Goal: Task Accomplishment & Management: Use online tool/utility

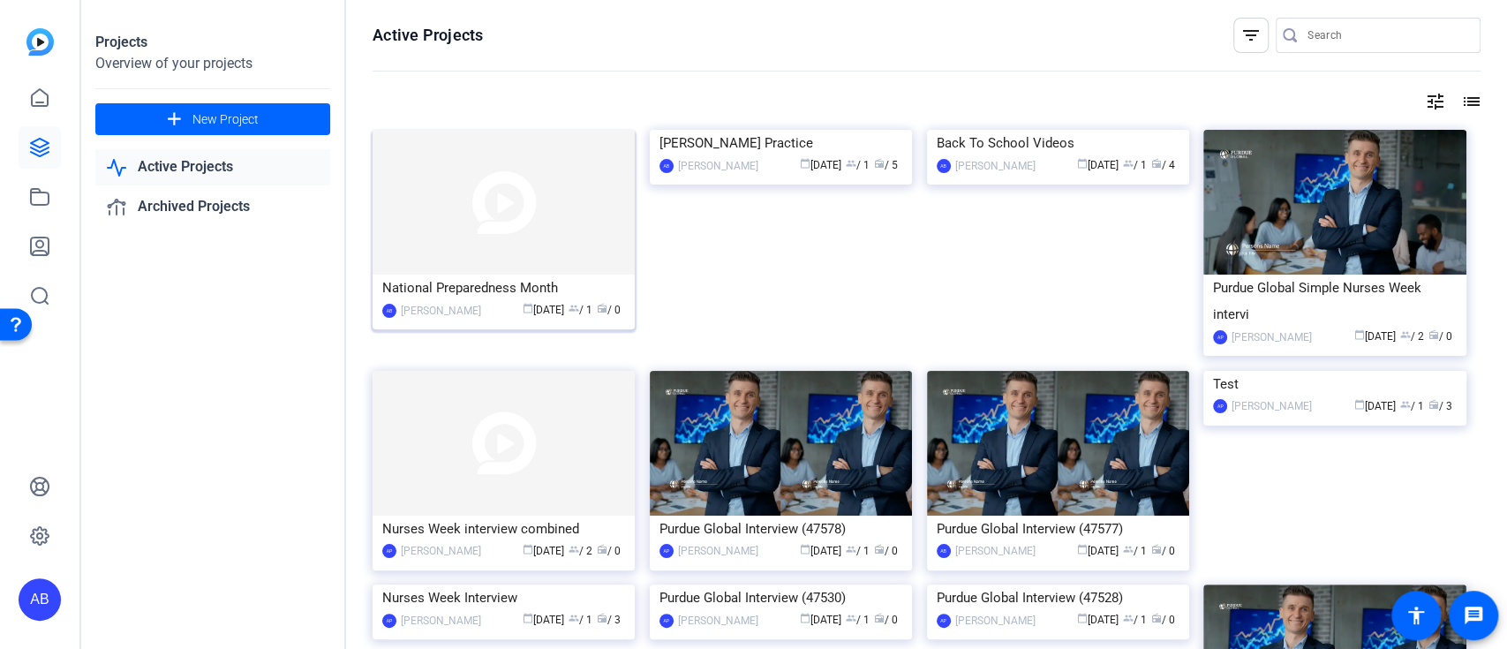
click at [440, 303] on div "[PERSON_NAME]" at bounding box center [441, 311] width 80 height 18
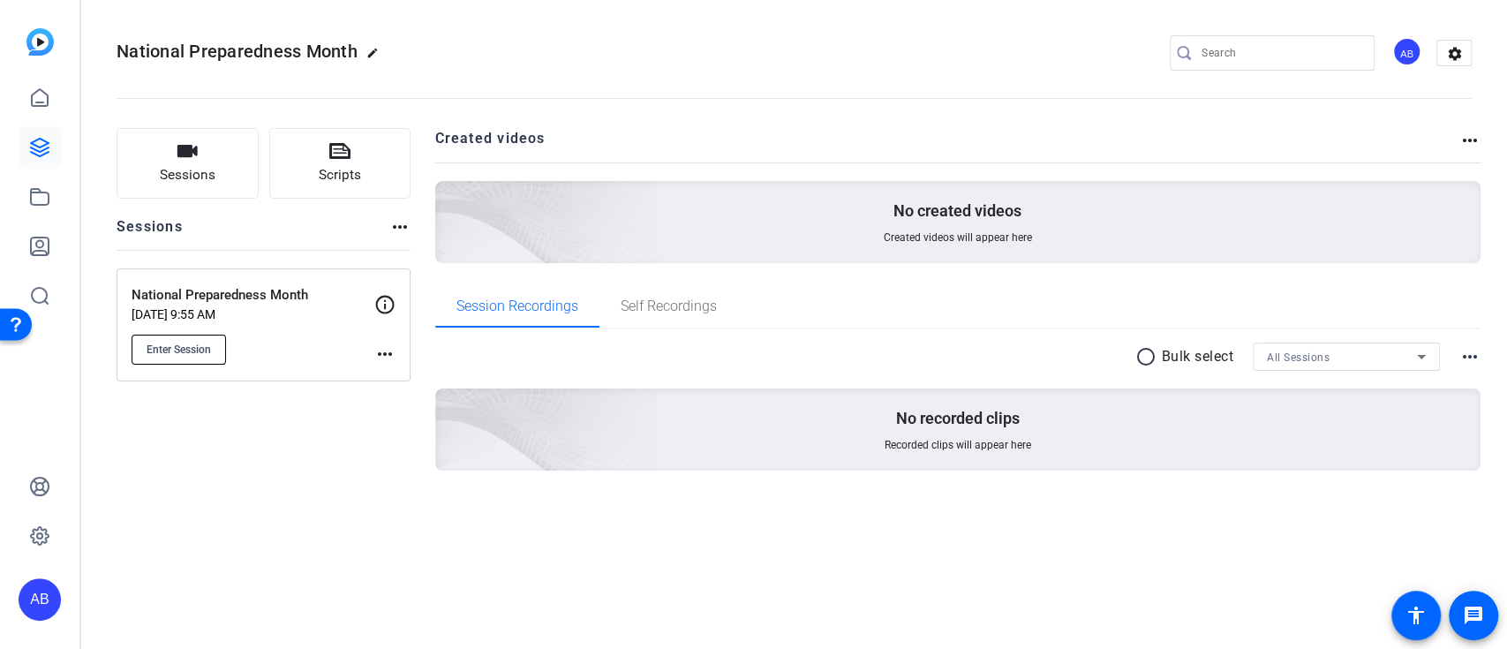
click at [180, 356] on span "Enter Session" at bounding box center [179, 349] width 64 height 14
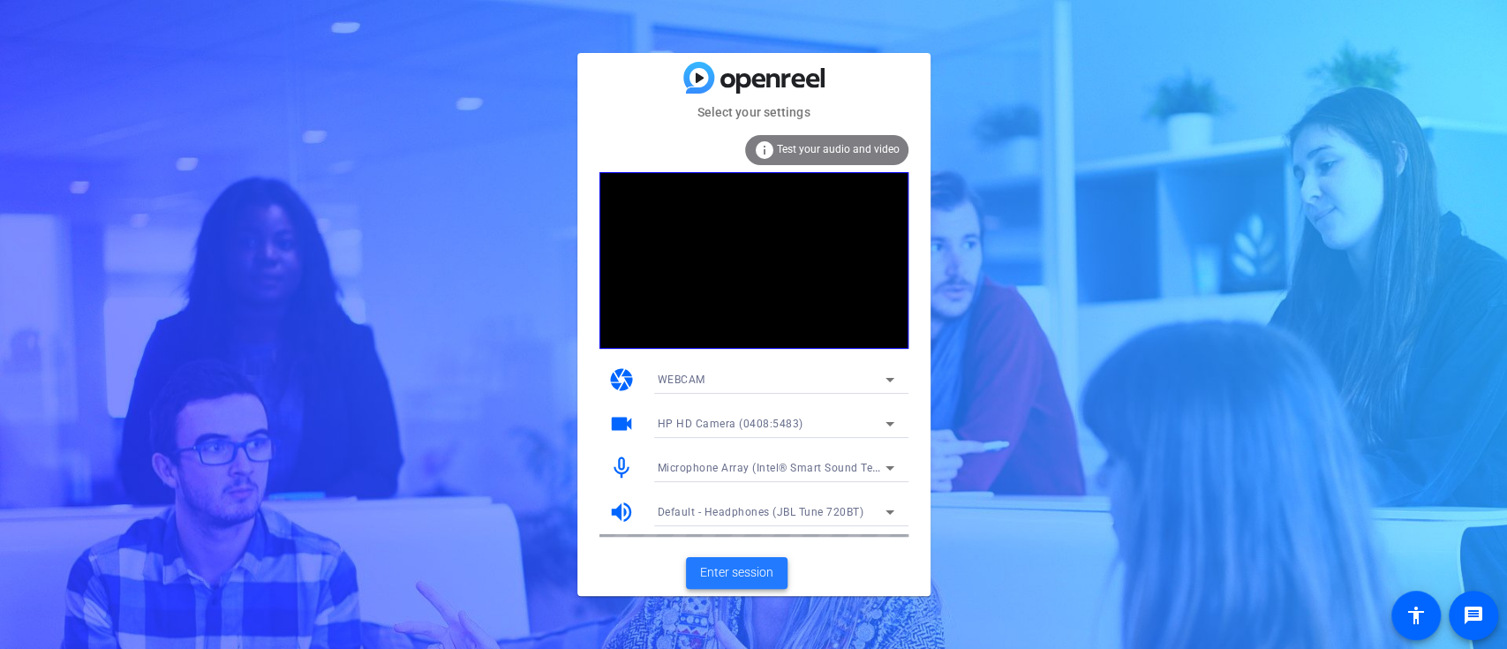
click at [763, 572] on span "Enter session" at bounding box center [736, 572] width 73 height 19
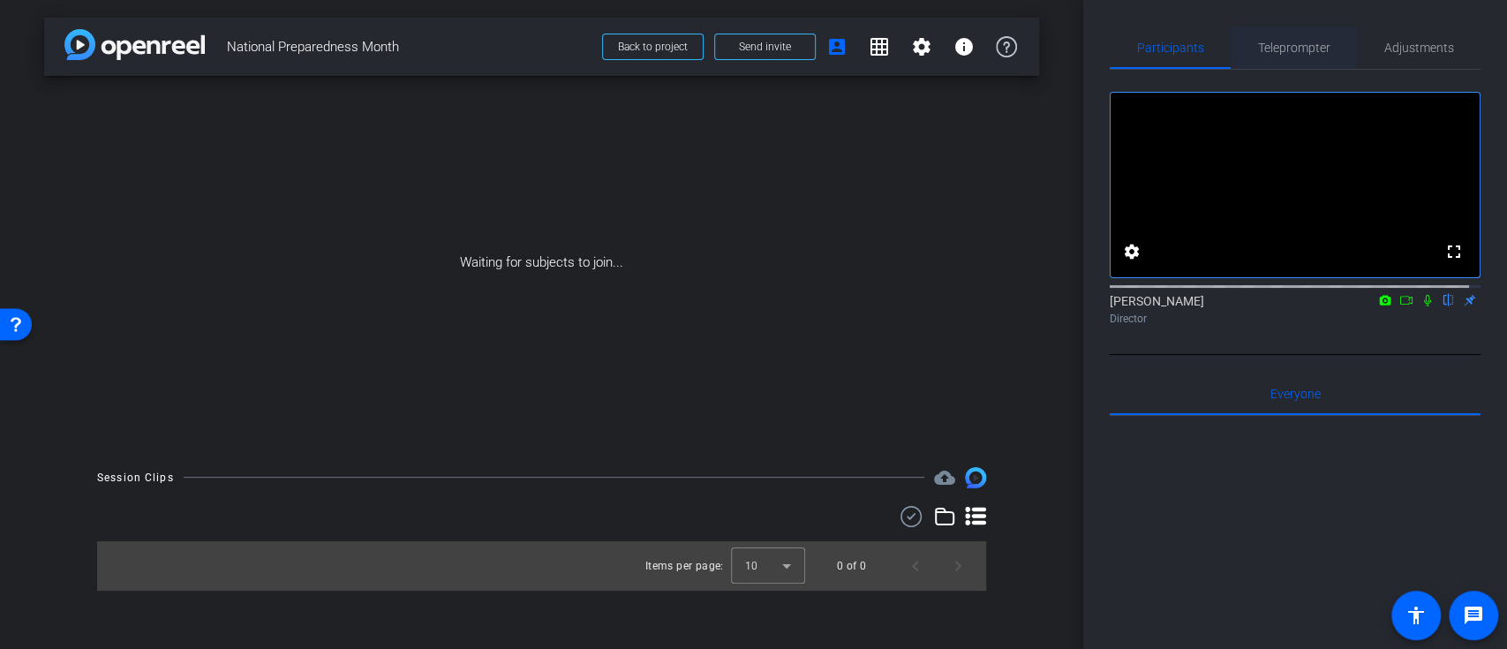
click at [1290, 45] on span "Teleprompter" at bounding box center [1294, 47] width 72 height 12
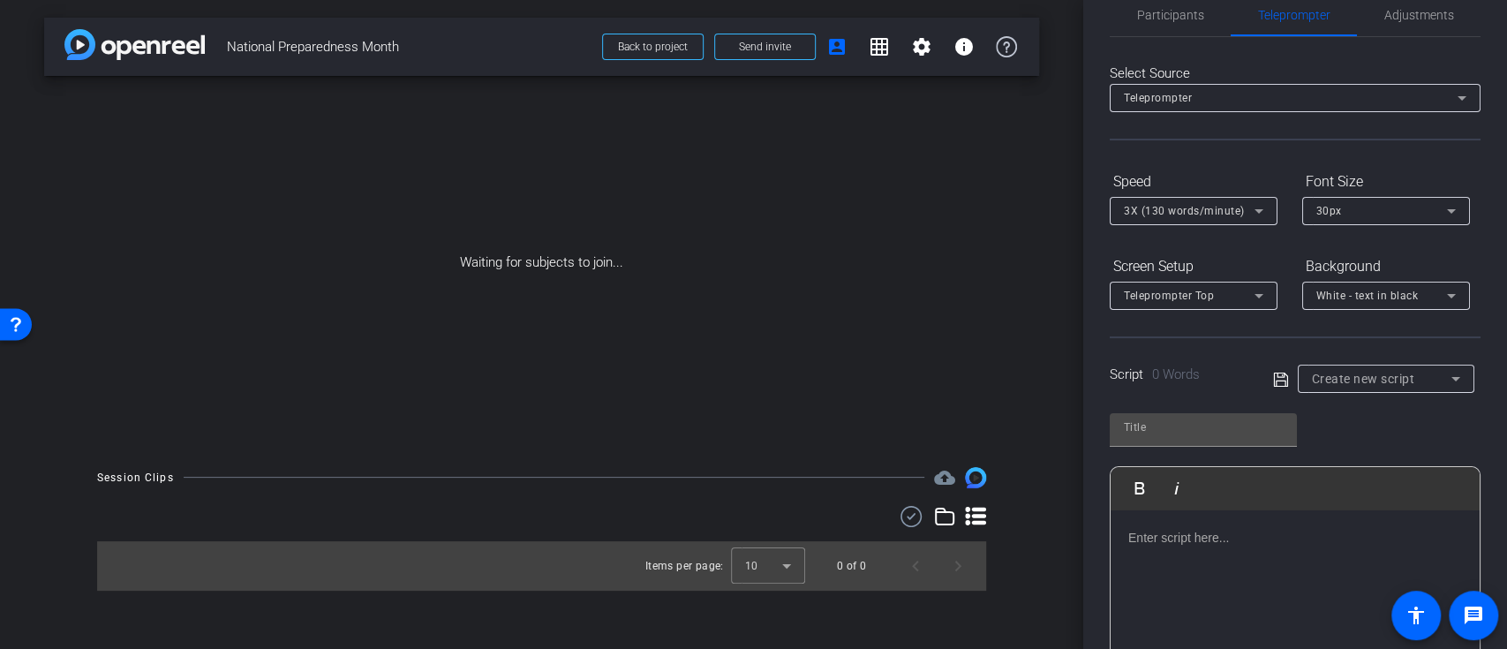
scroll to position [117, 0]
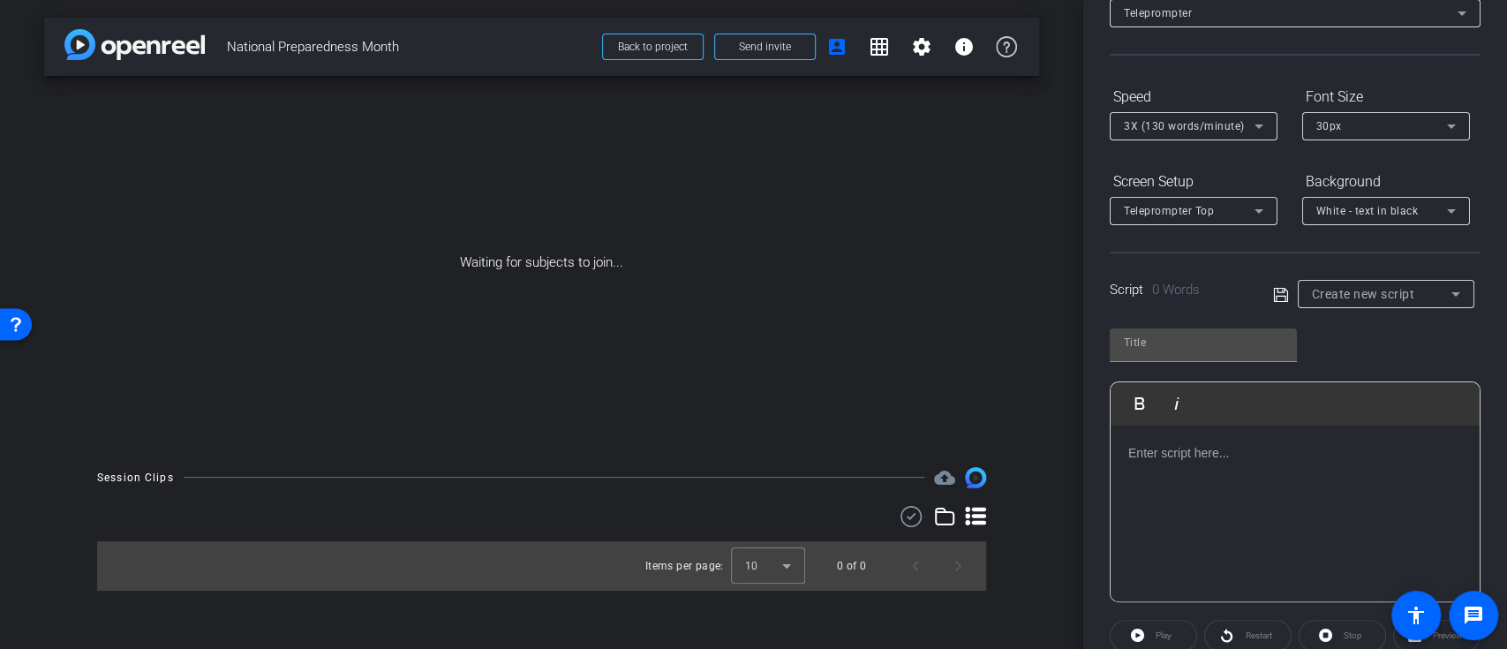
click at [1165, 485] on div at bounding box center [1294, 513] width 369 height 177
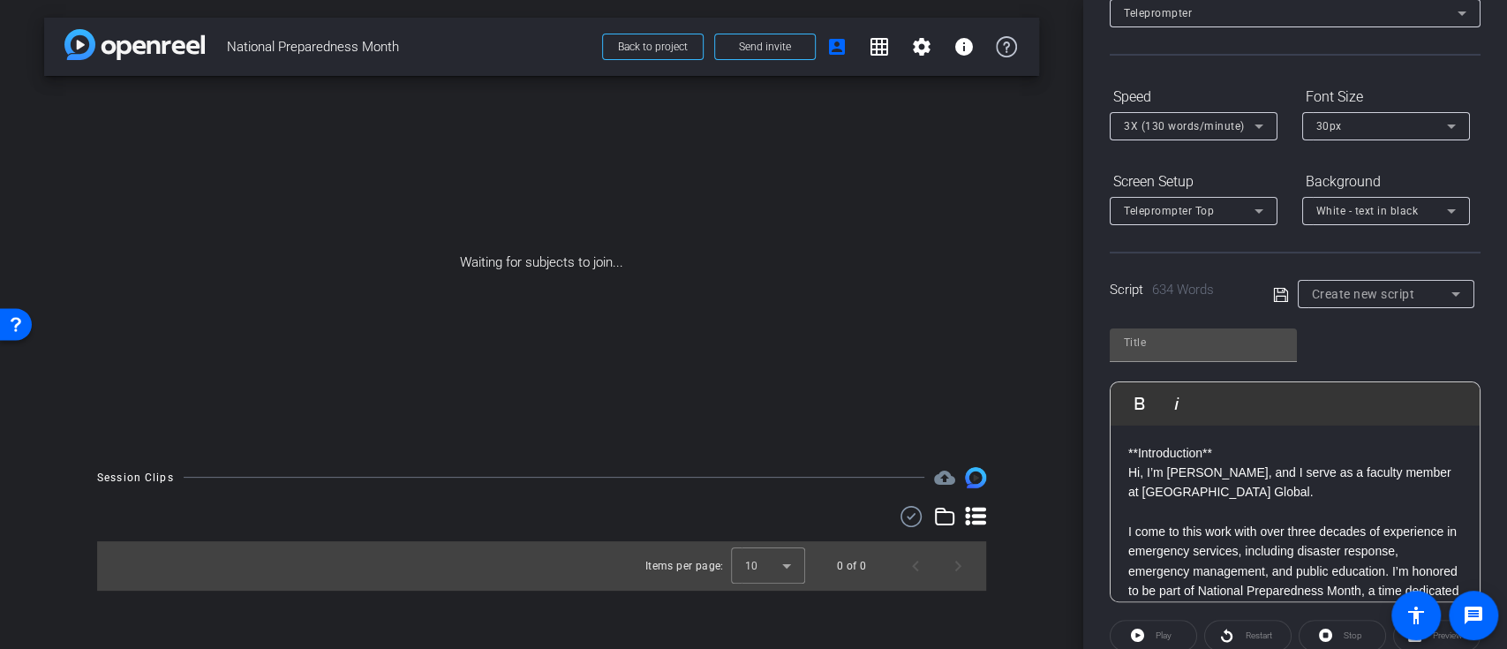
scroll to position [1699, 0]
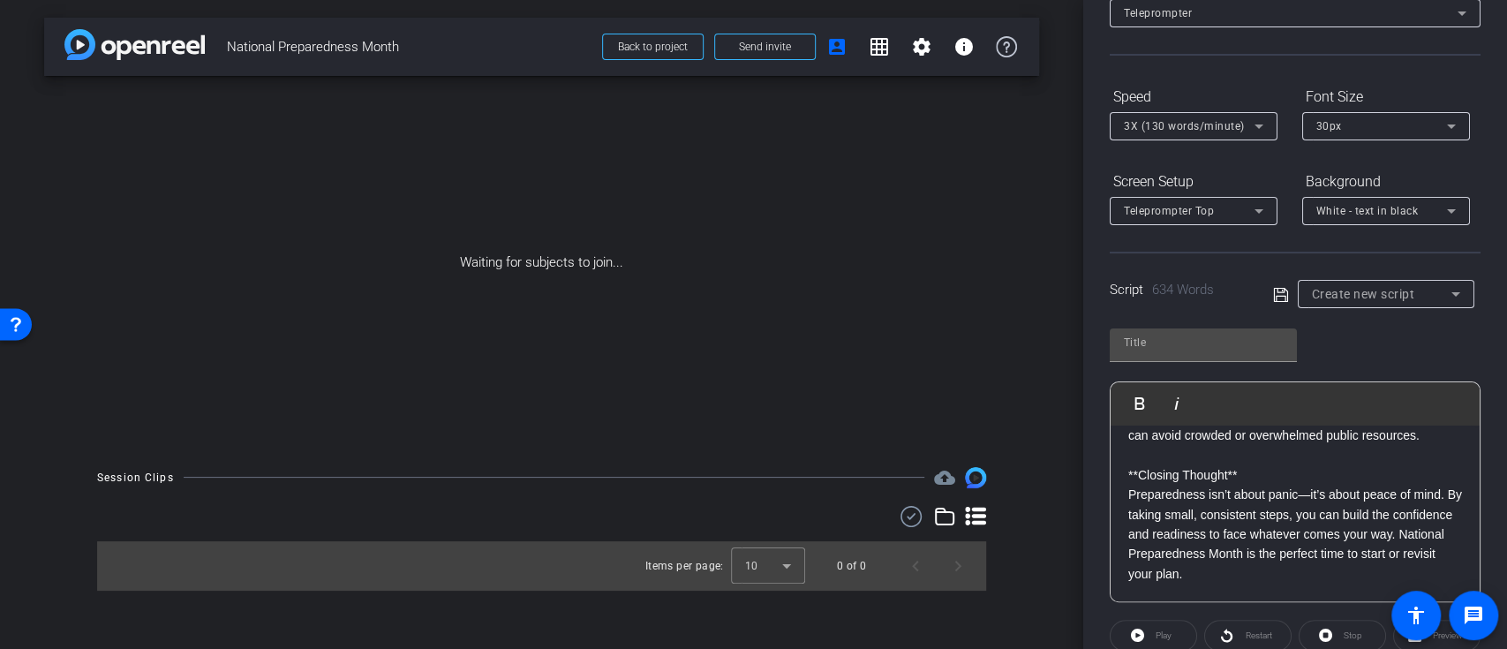
click at [1280, 294] on icon at bounding box center [1281, 294] width 16 height 21
type input "Default title 3629"
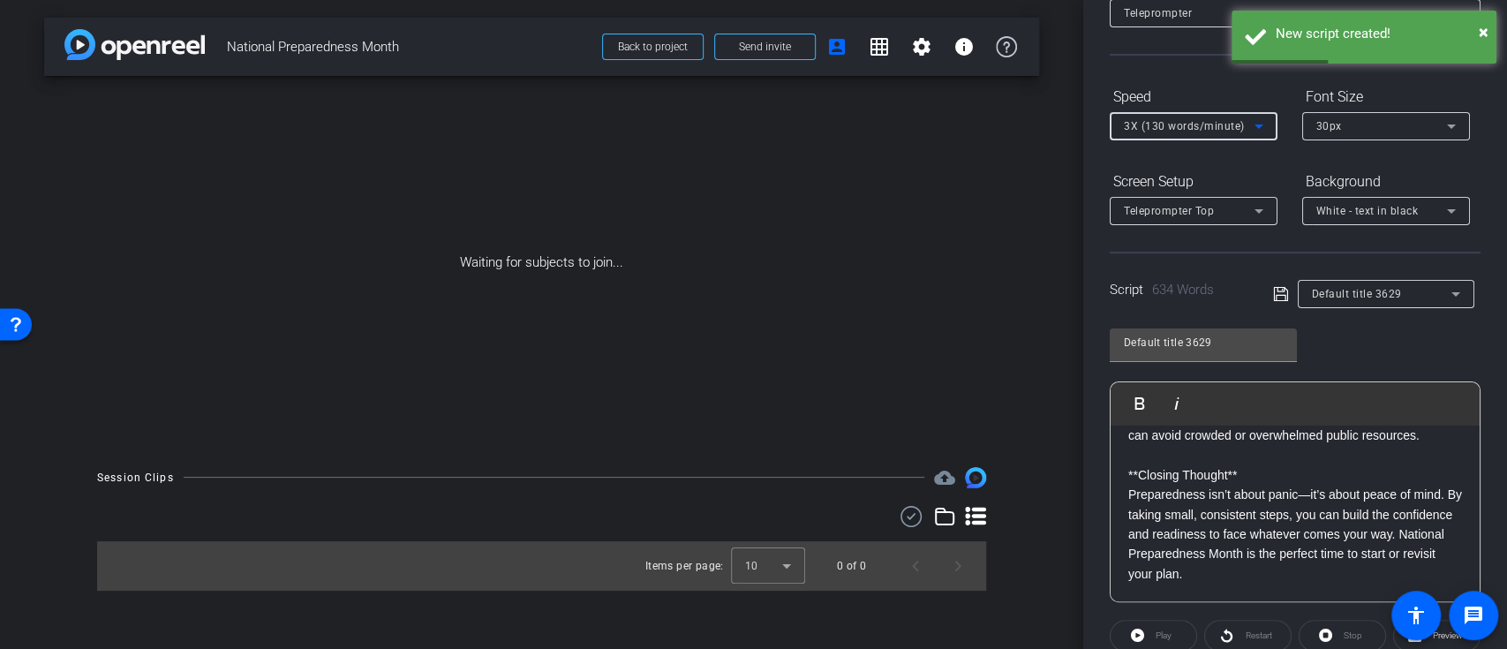
click at [1224, 128] on span "3X (130 words/minute)" at bounding box center [1184, 126] width 121 height 12
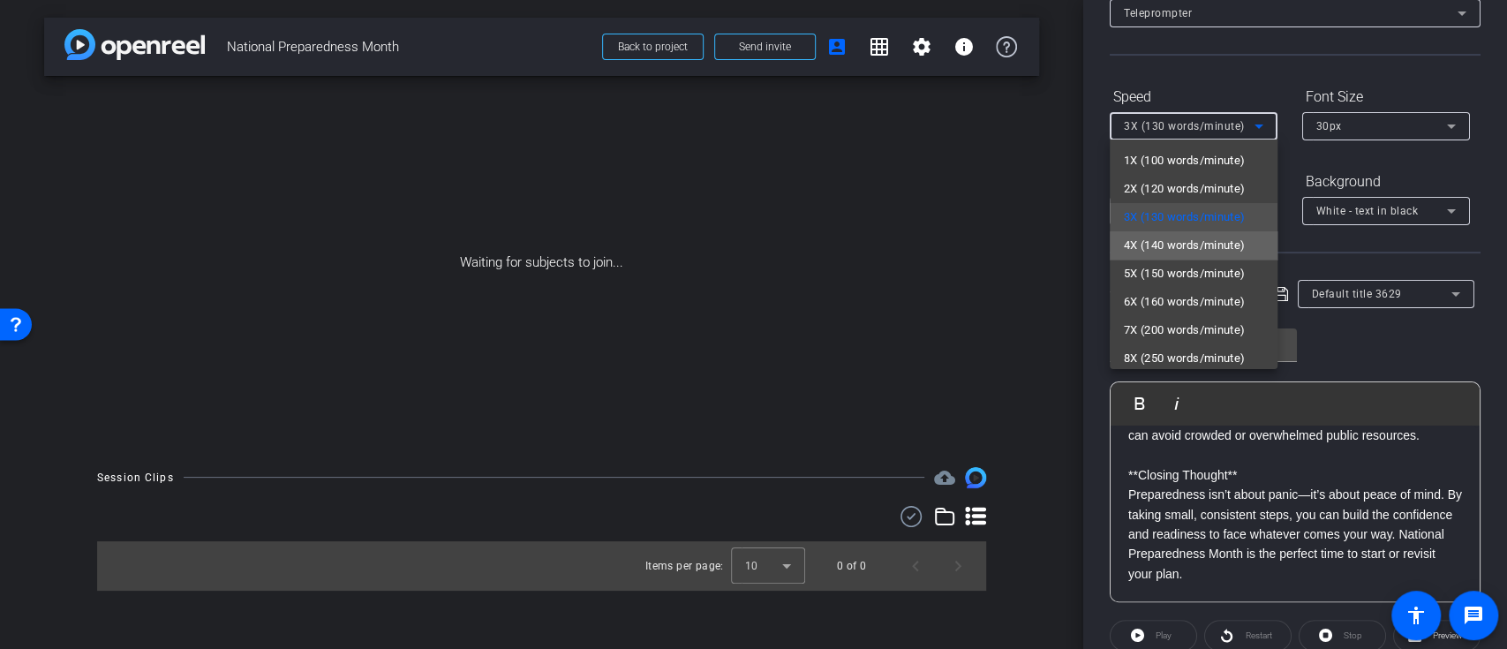
click at [1196, 241] on span "4X (140 words/minute)" at bounding box center [1185, 245] width 122 height 21
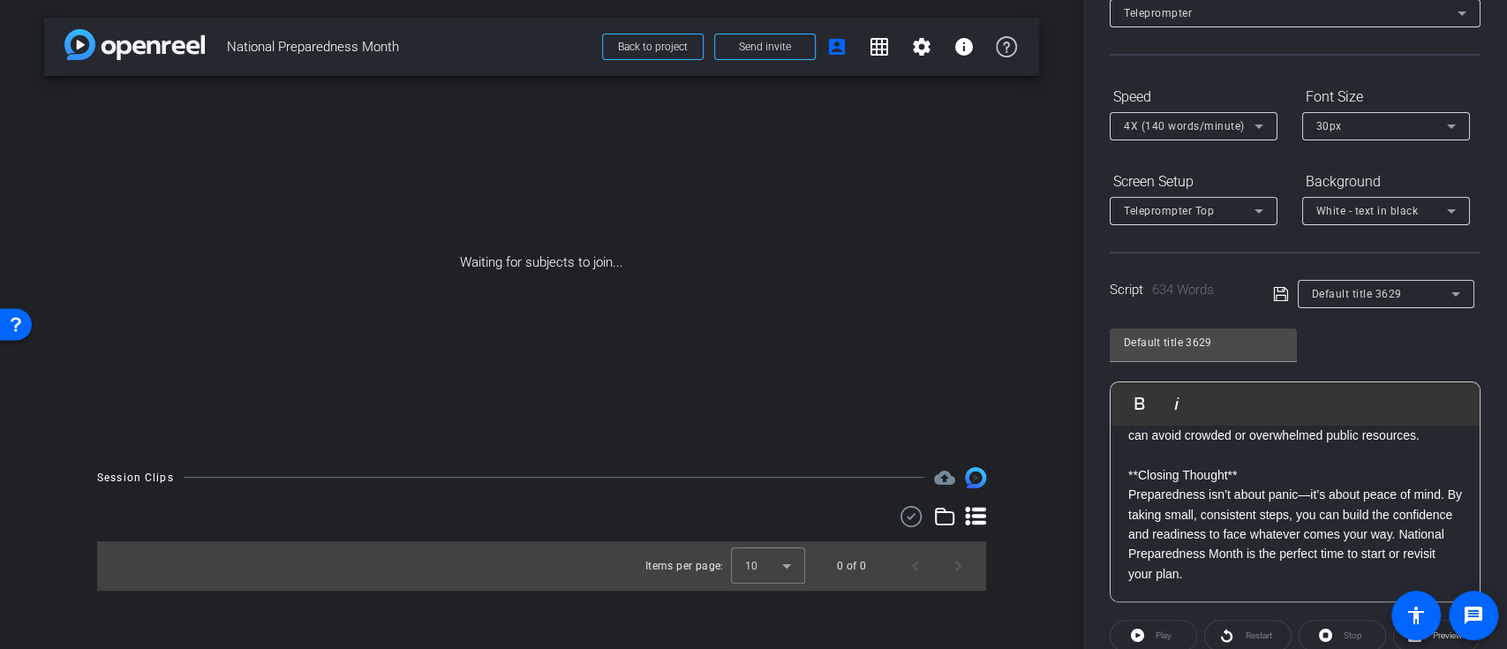
click at [1196, 252] on div "Script 634 Words Default title 3629" at bounding box center [1294, 280] width 371 height 56
click at [1200, 222] on div "Teleprompter Top" at bounding box center [1193, 211] width 139 height 28
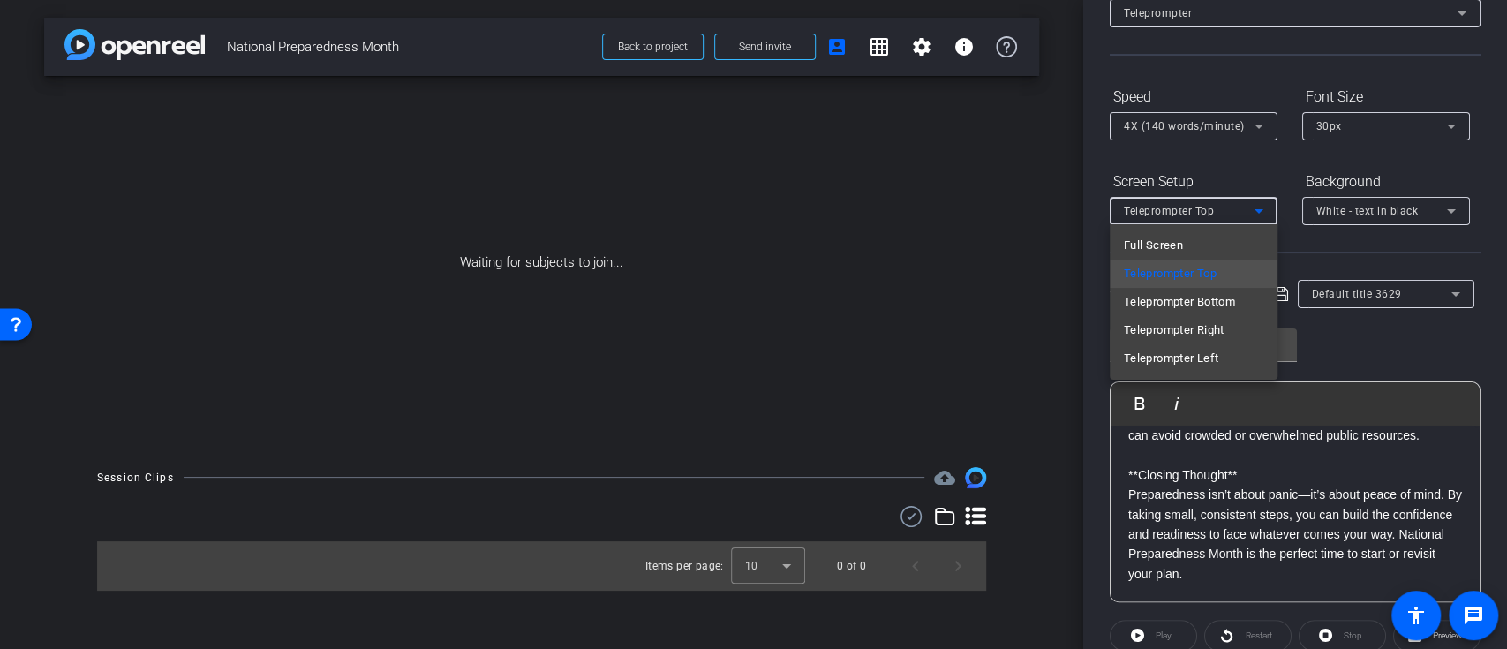
click at [1209, 174] on div at bounding box center [753, 324] width 1507 height 649
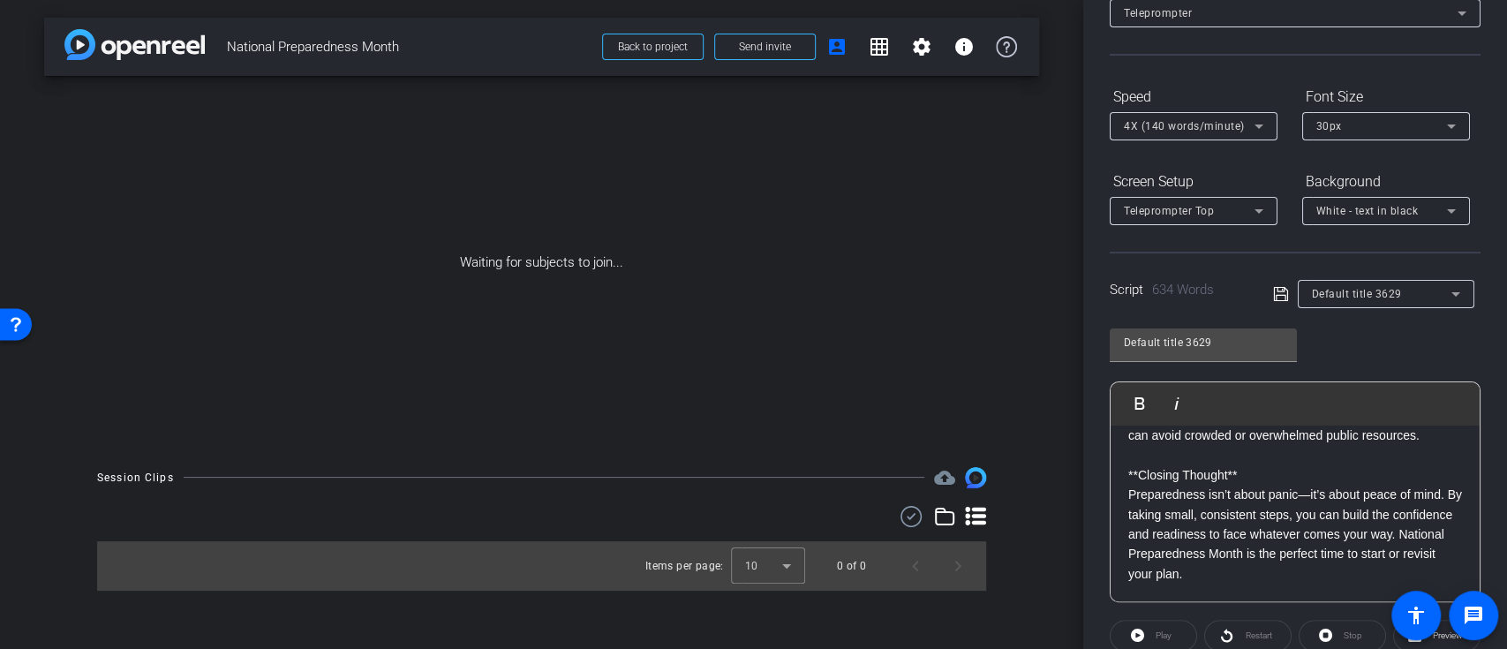
click at [1332, 350] on div "Default title 3629 Play Play from this location Play Selected Play and display …" at bounding box center [1294, 458] width 371 height 287
click at [1281, 296] on icon at bounding box center [1281, 293] width 16 height 21
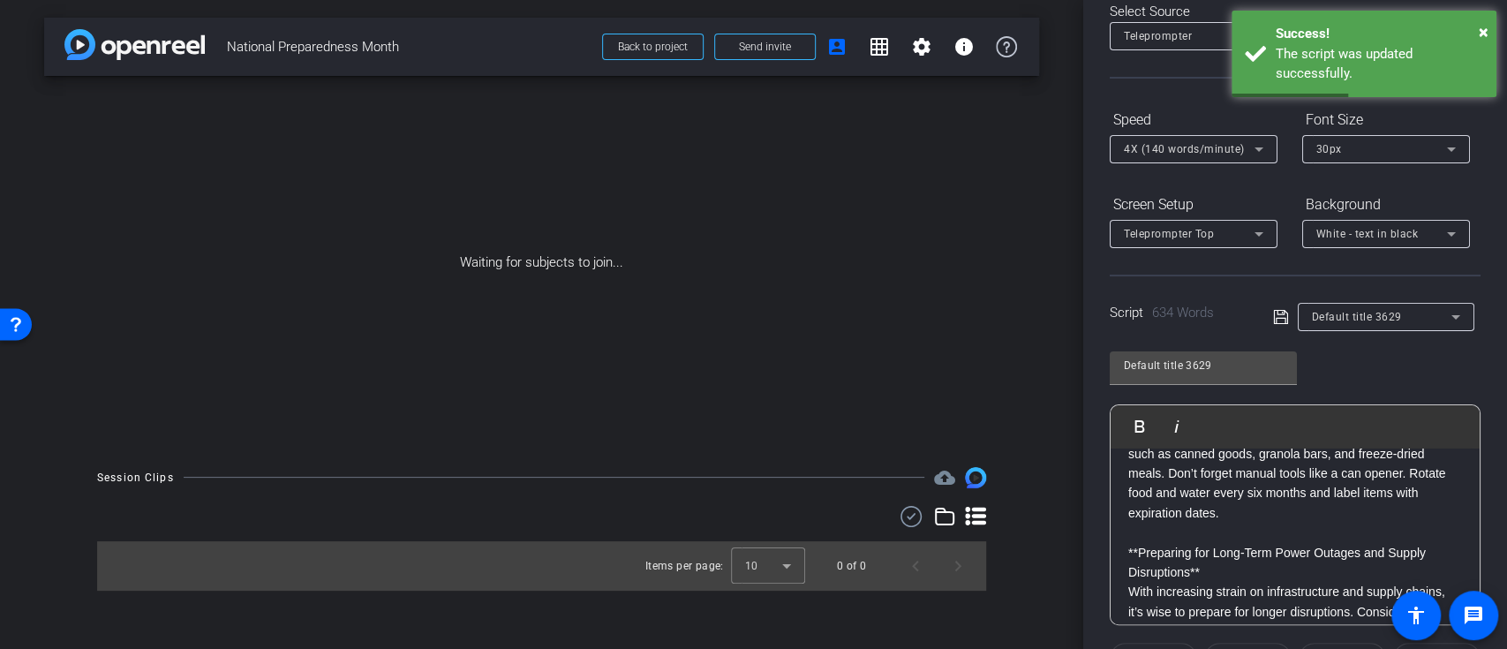
scroll to position [0, 0]
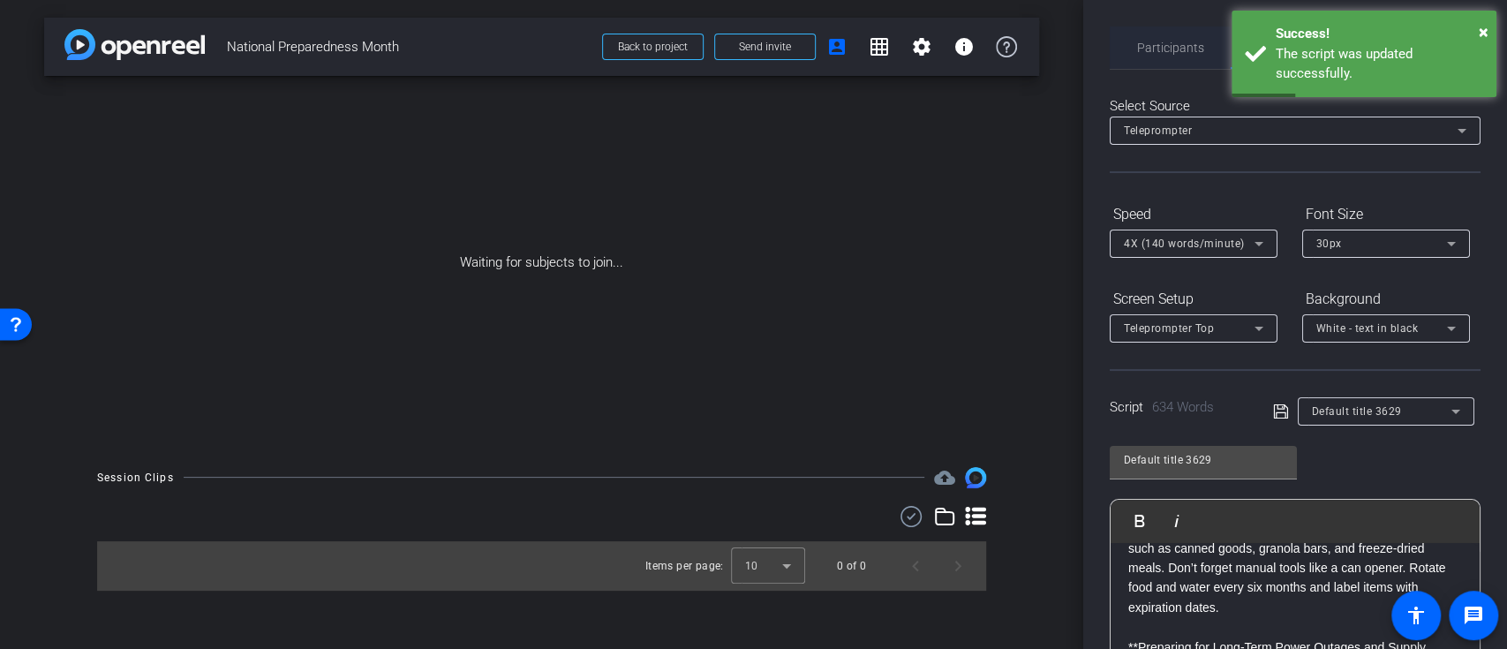
click at [1159, 46] on span "Participants" at bounding box center [1170, 47] width 67 height 12
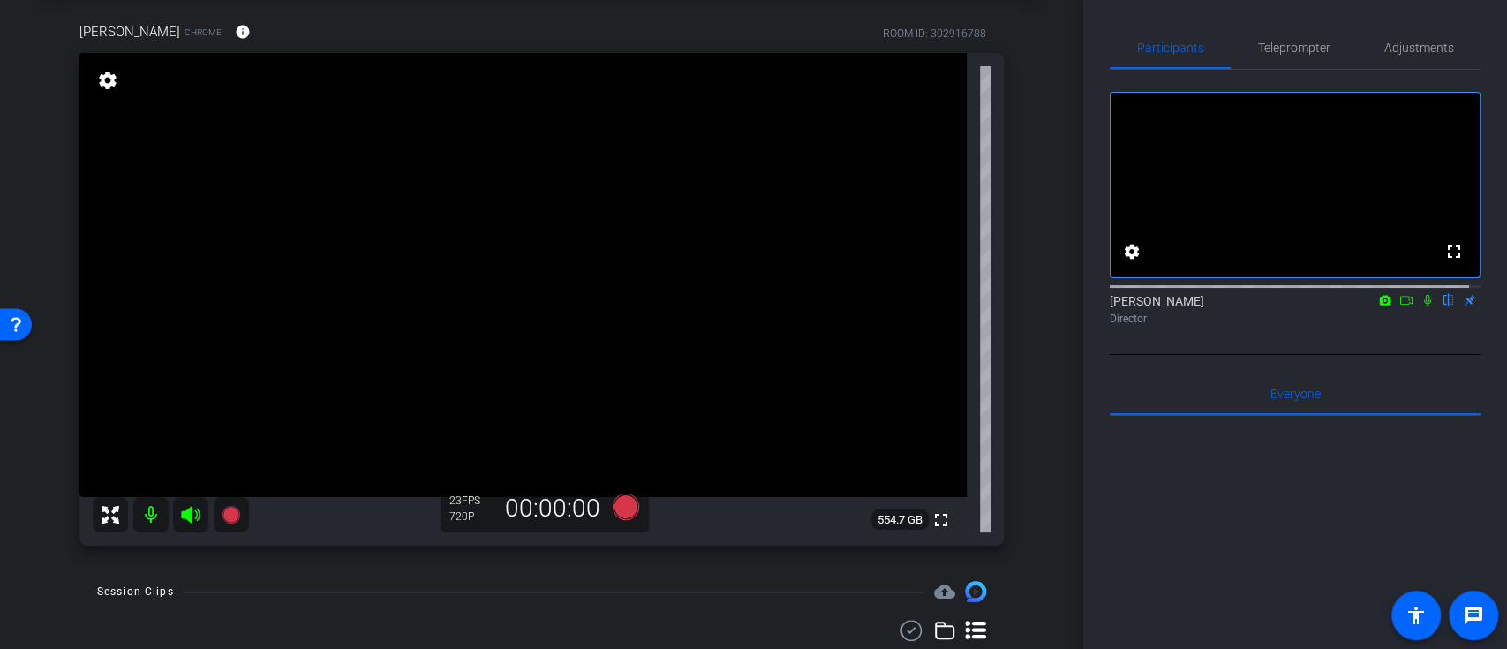
scroll to position [79, 0]
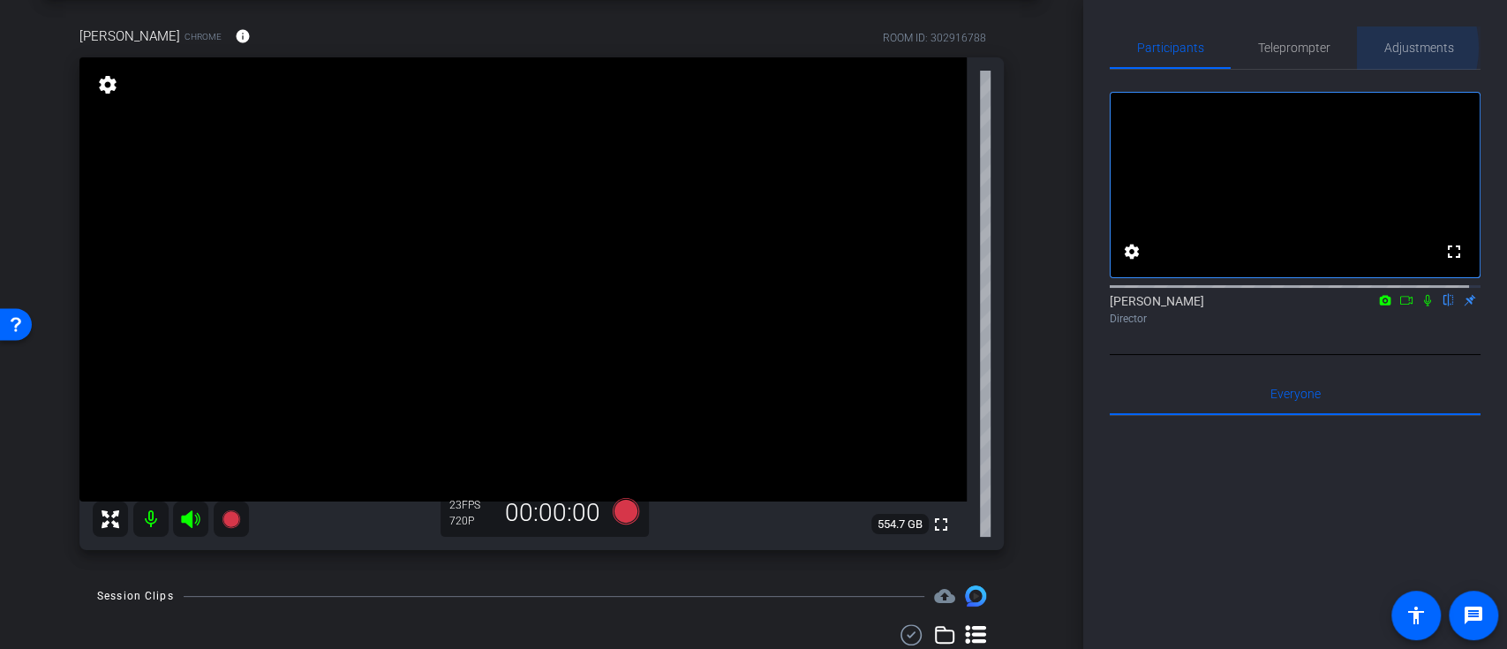
click at [1370, 48] on div "Adjustments" at bounding box center [1419, 47] width 124 height 42
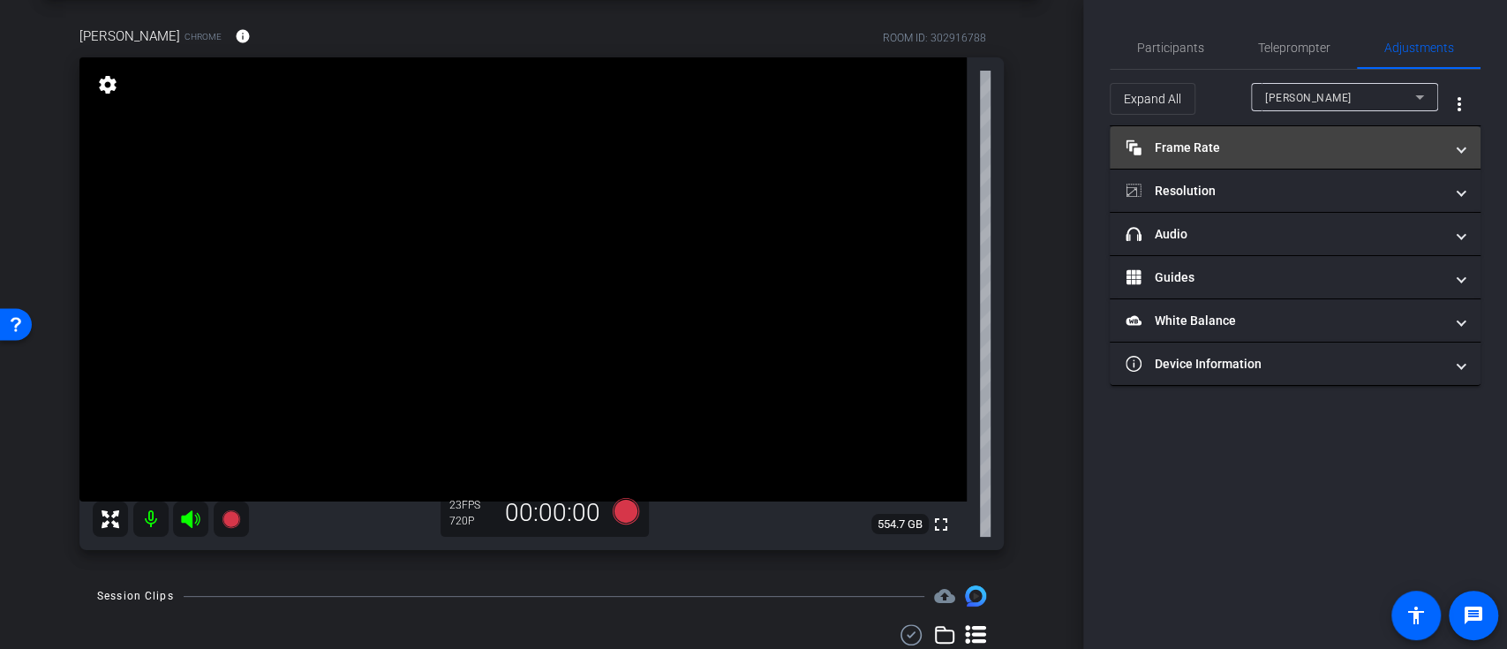
click at [1448, 145] on span "Frame Rate Frame Rate" at bounding box center [1291, 148] width 332 height 19
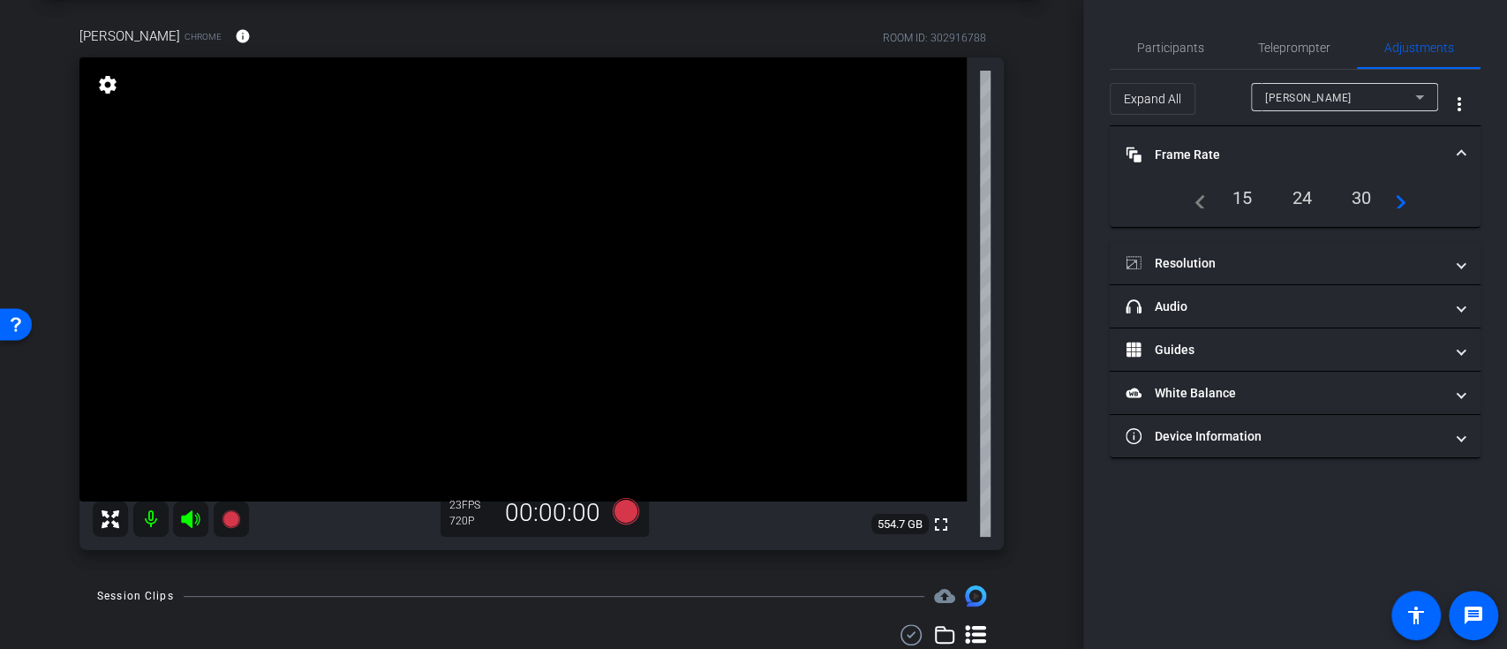
click at [1358, 187] on div "30" at bounding box center [1361, 198] width 47 height 30
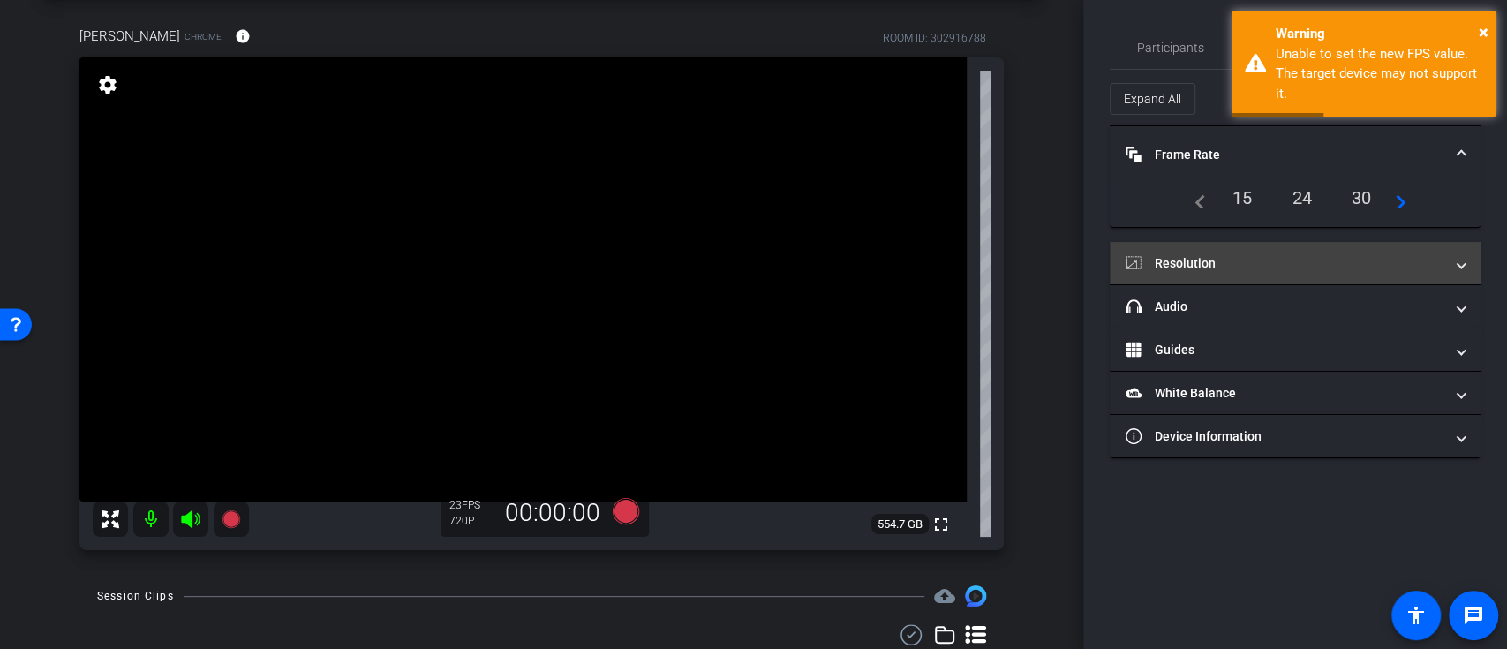
click at [1368, 261] on mat-panel-title "Resolution" at bounding box center [1284, 263] width 318 height 19
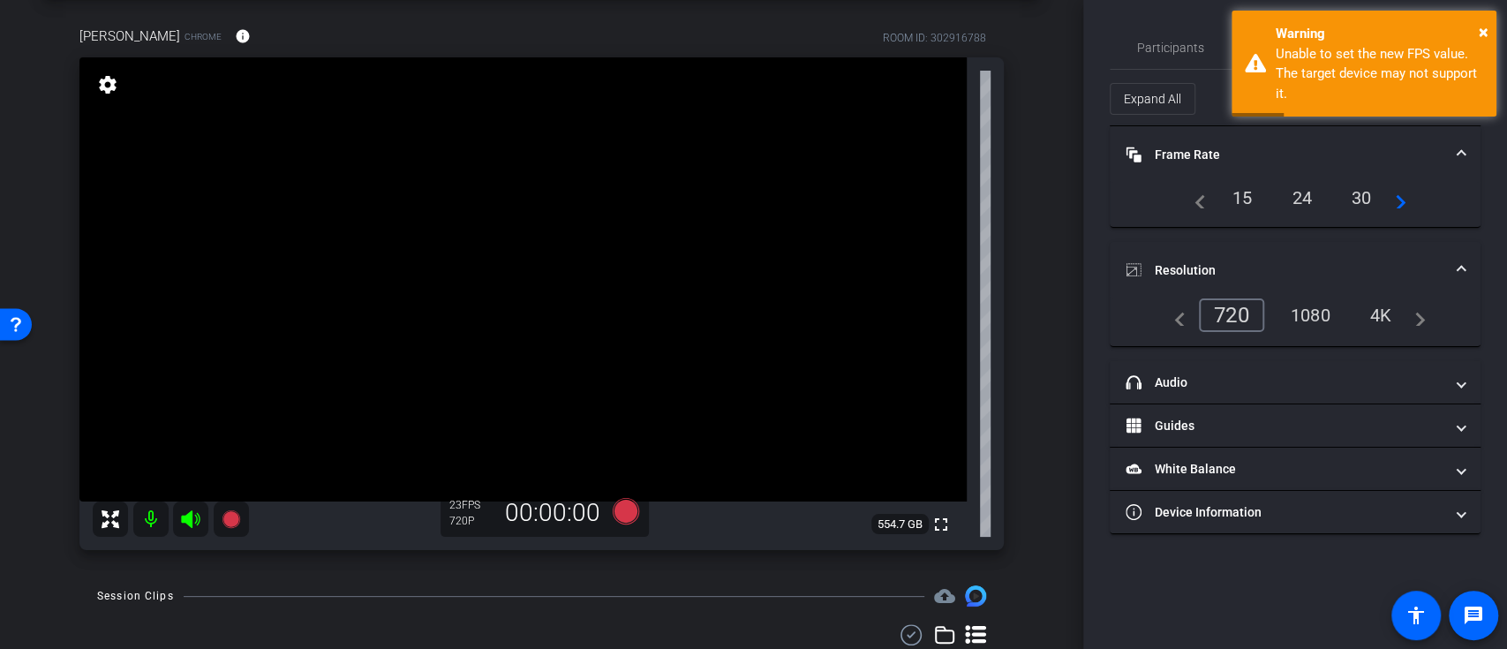
click at [1321, 314] on div "1080" at bounding box center [1310, 315] width 66 height 30
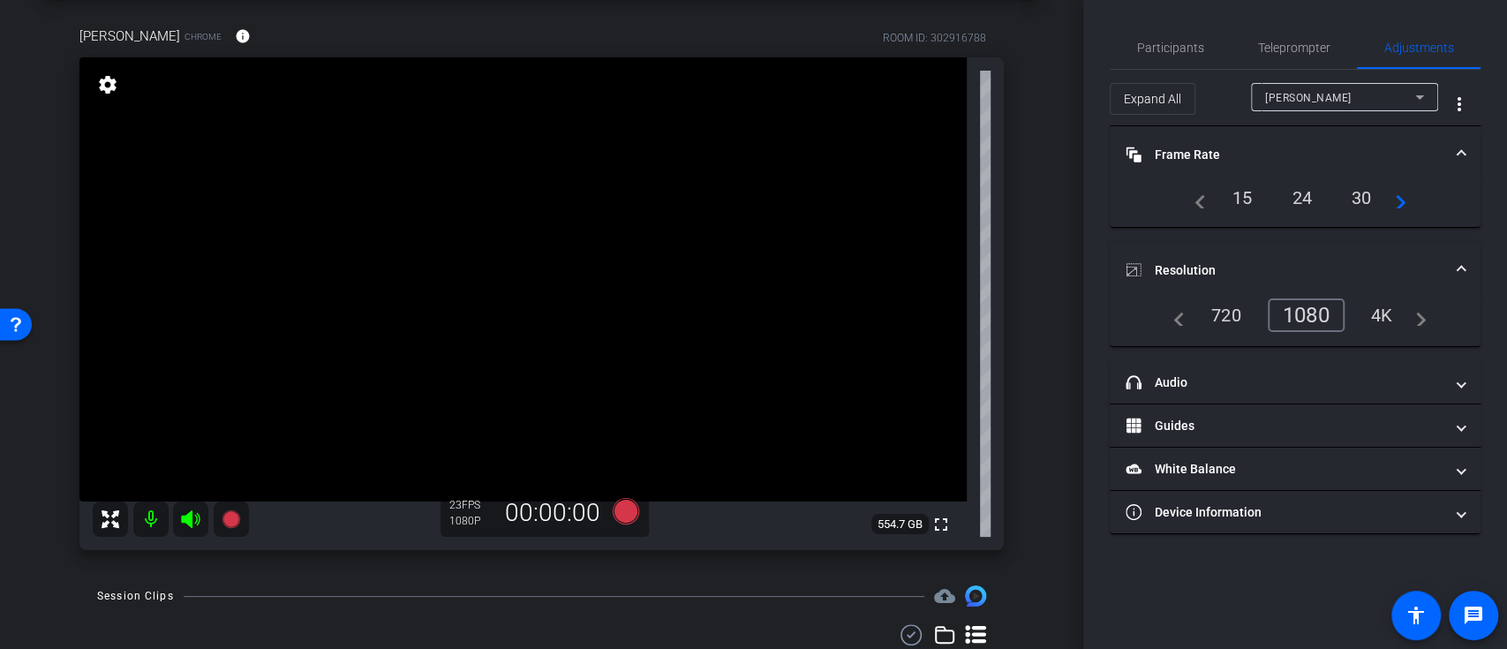
click at [1388, 312] on div "4K" at bounding box center [1382, 315] width 49 height 30
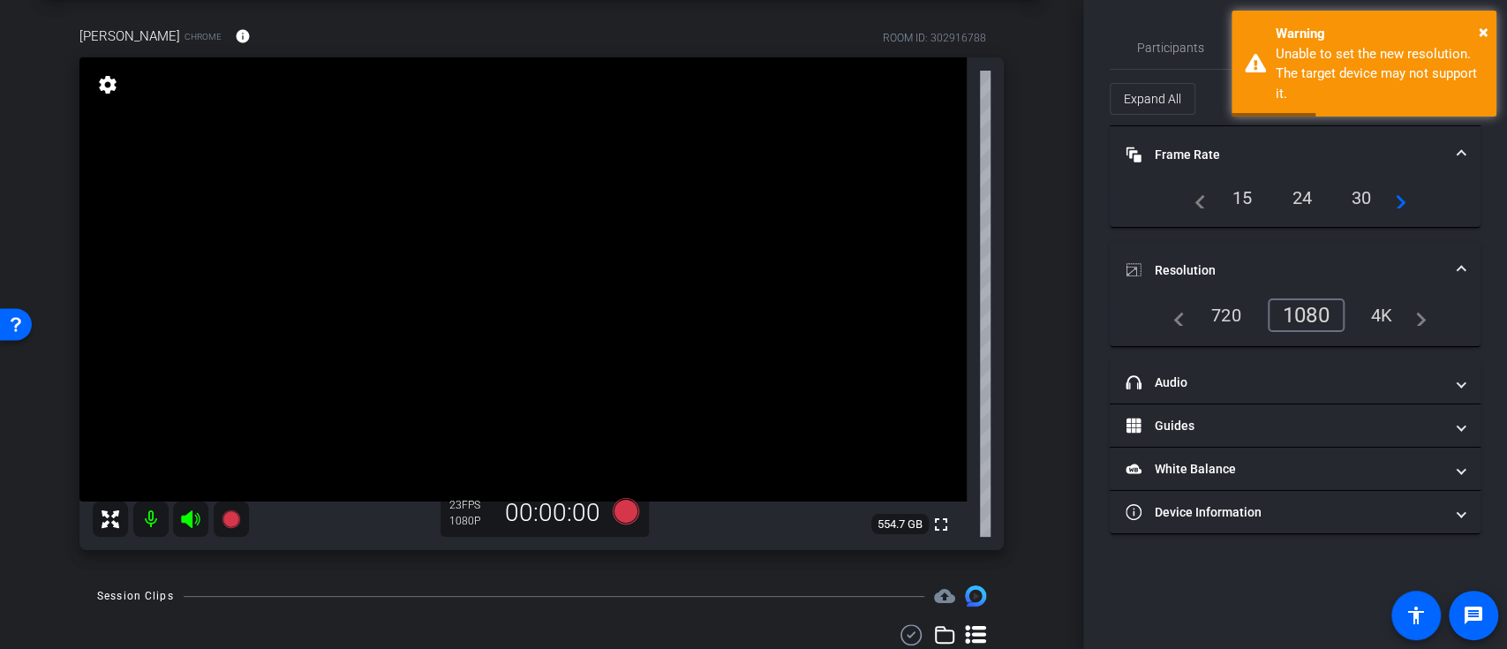
click at [1320, 321] on div "1080" at bounding box center [1305, 315] width 77 height 34
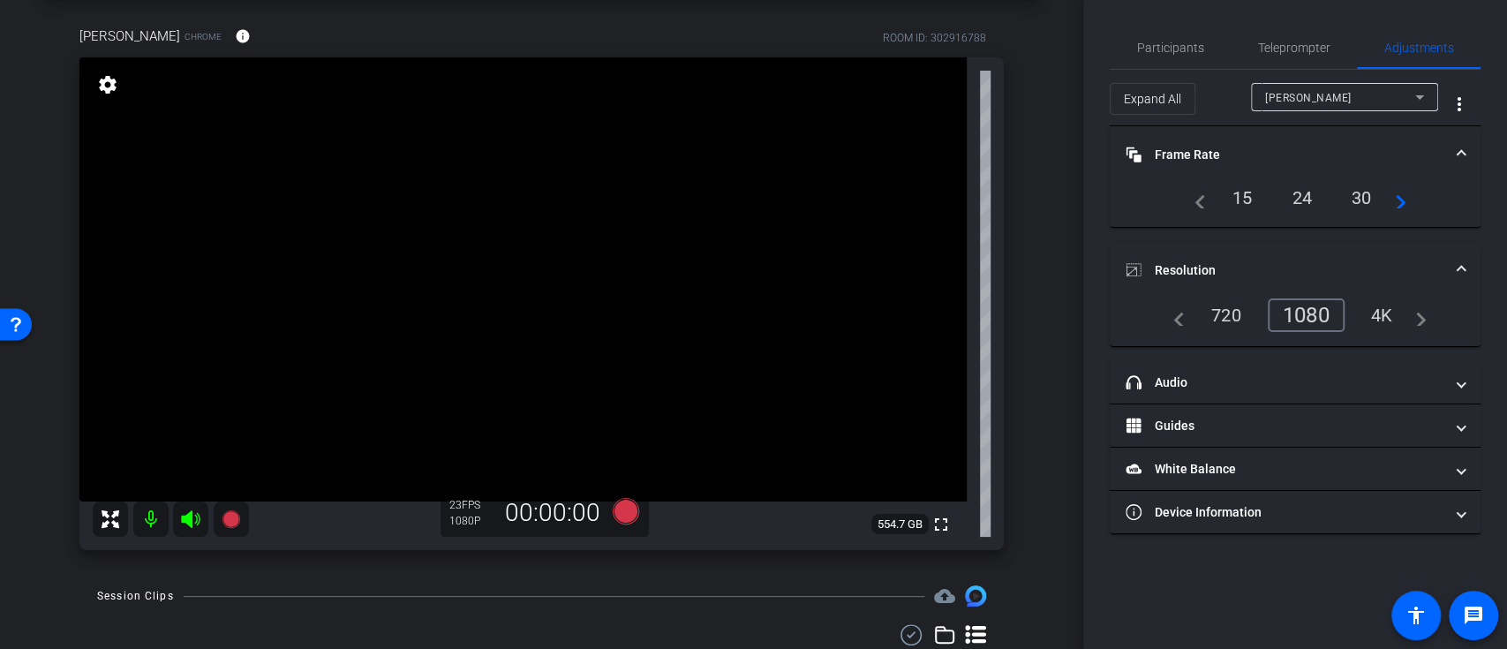
click at [1317, 307] on div "1080" at bounding box center [1305, 315] width 77 height 34
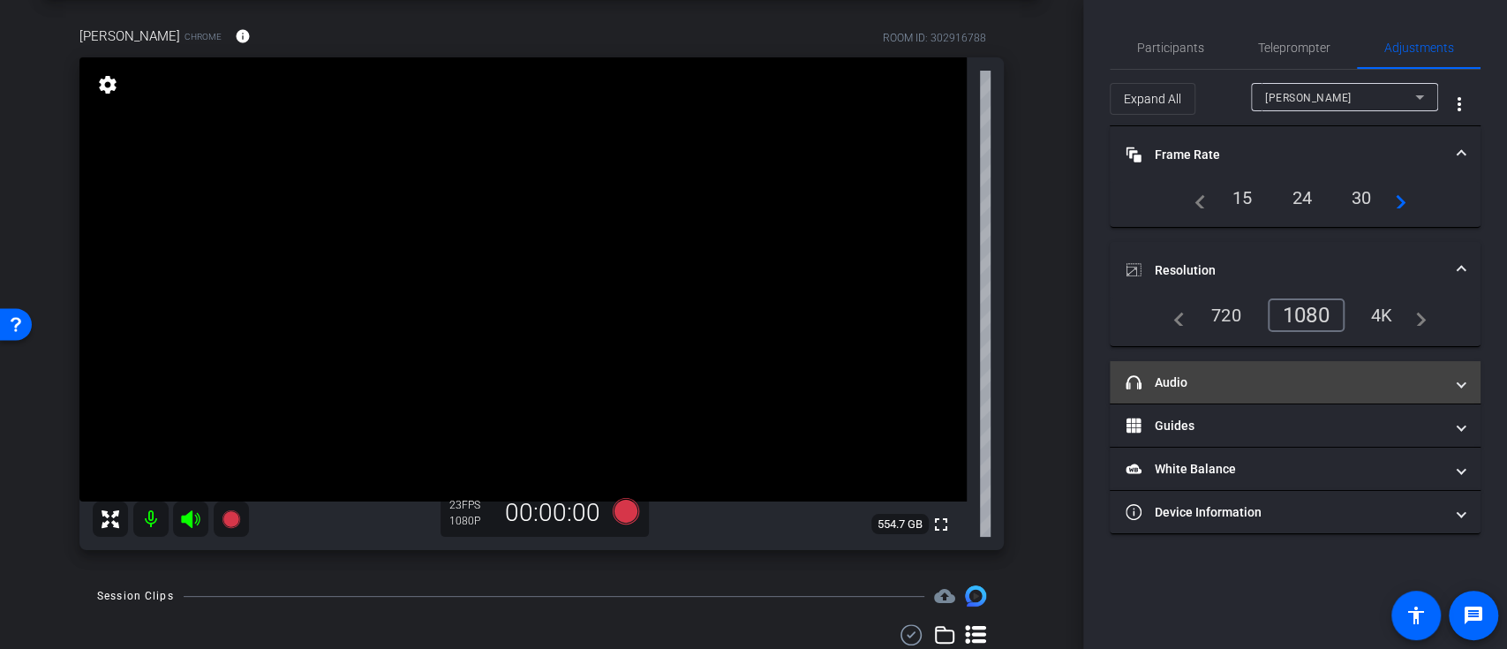
click at [1427, 387] on mat-panel-title "headphone icon Audio" at bounding box center [1284, 382] width 318 height 19
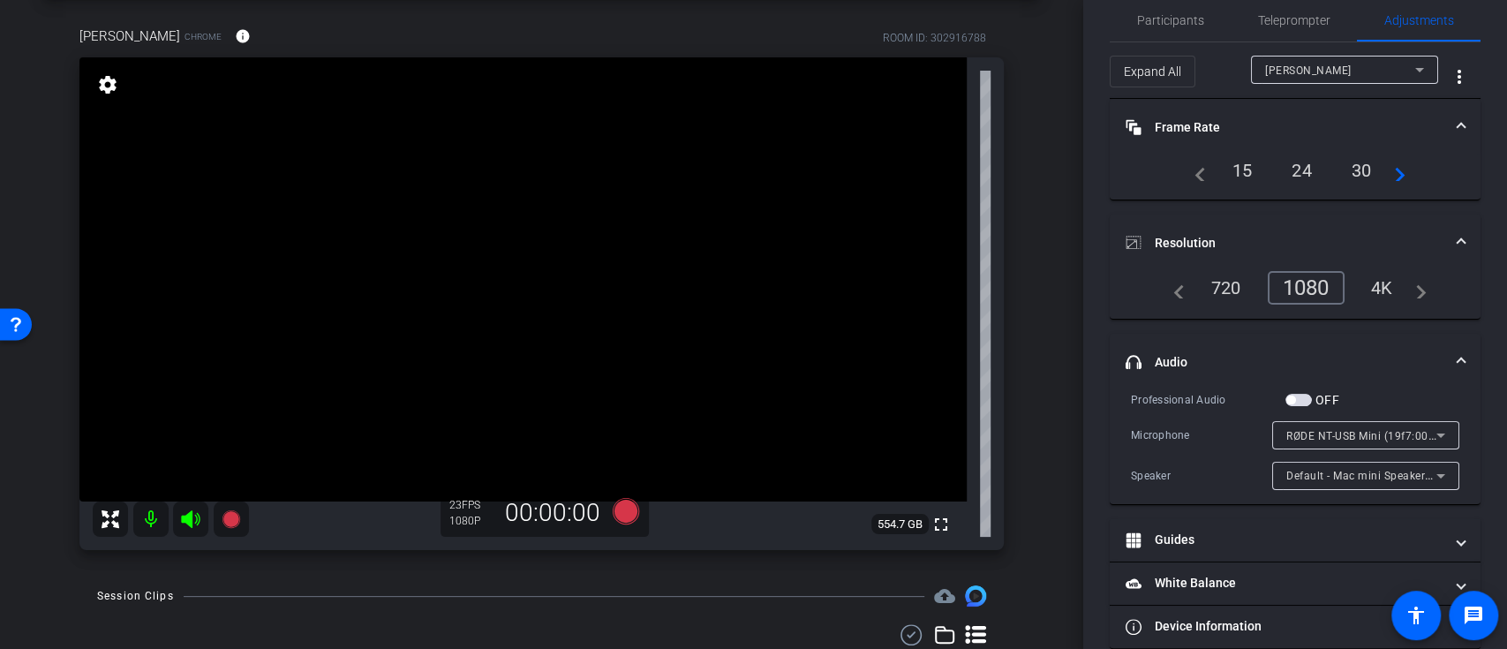
scroll to position [51, 0]
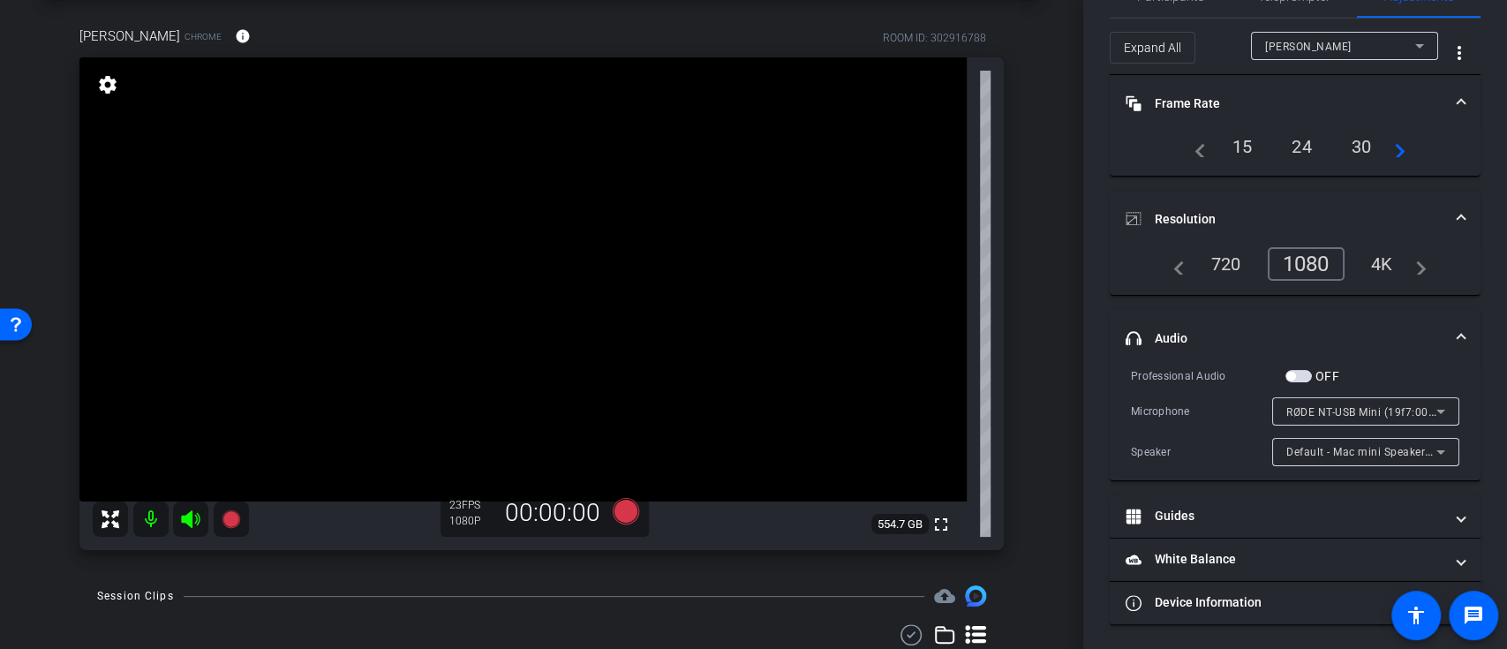
click at [1294, 372] on span "button" at bounding box center [1290, 376] width 9 height 9
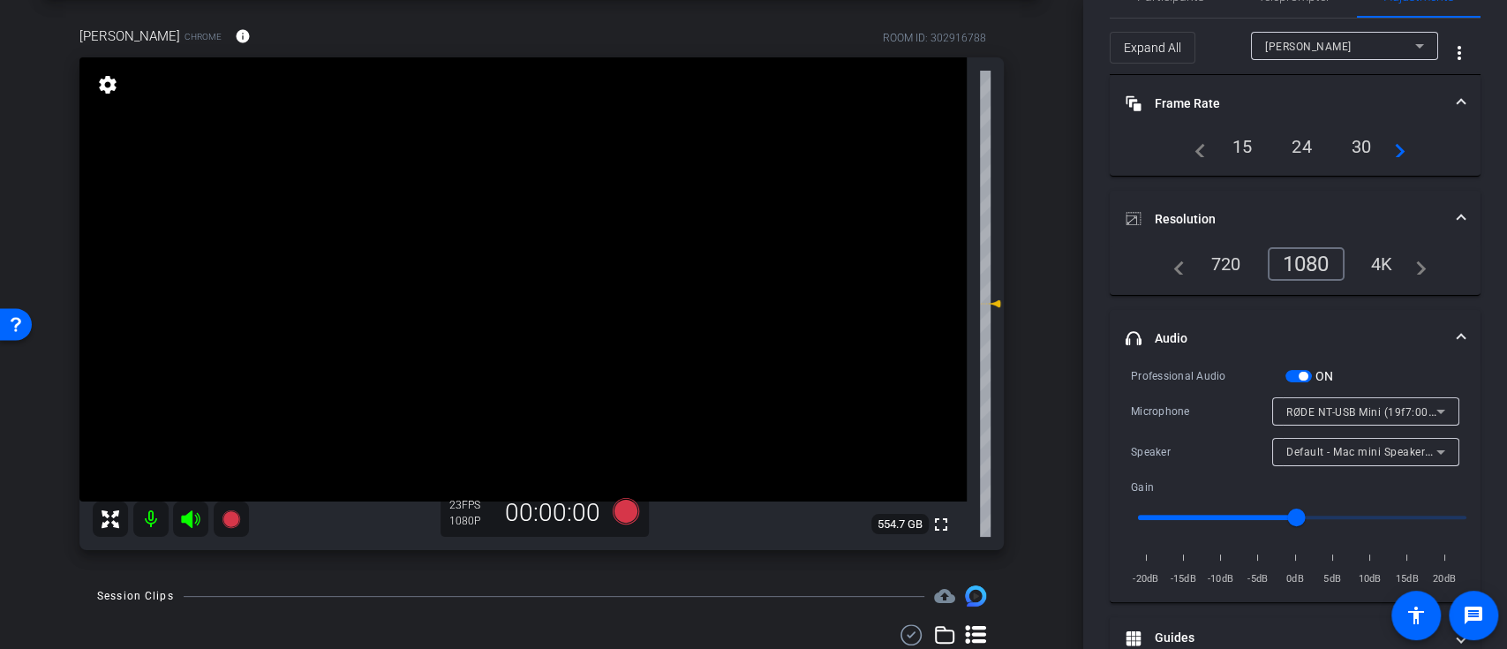
click at [1298, 374] on span "button" at bounding box center [1302, 376] width 9 height 9
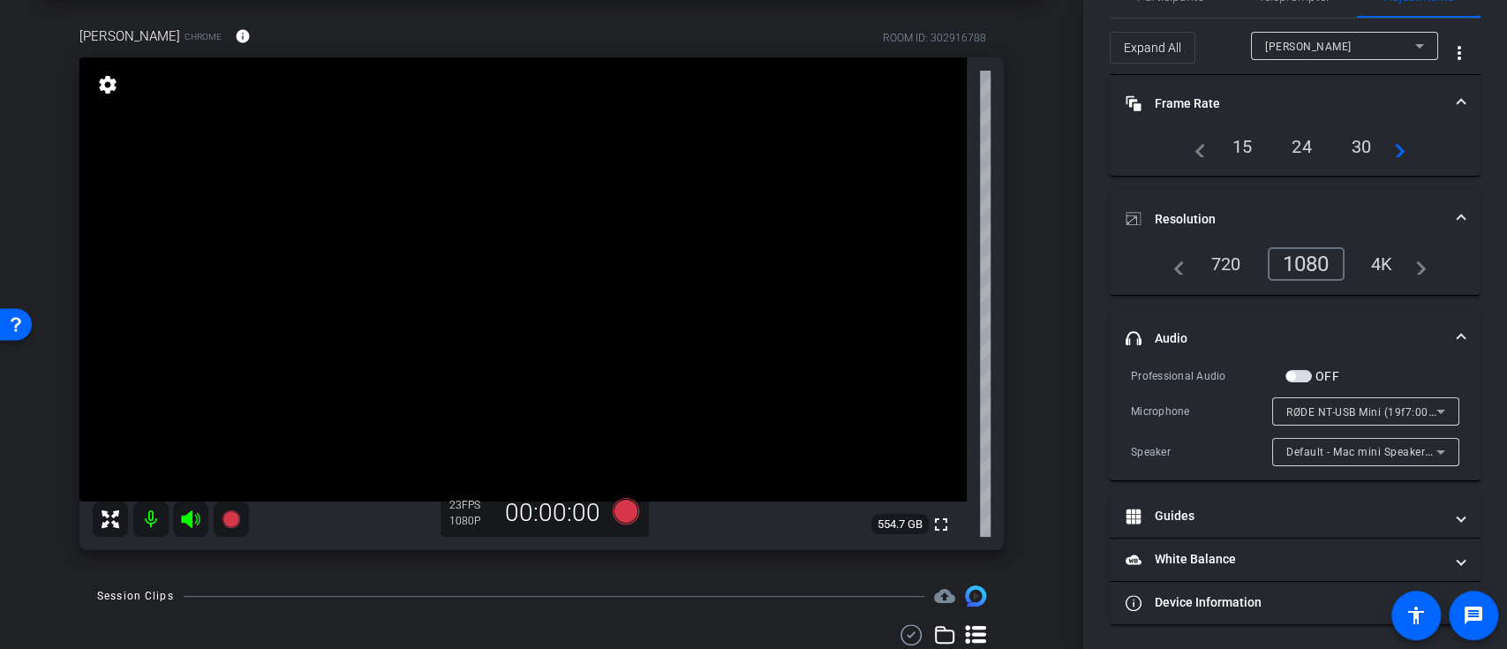
click at [1301, 377] on span "button" at bounding box center [1298, 376] width 26 height 12
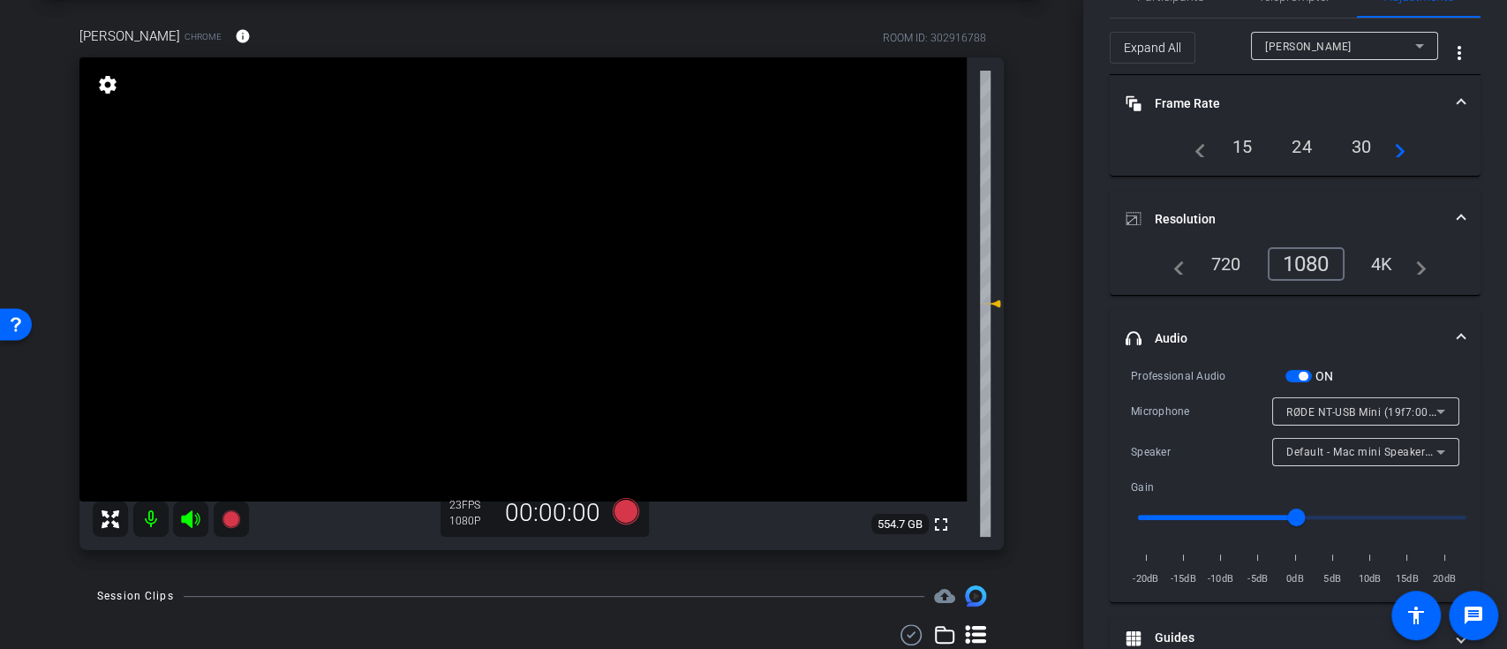
click at [1305, 374] on span "button" at bounding box center [1302, 376] width 9 height 9
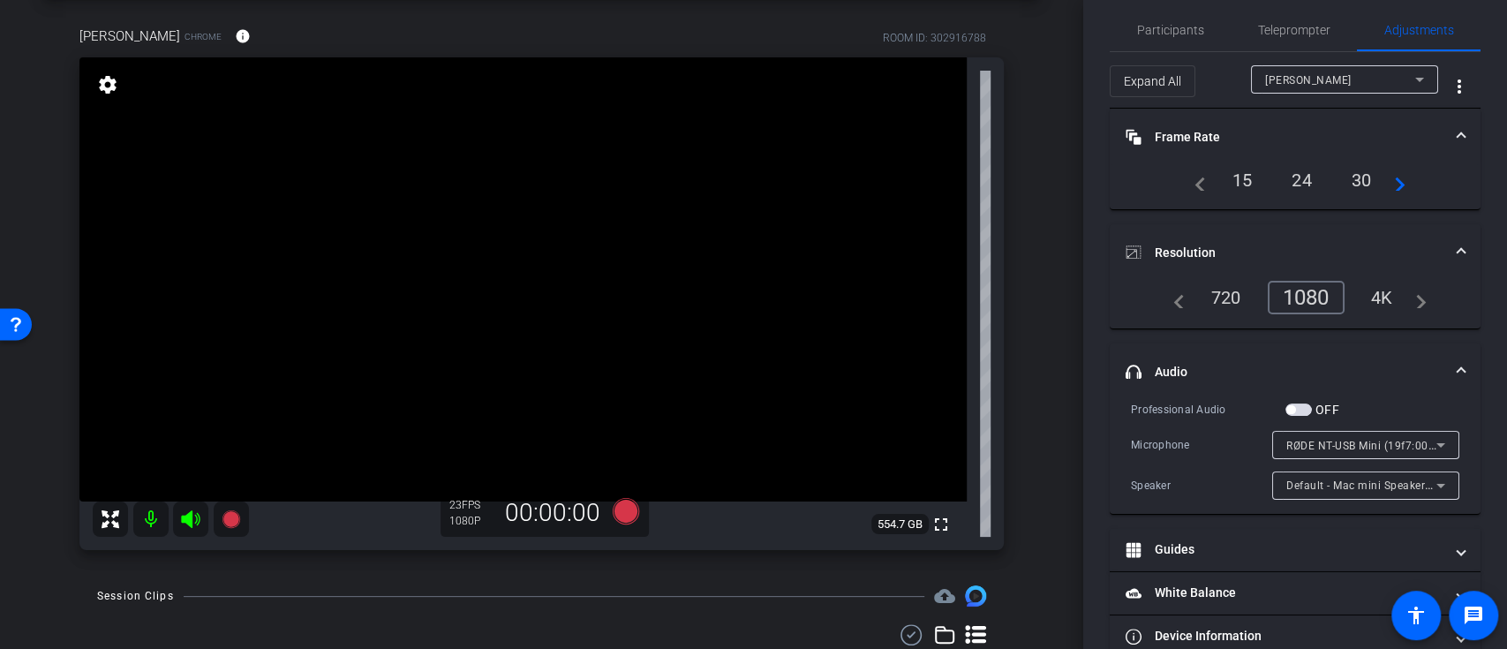
scroll to position [0, 0]
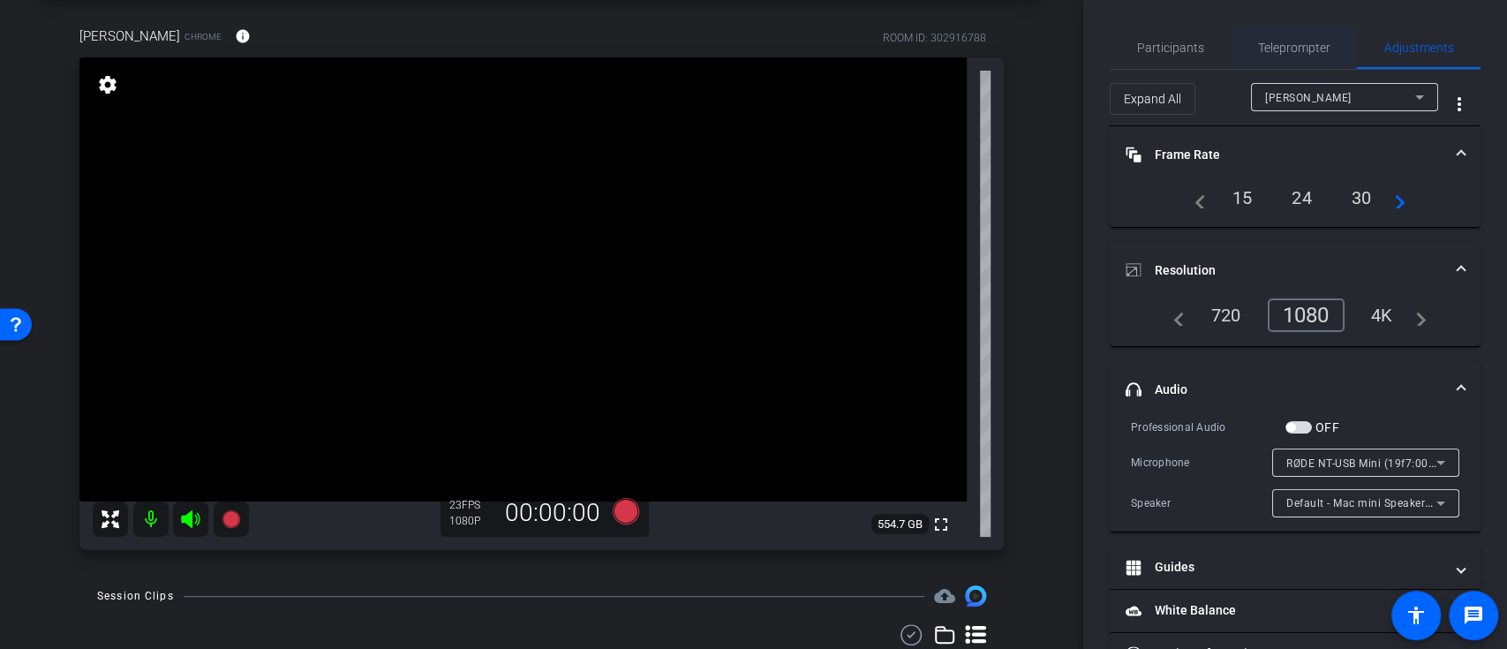
click at [1305, 51] on span "Teleprompter" at bounding box center [1294, 47] width 72 height 12
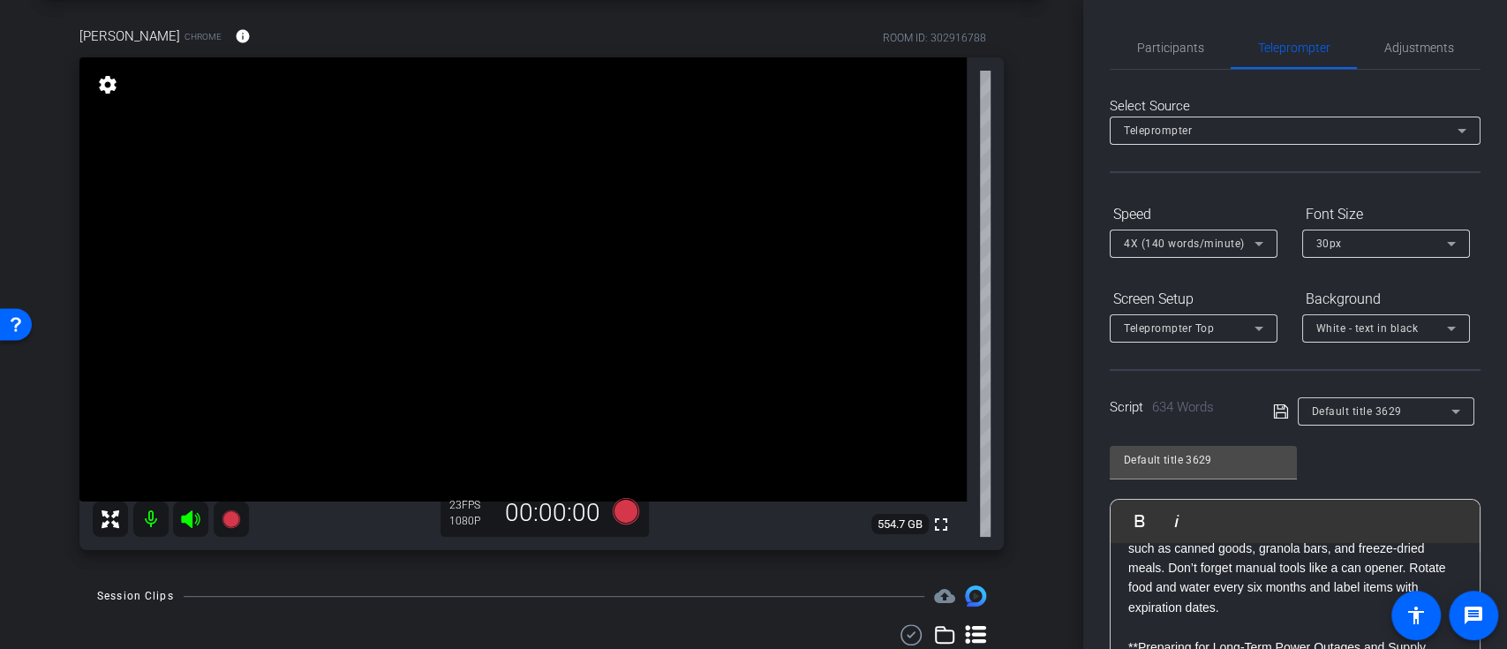
click at [1367, 455] on div "Default title 3629 Play Play from this location Play Selected Play and display …" at bounding box center [1294, 575] width 371 height 287
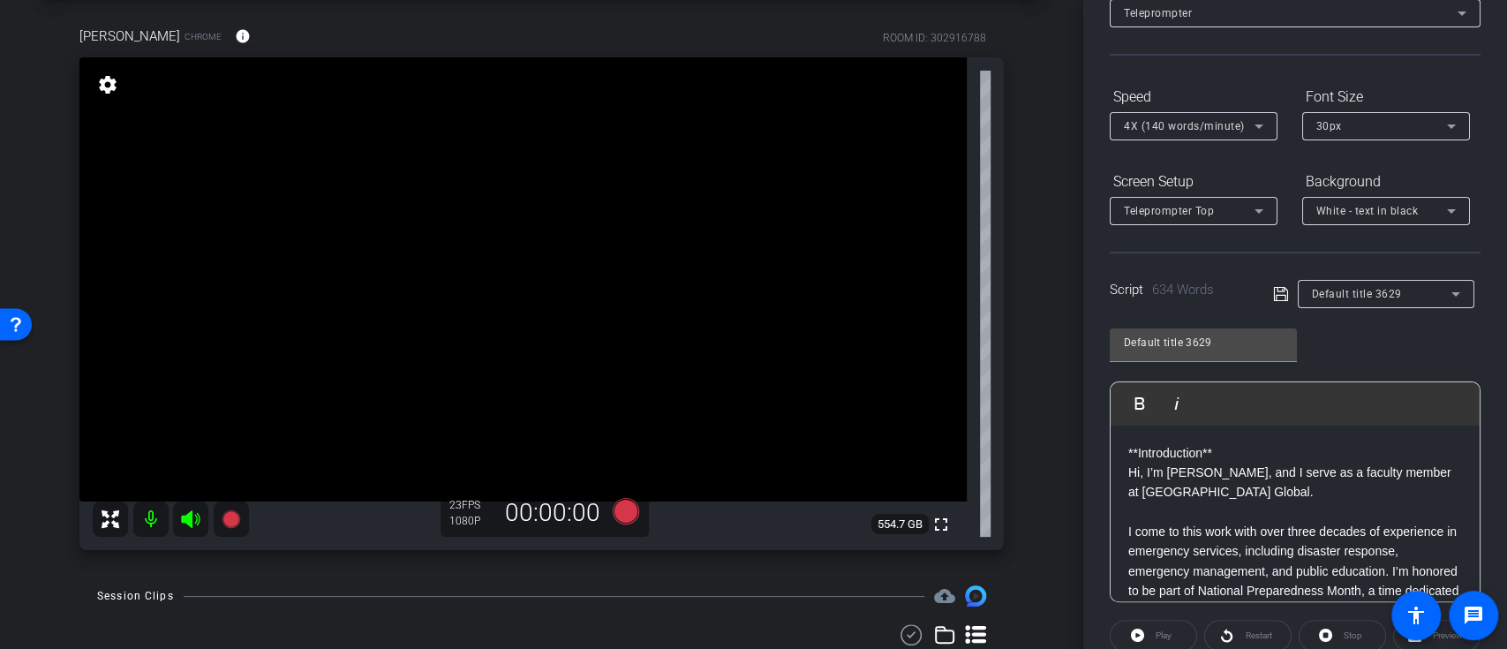
click at [1162, 624] on div "Play" at bounding box center [1152, 636] width 87 height 32
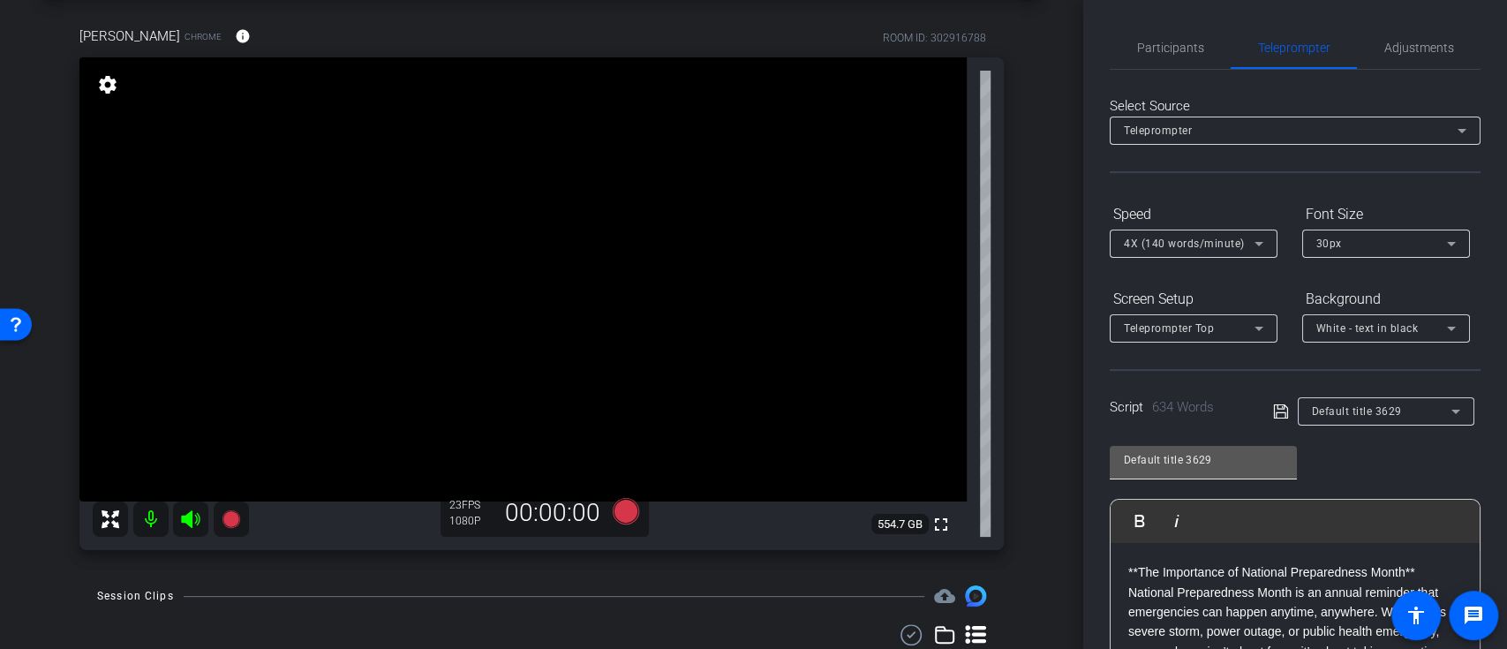
click at [1233, 459] on input "Default title 3629" at bounding box center [1203, 459] width 159 height 21
click at [1360, 458] on div "Default title 3629 Play Play from this location Play Selected Play and display …" at bounding box center [1294, 575] width 371 height 287
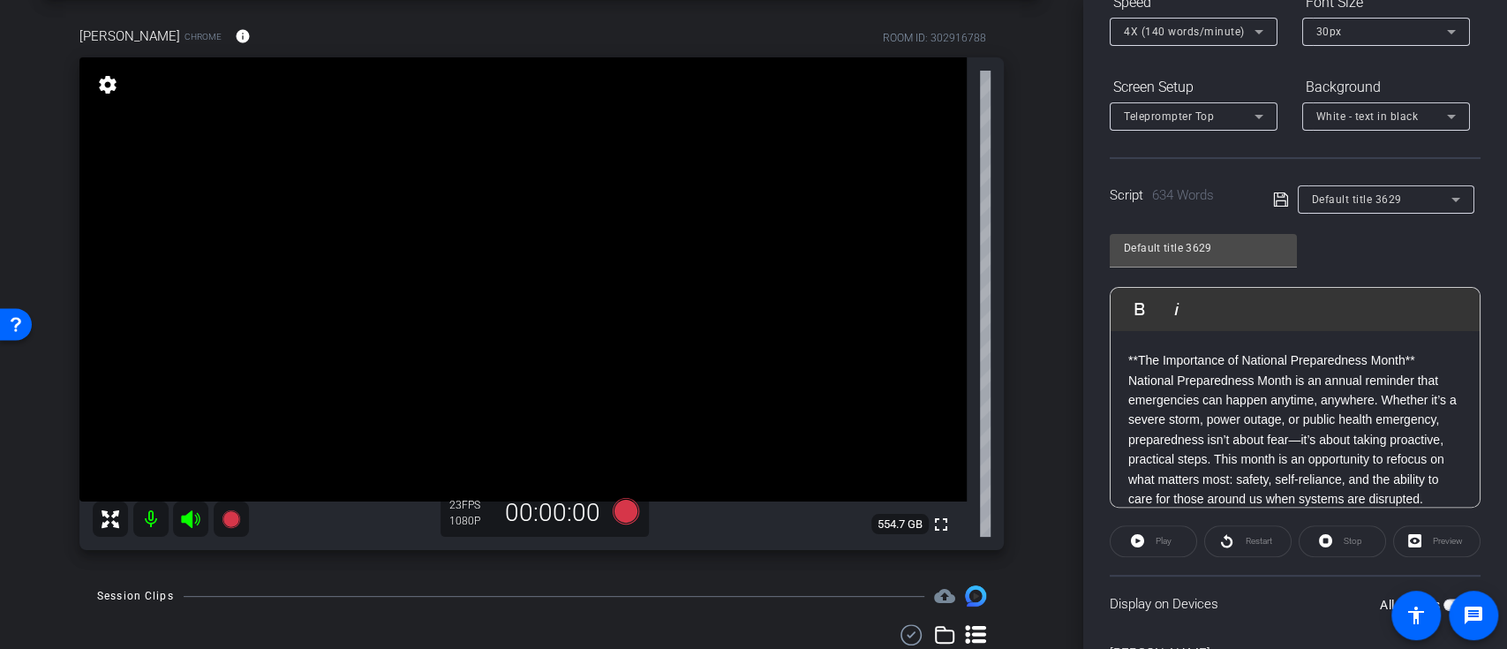
scroll to position [235, 0]
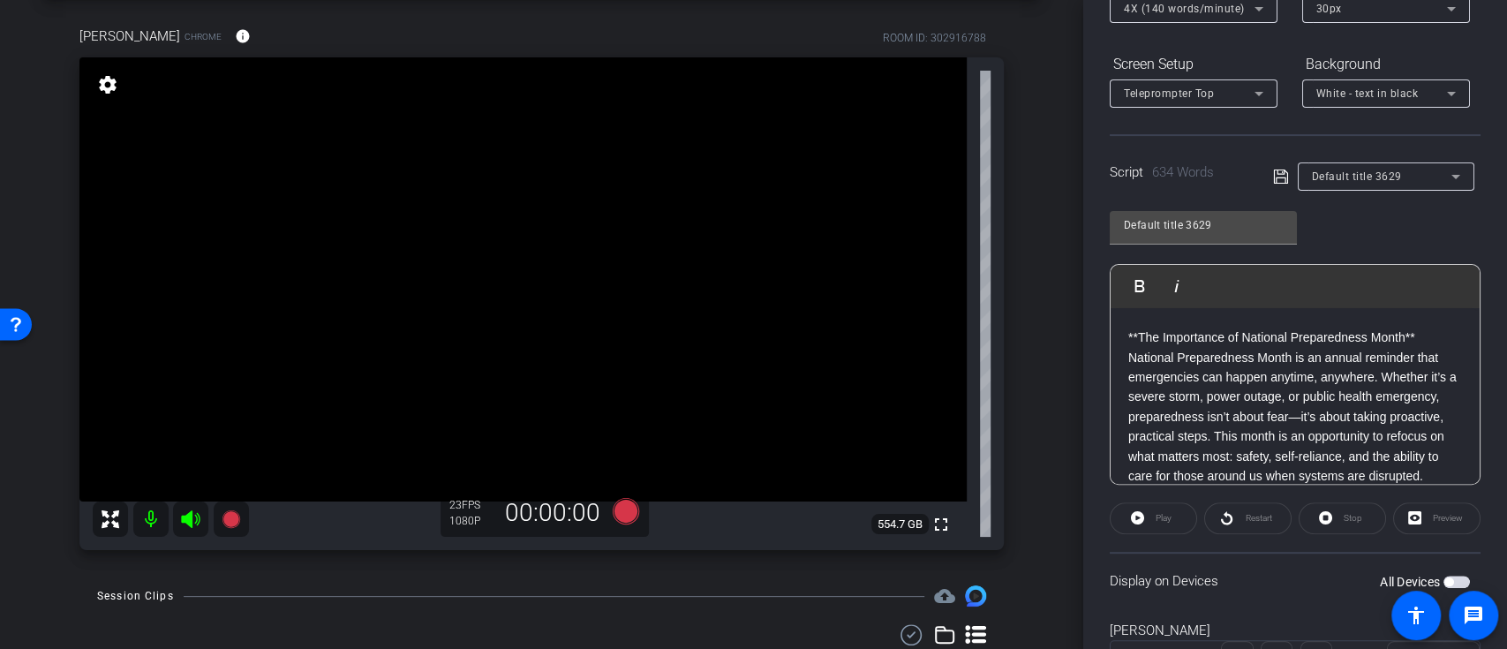
click at [1142, 519] on div "Play" at bounding box center [1152, 518] width 87 height 32
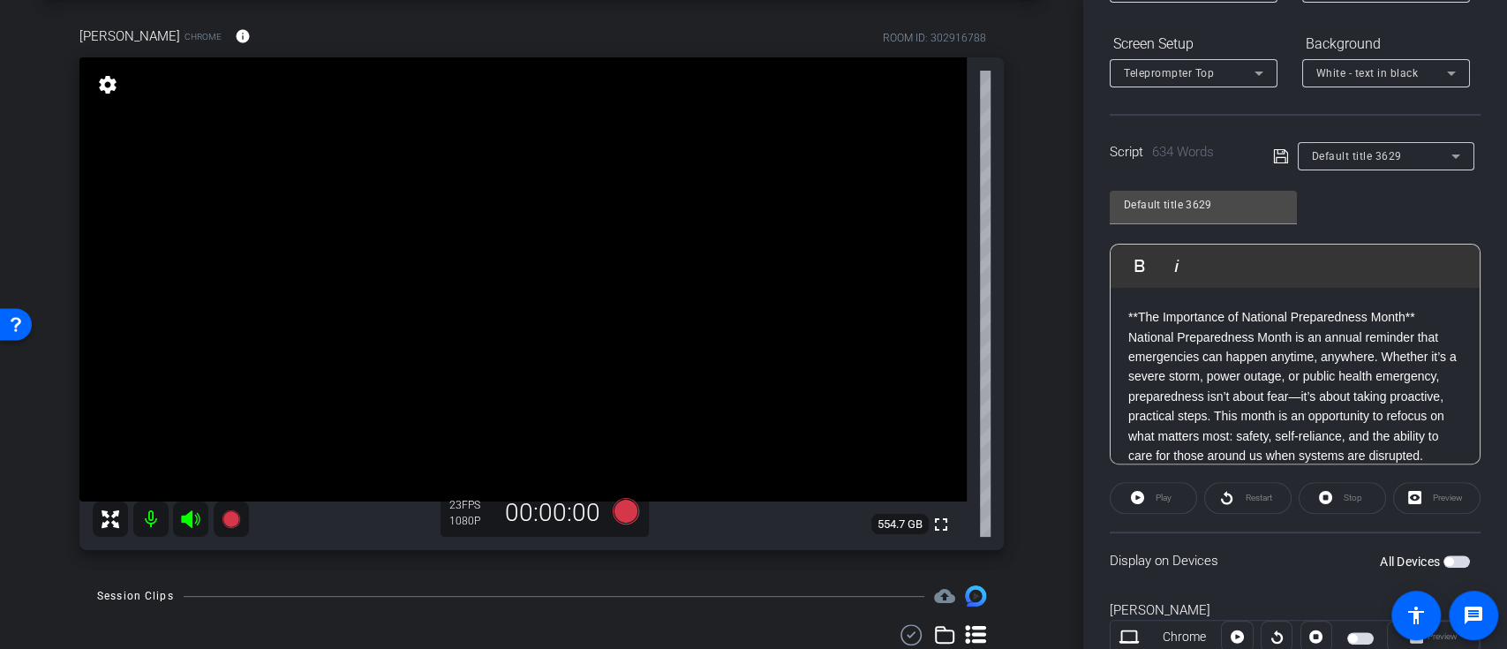
scroll to position [314, 0]
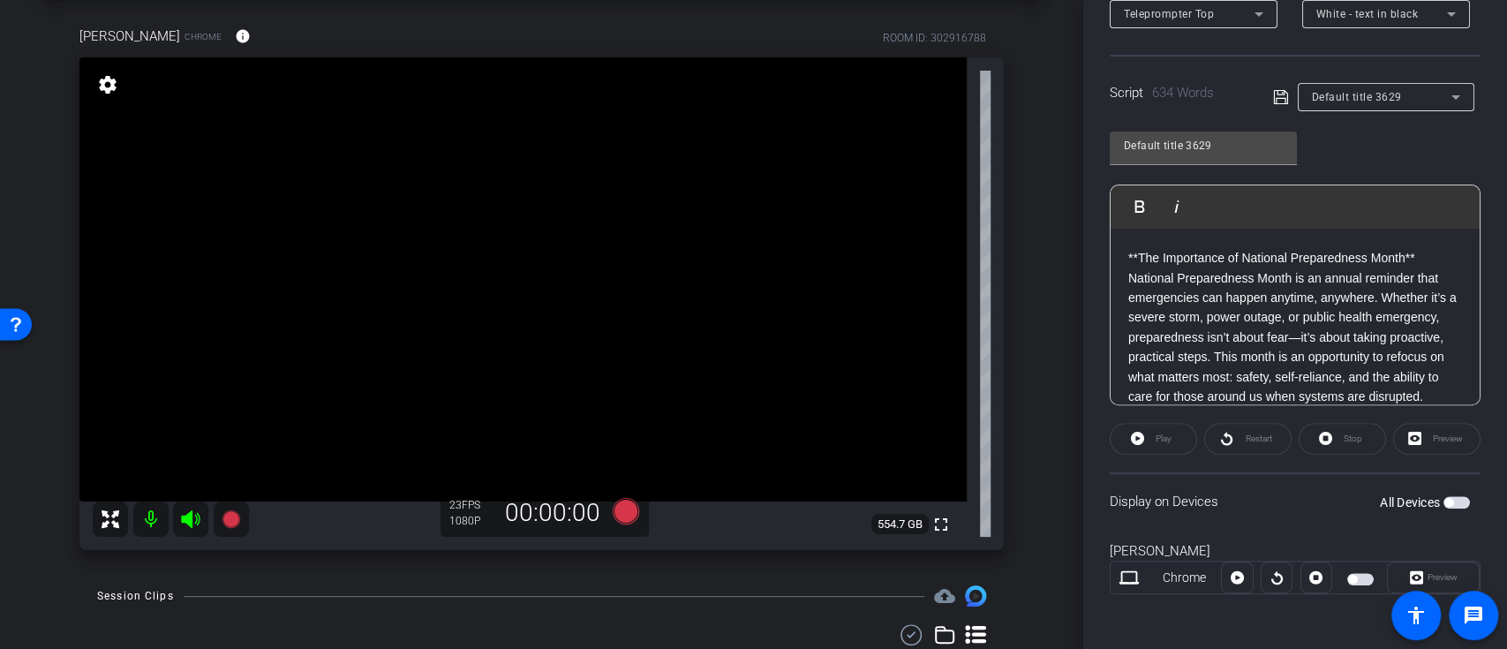
click at [1448, 500] on span "button" at bounding box center [1456, 502] width 26 height 12
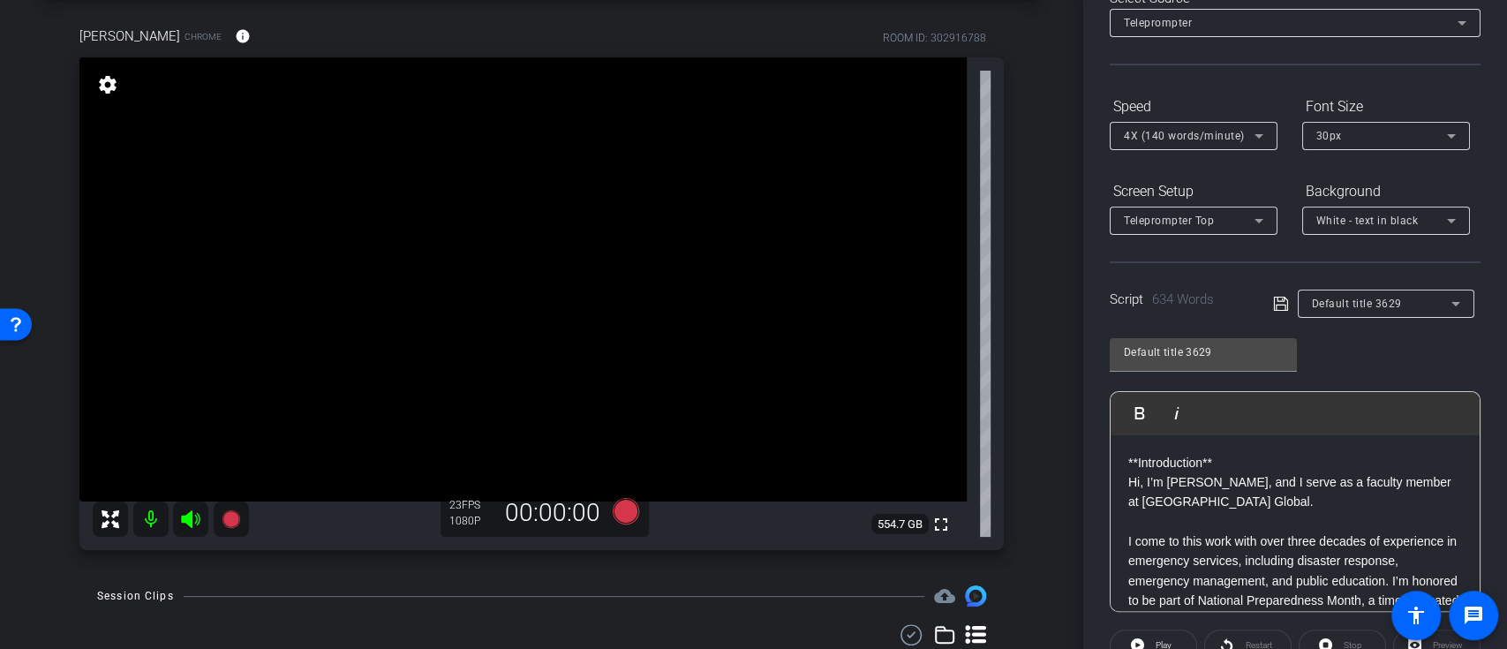
scroll to position [0, 0]
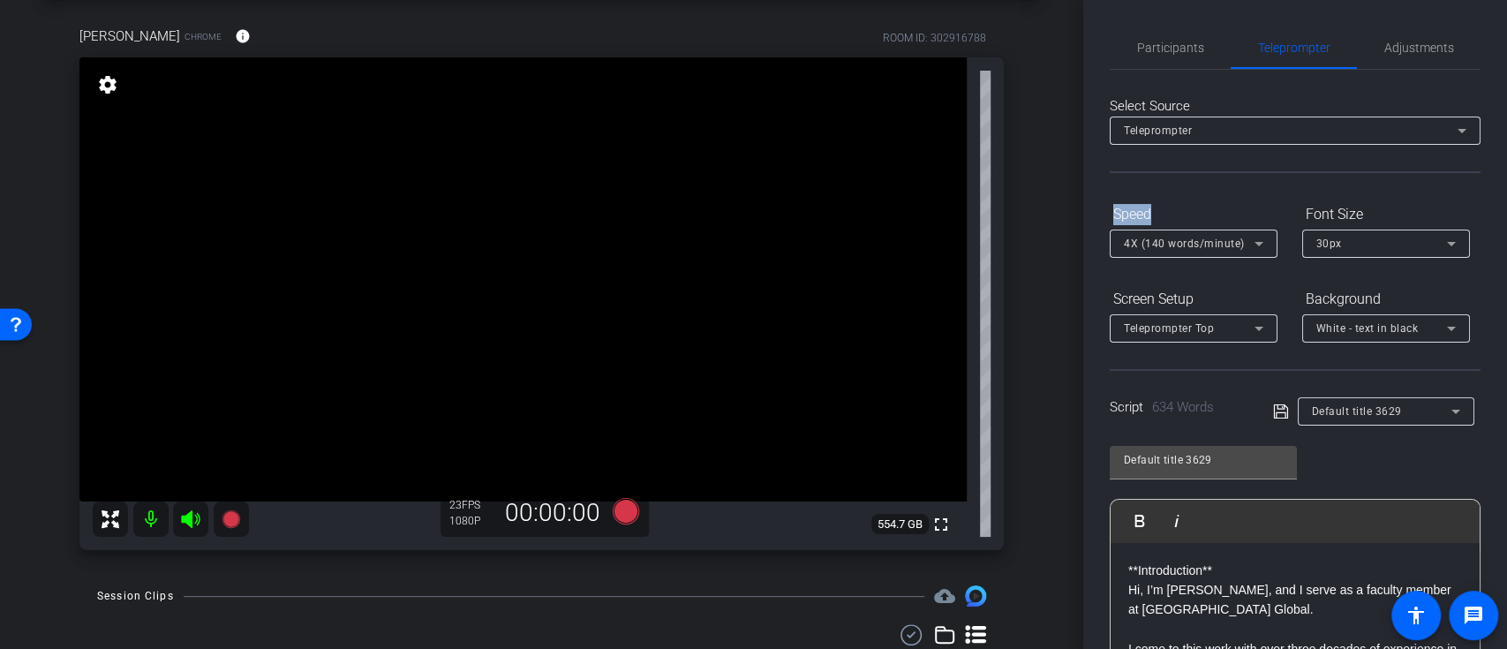
drag, startPoint x: 1238, startPoint y: 186, endPoint x: 1242, endPoint y: 133, distance: 53.1
click at [1242, 133] on div "Select Source Teleprompter Speed 4X (140 words/minute) Font Size 30px Screen Se…" at bounding box center [1294, 504] width 371 height 869
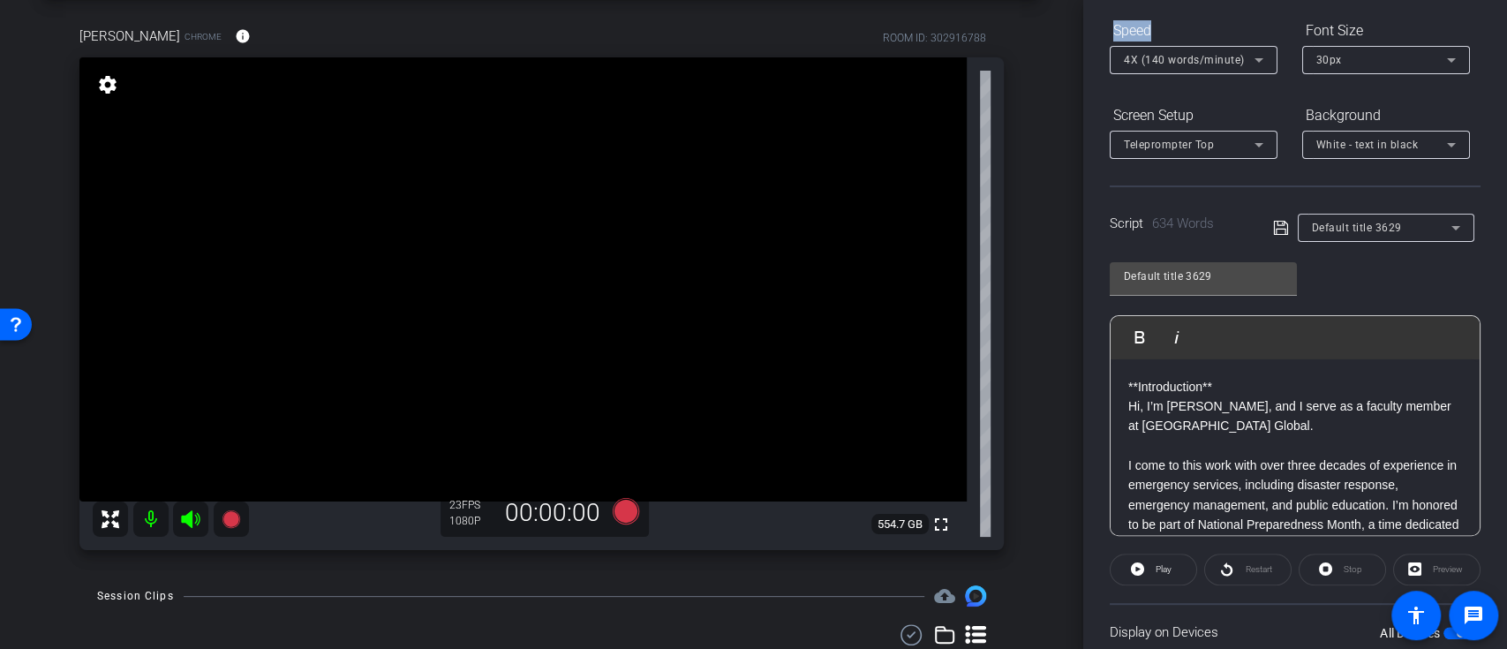
scroll to position [235, 0]
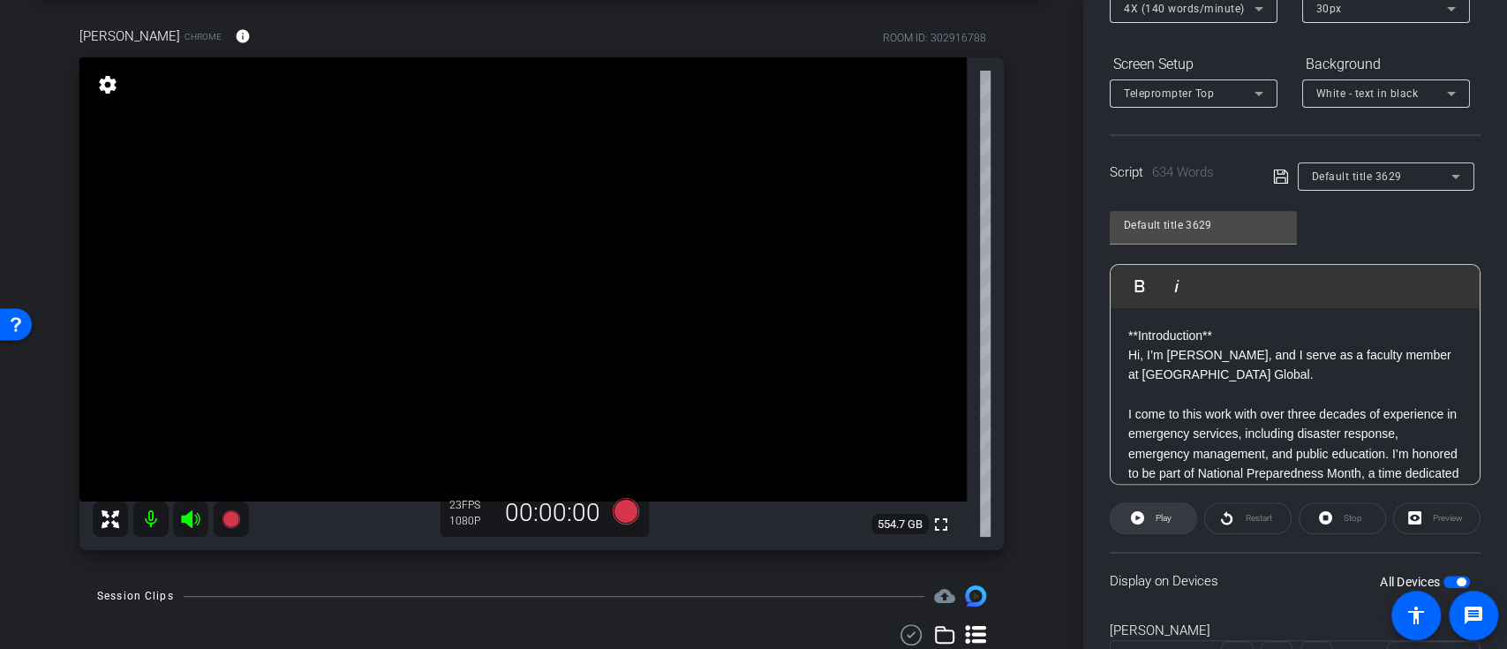
click at [1143, 514] on span at bounding box center [1153, 518] width 86 height 42
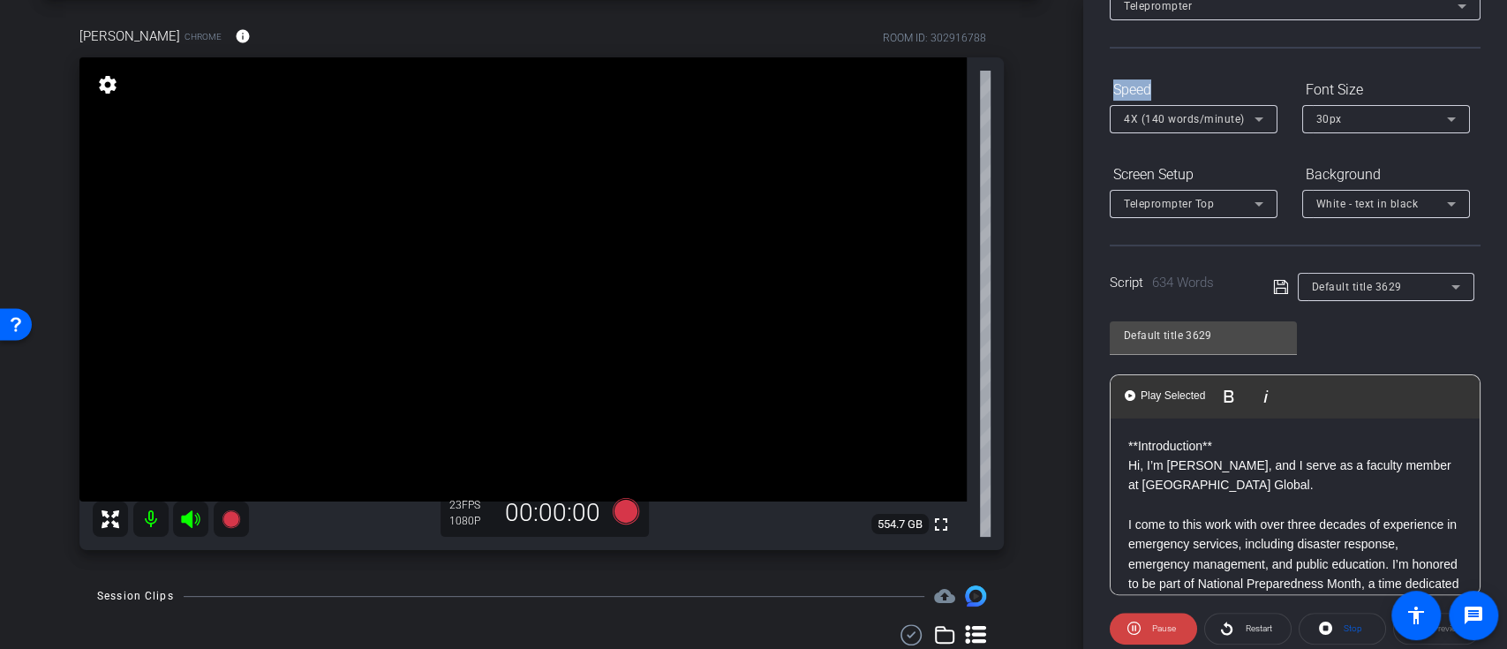
scroll to position [0, 0]
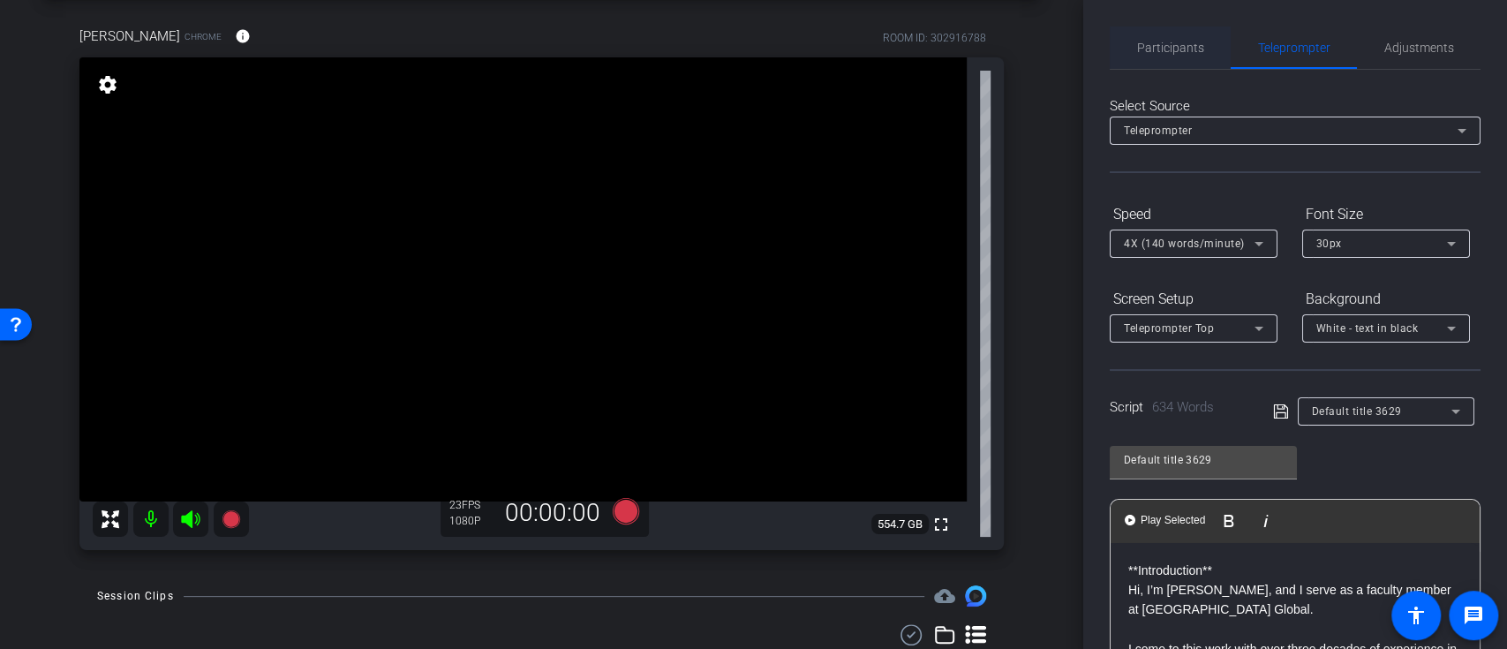
click at [1179, 47] on span "Participants" at bounding box center [1170, 47] width 67 height 12
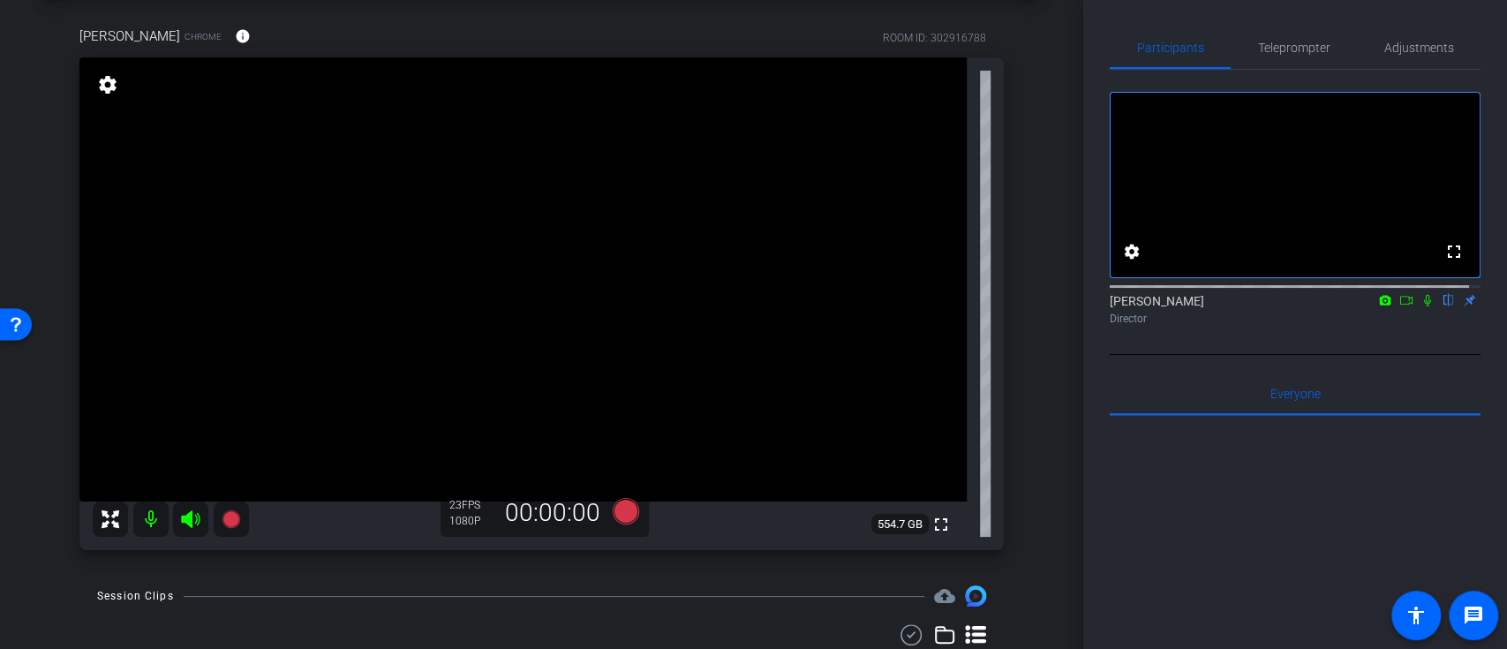
drag, startPoint x: 1398, startPoint y: 320, endPoint x: 1418, endPoint y: 321, distance: 20.4
click at [1407, 349] on div "fullscreen settings [PERSON_NAME] flip Director" at bounding box center [1294, 212] width 371 height 285
click at [1420, 306] on icon at bounding box center [1427, 300] width 14 height 12
click at [1270, 56] on span "Teleprompter" at bounding box center [1294, 47] width 72 height 42
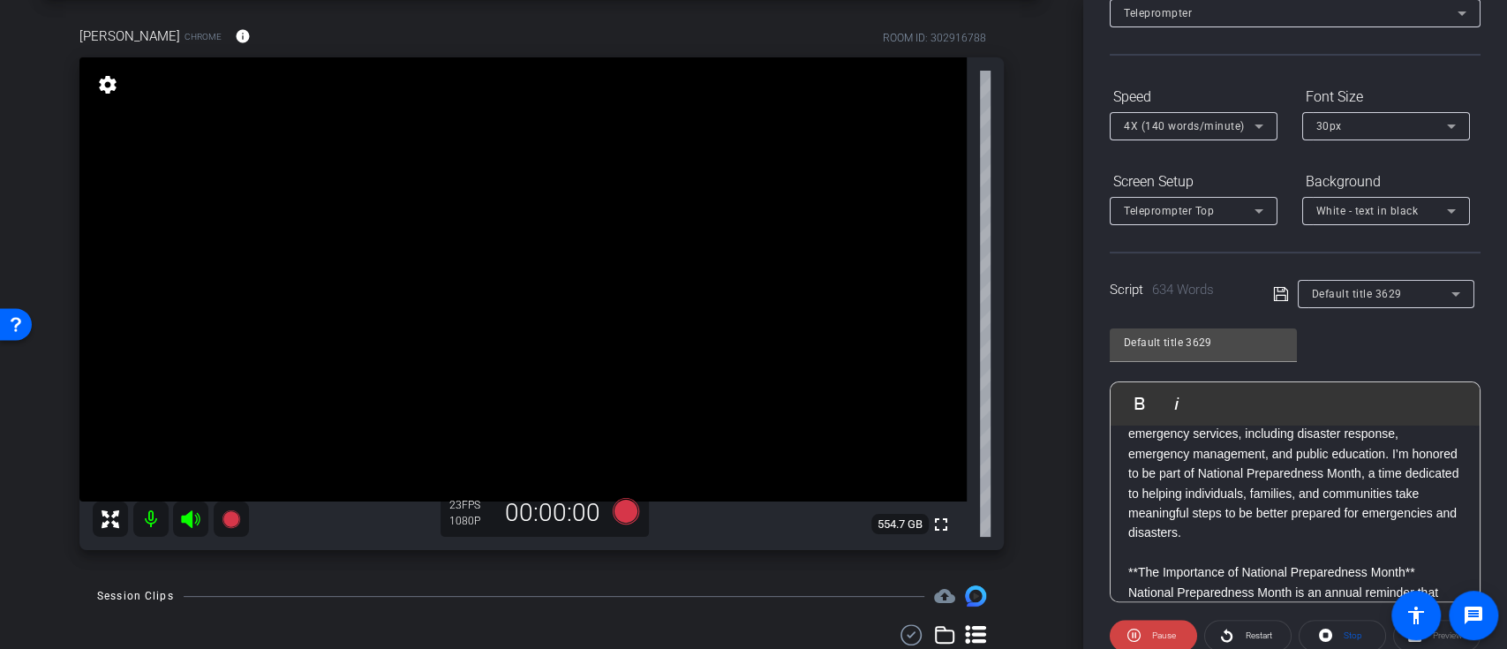
scroll to position [235, 0]
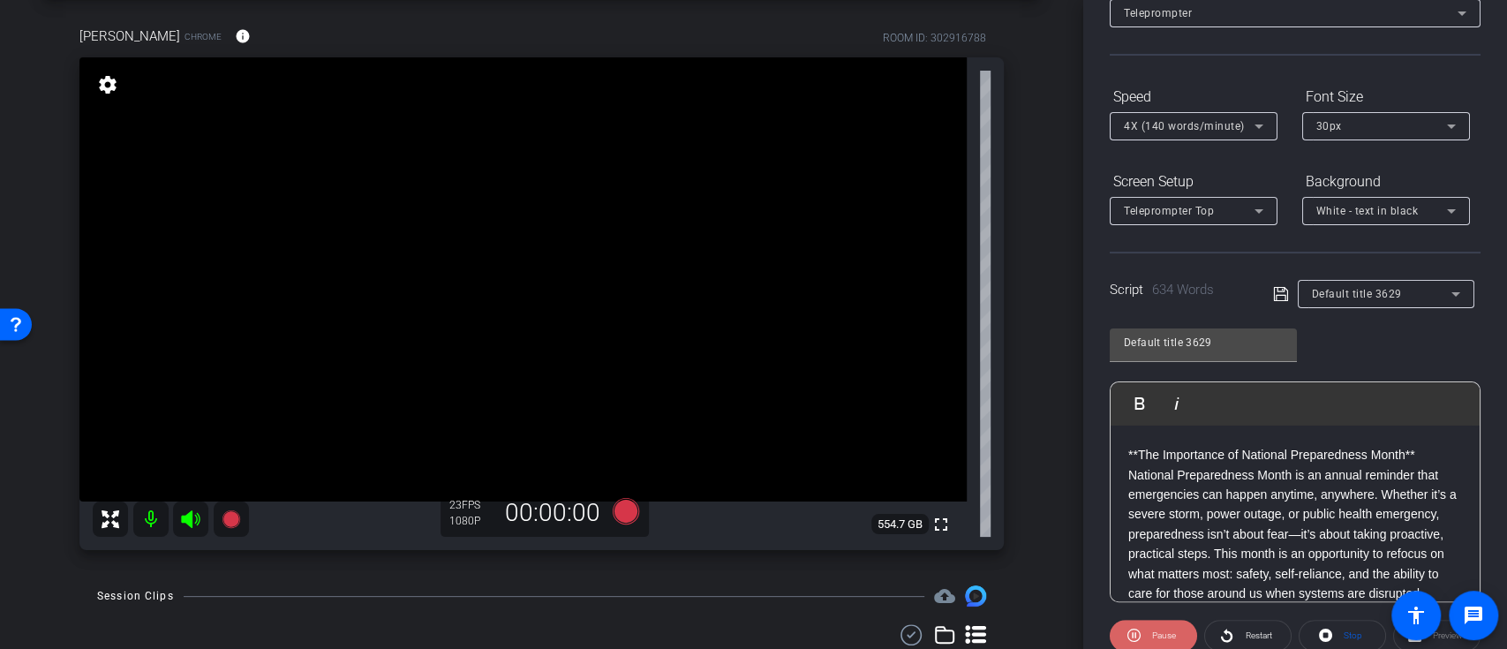
click at [1169, 625] on span "Pause" at bounding box center [1161, 635] width 28 height 25
click at [1384, 205] on span "White - text in black" at bounding box center [1367, 211] width 102 height 12
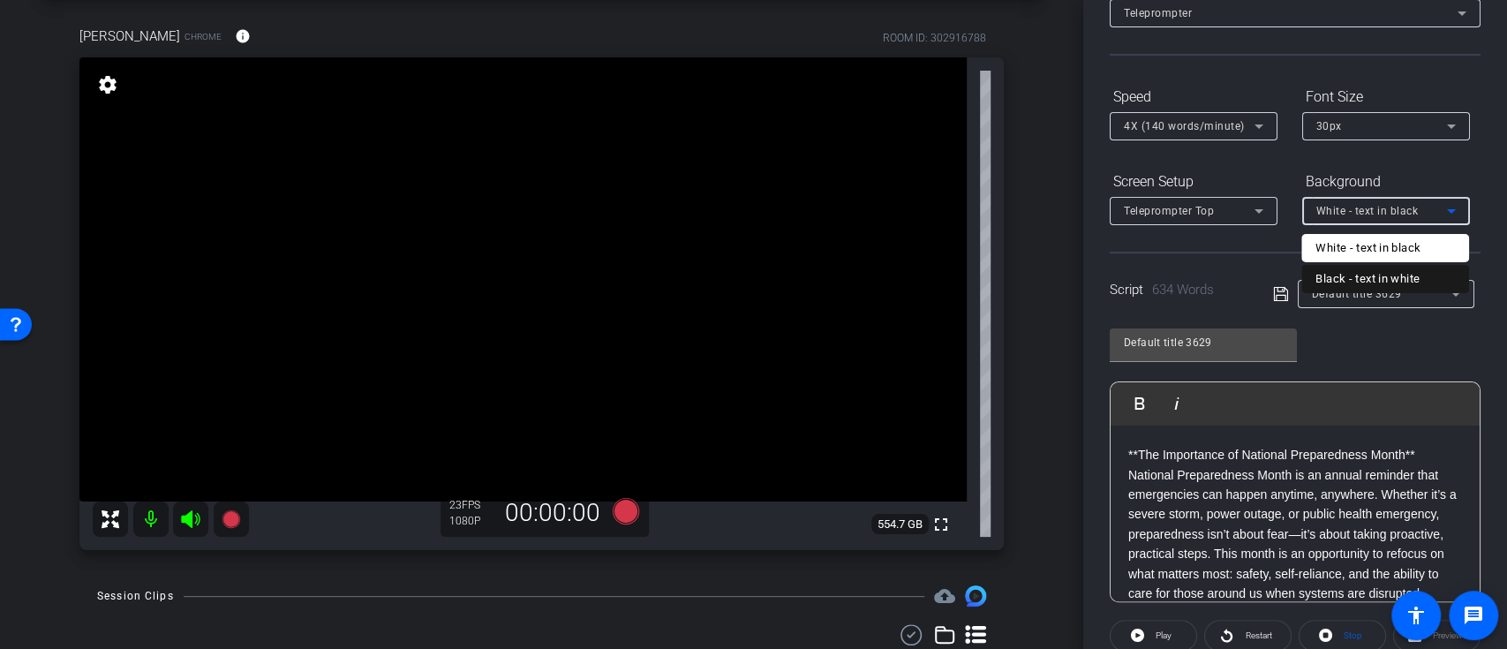
click at [1383, 273] on div "Black - text in white" at bounding box center [1367, 278] width 104 height 21
click at [1313, 464] on p "**The Importance of National Preparedness Month**" at bounding box center [1295, 454] width 334 height 19
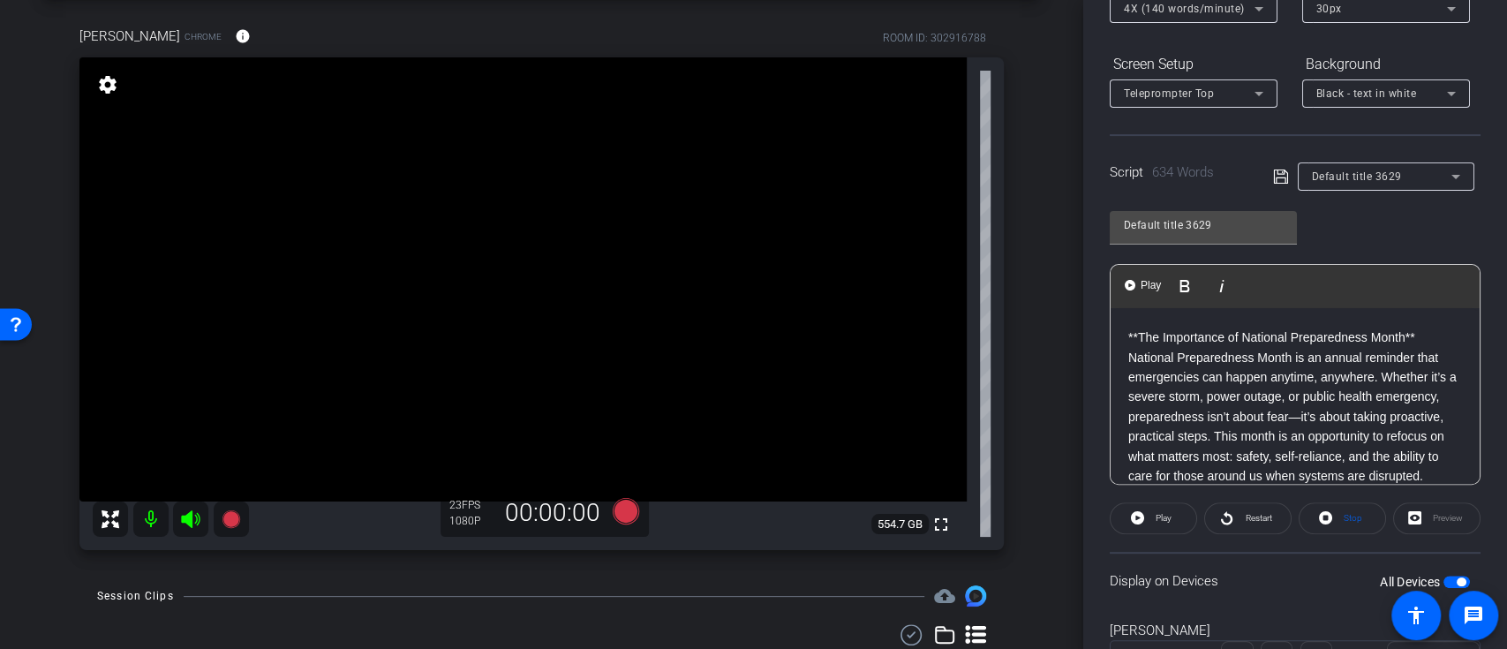
click at [1383, 94] on span "Black - text in white" at bounding box center [1366, 93] width 101 height 12
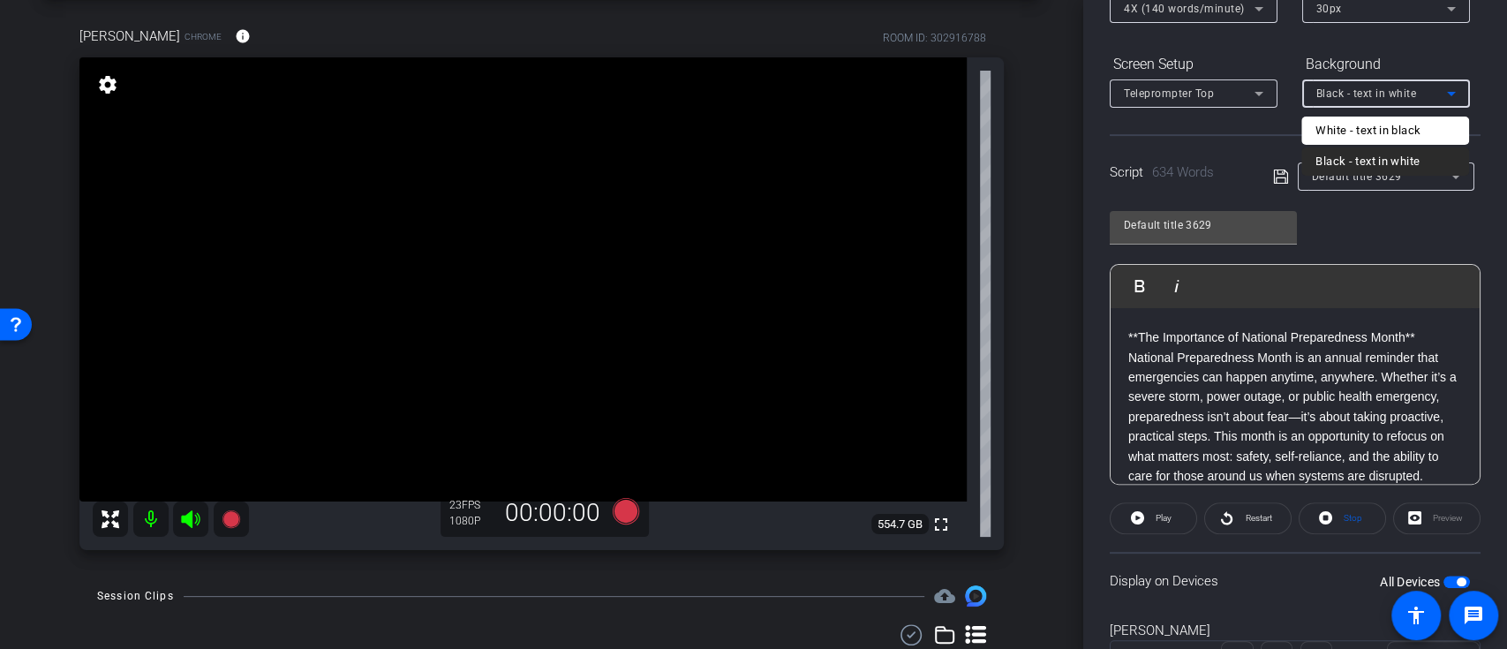
click at [1380, 162] on div "Black - text in white" at bounding box center [1367, 161] width 104 height 21
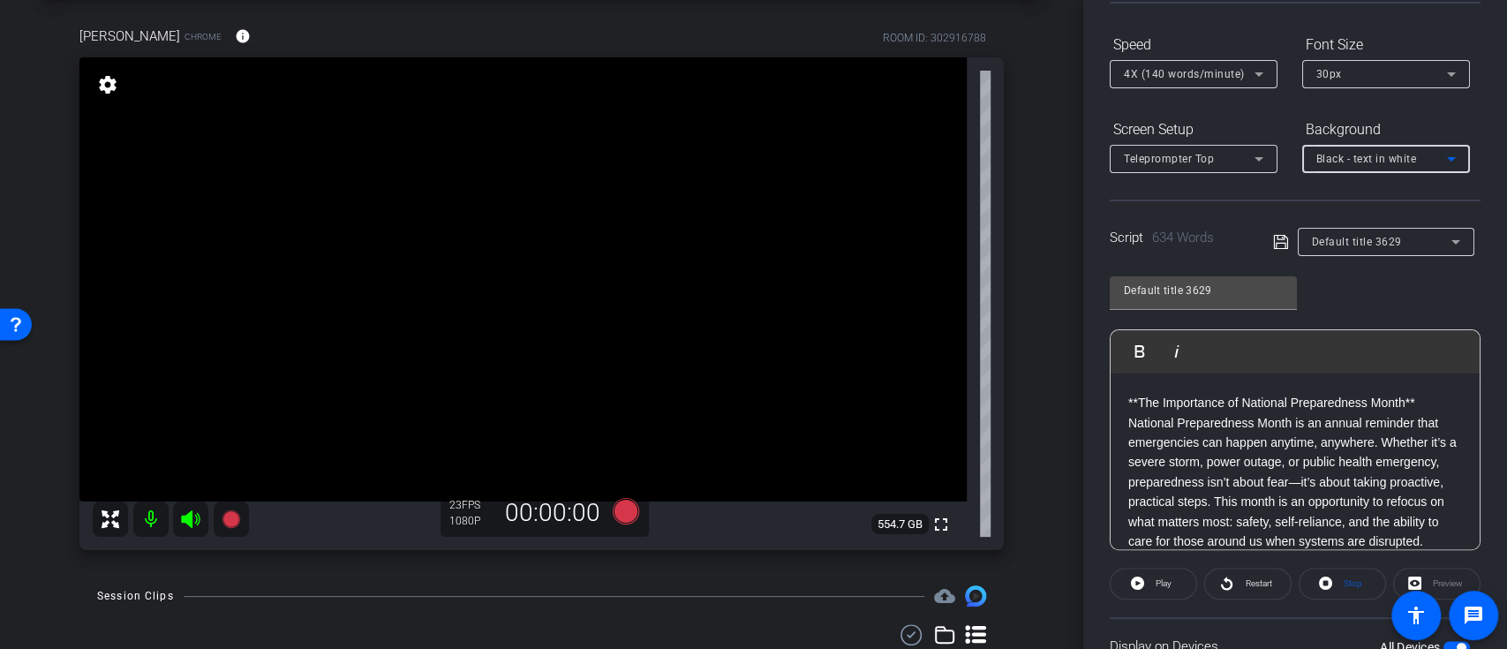
scroll to position [117, 0]
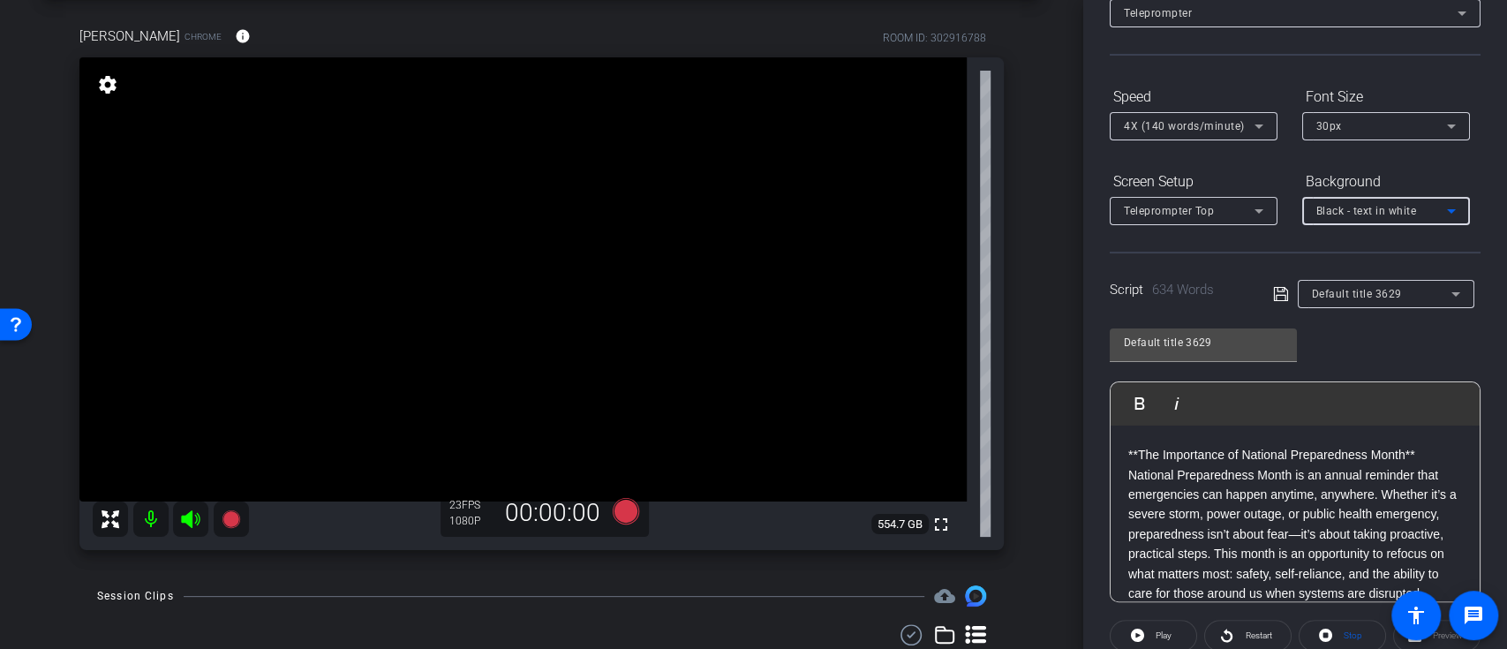
click at [1237, 131] on span "4X (140 words/minute)" at bounding box center [1184, 126] width 121 height 12
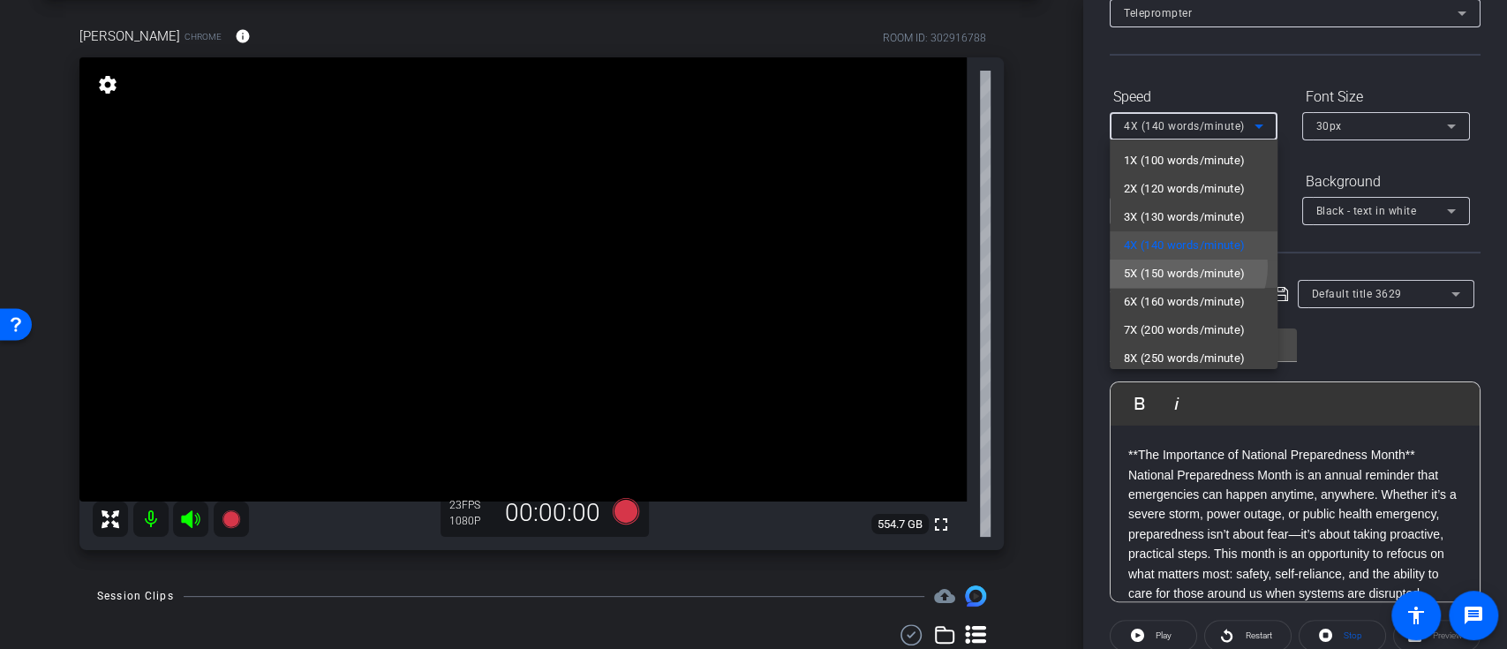
click at [1179, 266] on span "5X (150 words/minute)" at bounding box center [1185, 273] width 122 height 21
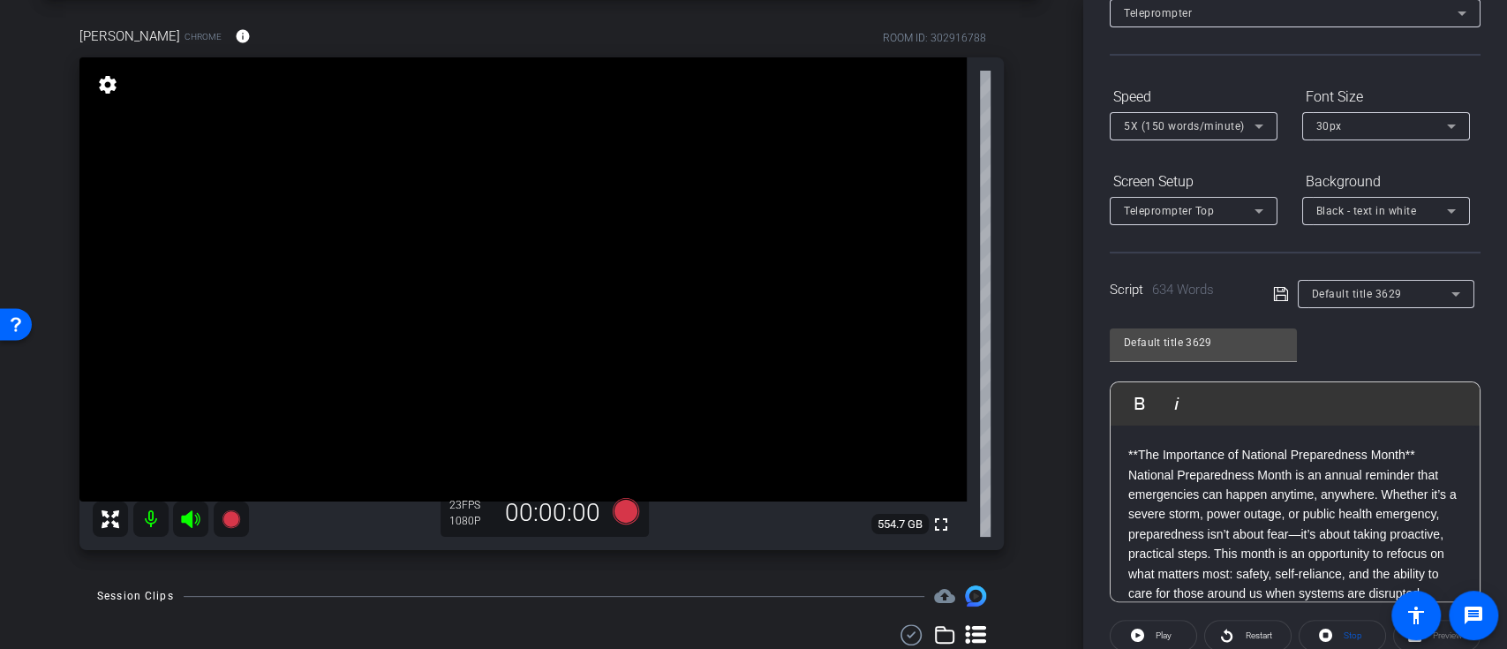
click at [1271, 170] on div "Screen Setup" at bounding box center [1193, 182] width 168 height 30
click at [1283, 292] on span at bounding box center [1285, 293] width 25 height 16
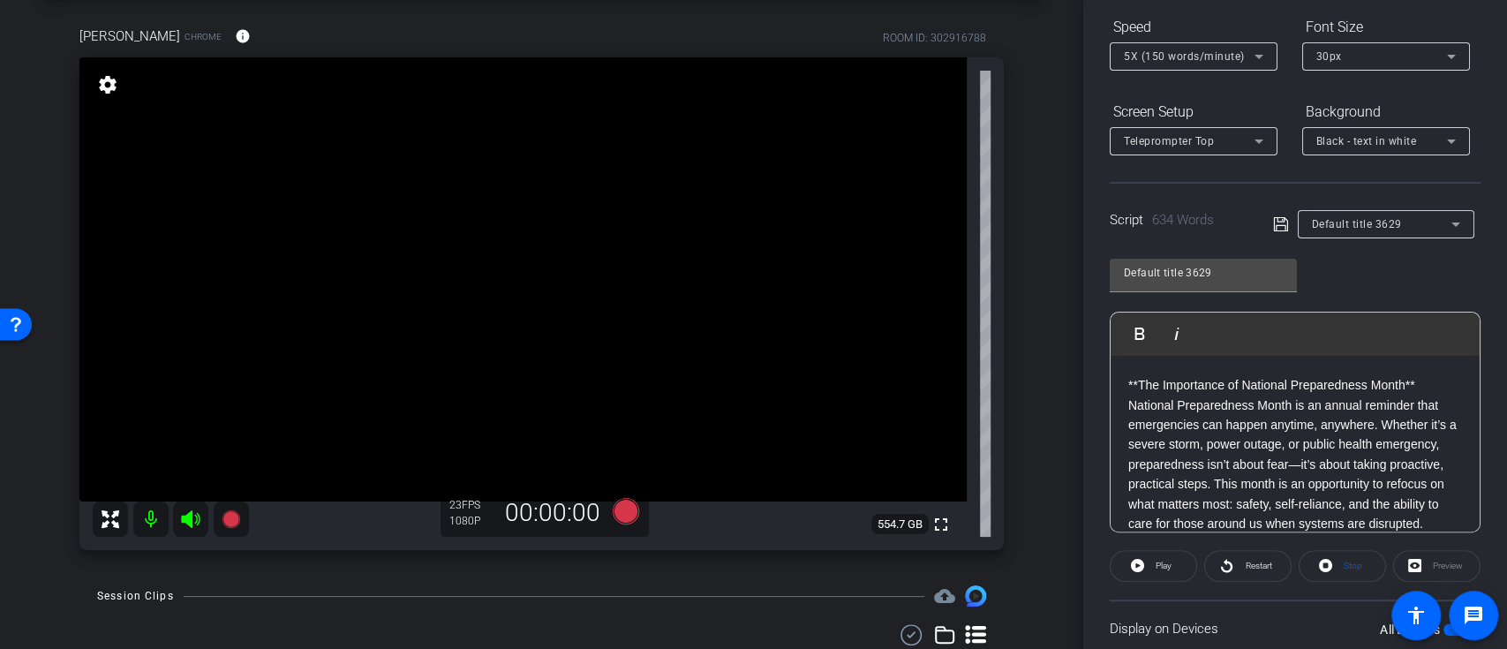
scroll to position [235, 0]
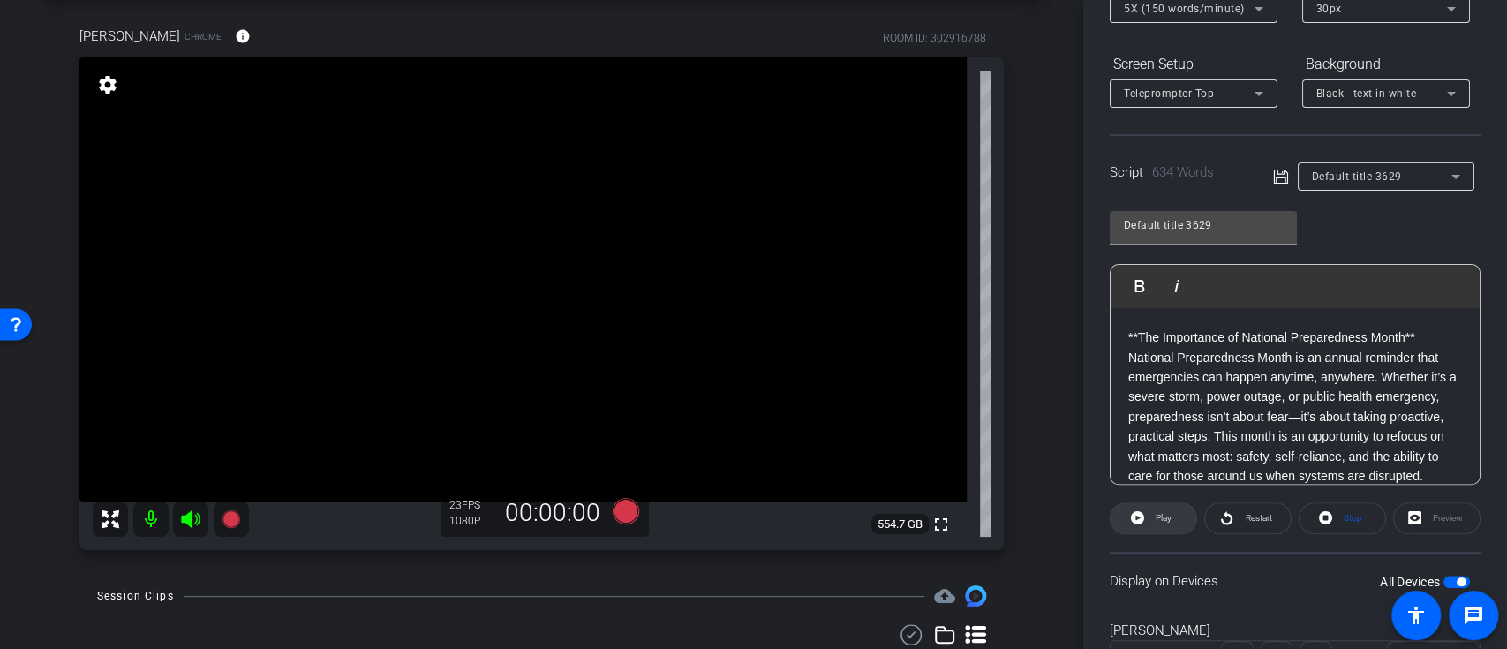
click at [1155, 515] on span "Play" at bounding box center [1163, 518] width 16 height 10
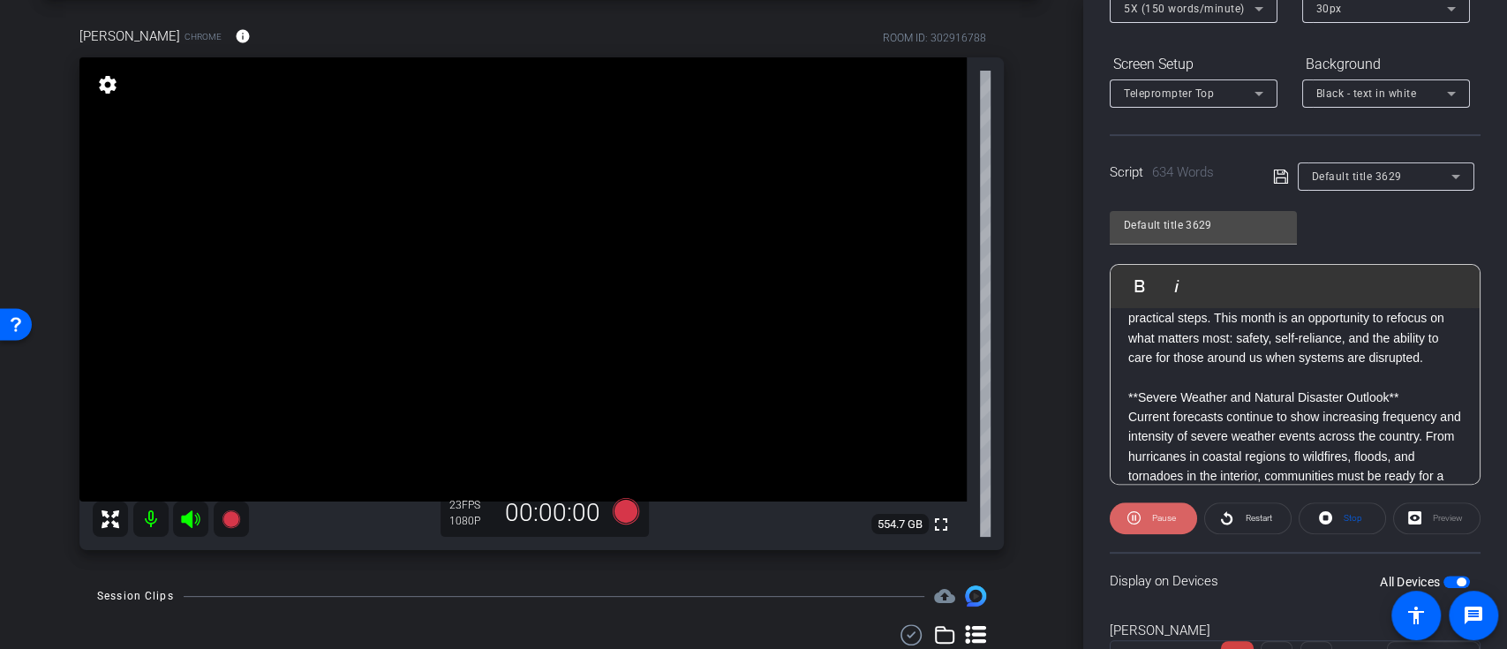
click at [1173, 516] on span "Pause" at bounding box center [1161, 518] width 28 height 25
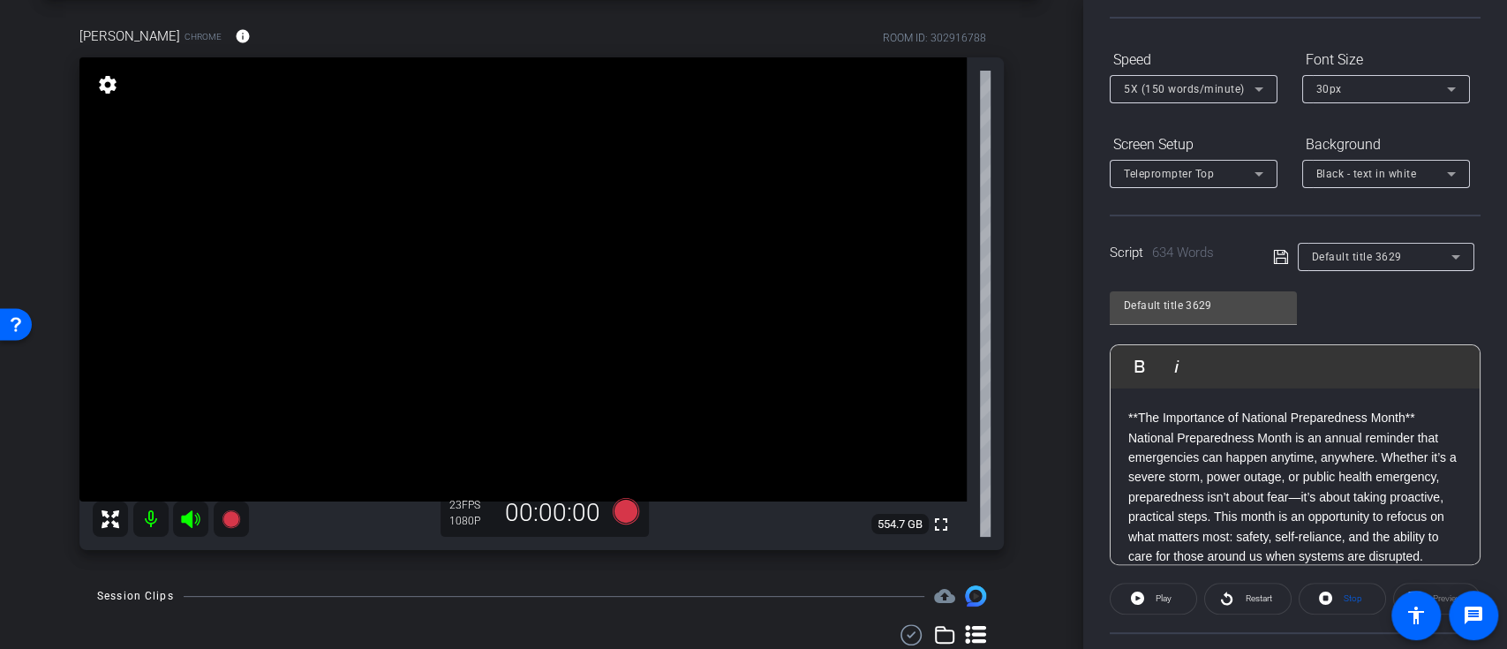
scroll to position [117, 0]
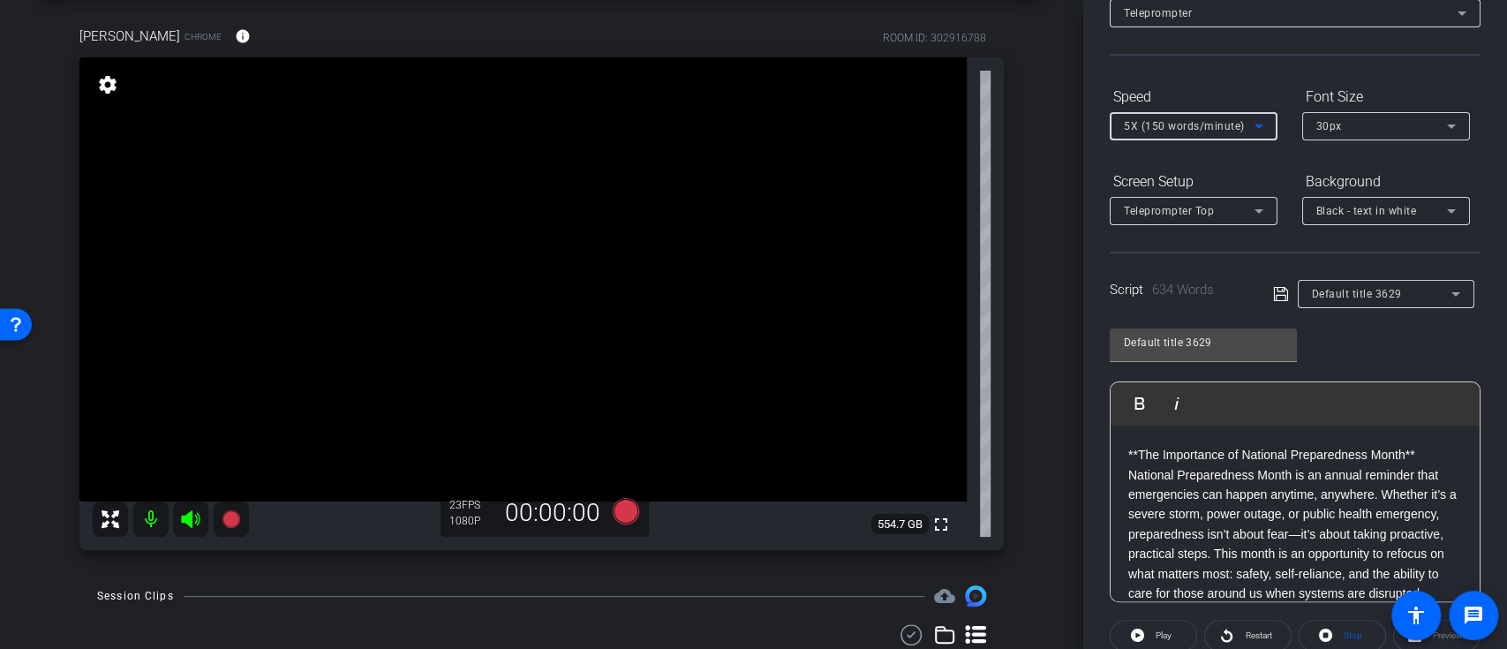
click at [1183, 120] on span "5X (150 words/minute)" at bounding box center [1184, 126] width 121 height 12
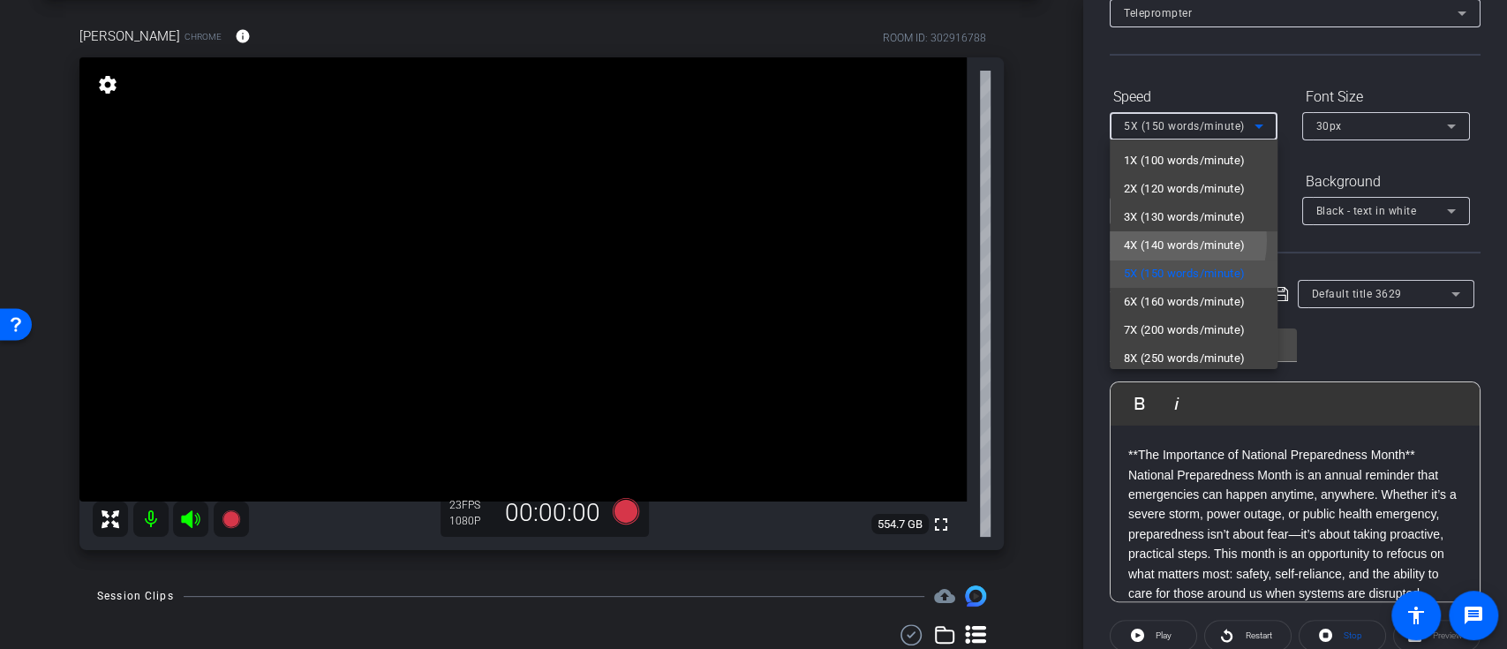
click at [1158, 240] on span "4X (140 words/minute)" at bounding box center [1185, 245] width 122 height 21
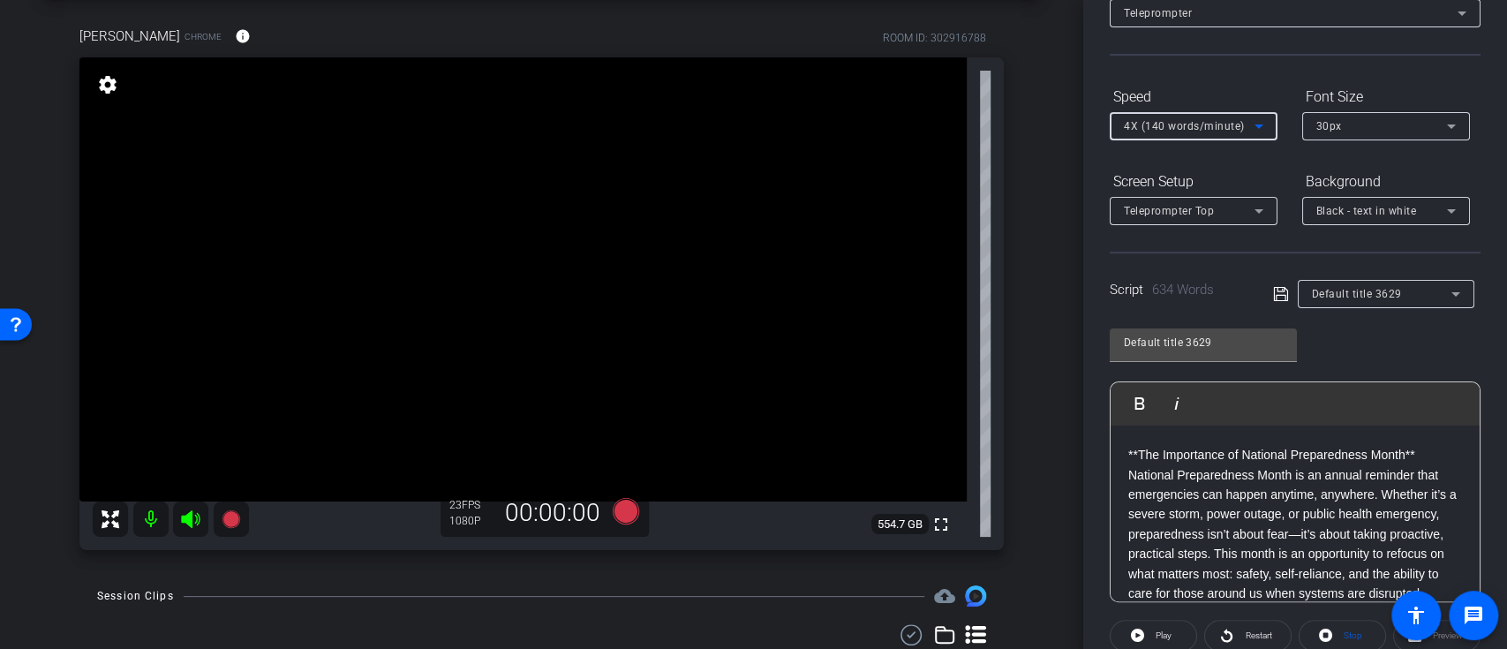
click at [1175, 79] on div "Select Source Teleprompter Speed 4X (140 words/minute) Font Size 30px Screen Se…" at bounding box center [1294, 386] width 371 height 869
click at [1381, 212] on span "Black - text in white" at bounding box center [1366, 211] width 101 height 12
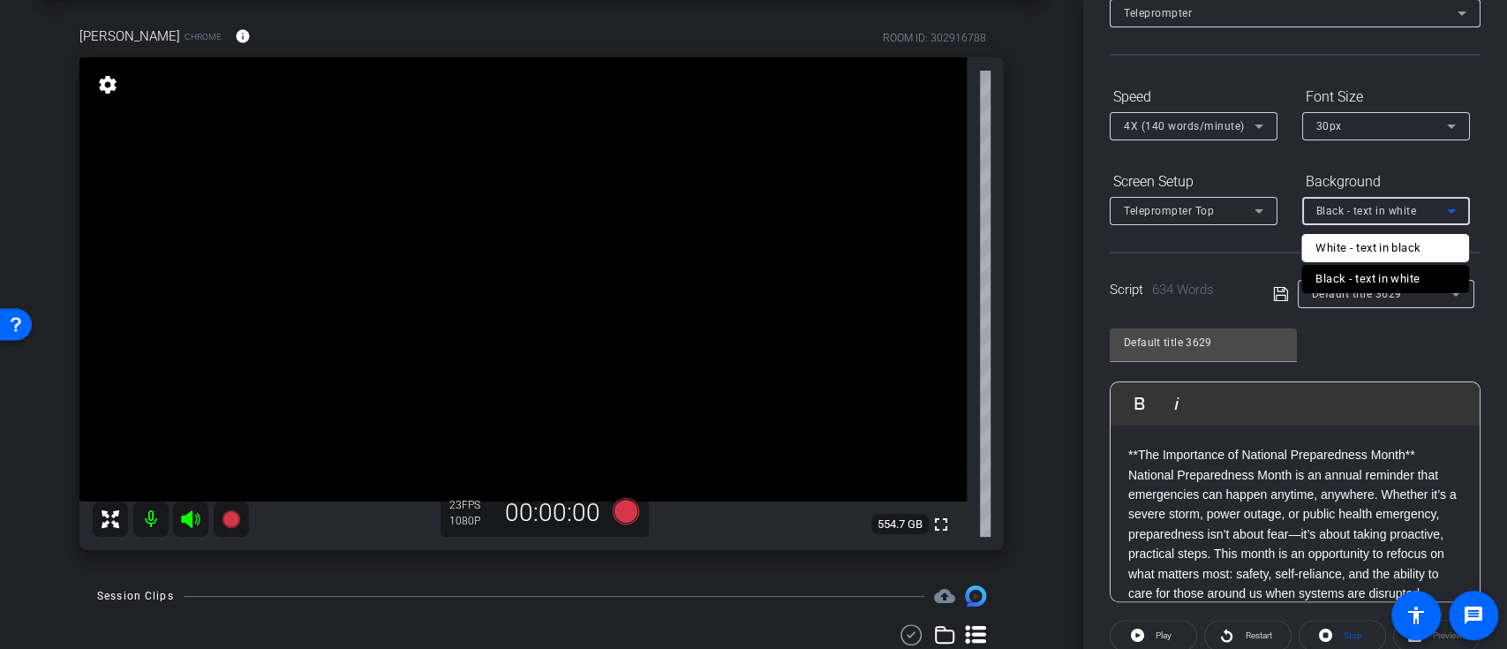
click at [1363, 252] on div "White - text in black" at bounding box center [1367, 247] width 105 height 21
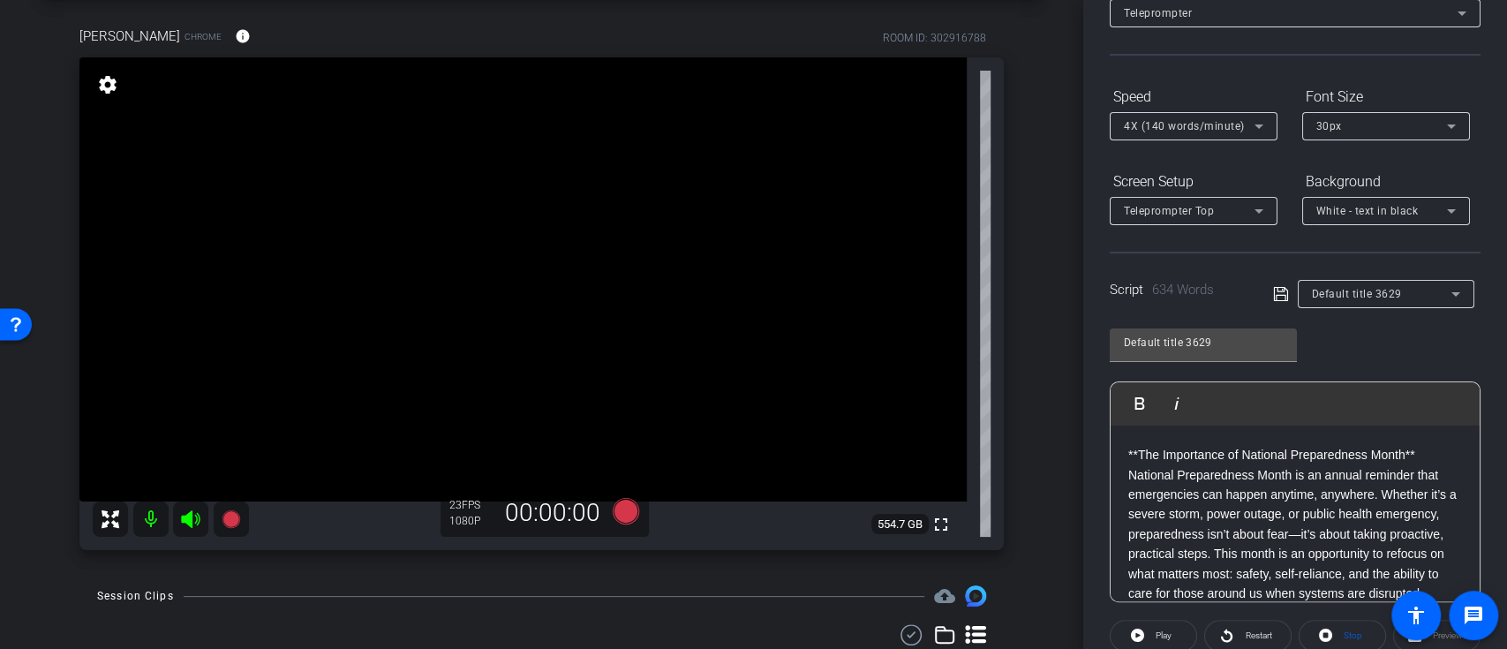
click at [1275, 292] on icon at bounding box center [1281, 293] width 16 height 21
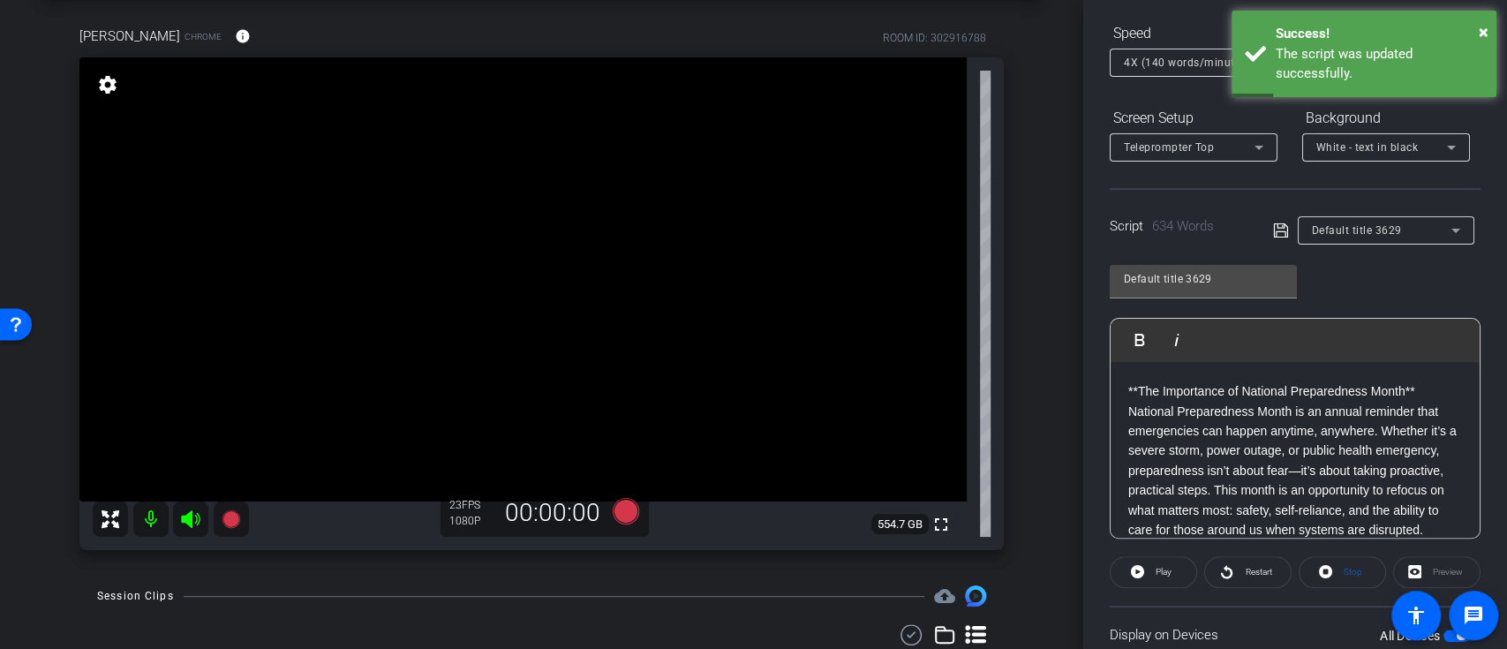
scroll to position [235, 0]
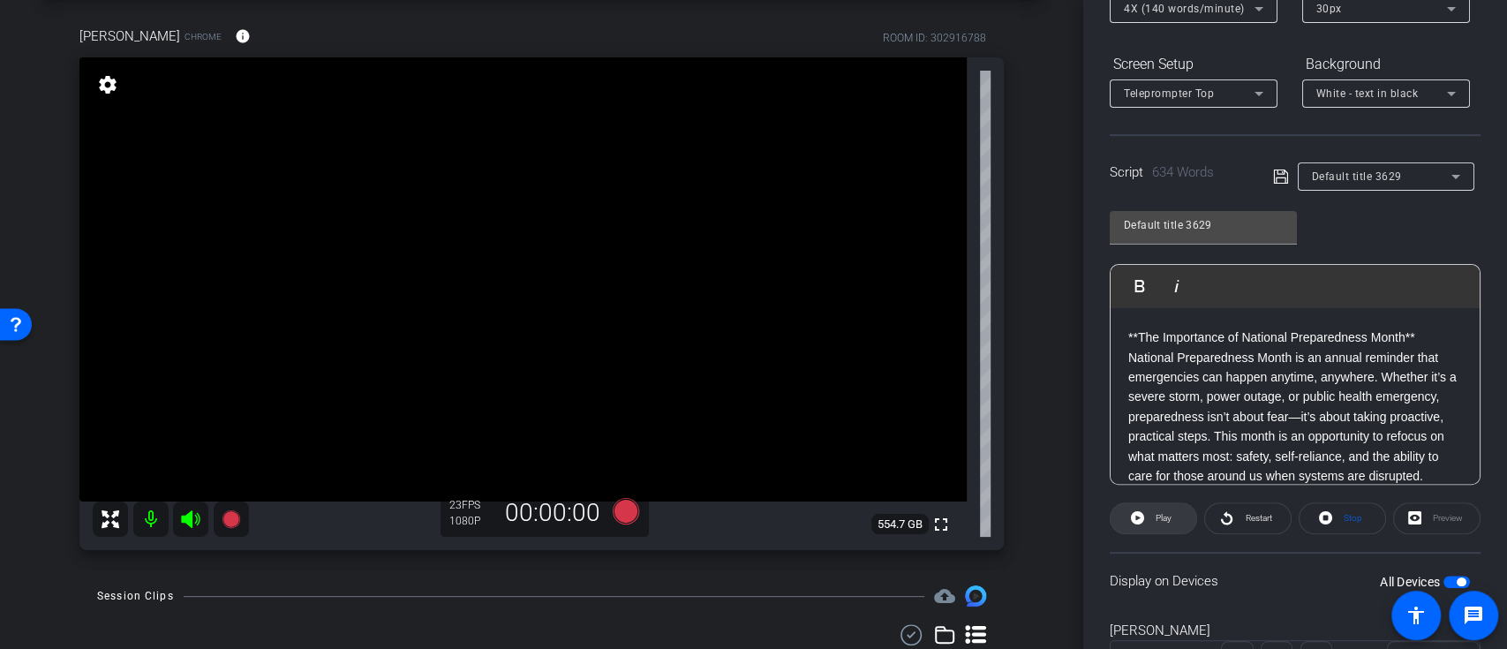
click at [1156, 513] on span "Play" at bounding box center [1163, 518] width 16 height 10
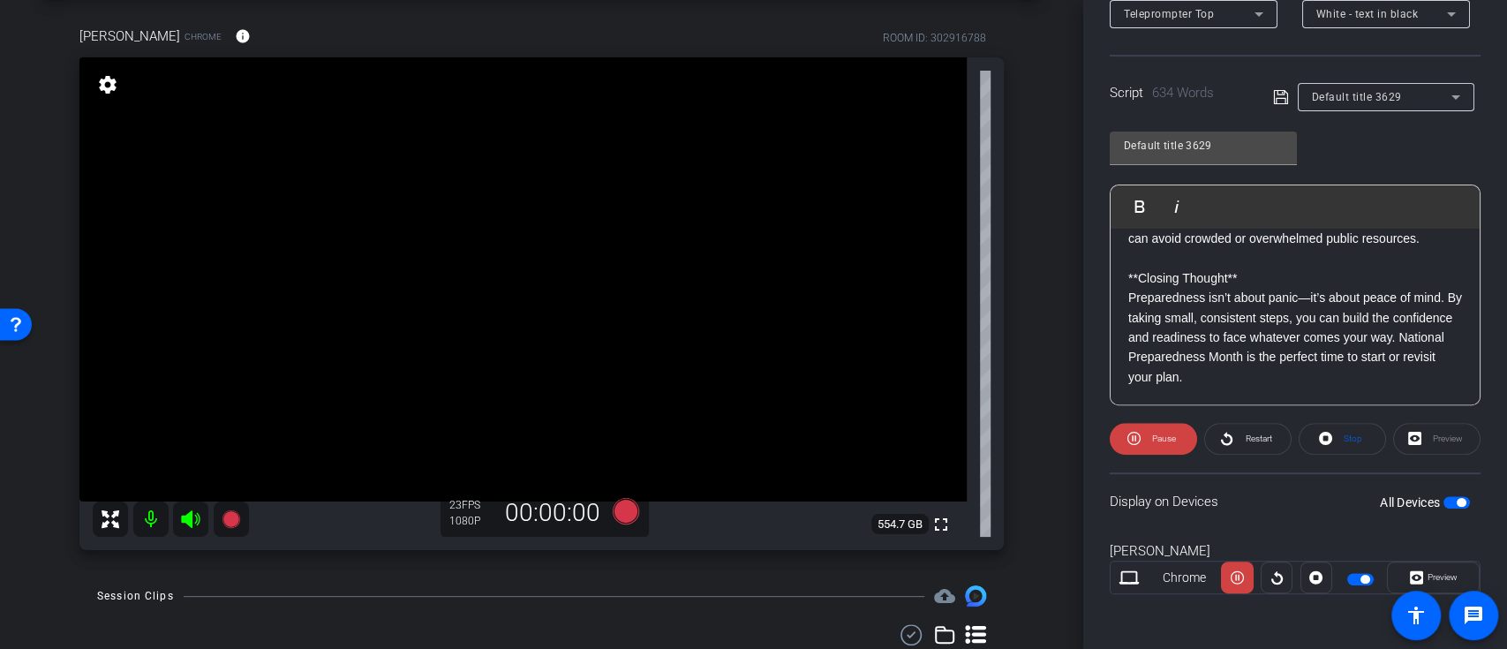
scroll to position [1716, 0]
click at [1240, 437] on span "Restart" at bounding box center [1255, 438] width 31 height 25
click at [1147, 443] on span "Pause" at bounding box center [1161, 438] width 28 height 25
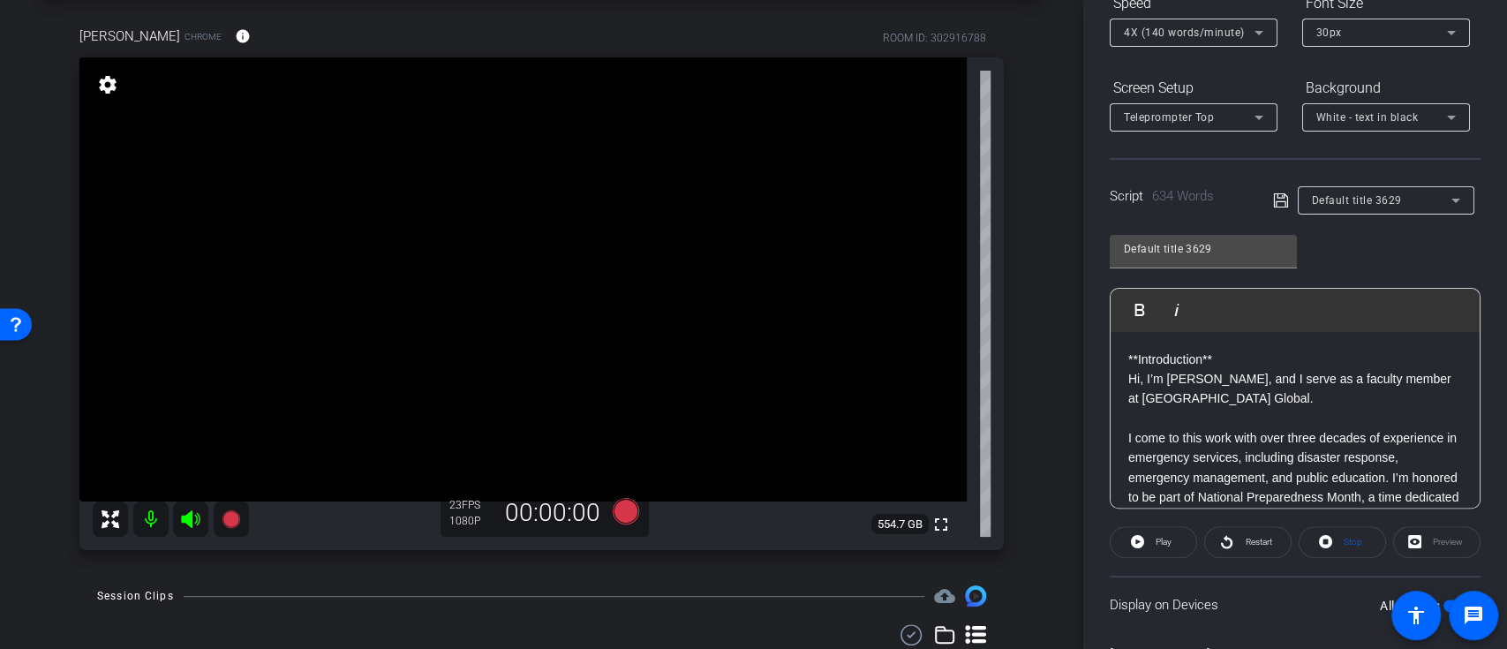
scroll to position [0, 0]
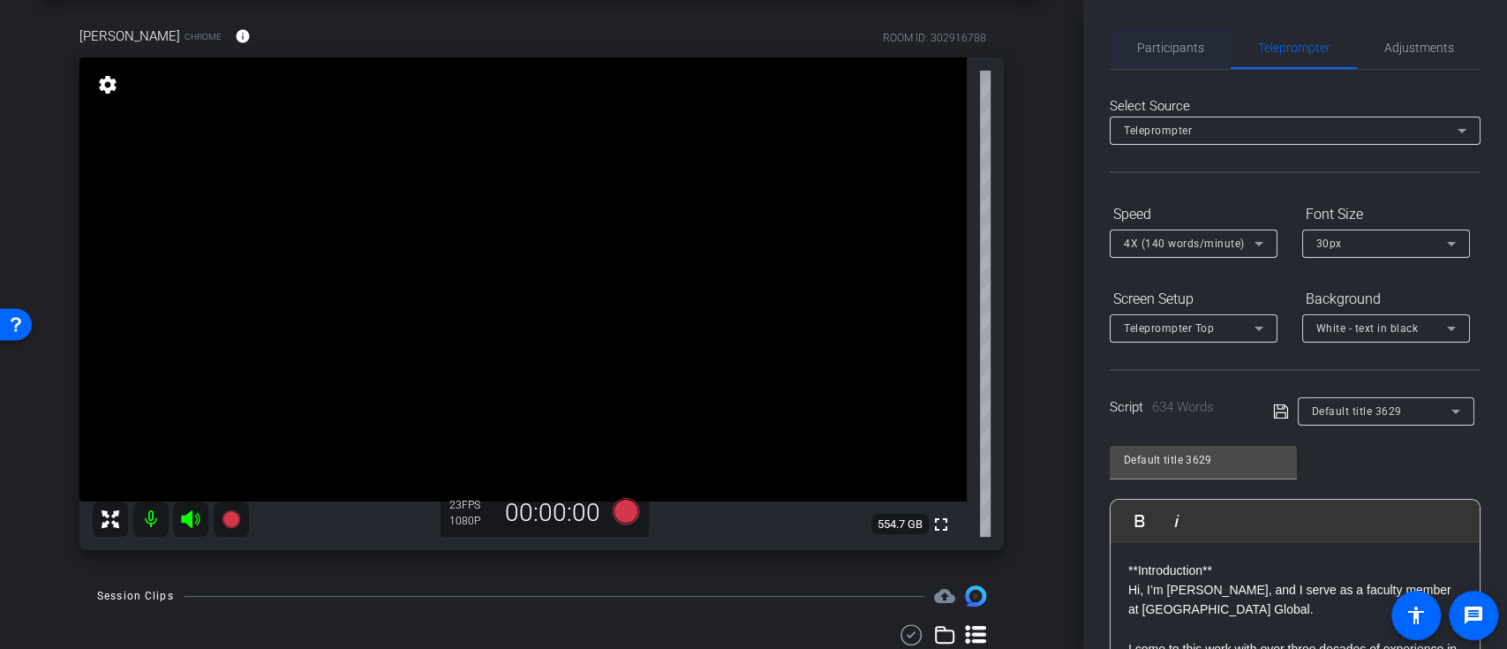
click at [1168, 46] on span "Participants" at bounding box center [1170, 47] width 67 height 12
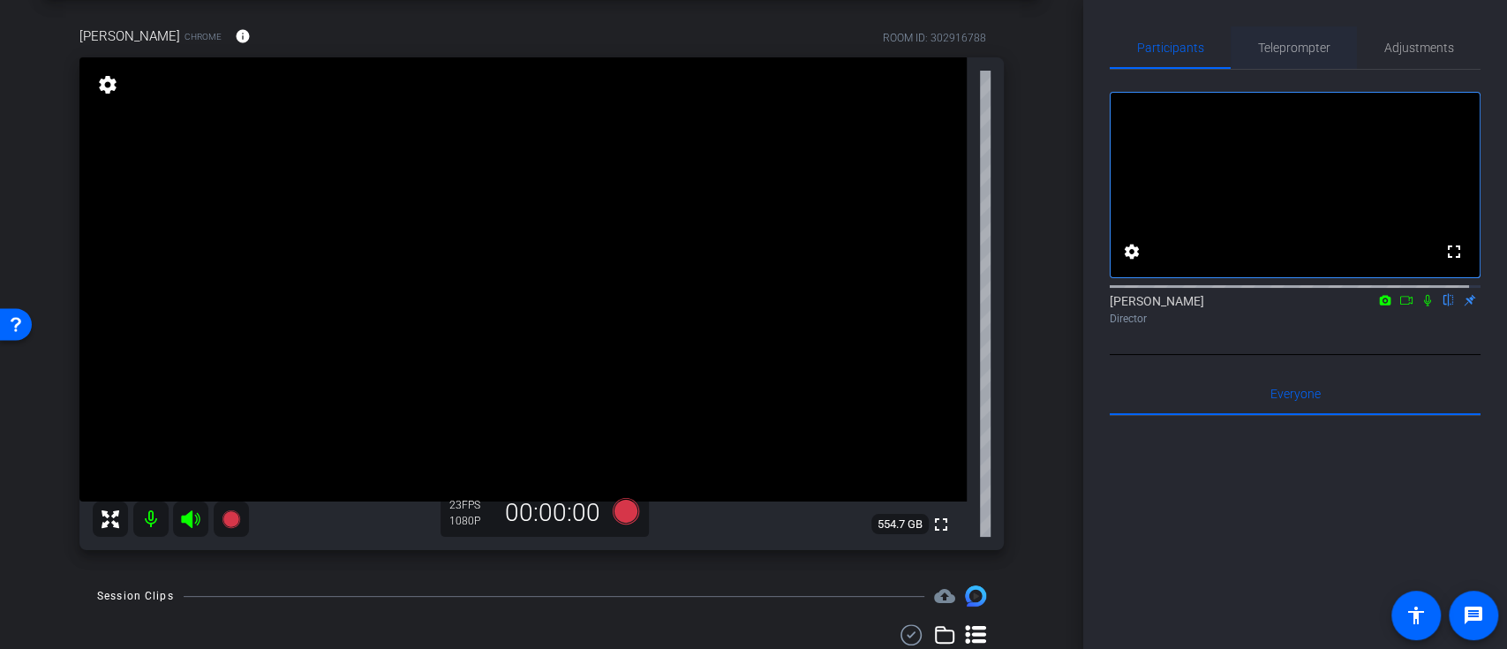
click at [1301, 47] on span "Teleprompter" at bounding box center [1294, 47] width 72 height 12
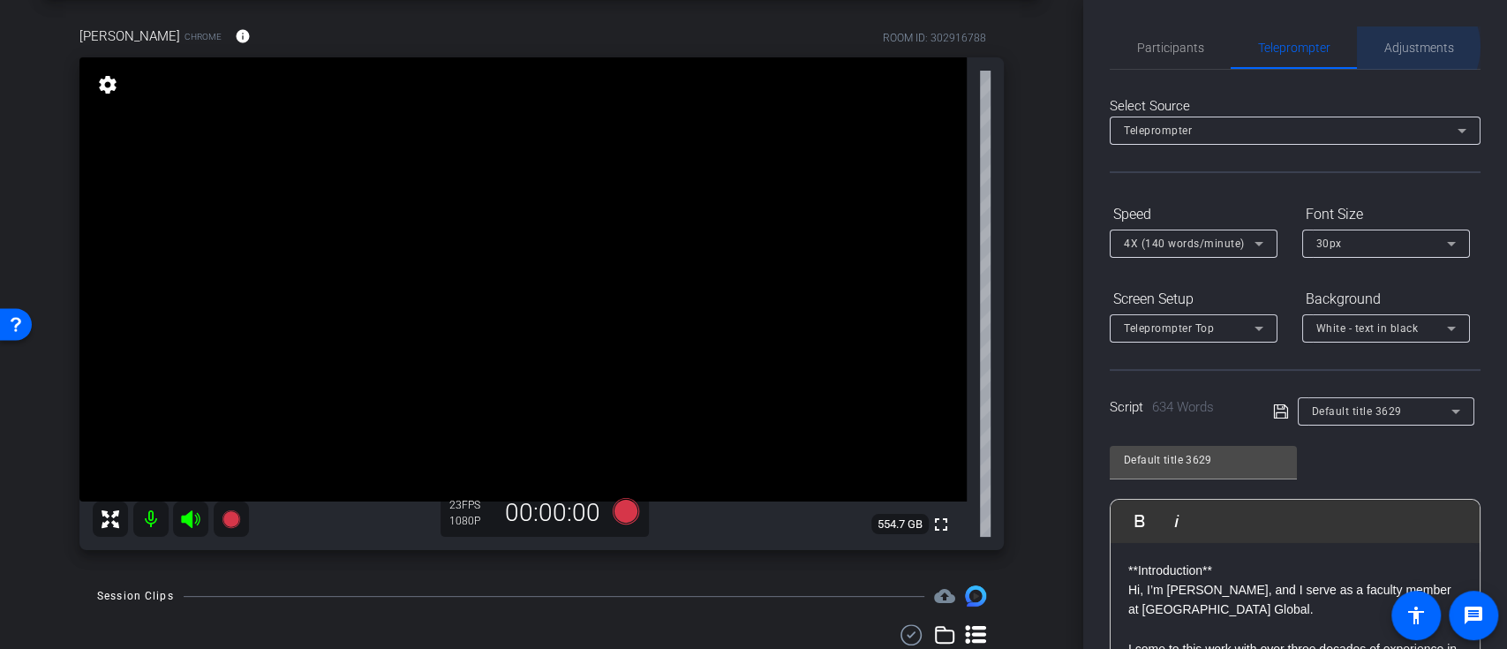
click at [1400, 47] on span "Adjustments" at bounding box center [1419, 47] width 70 height 12
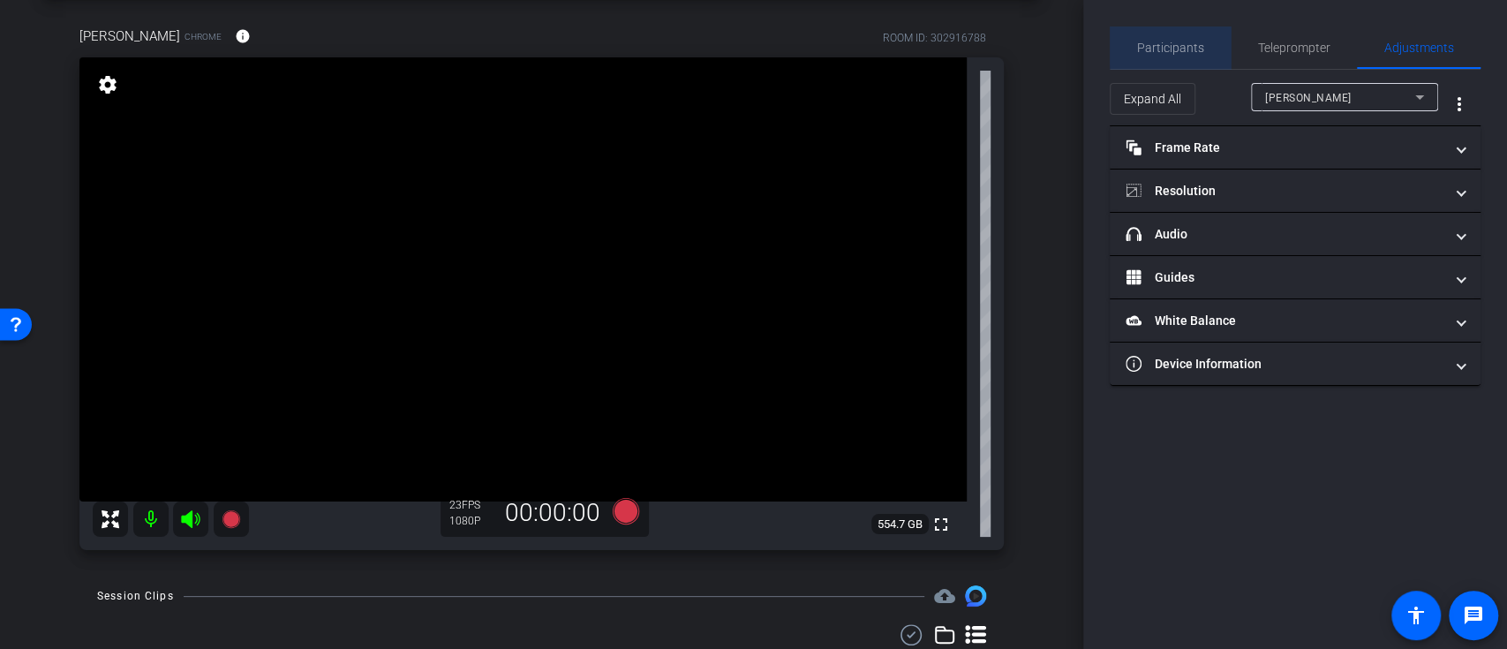
click at [1187, 45] on span "Participants" at bounding box center [1170, 47] width 67 height 12
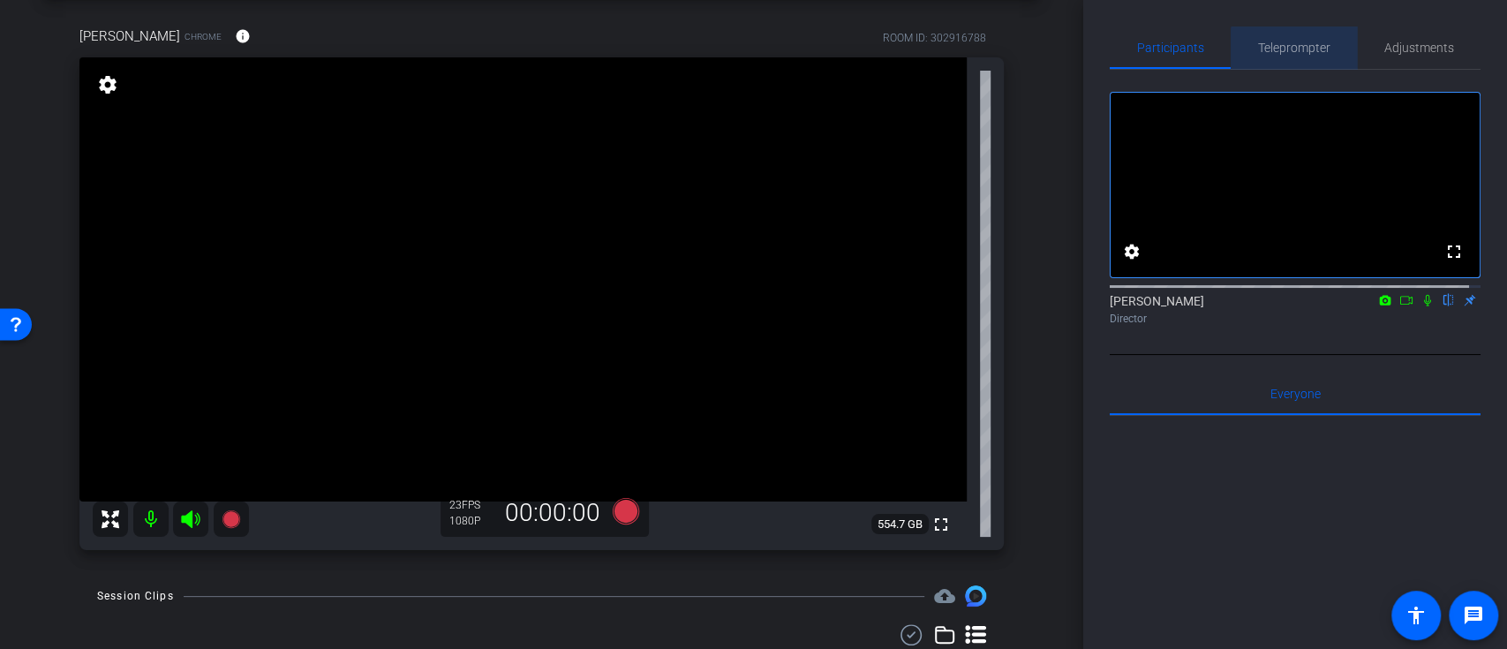
click at [1295, 50] on span "Teleprompter" at bounding box center [1294, 47] width 72 height 12
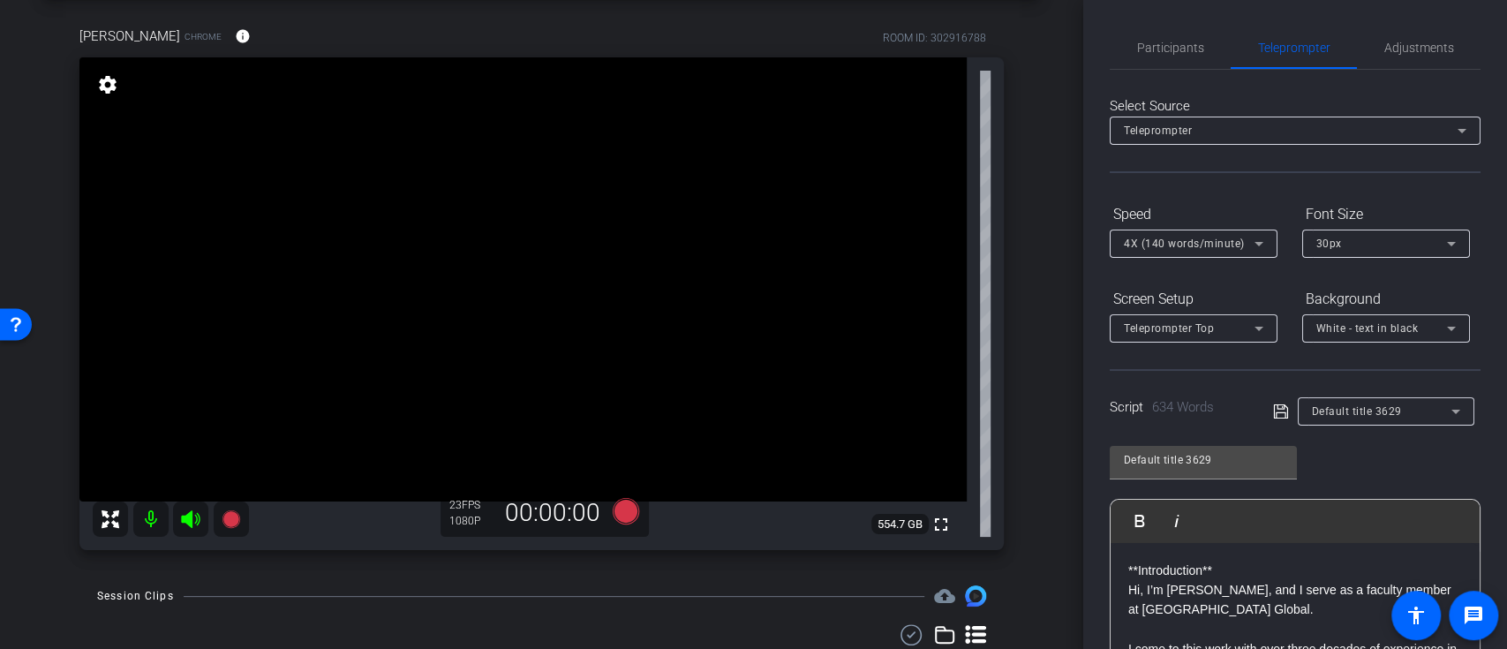
click at [1128, 569] on p "**Introduction**" at bounding box center [1295, 569] width 334 height 19
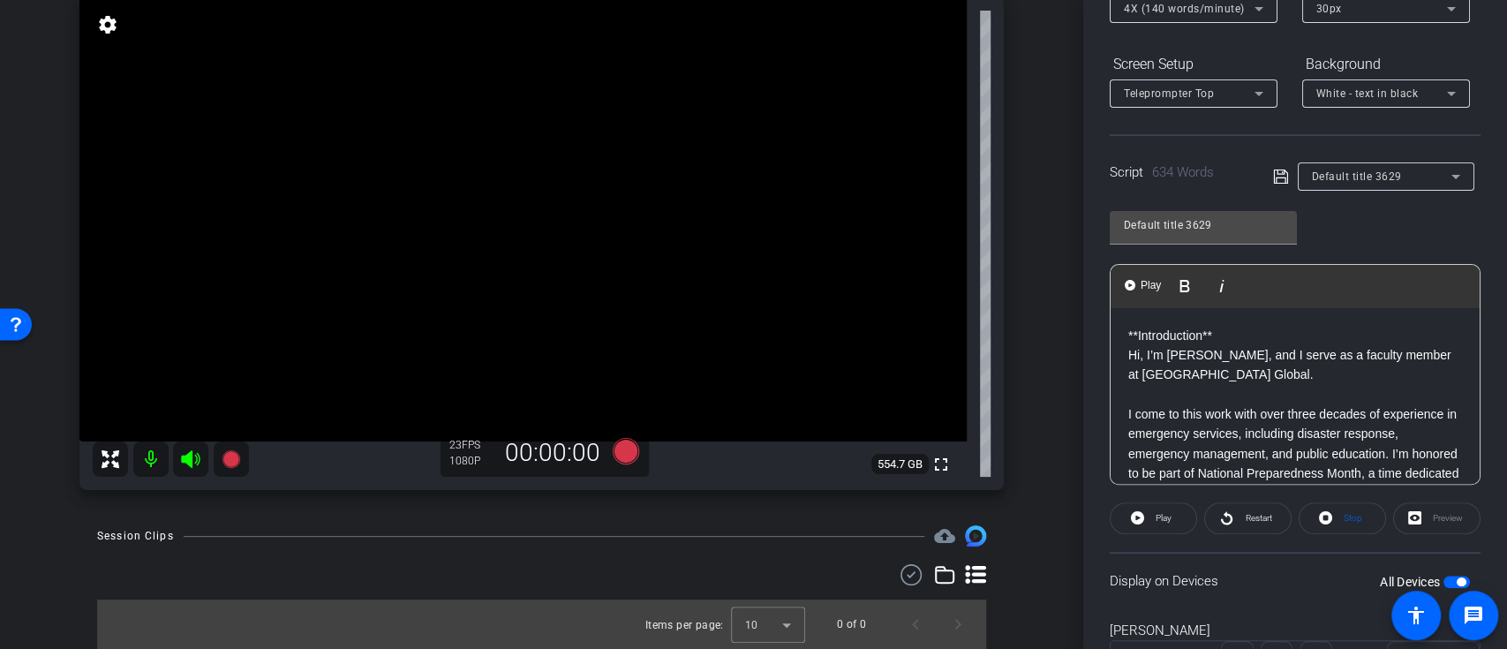
scroll to position [21, 0]
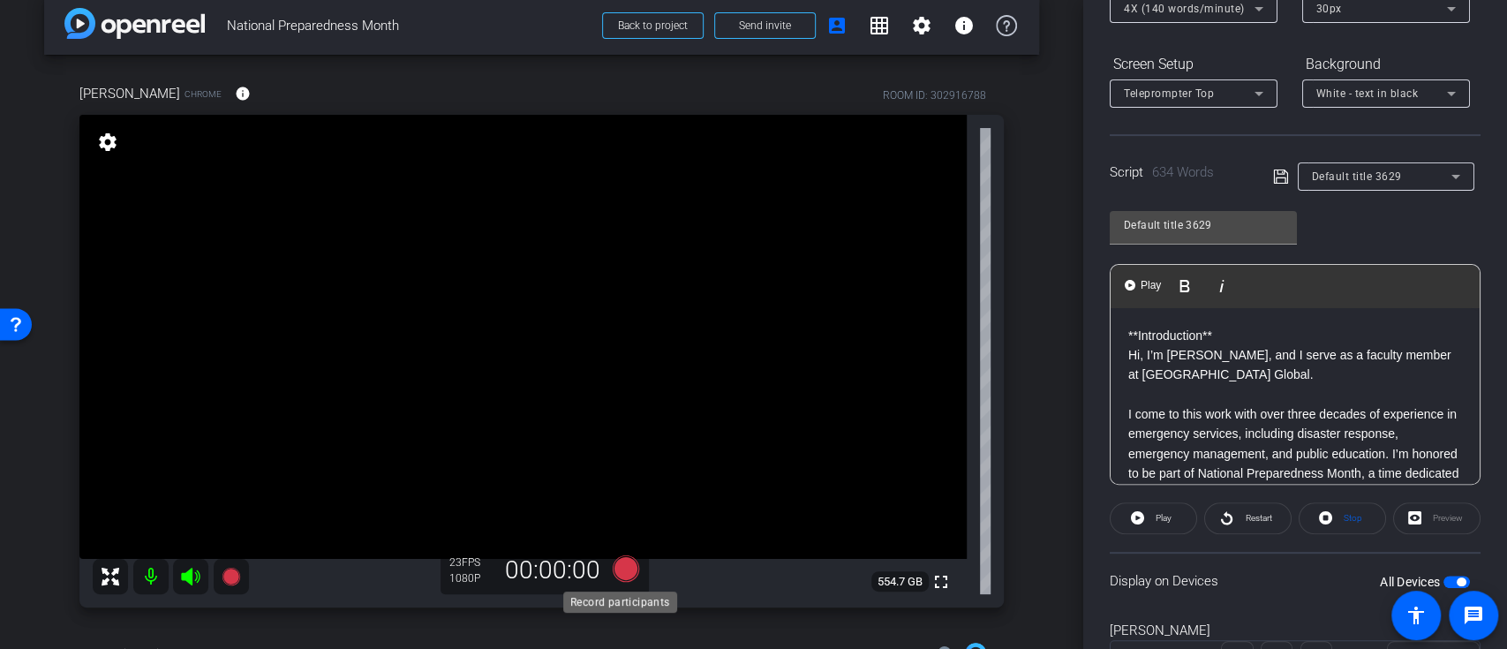
click at [628, 575] on icon at bounding box center [625, 568] width 26 height 26
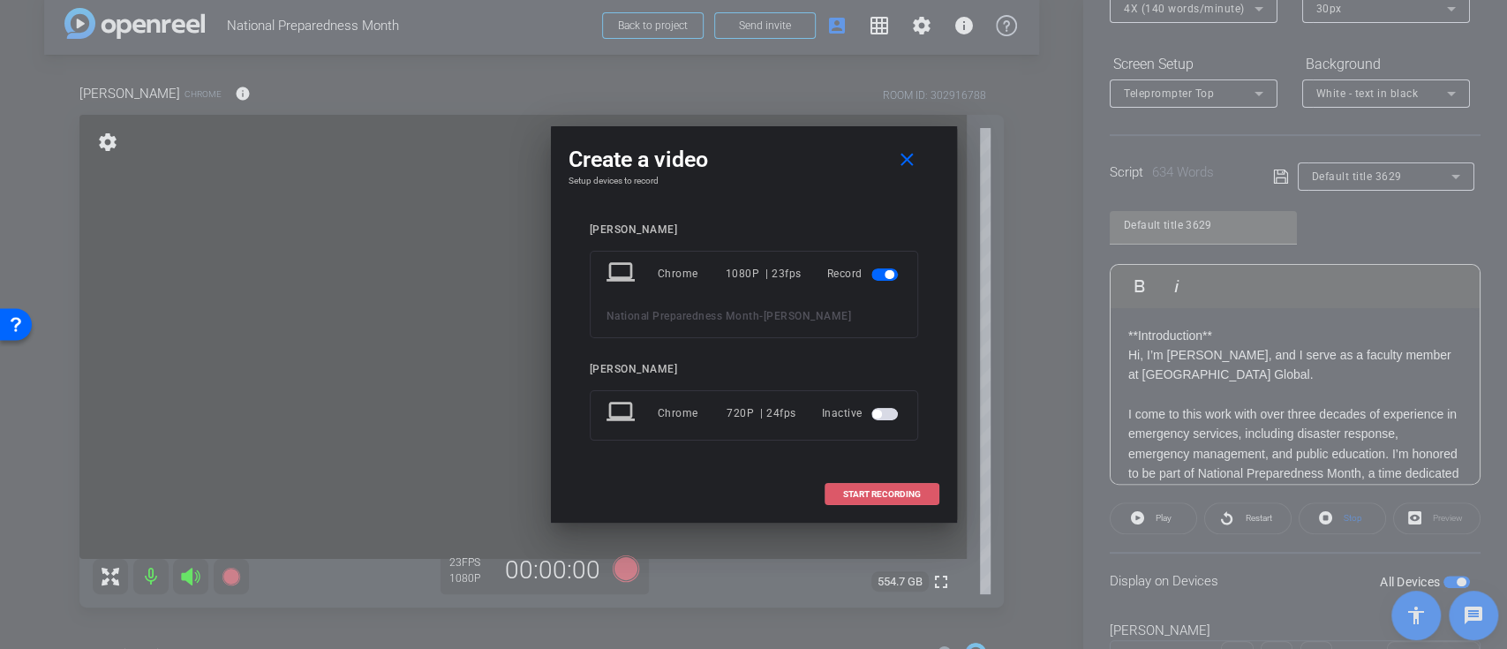
click at [875, 491] on span "START RECORDING" at bounding box center [882, 494] width 78 height 9
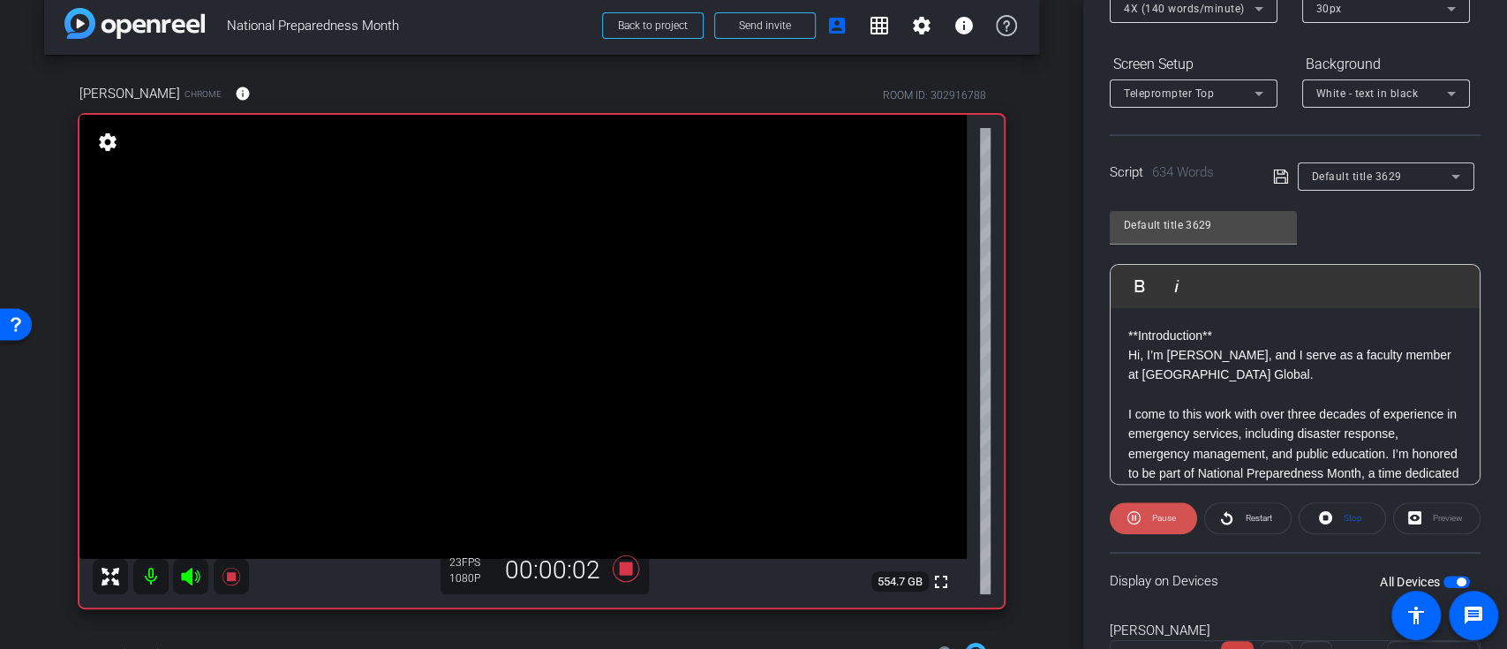
click at [1162, 513] on span "Pause" at bounding box center [1164, 518] width 24 height 10
click at [1220, 509] on icon at bounding box center [1226, 518] width 13 height 22
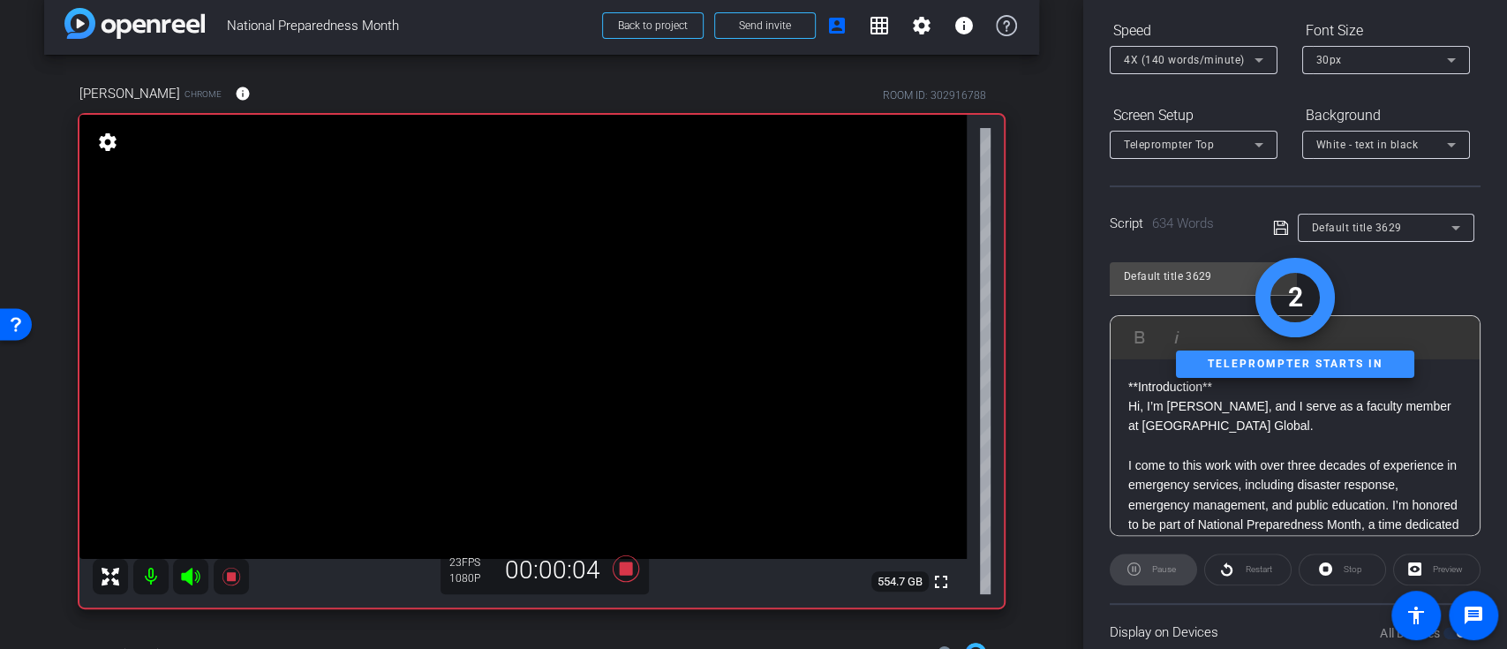
scroll to position [235, 0]
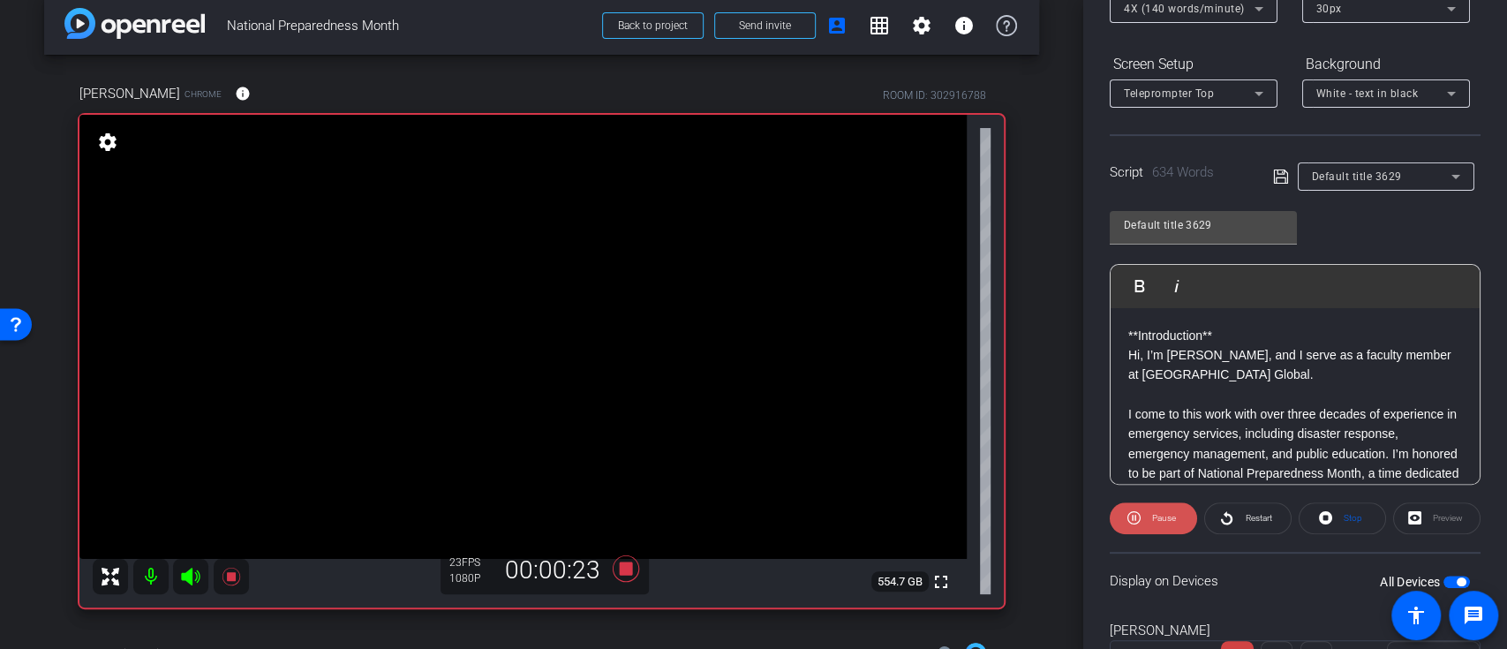
click at [1155, 515] on span "Pause" at bounding box center [1164, 518] width 24 height 10
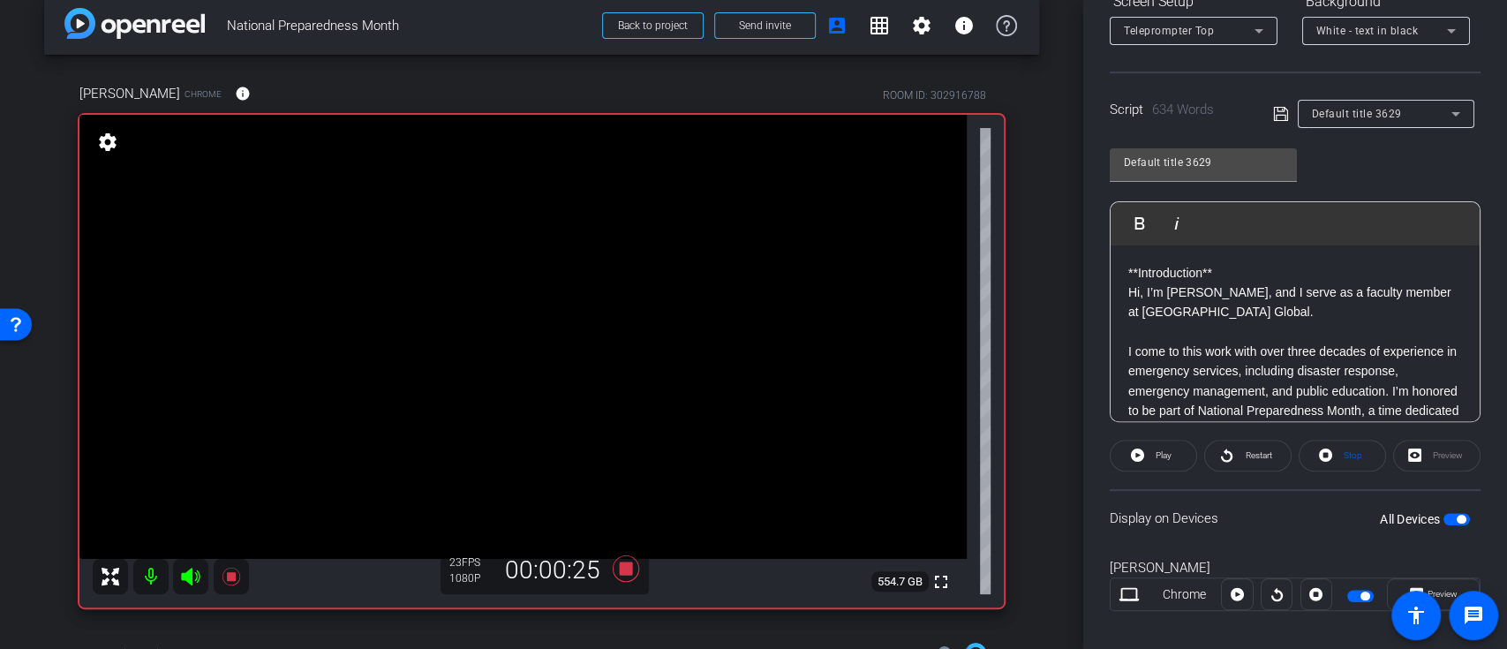
scroll to position [314, 0]
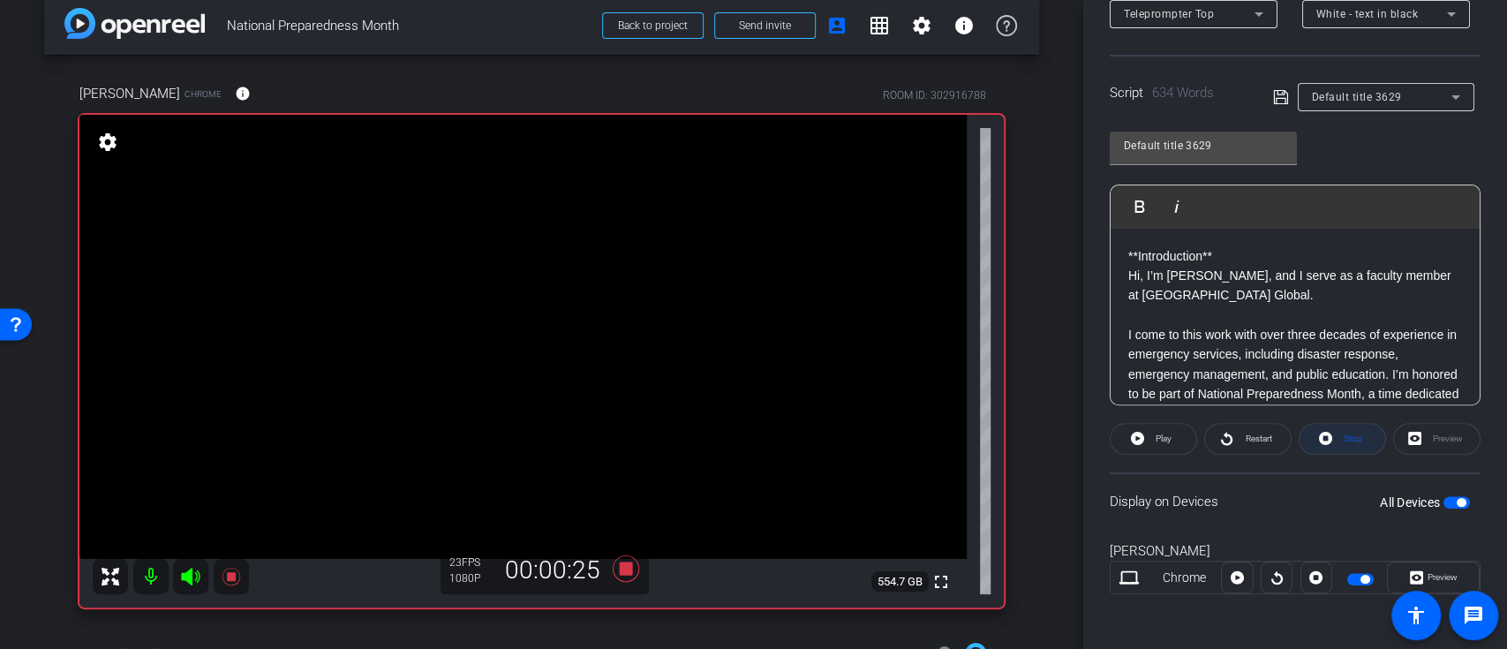
click at [1339, 437] on span "Stop" at bounding box center [1350, 438] width 23 height 25
click at [1128, 266] on p "Hi, I’m [PERSON_NAME], and I serve as a faculty member at [GEOGRAPHIC_DATA] Glo…" at bounding box center [1295, 286] width 334 height 40
click at [1151, 437] on span "Play" at bounding box center [1161, 438] width 20 height 25
click at [1152, 437] on span "Pause" at bounding box center [1164, 438] width 24 height 10
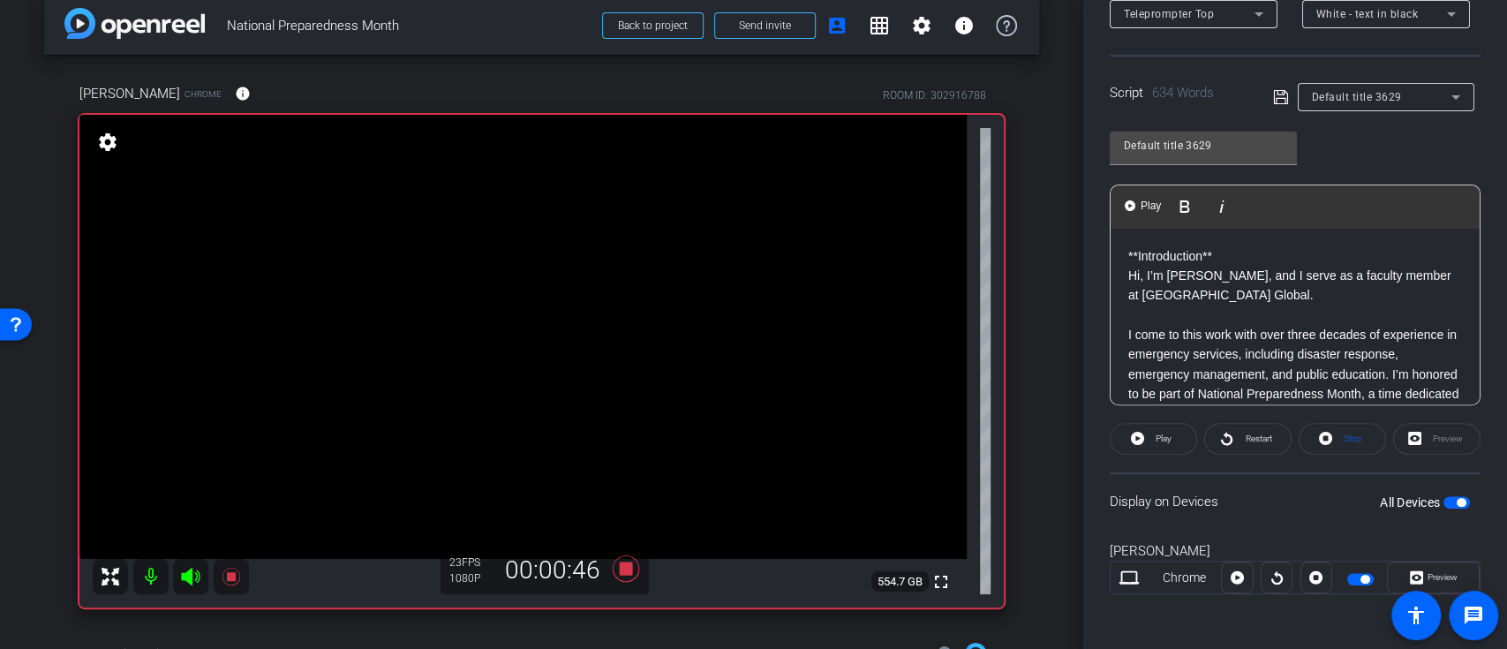
click at [1129, 252] on p "**Introduction**" at bounding box center [1295, 255] width 334 height 19
click at [1160, 433] on span "Play" at bounding box center [1163, 438] width 16 height 10
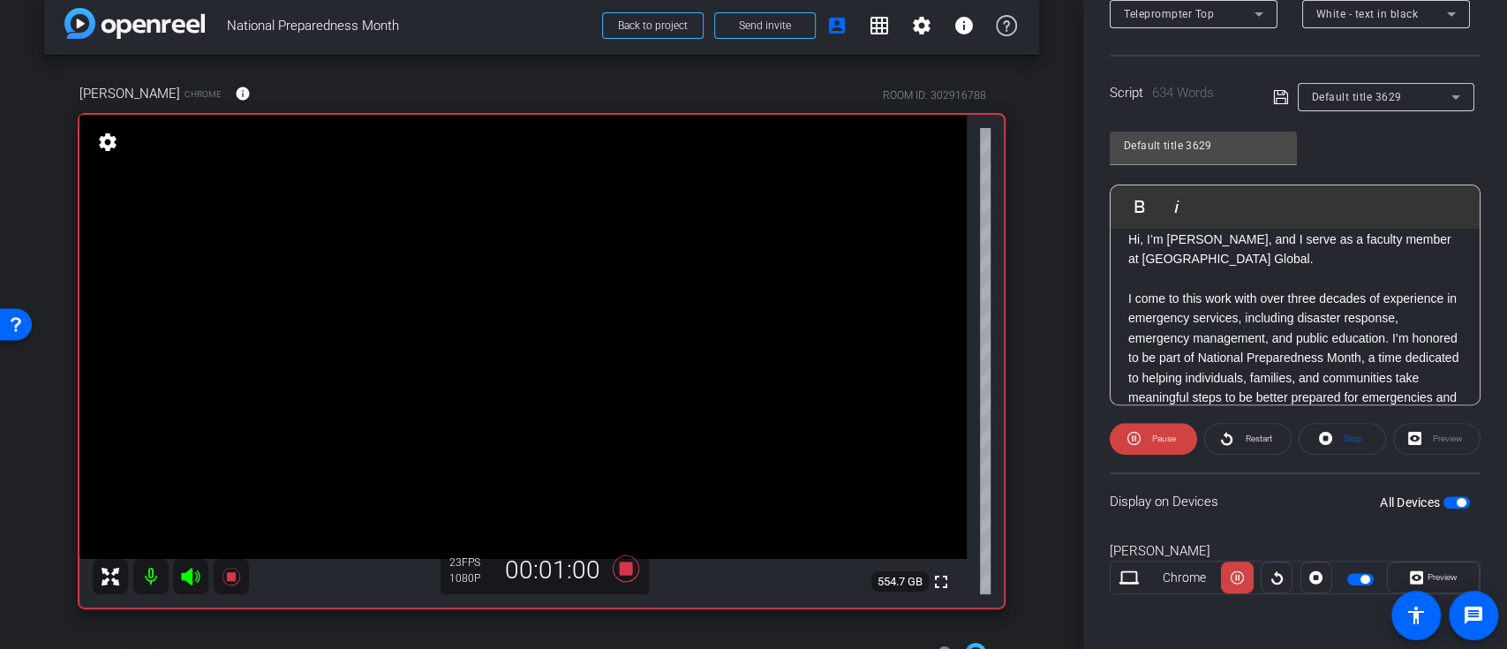
scroll to position [0, 0]
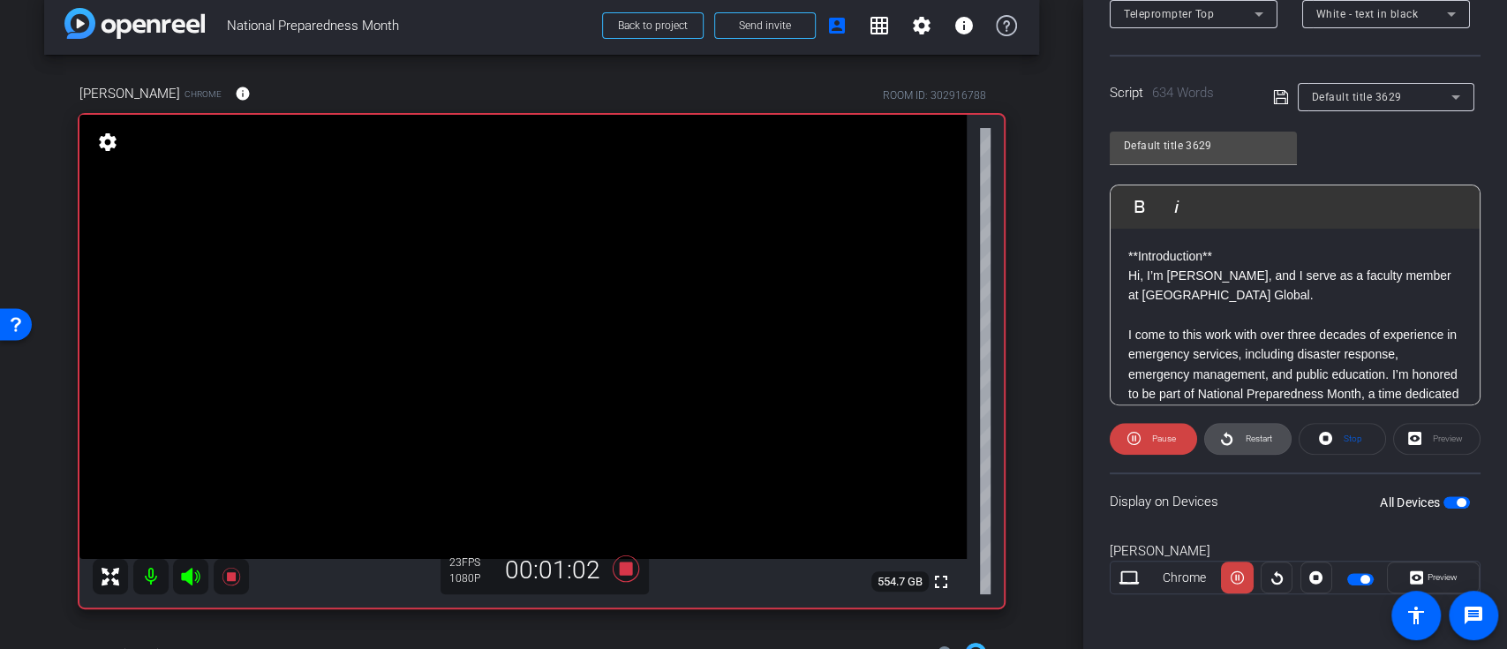
click at [1240, 432] on span "Restart" at bounding box center [1255, 438] width 31 height 25
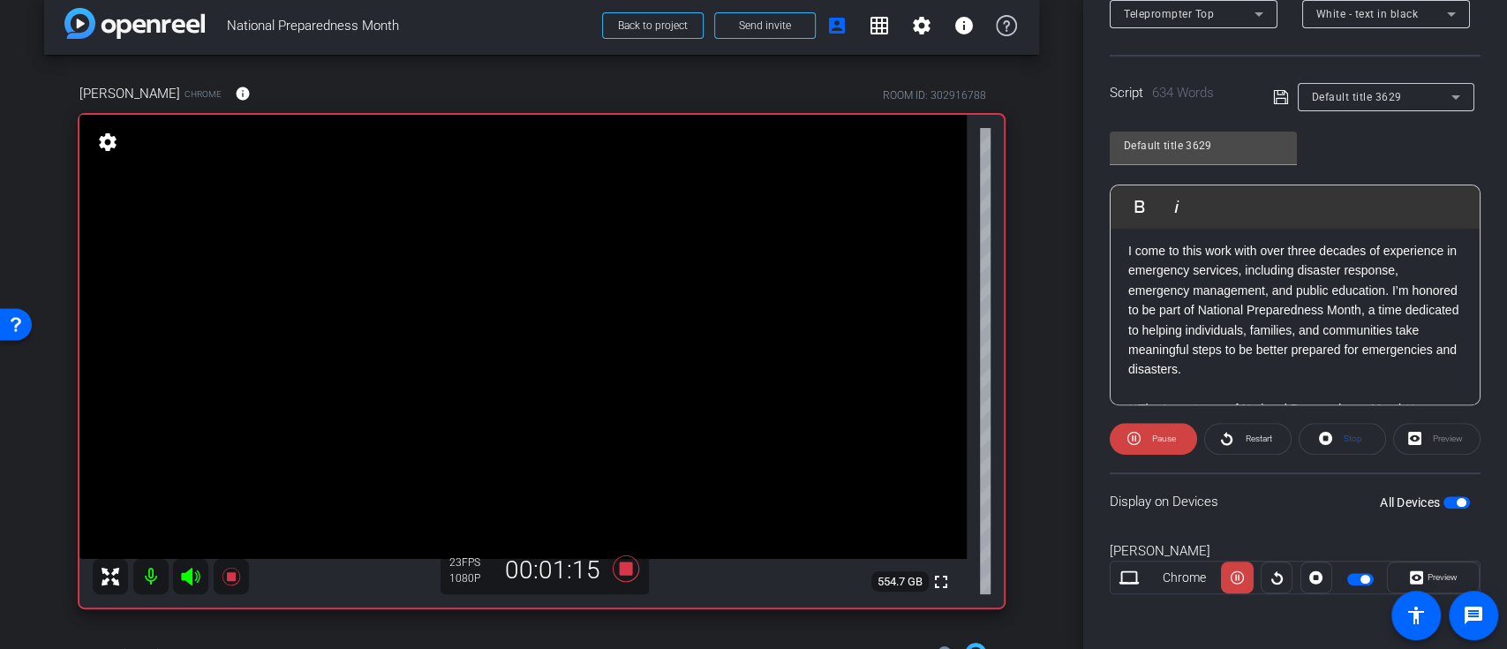
scroll to position [117, 0]
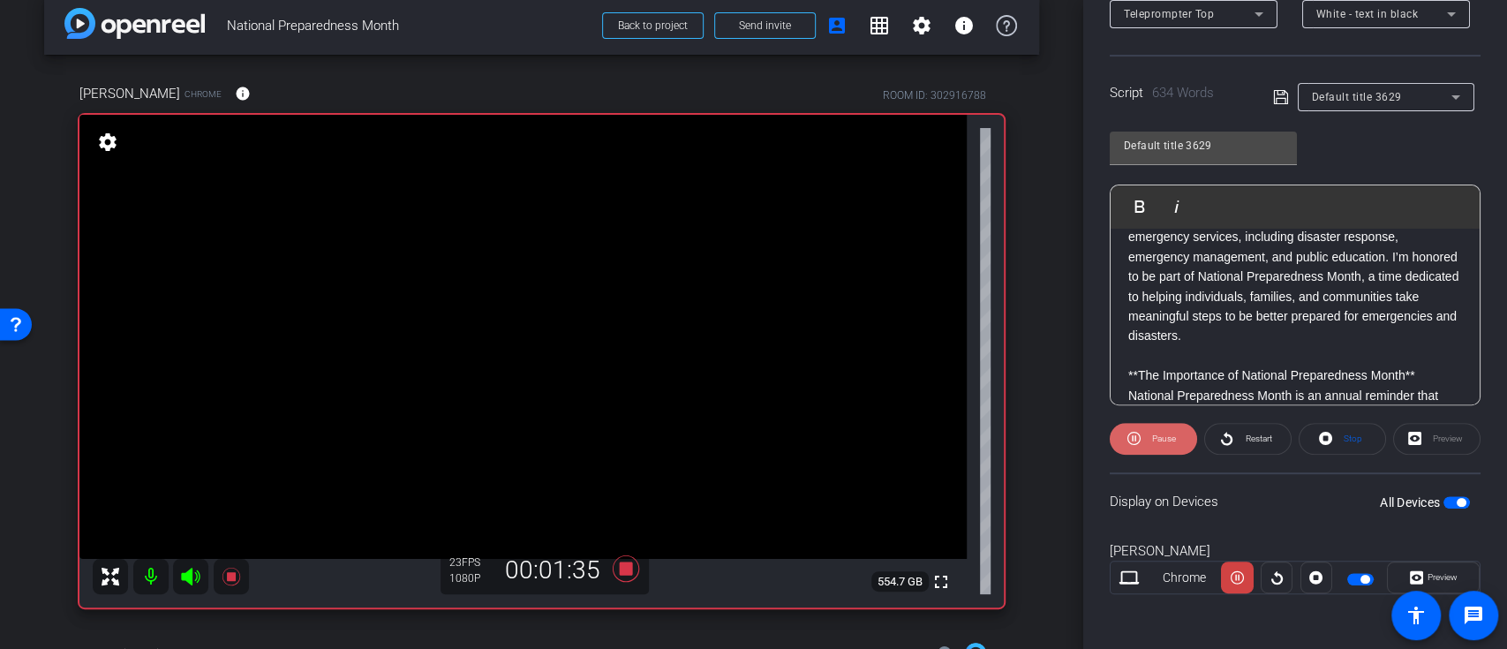
click at [1155, 437] on span "Pause" at bounding box center [1164, 438] width 24 height 10
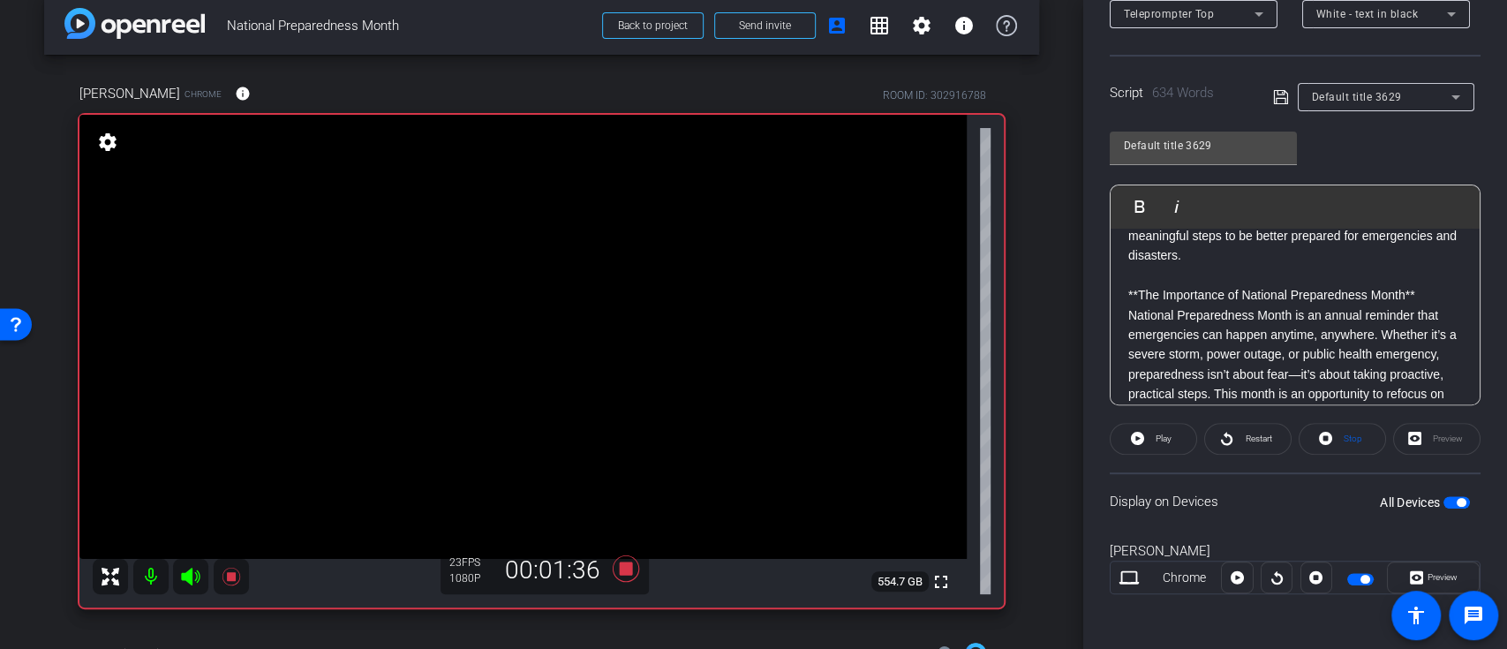
scroll to position [235, 0]
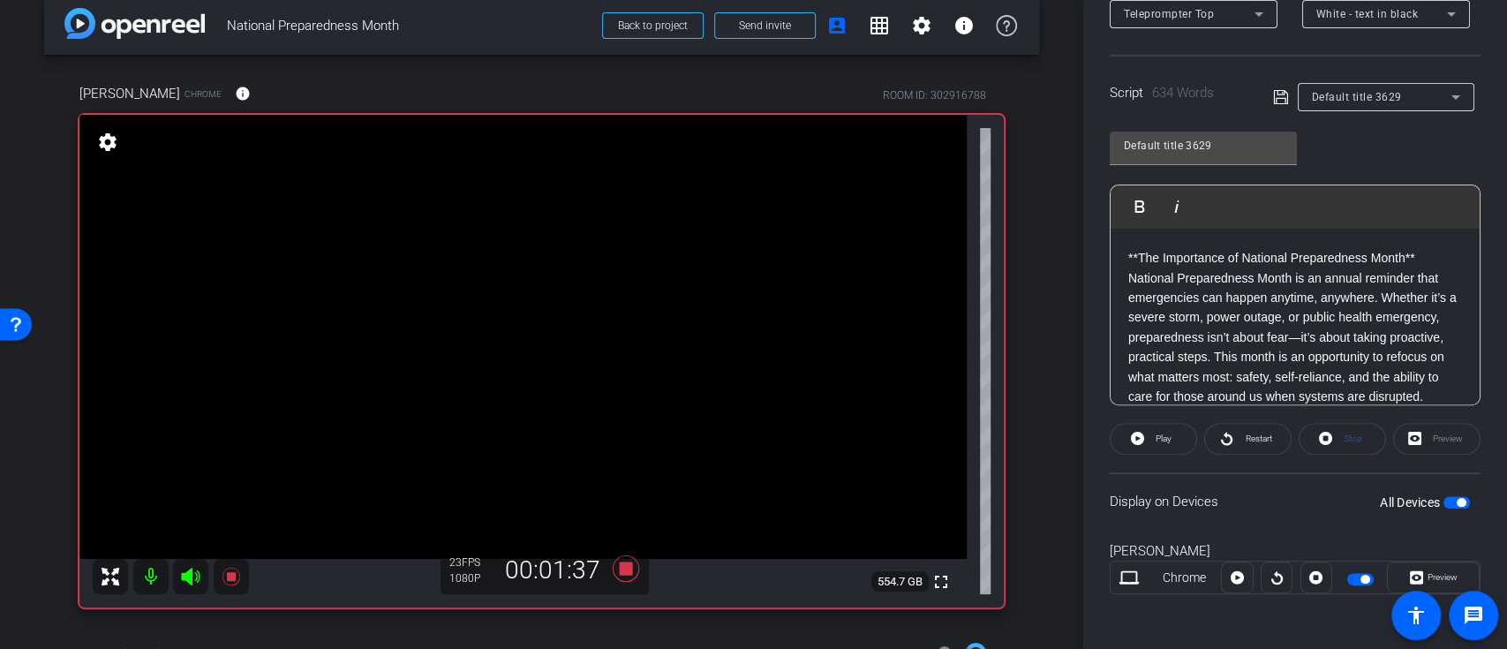
click at [1334, 153] on div "Default title 3629 Play Play from this location Play Selected Play and display …" at bounding box center [1294, 261] width 371 height 287
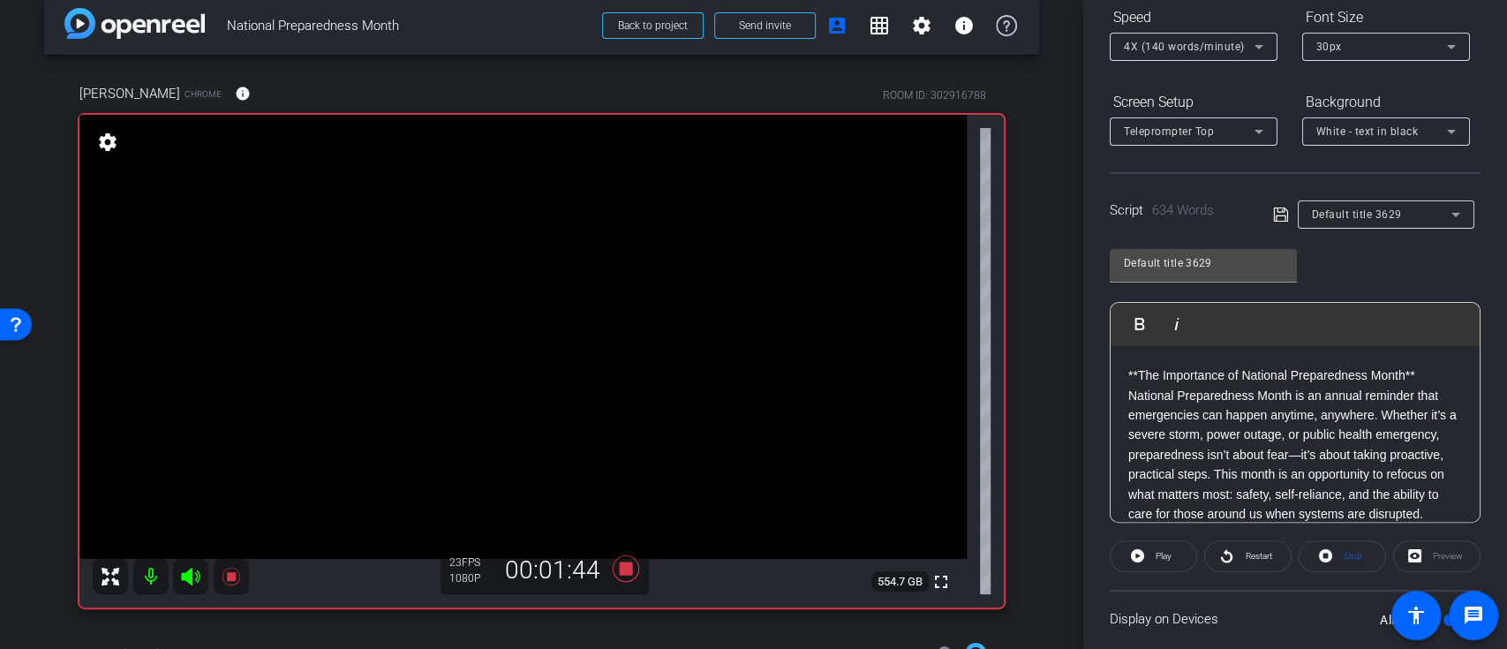
click at [1185, 53] on div "4X (140 words/minute)" at bounding box center [1189, 46] width 131 height 22
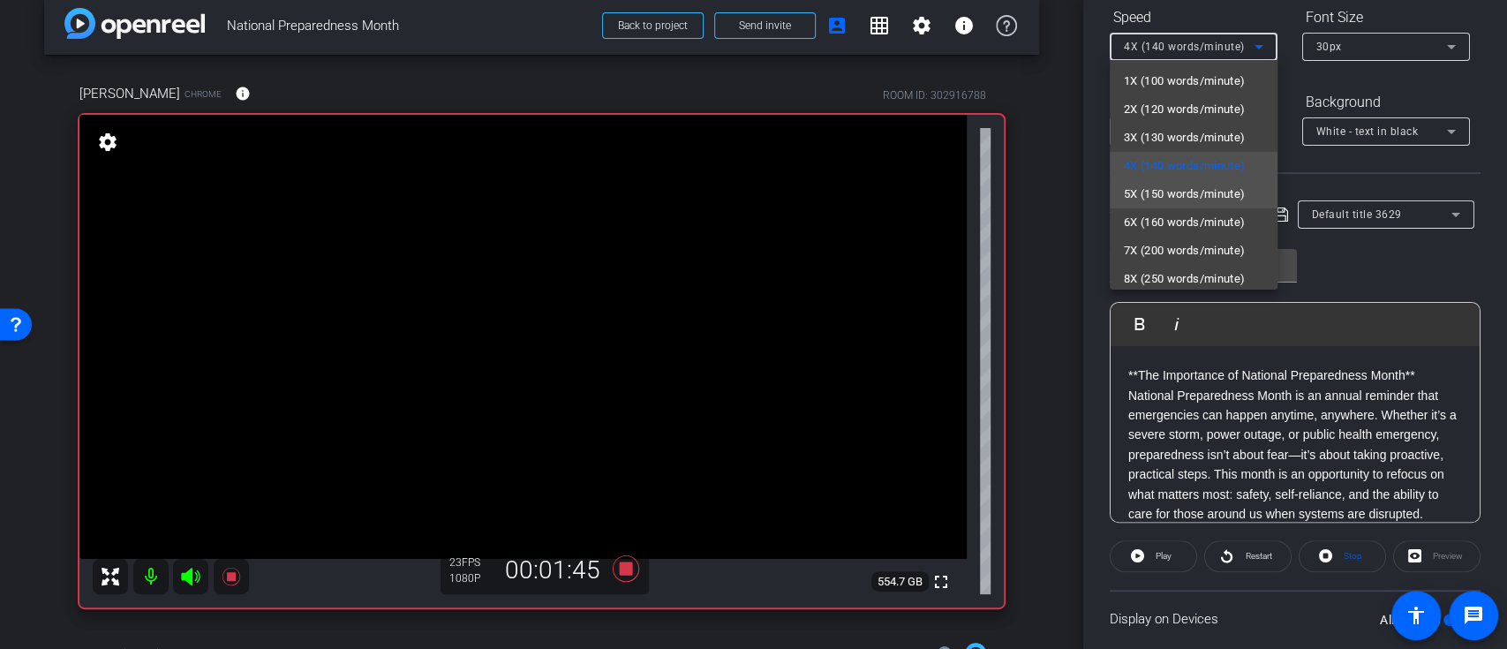
click at [1147, 184] on span "5X (150 words/minute)" at bounding box center [1185, 194] width 122 height 21
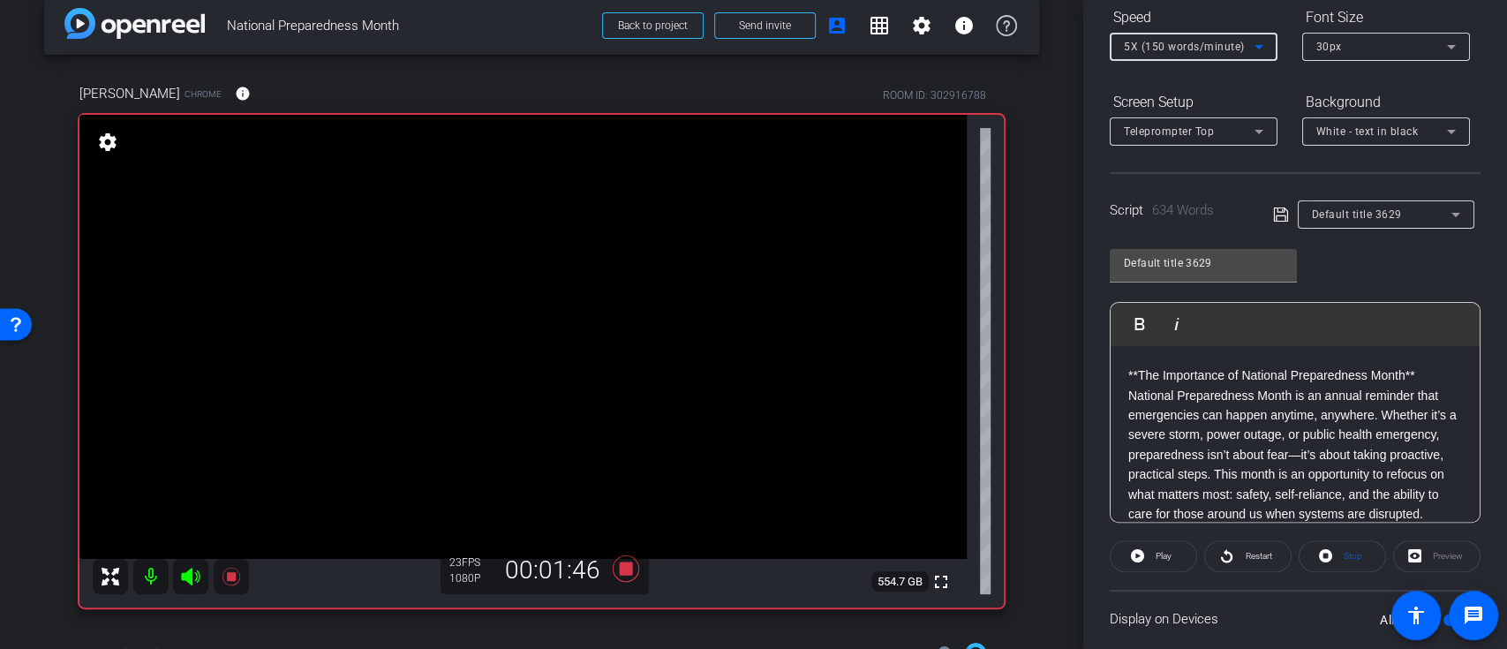
click at [1337, 263] on div "Default title 3629 Play Play from this location Play Selected Play and display …" at bounding box center [1294, 379] width 371 height 287
drag, startPoint x: 1154, startPoint y: 552, endPoint x: 1152, endPoint y: 405, distance: 146.5
click at [1161, 420] on openreel-capture-teleprompter "Speed 5X (150 words/minute) Font Size 30px Screen Setup Teleprompter Top Backgr…" at bounding box center [1294, 373] width 371 height 740
click at [1133, 385] on p "**The Importance of National Preparedness Month**" at bounding box center [1295, 374] width 334 height 19
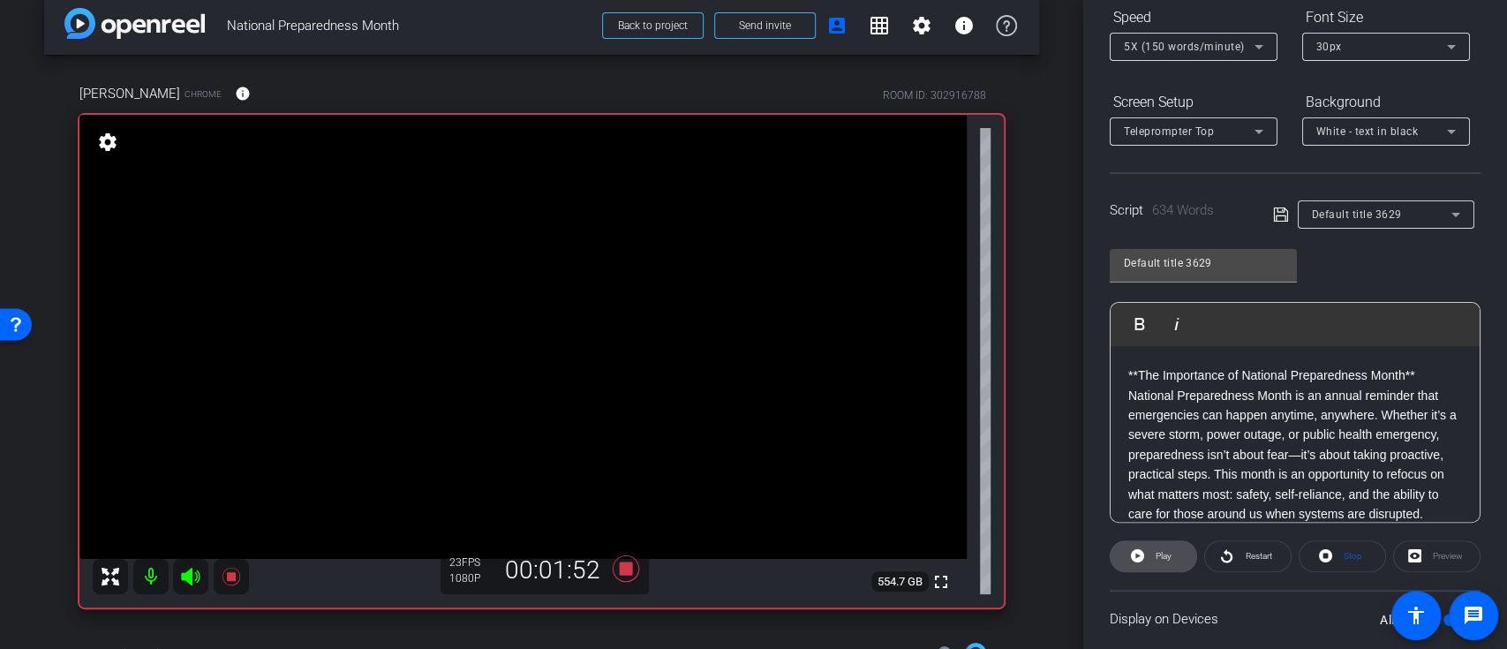
click at [1143, 553] on span at bounding box center [1153, 556] width 86 height 42
click at [1152, 552] on span "Pause" at bounding box center [1164, 556] width 24 height 10
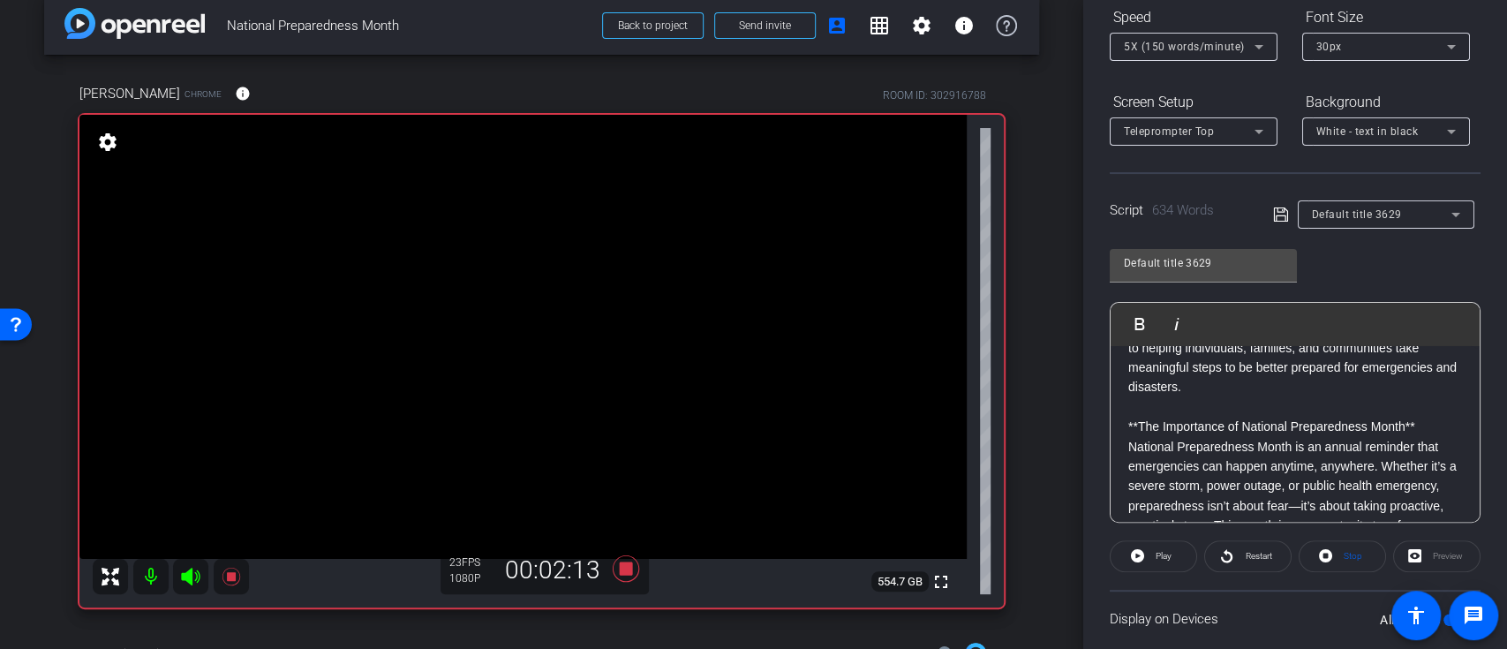
scroll to position [235, 0]
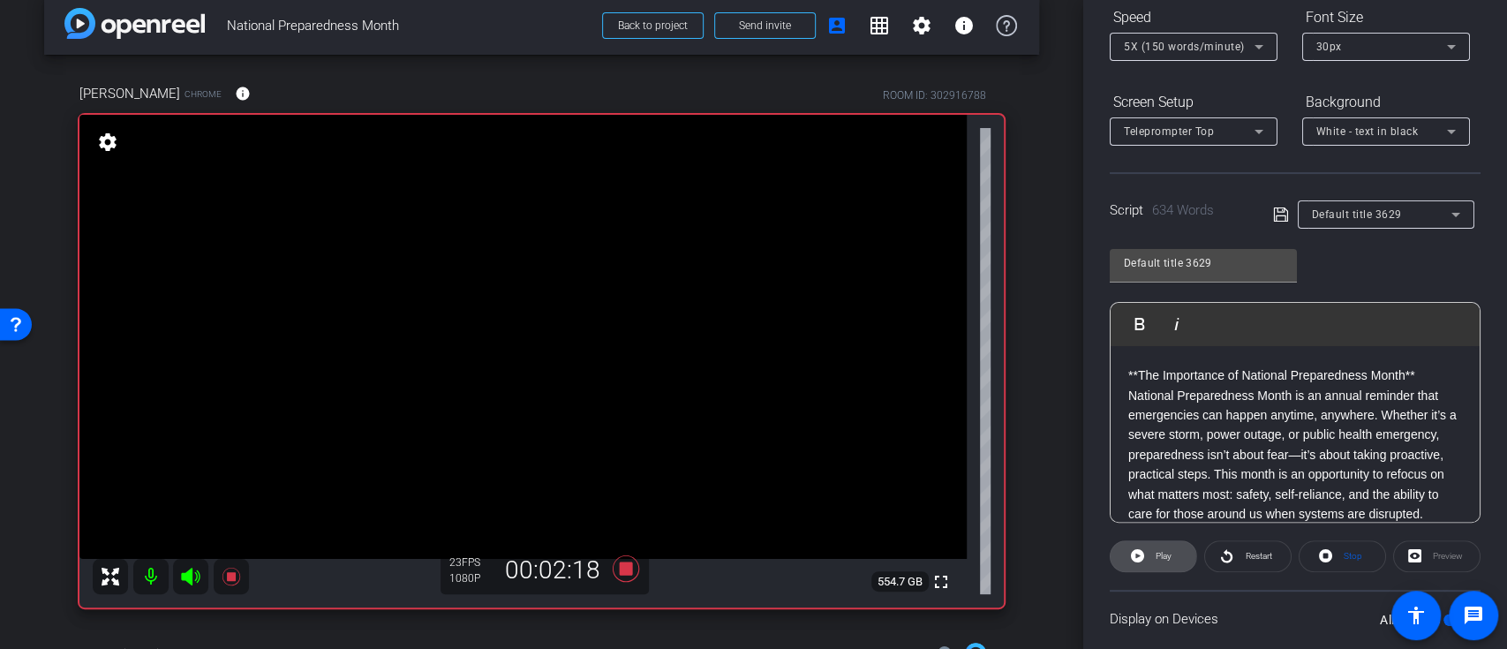
click at [1140, 554] on icon at bounding box center [1137, 555] width 13 height 13
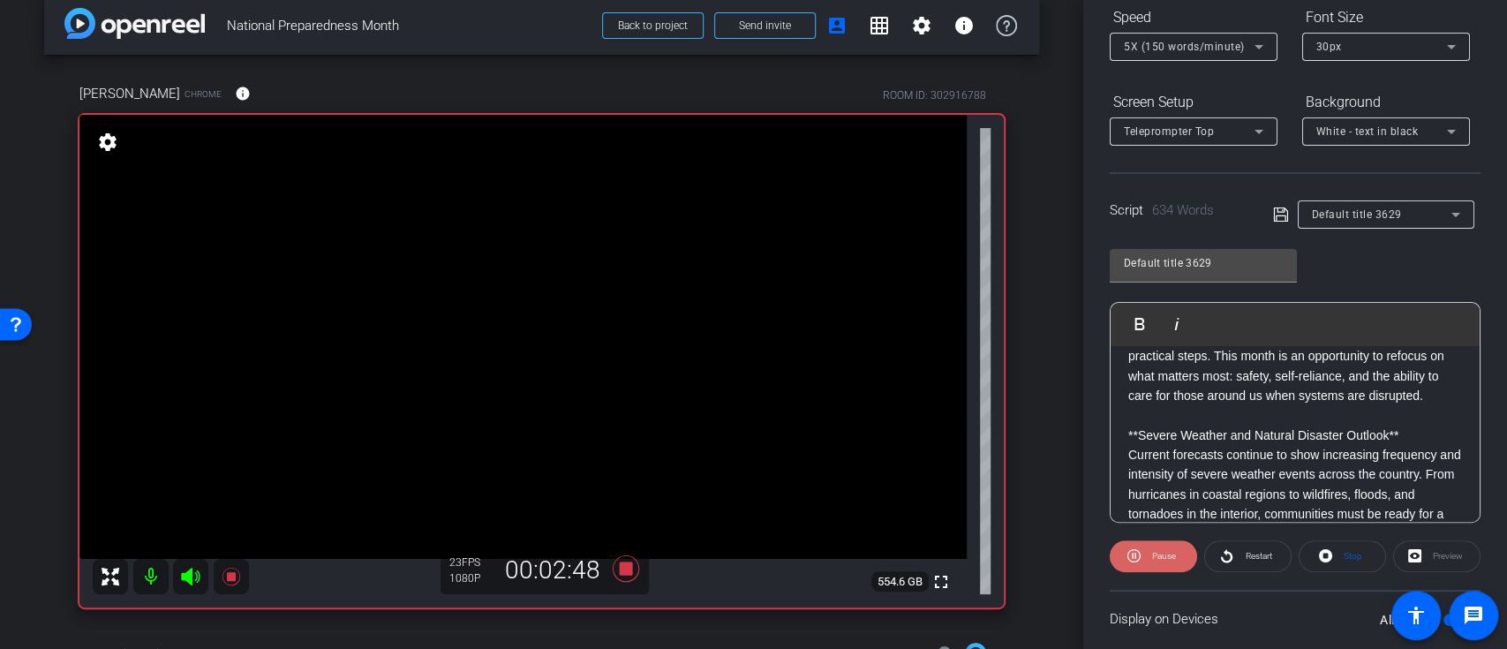
click at [1155, 559] on span "Pause" at bounding box center [1164, 556] width 24 height 10
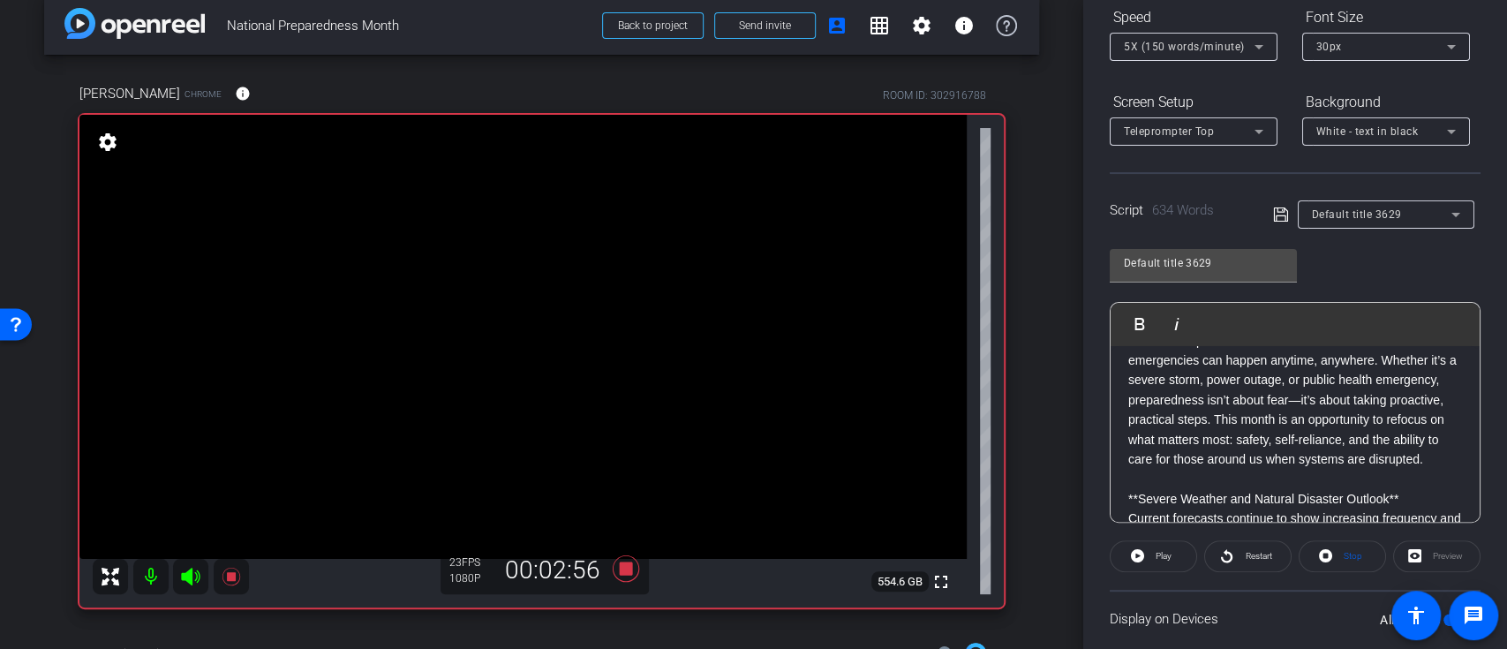
scroll to position [235, 0]
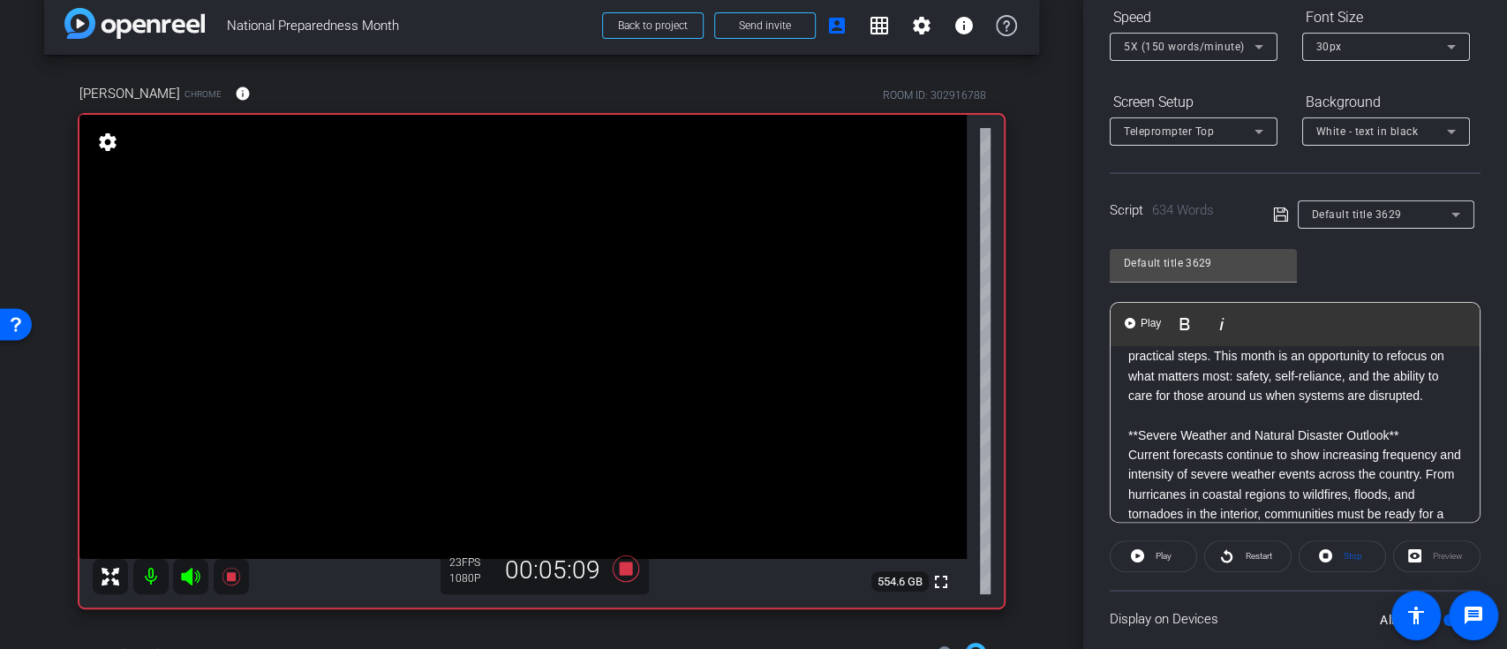
click at [1128, 445] on p "**Severe Weather and Natural Disaster Outlook**" at bounding box center [1295, 434] width 334 height 19
click at [1139, 556] on icon at bounding box center [1137, 555] width 13 height 13
click at [1149, 550] on span "Pause" at bounding box center [1161, 556] width 28 height 25
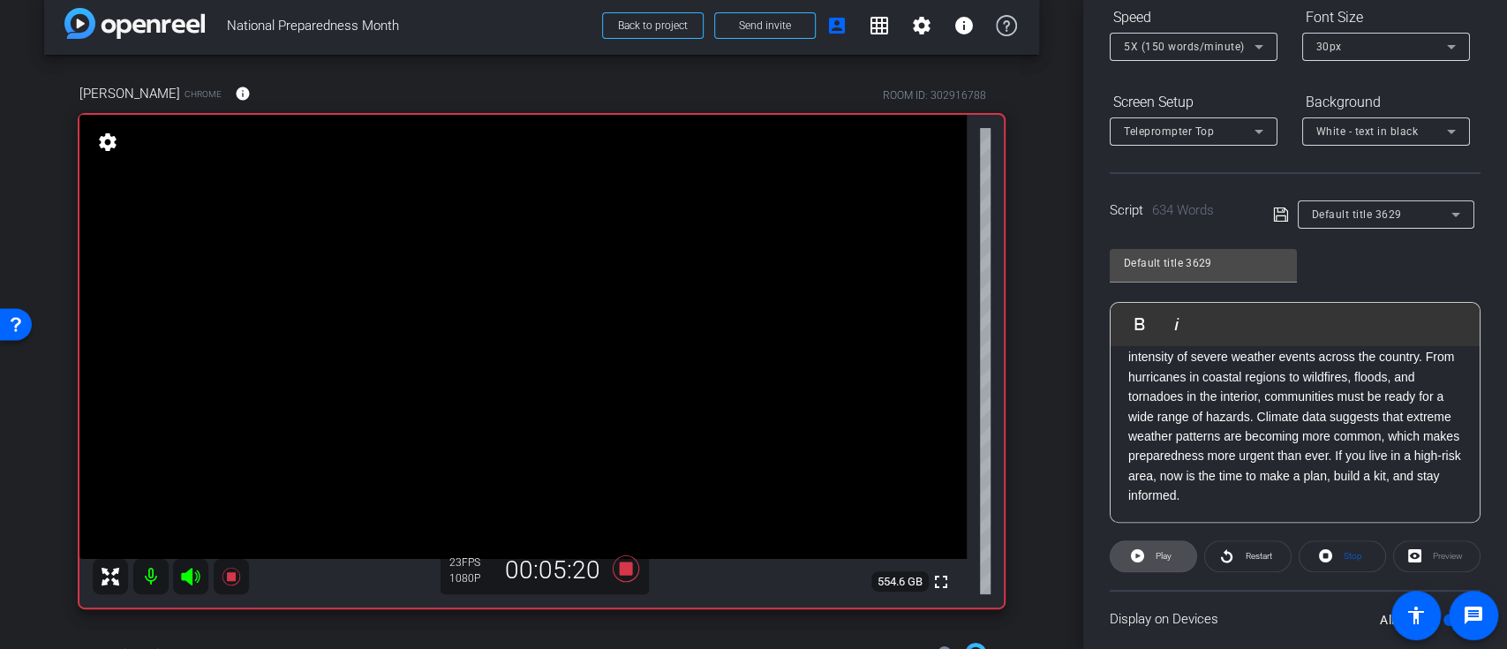
click at [1131, 552] on icon at bounding box center [1137, 555] width 13 height 13
click at [1142, 547] on span at bounding box center [1152, 556] width 87 height 42
click at [1151, 554] on span "Play" at bounding box center [1161, 556] width 20 height 25
click at [1157, 554] on span "Pause" at bounding box center [1164, 556] width 24 height 10
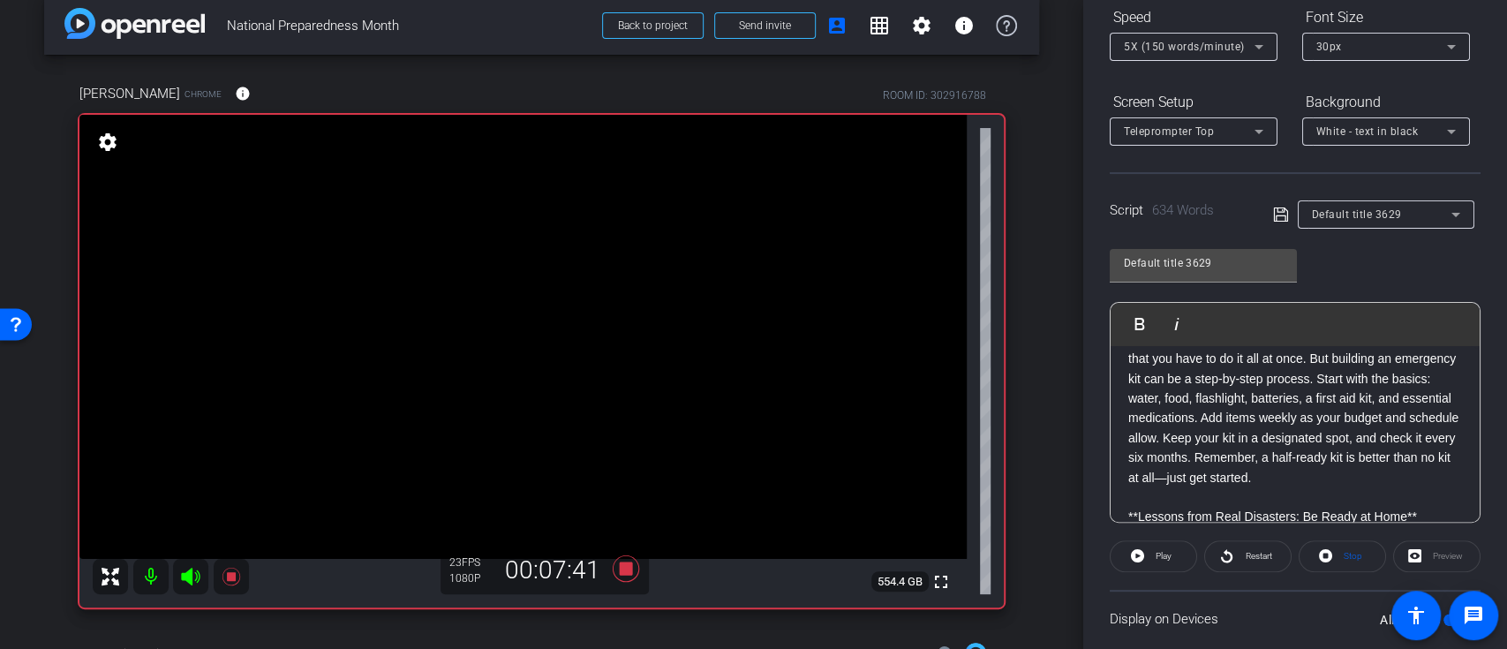
scroll to position [588, 0]
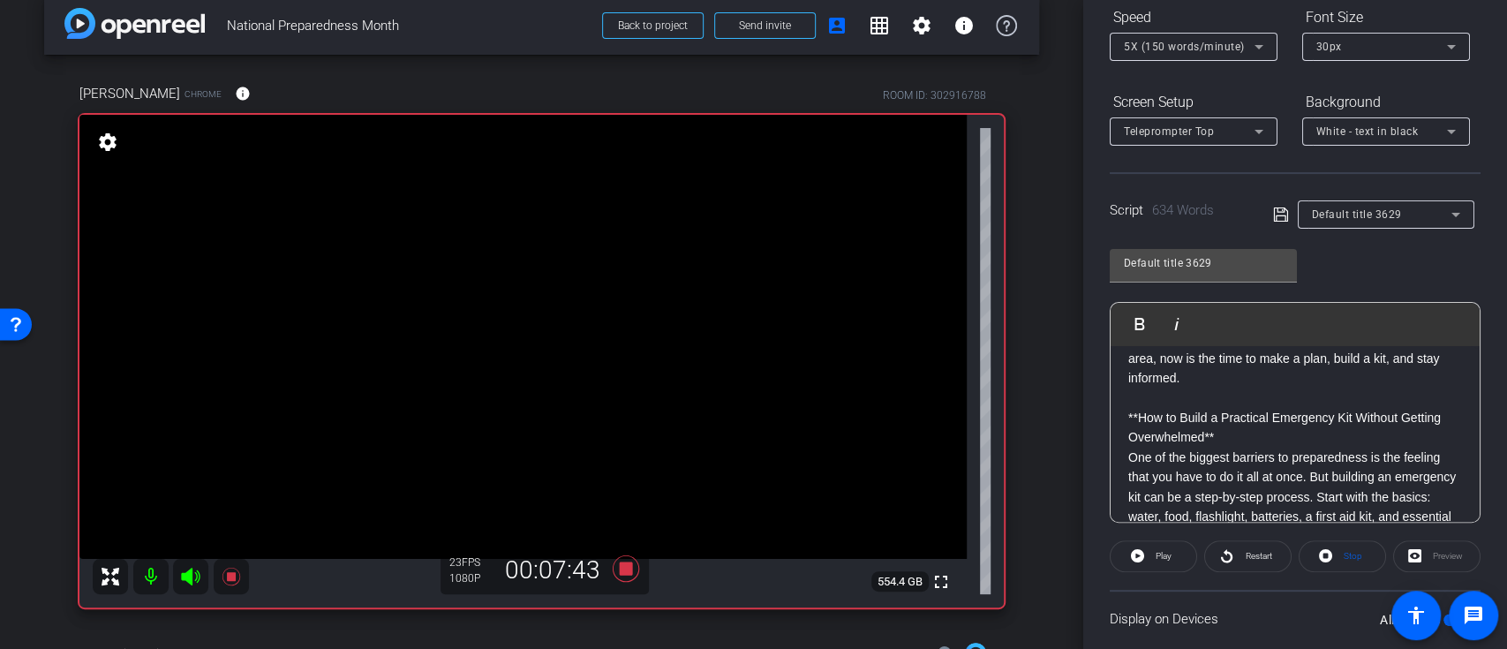
click at [1128, 448] on p "**How to Build a Practical Emergency Kit Without Getting Overwhelmed**" at bounding box center [1295, 428] width 334 height 40
click at [1151, 553] on span "Play" at bounding box center [1161, 556] width 20 height 25
click at [1152, 553] on span "Pause" at bounding box center [1164, 556] width 24 height 10
click at [1129, 448] on p "**How to Build a Practical Emergency Kit Without Getting Overwhelmed**" at bounding box center [1295, 428] width 334 height 40
click at [1141, 323] on span "Play" at bounding box center [1150, 323] width 27 height 15
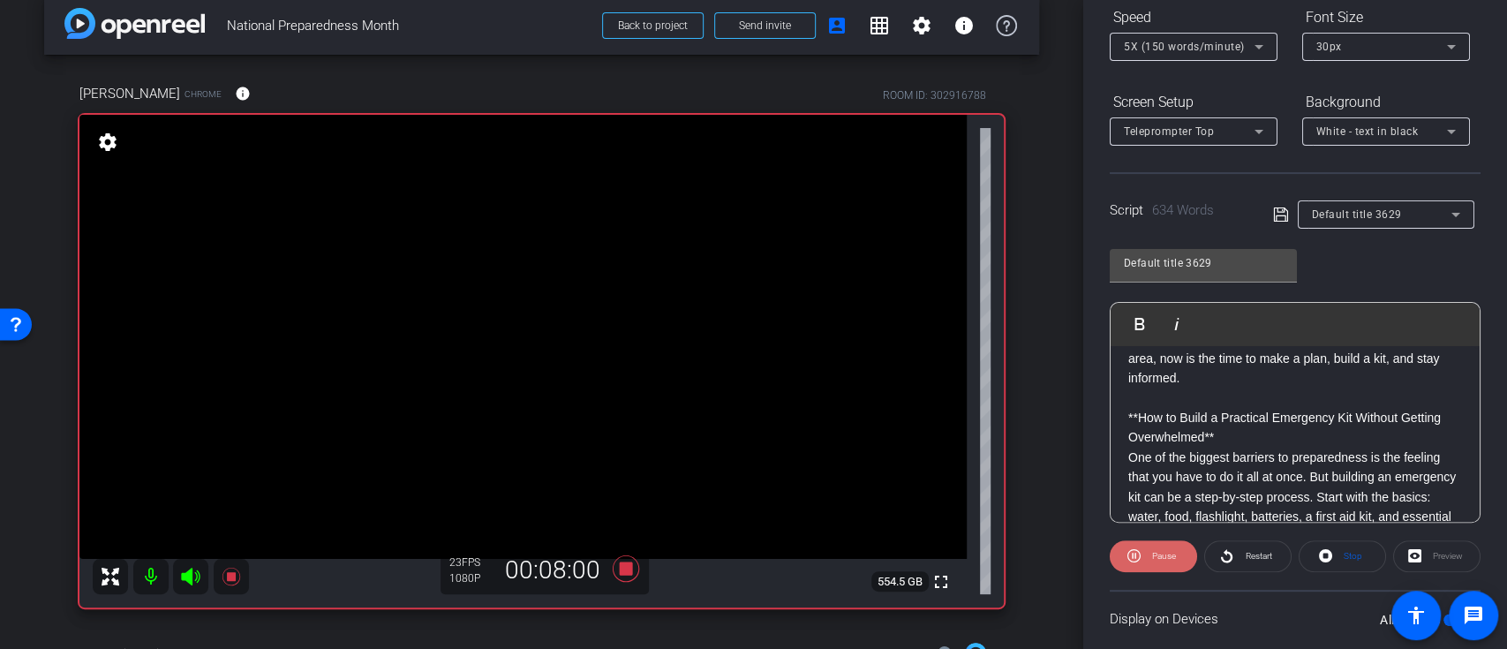
click at [1160, 551] on span "Pause" at bounding box center [1164, 556] width 24 height 10
click at [1121, 448] on div "**Introduction** Hi, I’m [PERSON_NAME], and I serve as a faculty member at Purd…" at bounding box center [1294, 655] width 369 height 1794
click at [1123, 456] on div "**Introduction** Hi, I’m [PERSON_NAME], and I serve as a faculty member at Purd…" at bounding box center [1294, 655] width 369 height 1794
click at [1127, 322] on img "button" at bounding box center [1129, 323] width 11 height 11
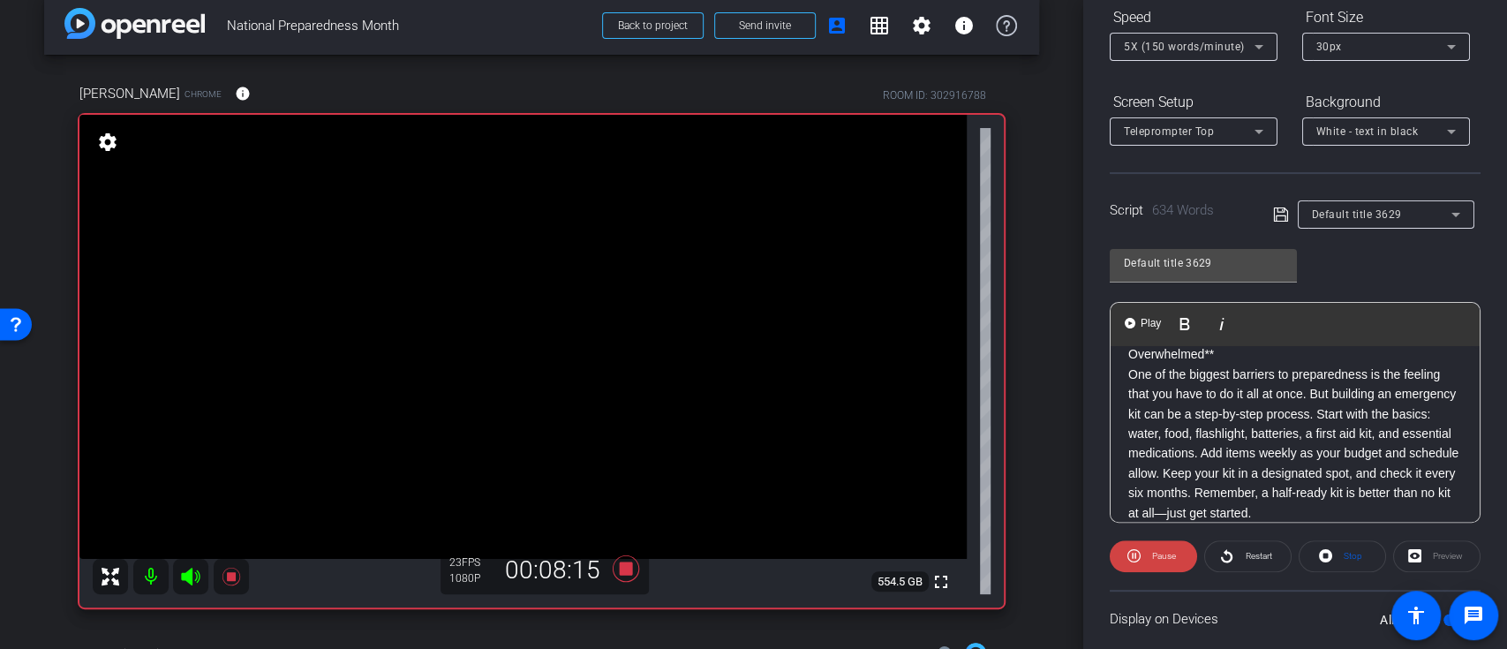
scroll to position [706, 0]
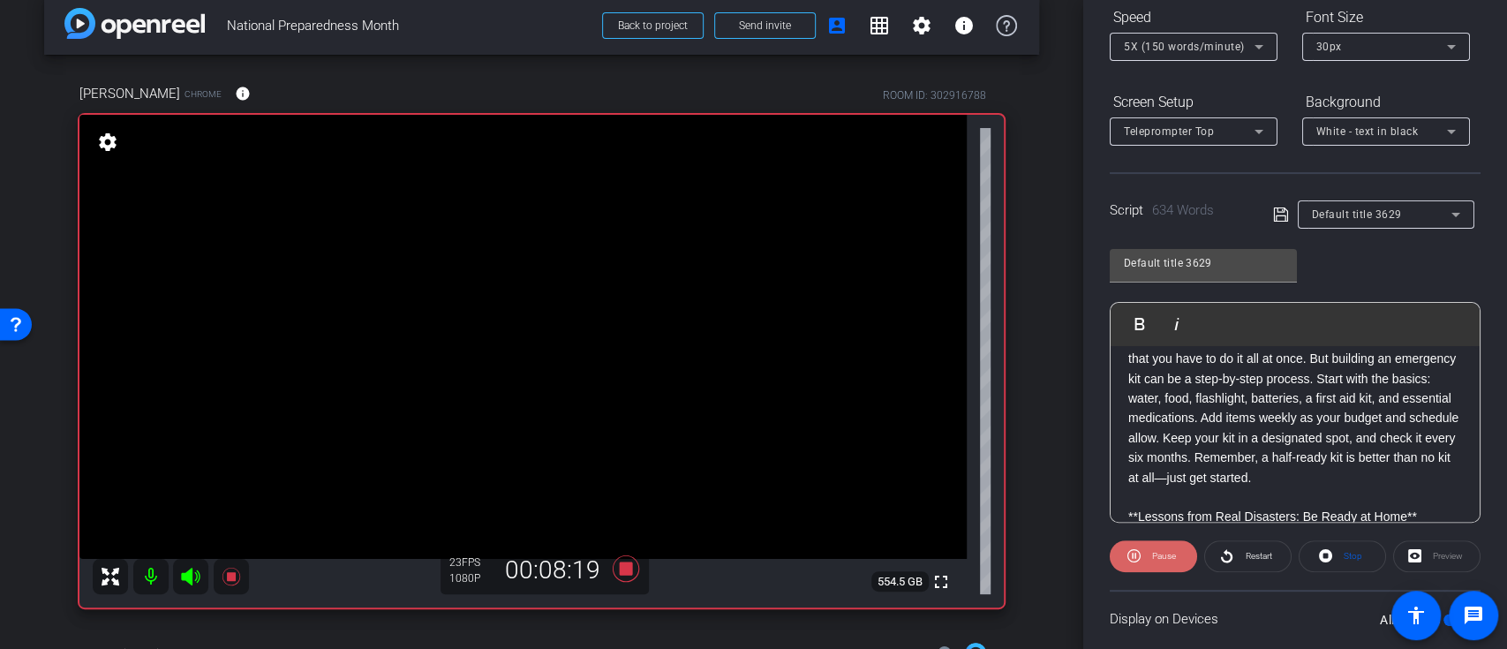
click at [1158, 551] on span "Pause" at bounding box center [1164, 556] width 24 height 10
click at [1125, 379] on div "**Introduction** Hi, I’m [PERSON_NAME], and I serve as a faculty member at Purd…" at bounding box center [1294, 537] width 369 height 1794
click at [1151, 553] on span "Play" at bounding box center [1161, 556] width 20 height 25
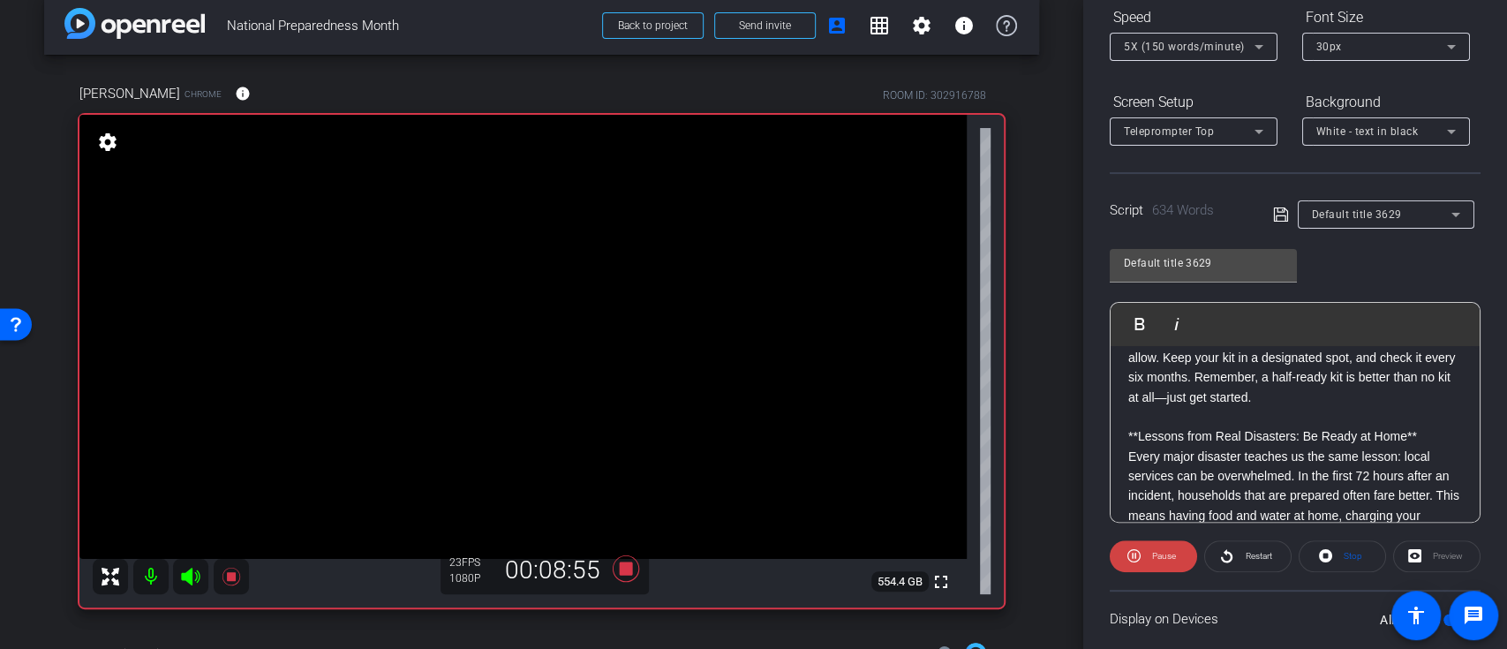
scroll to position [824, 0]
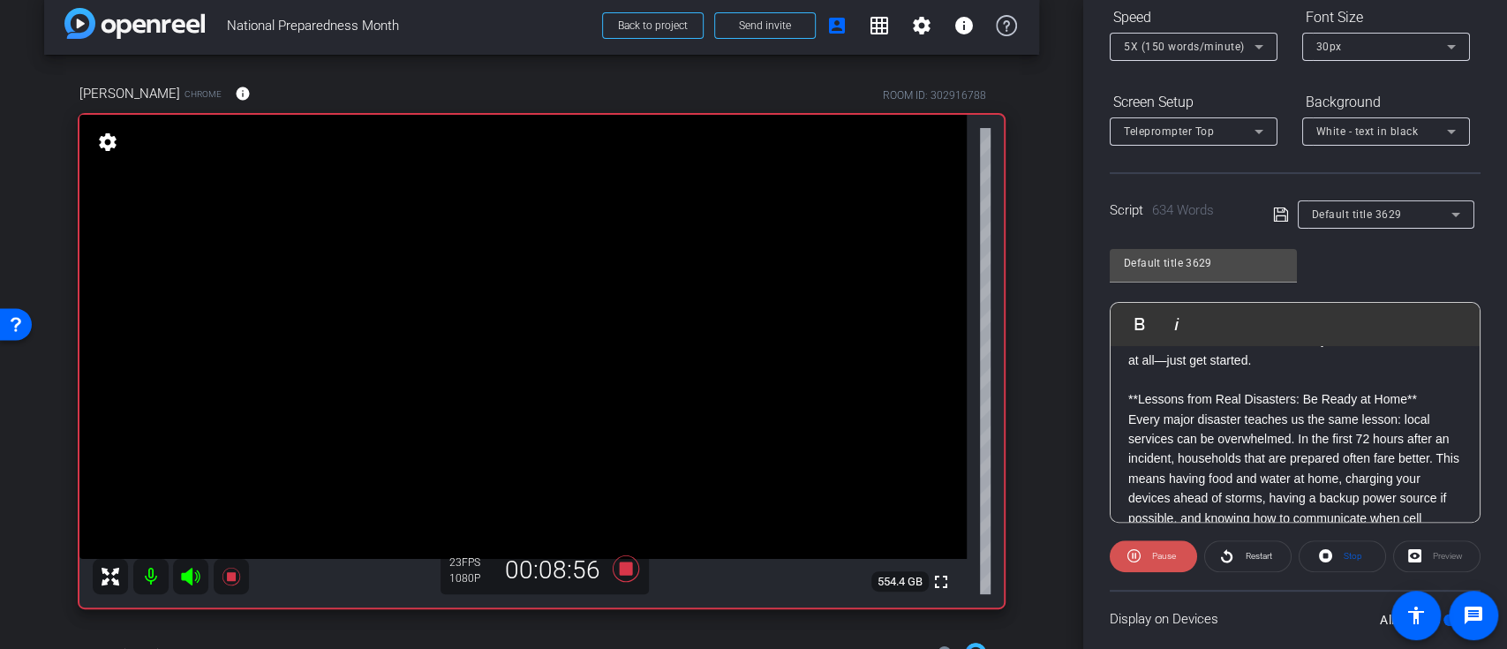
click at [1143, 552] on span at bounding box center [1152, 556] width 87 height 42
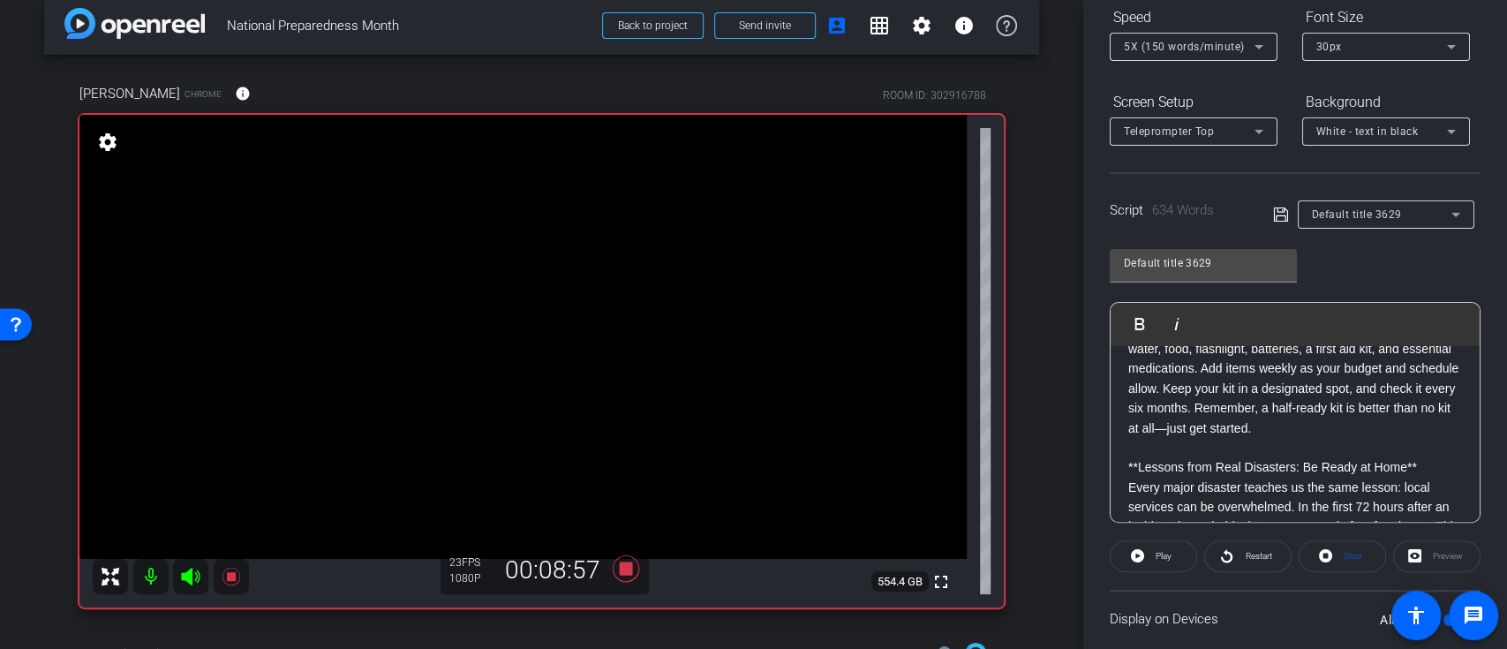
scroll to position [706, 0]
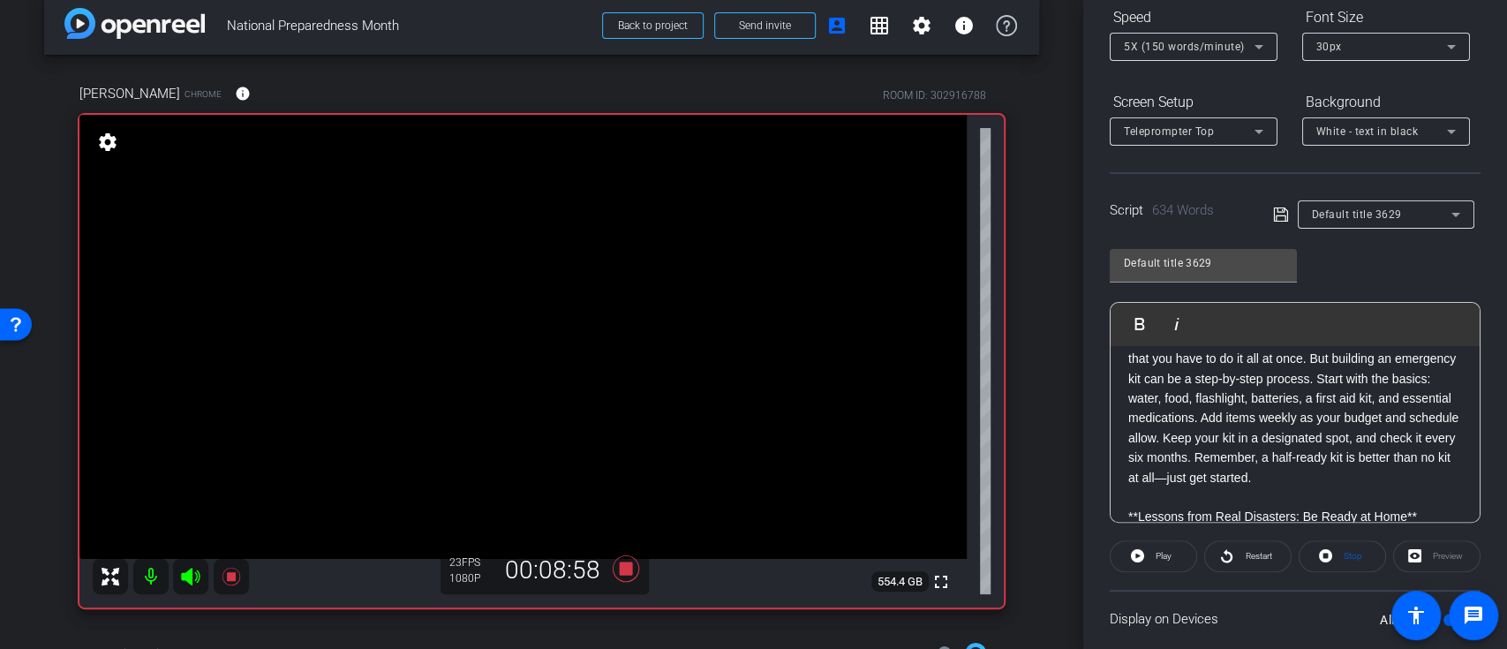
click at [1132, 373] on p "One of the biggest barriers to preparedness is the feeling that you have to do …" at bounding box center [1295, 408] width 334 height 158
click at [1132, 386] on p "One of the biggest barriers to preparedness is the feeling that you have to do …" at bounding box center [1295, 408] width 334 height 158
click at [1126, 382] on div "**Introduction** Hi, I’m [PERSON_NAME], and I serve as a faculty member at Purd…" at bounding box center [1294, 537] width 369 height 1794
click at [1147, 553] on span at bounding box center [1153, 556] width 86 height 42
click at [1155, 552] on span "Pause" at bounding box center [1164, 556] width 24 height 10
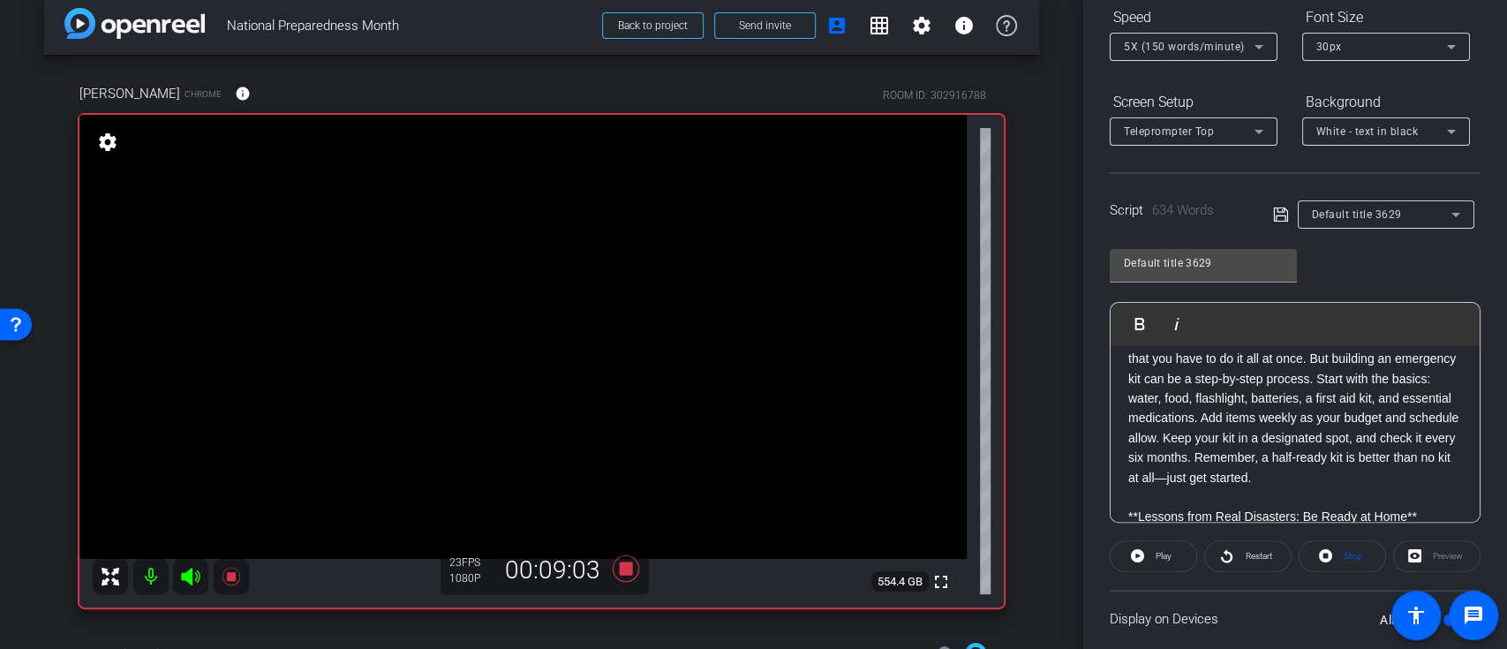
click at [1133, 378] on p "One of the biggest barriers to preparedness is the feeling that you have to do …" at bounding box center [1295, 408] width 334 height 158
click at [1126, 380] on div "**Introduction** Hi, I’m [PERSON_NAME], and I serve as a faculty member at Purd…" at bounding box center [1294, 537] width 369 height 1794
click at [1123, 361] on div "**Introduction** Hi, I’m [PERSON_NAME], and I serve as a faculty member at Purd…" at bounding box center [1294, 537] width 369 height 1794
click at [1162, 557] on span "Play" at bounding box center [1163, 556] width 16 height 10
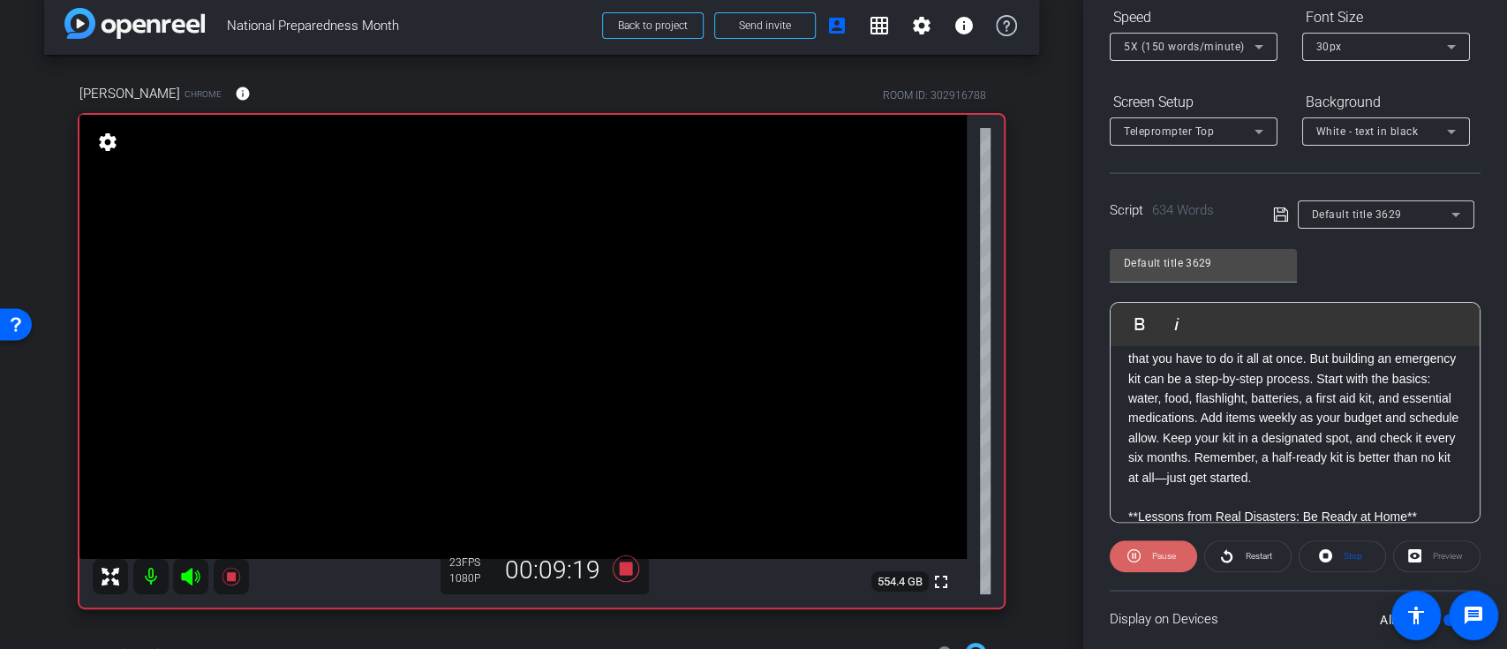
click at [1152, 551] on span "Pause" at bounding box center [1164, 556] width 24 height 10
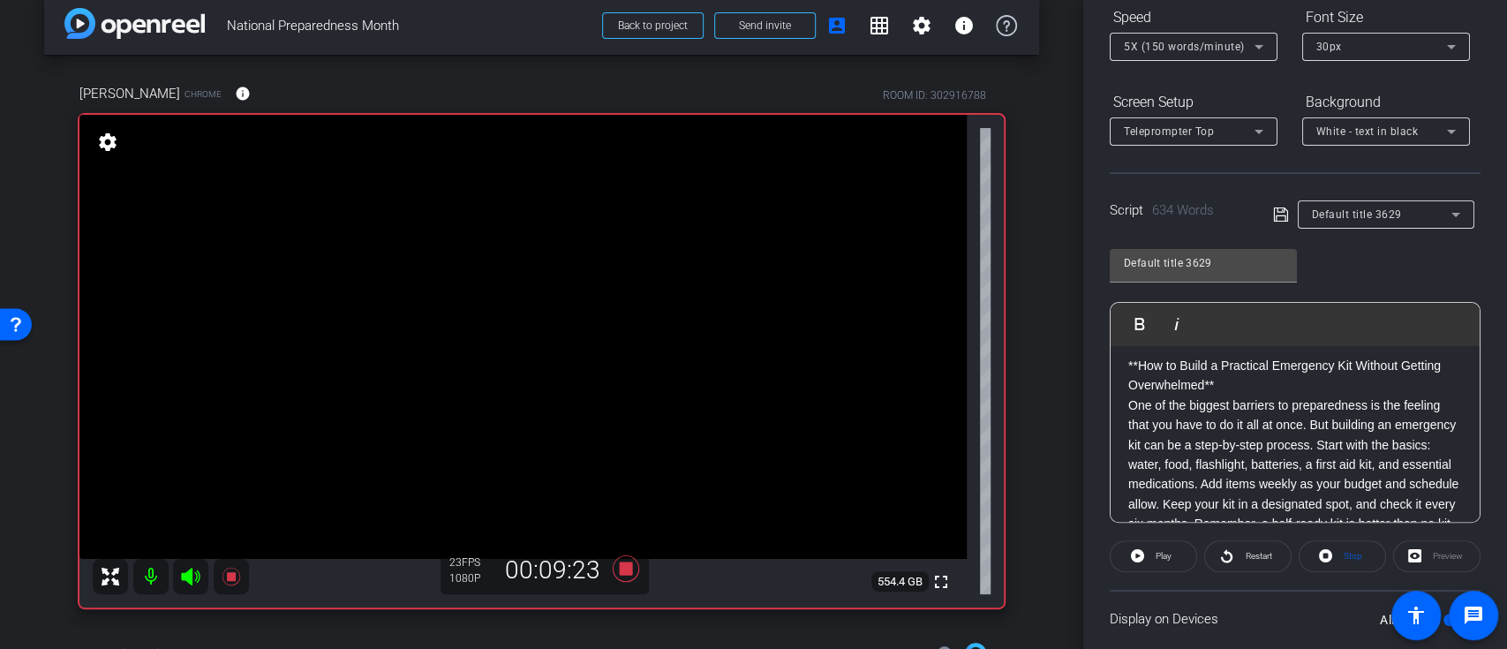
scroll to position [588, 0]
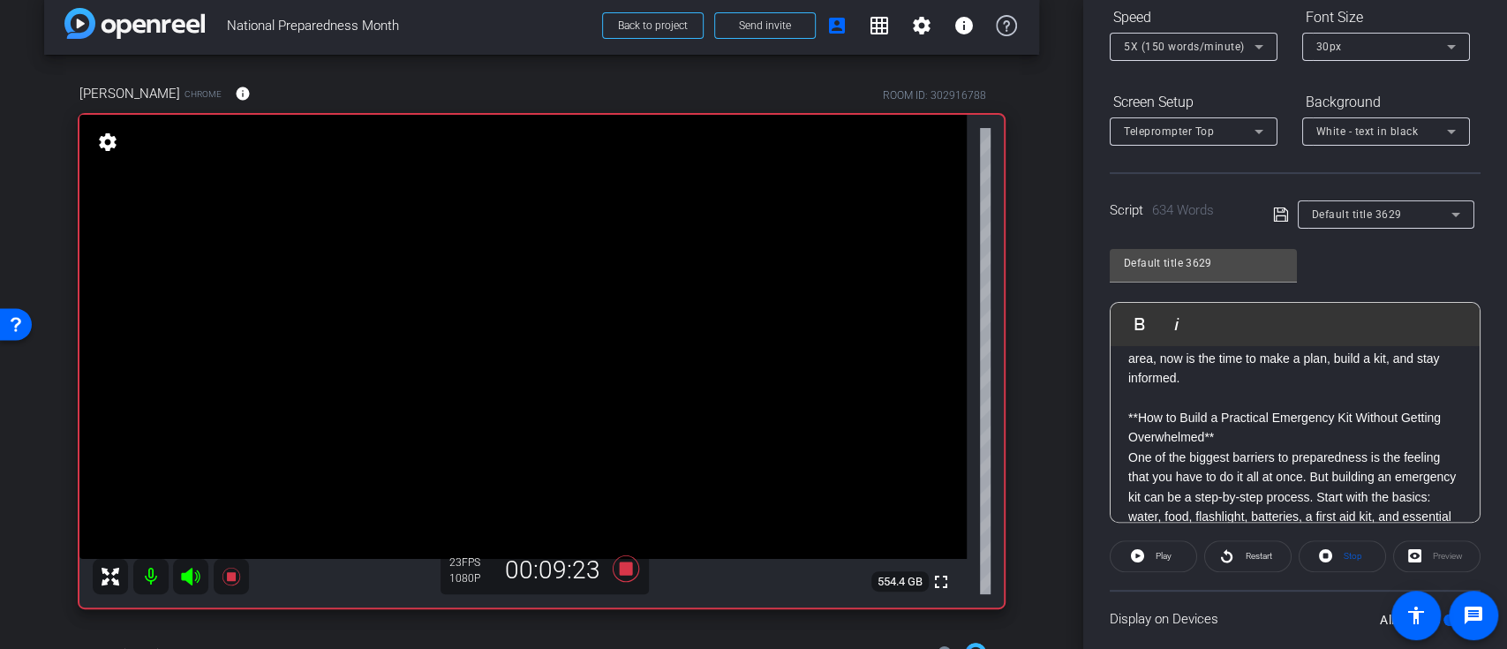
click at [1123, 478] on div "**Introduction** Hi, I’m [PERSON_NAME], and I serve as a faculty member at Purd…" at bounding box center [1294, 655] width 369 height 1794
click at [1128, 491] on p "One of the biggest barriers to preparedness is the feeling that you have to do …" at bounding box center [1295, 527] width 334 height 158
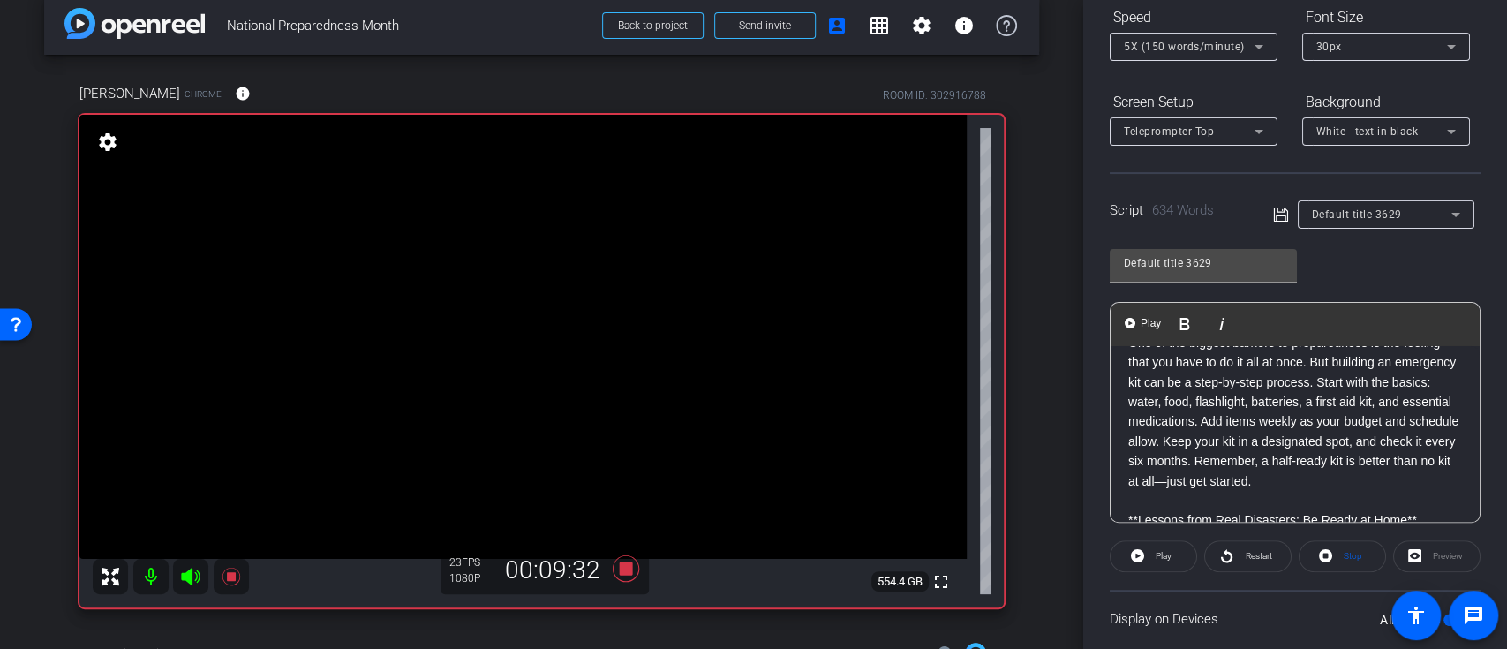
scroll to position [706, 0]
click at [1120, 382] on div "**Introduction** Hi, I’m [PERSON_NAME], and I serve as a faculty member at Purd…" at bounding box center [1294, 537] width 369 height 1794
click at [1129, 327] on img "button" at bounding box center [1129, 323] width 11 height 11
click at [1130, 331] on button "Play Play from this location" at bounding box center [1143, 323] width 41 height 35
click at [1161, 553] on span "Pause" at bounding box center [1164, 556] width 24 height 10
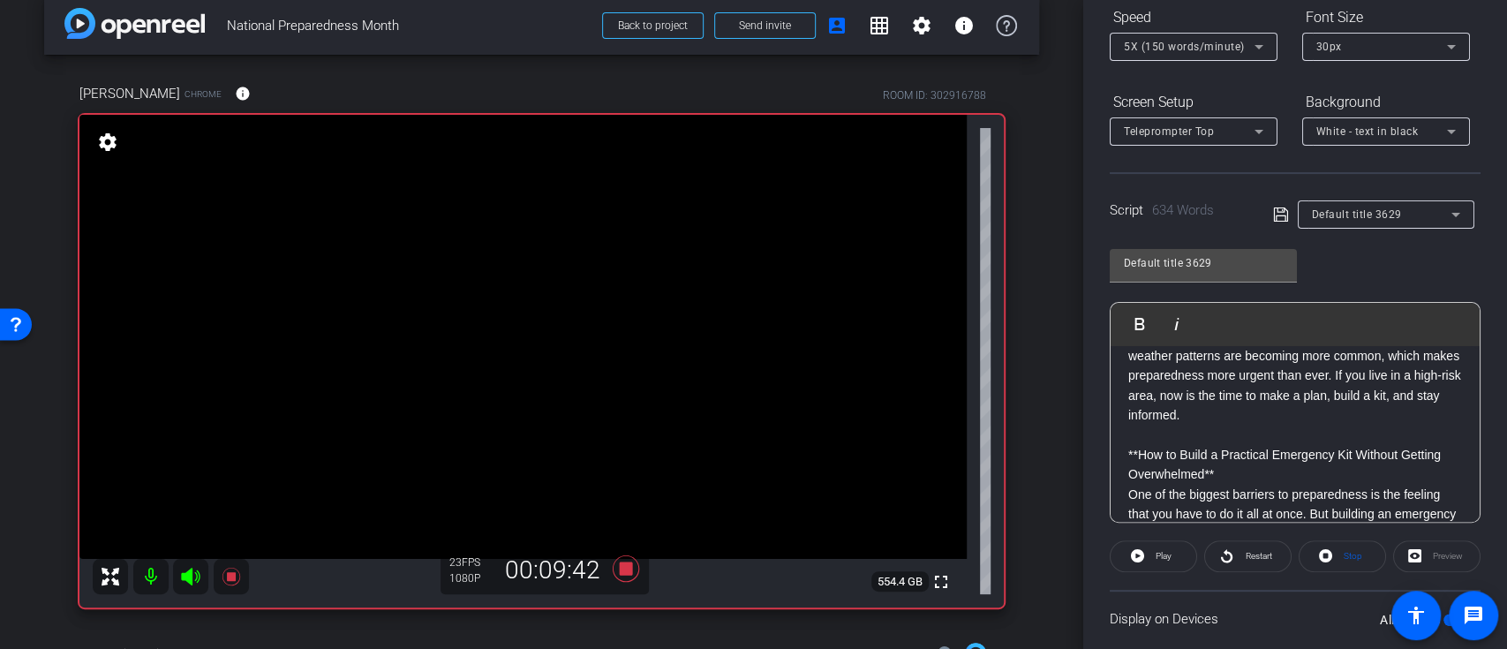
scroll to position [588, 0]
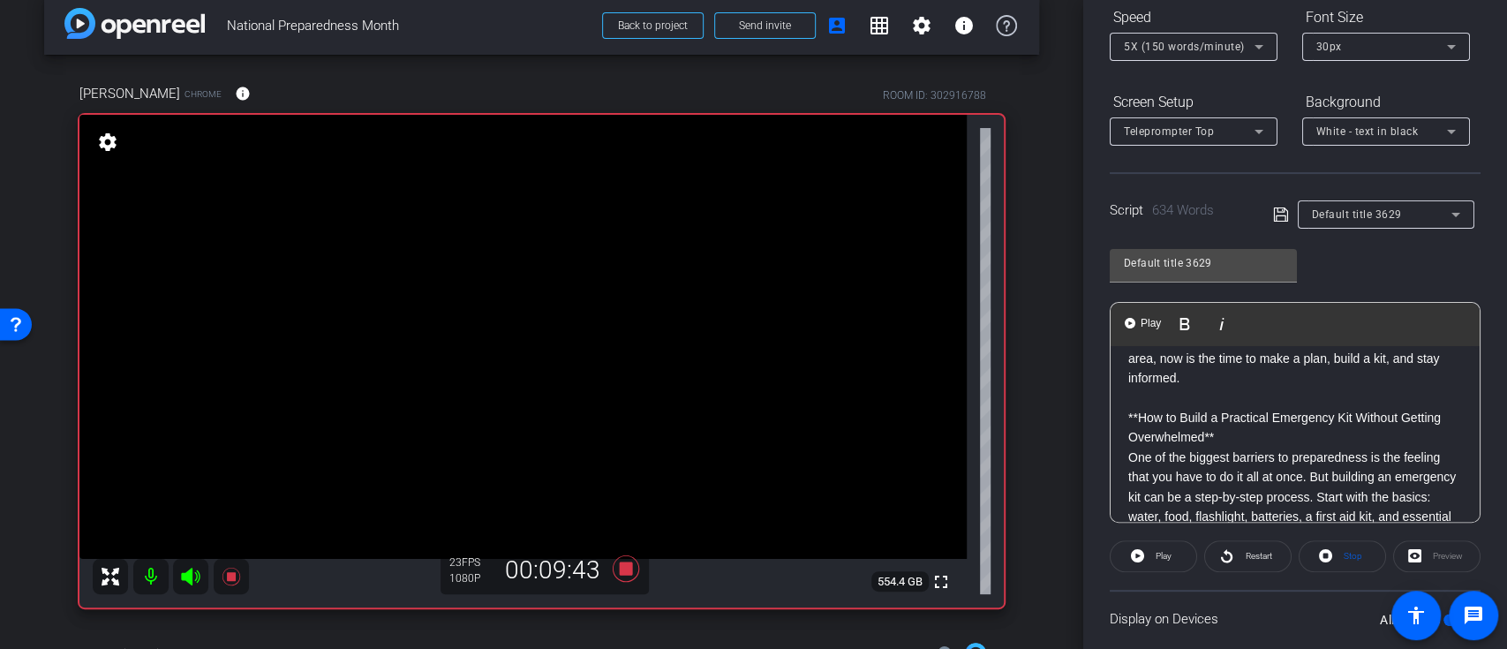
click at [1123, 491] on div "**Introduction** Hi, I’m [PERSON_NAME], and I serve as a faculty member at Purd…" at bounding box center [1294, 655] width 369 height 1794
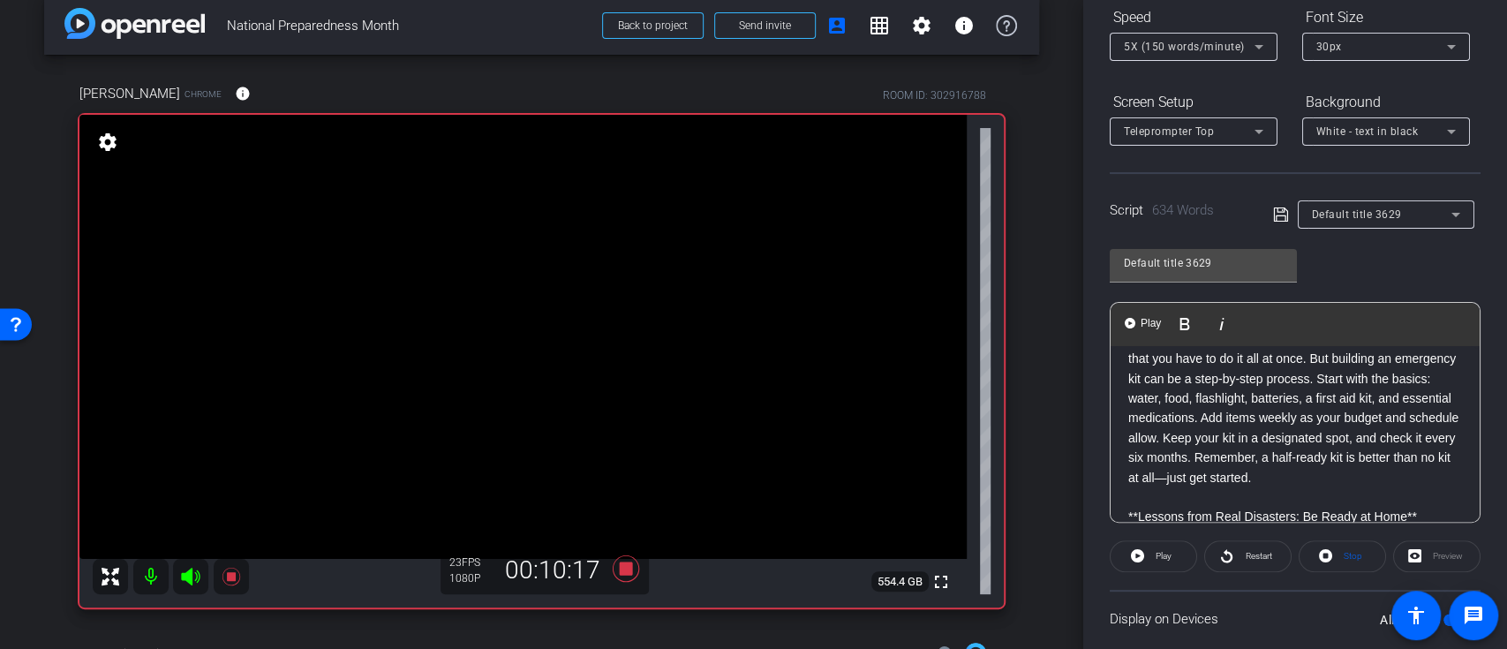
scroll to position [824, 0]
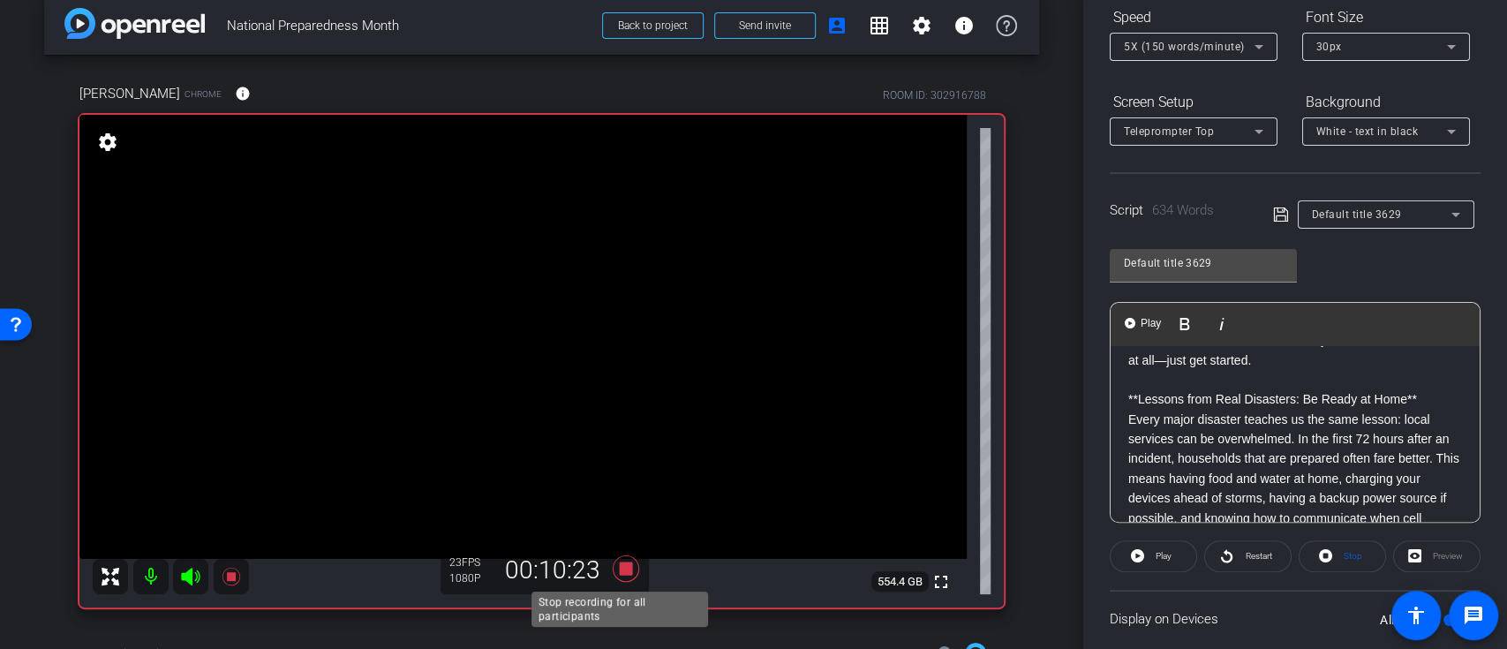
click at [618, 572] on icon at bounding box center [625, 568] width 26 height 26
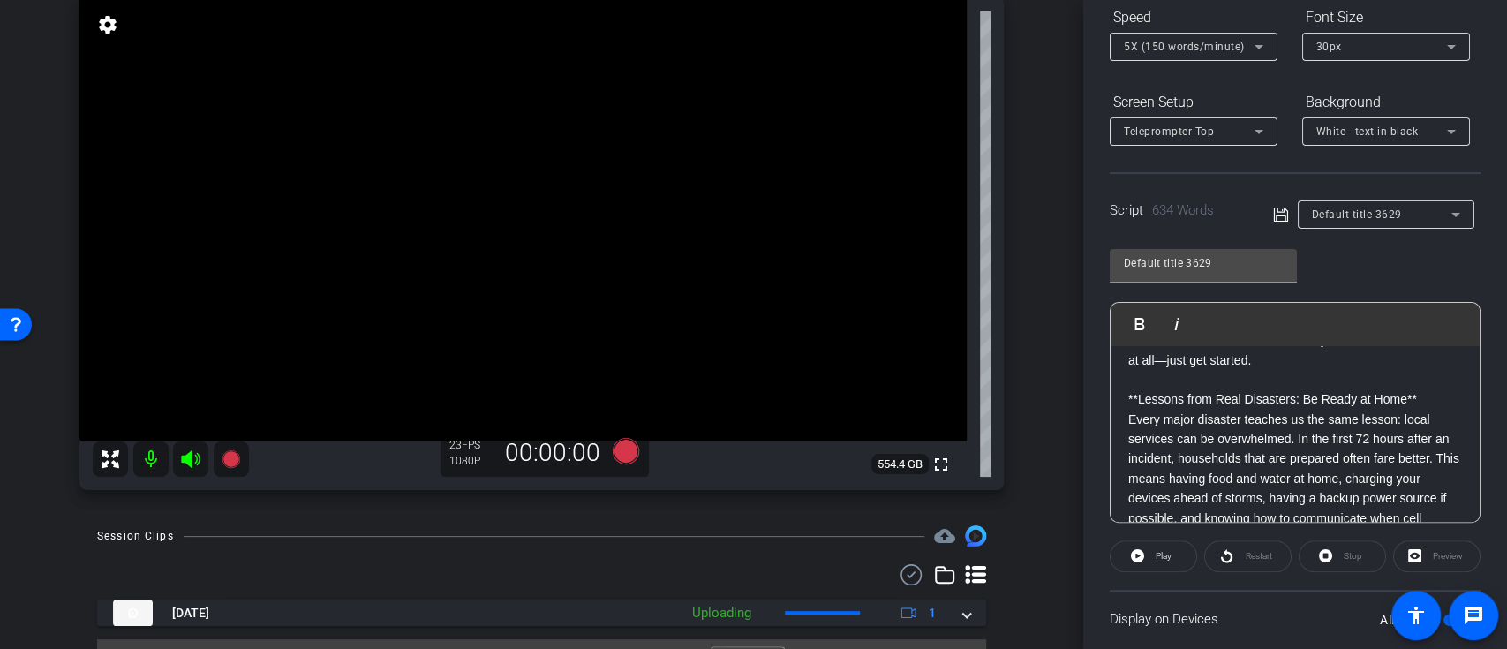
scroll to position [177, 0]
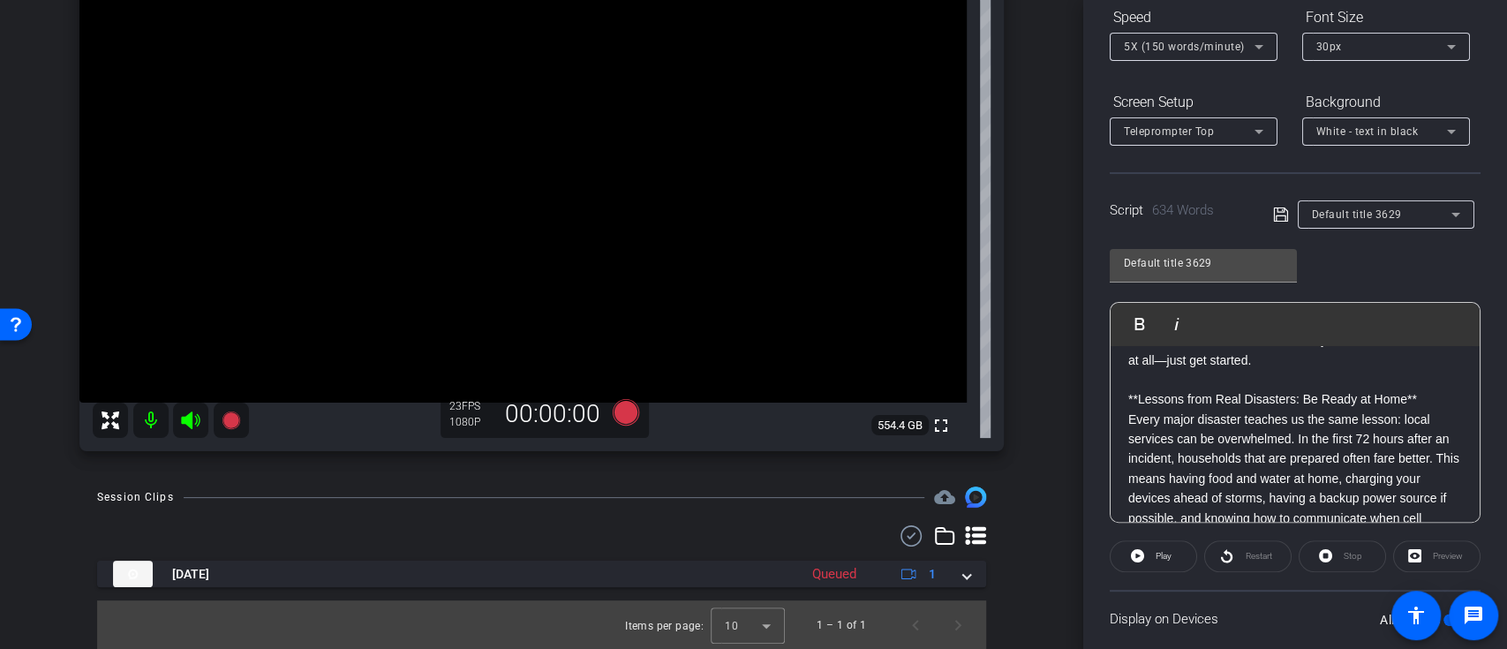
click at [1120, 460] on div "**Introduction** Hi, I’m [PERSON_NAME], and I serve as a faculty member at Purd…" at bounding box center [1294, 419] width 369 height 1794
click at [1129, 409] on p "**Lessons from Real Disasters: Be Ready at Home**" at bounding box center [1295, 398] width 334 height 19
click at [1133, 561] on icon at bounding box center [1137, 556] width 13 height 22
click at [1166, 554] on span "Pause" at bounding box center [1164, 556] width 24 height 10
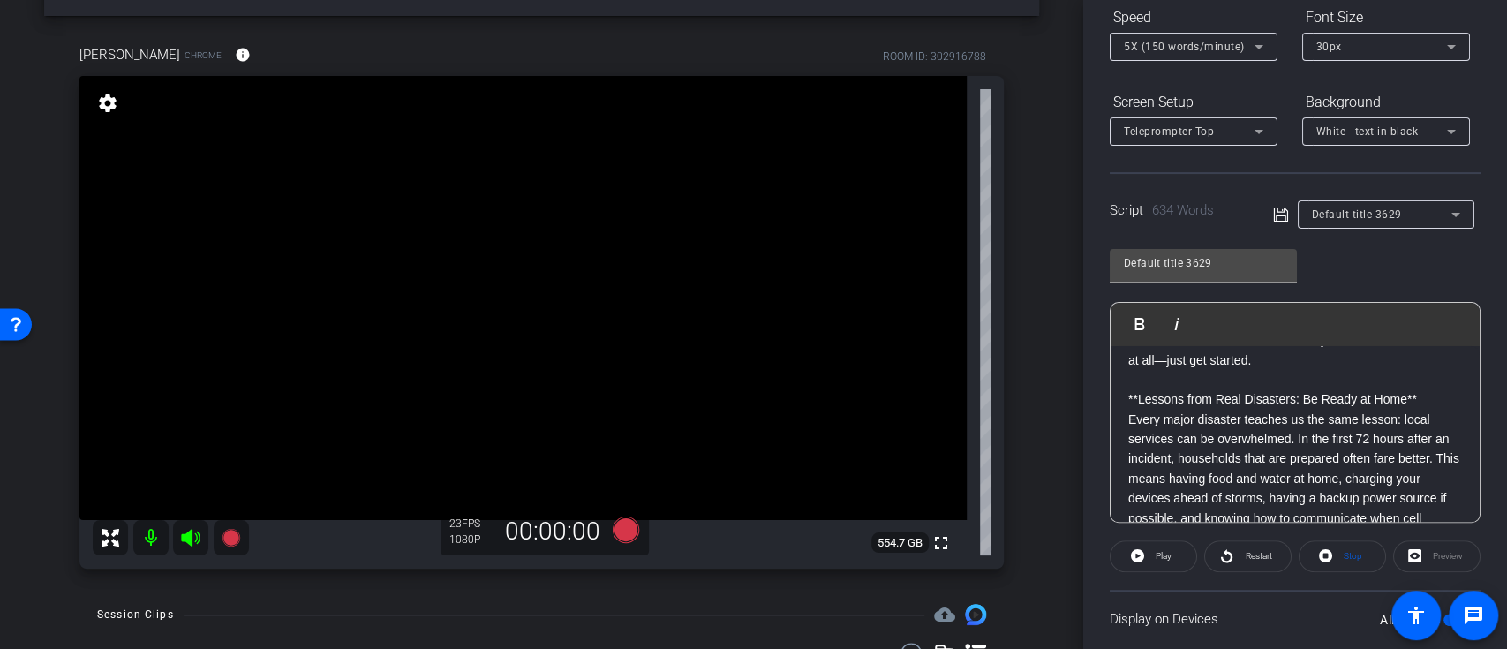
click at [1122, 451] on div "**Introduction** Hi, I’m [PERSON_NAME], and I serve as a faculty member at Purd…" at bounding box center [1294, 419] width 369 height 1794
click at [625, 521] on icon at bounding box center [625, 529] width 26 height 26
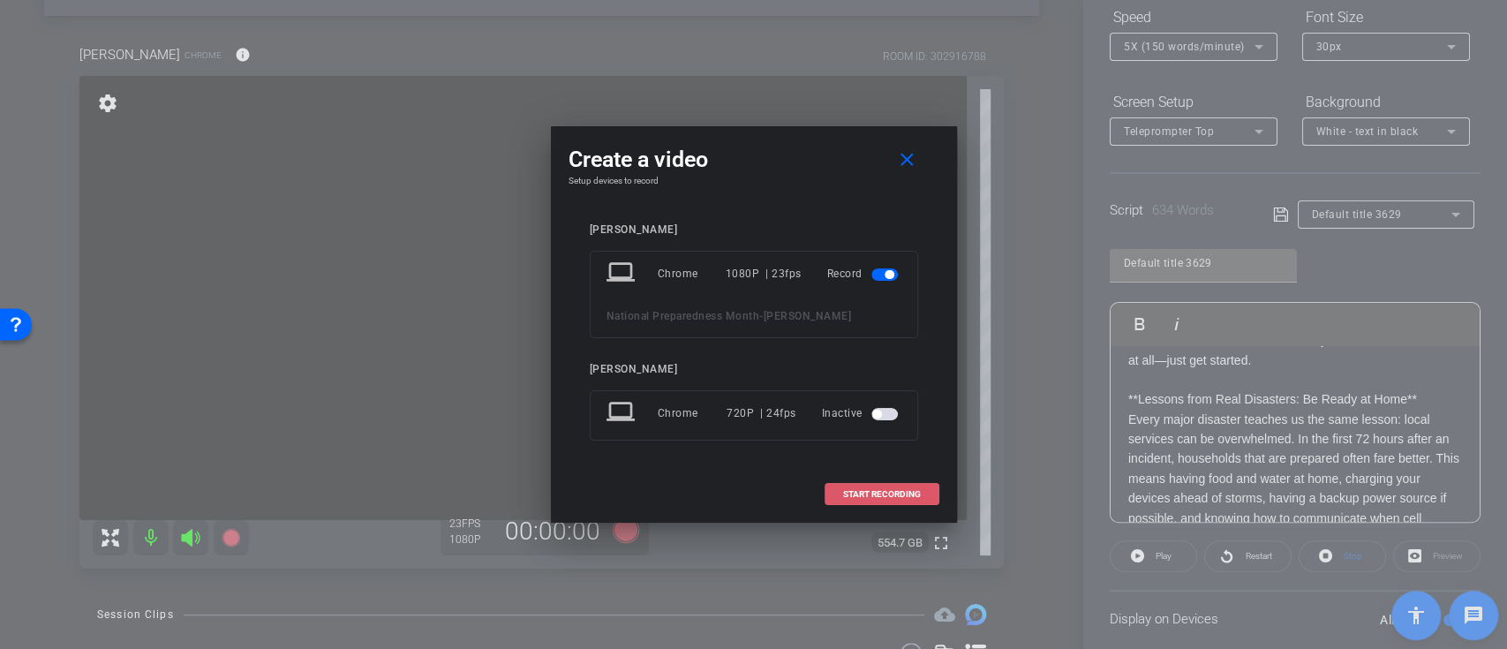
click at [861, 491] on span "START RECORDING" at bounding box center [882, 494] width 78 height 9
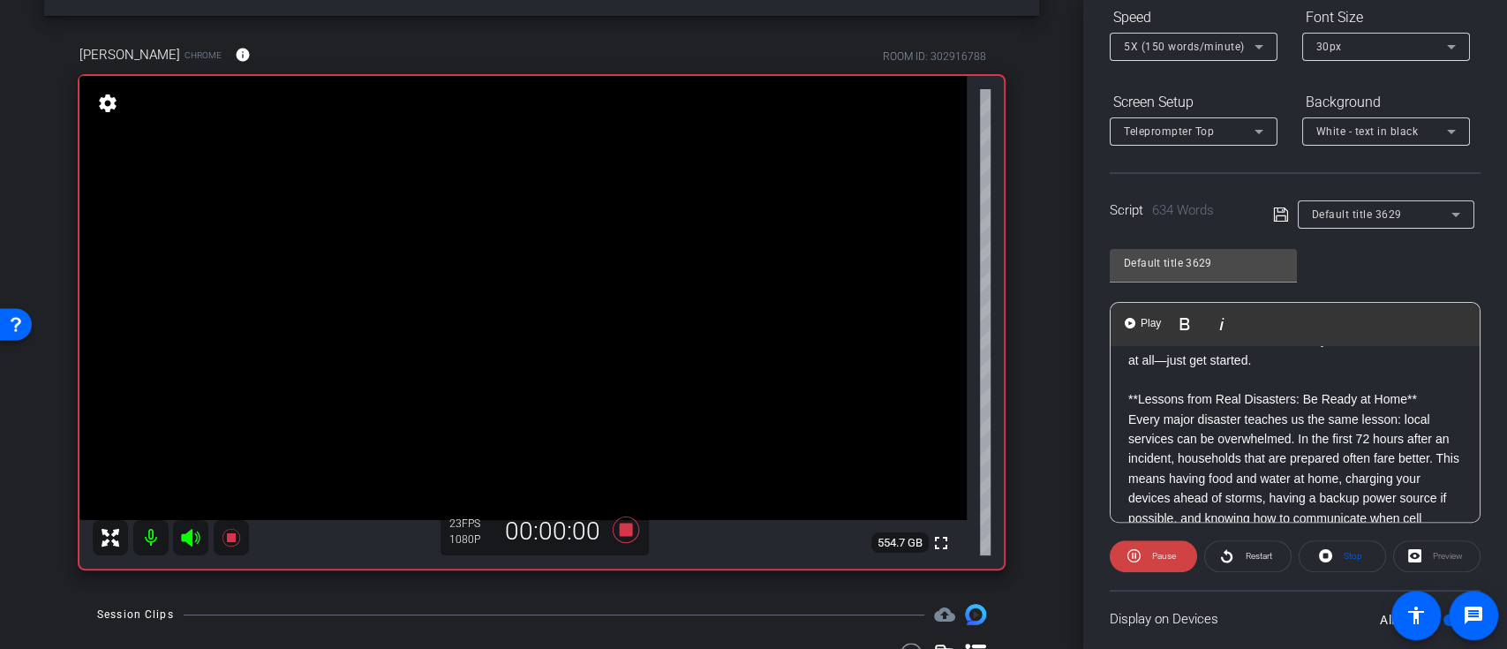
click at [1128, 409] on p "**Lessons from Real Disasters: Be Ready at Home**" at bounding box center [1295, 398] width 334 height 19
click at [1126, 457] on div "**Introduction** Hi, I’m [PERSON_NAME], and I serve as a faculty member at Purd…" at bounding box center [1294, 419] width 369 height 1794
click at [1141, 328] on span "Play" at bounding box center [1150, 323] width 27 height 15
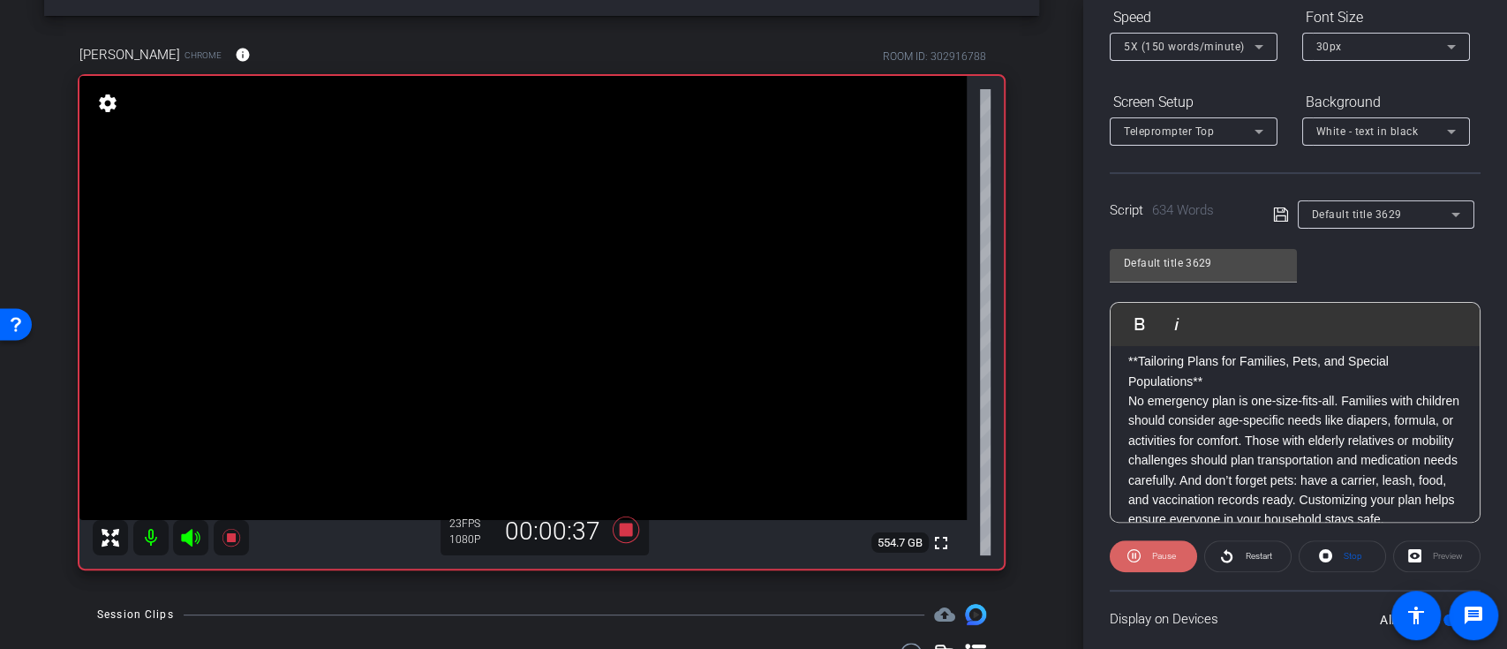
click at [1155, 553] on span "Pause" at bounding box center [1164, 556] width 24 height 10
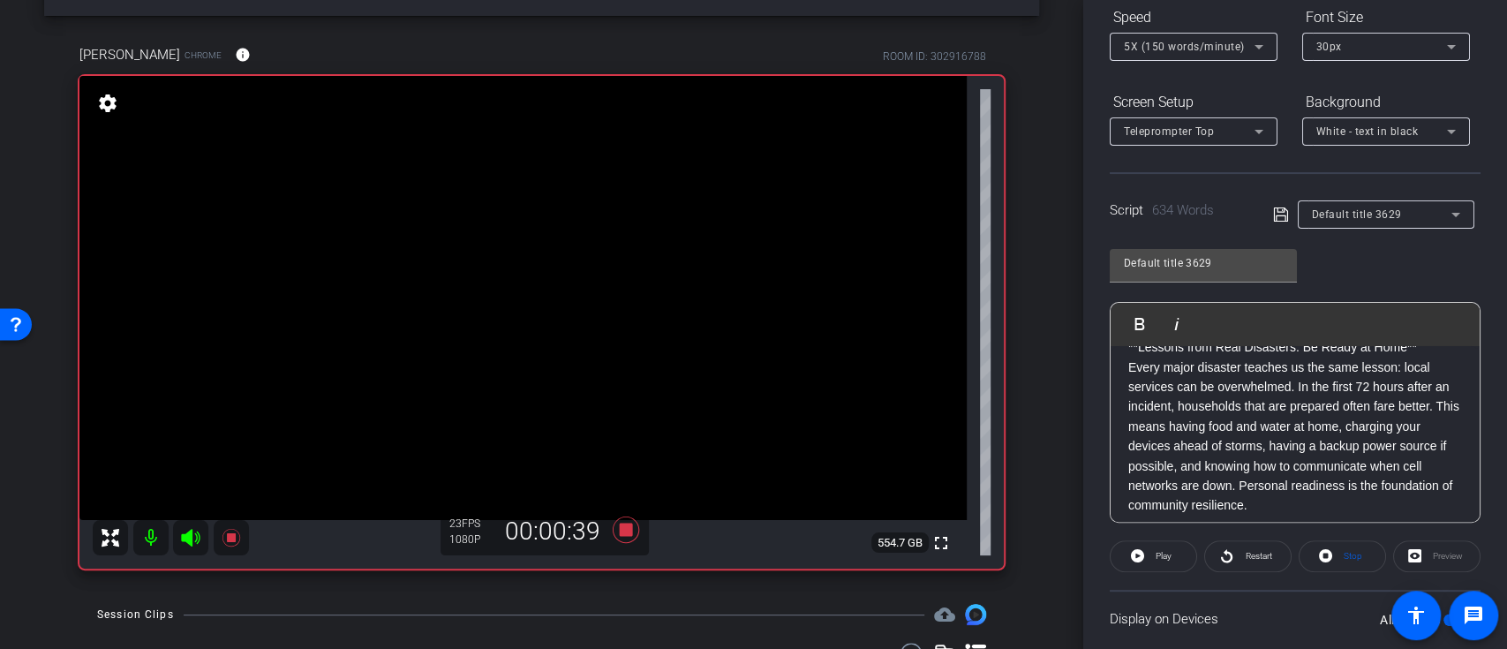
scroll to position [824, 0]
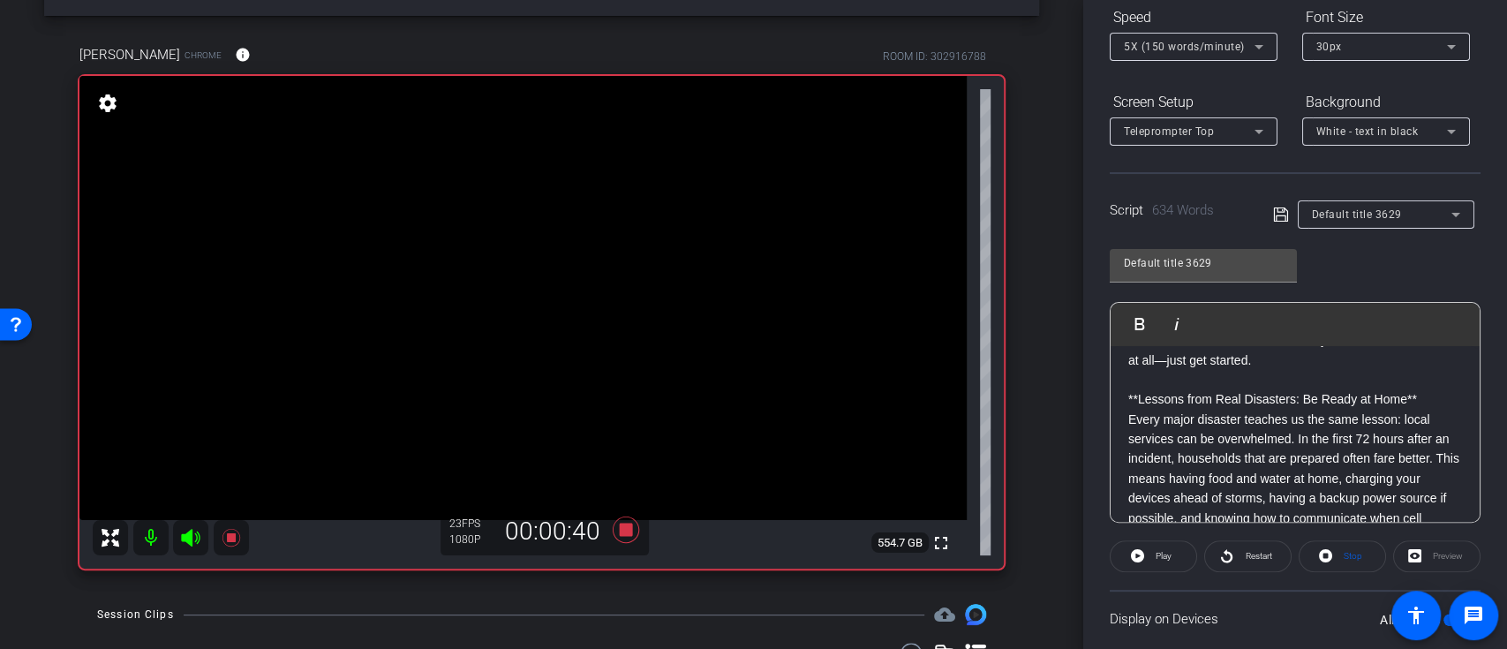
click at [1126, 470] on div "**Introduction** Hi, I’m [PERSON_NAME], and I serve as a faculty member at Purd…" at bounding box center [1294, 419] width 369 height 1794
click at [1132, 409] on p "**Lessons from Real Disasters: Be Ready at Home**" at bounding box center [1295, 398] width 334 height 19
click at [1128, 475] on p "Every major disaster teaches us the same lesson: local services can be overwhel…" at bounding box center [1295, 489] width 334 height 158
click at [1137, 551] on icon at bounding box center [1137, 555] width 13 height 13
click at [1125, 474] on div "**Introduction** Hi, I’m [PERSON_NAME], and I serve as a faculty member at Purd…" at bounding box center [1294, 419] width 369 height 1794
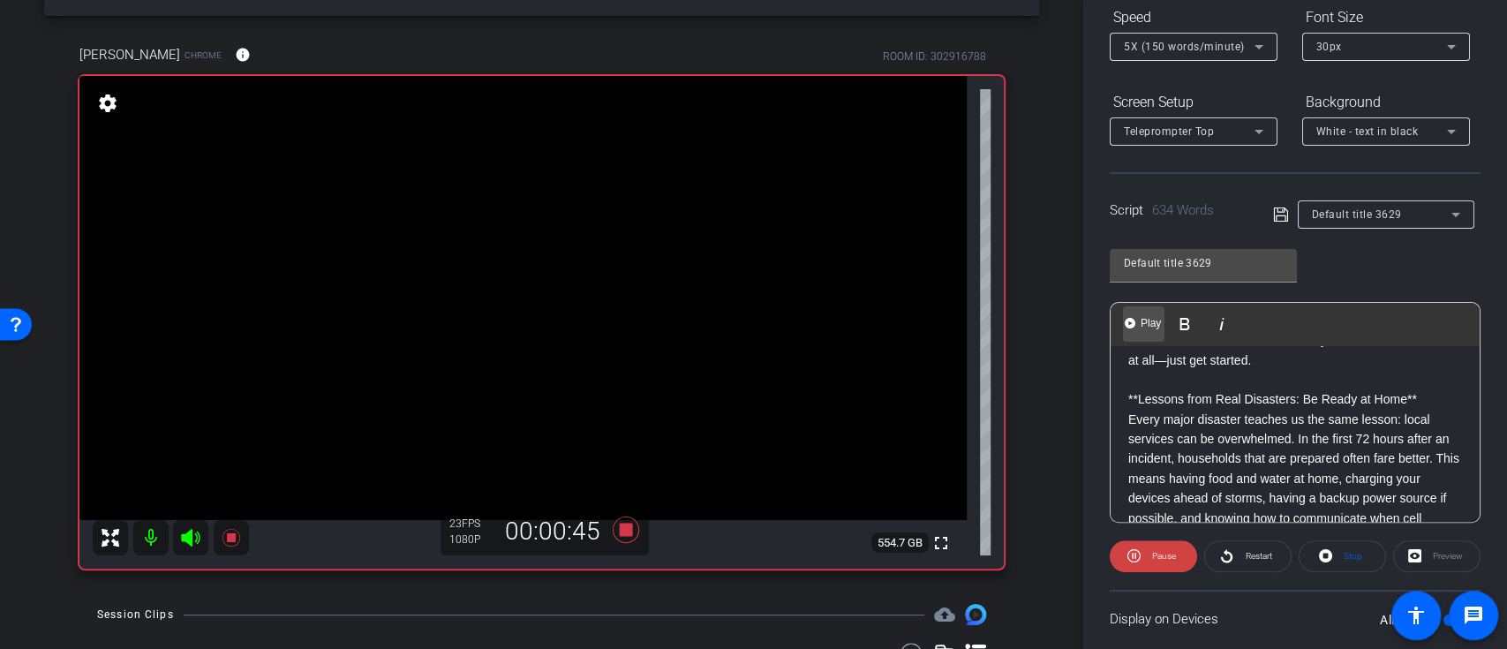
click at [1144, 321] on span "Play" at bounding box center [1150, 323] width 27 height 15
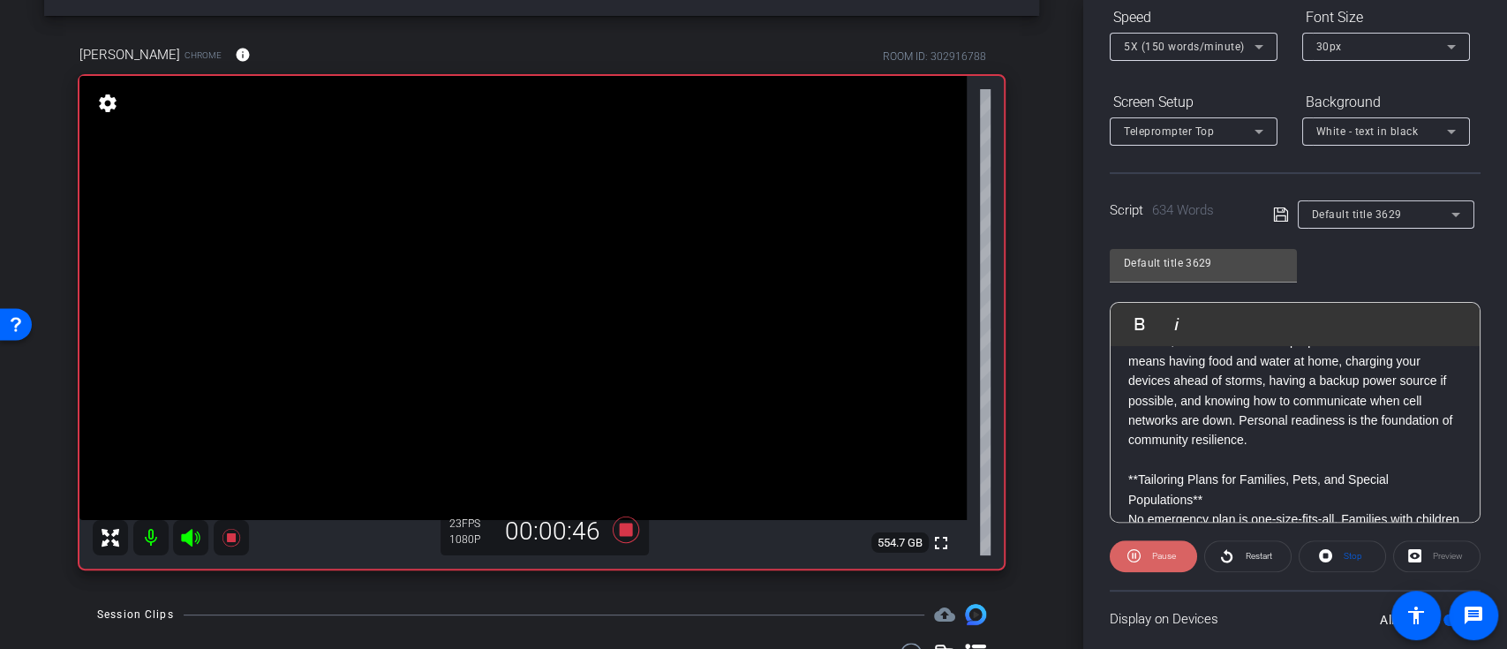
click at [1155, 554] on span "Pause" at bounding box center [1164, 556] width 24 height 10
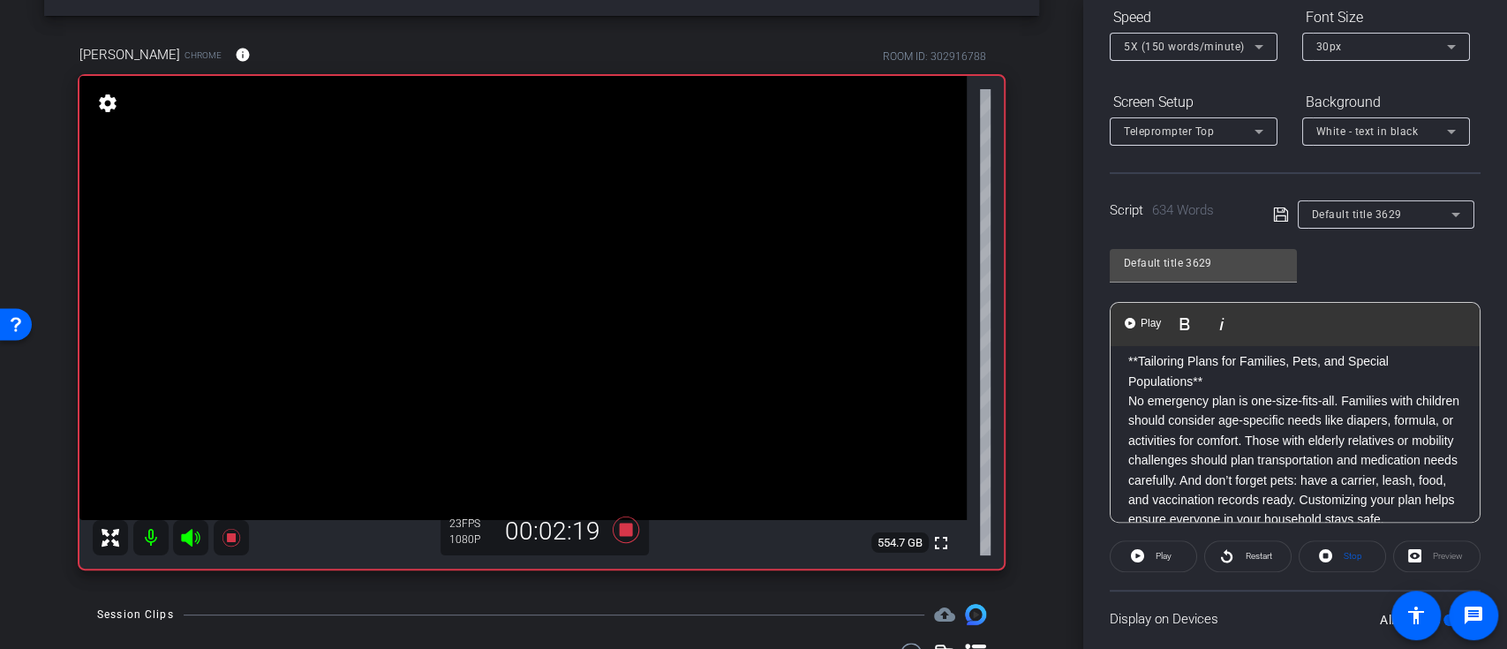
click at [1122, 417] on div "**Introduction** Hi, I’m [PERSON_NAME], and I serve as a faculty member at Purd…" at bounding box center [1294, 184] width 369 height 1794
click at [1128, 322] on img "button" at bounding box center [1129, 323] width 11 height 11
click at [1158, 557] on span "Pause" at bounding box center [1164, 556] width 24 height 10
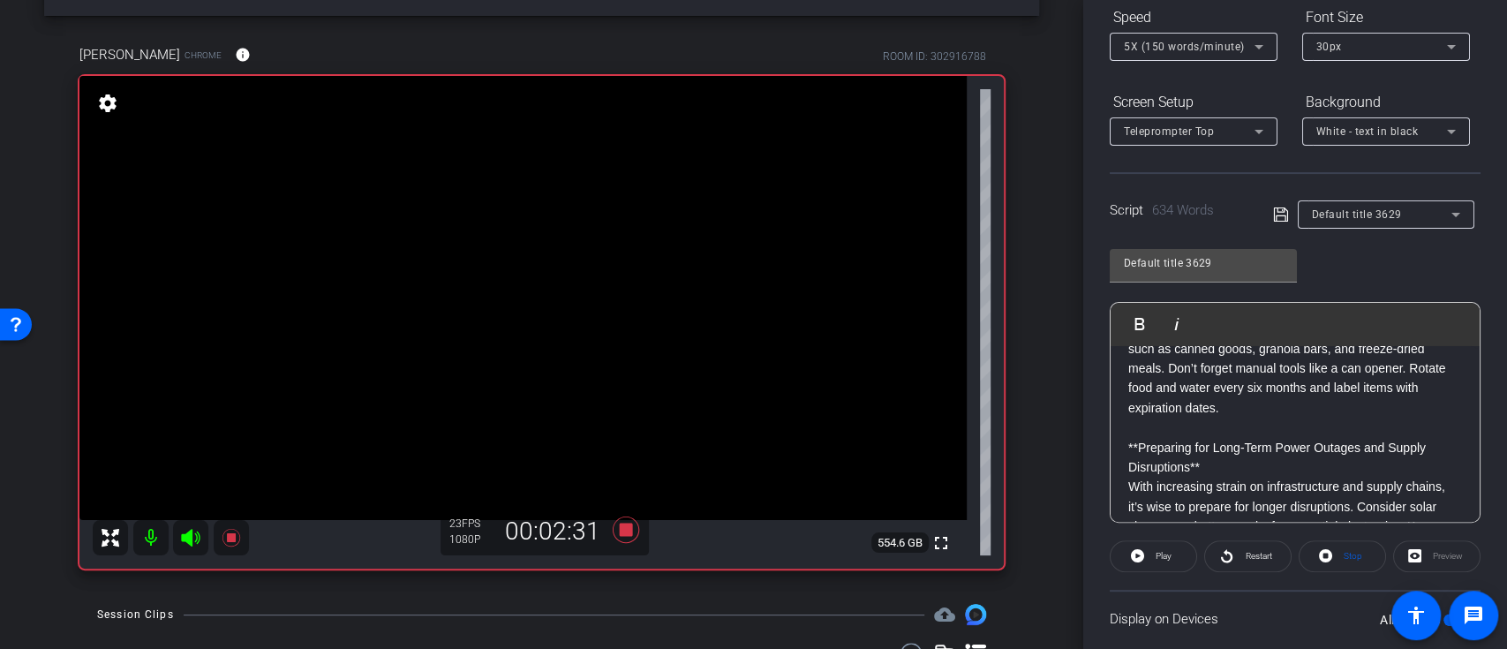
scroll to position [1294, 0]
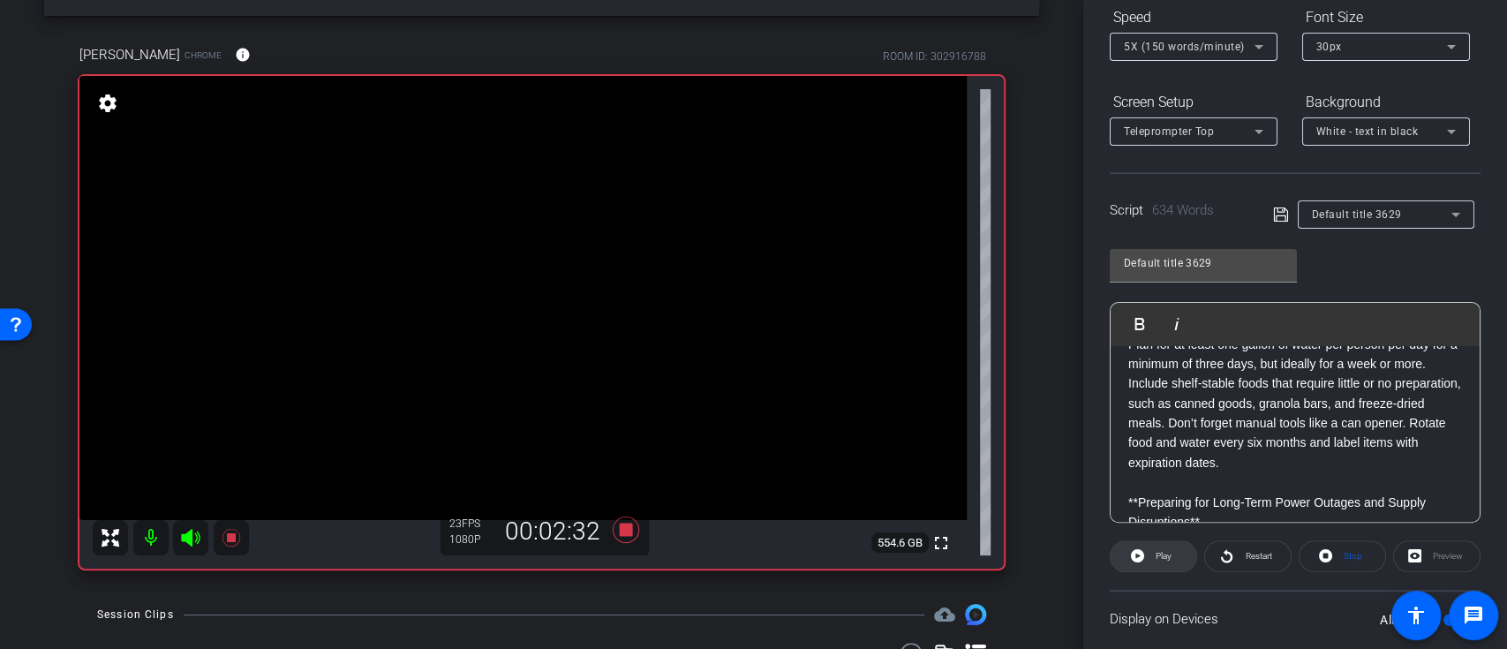
click at [1151, 554] on span "Play" at bounding box center [1161, 556] width 20 height 25
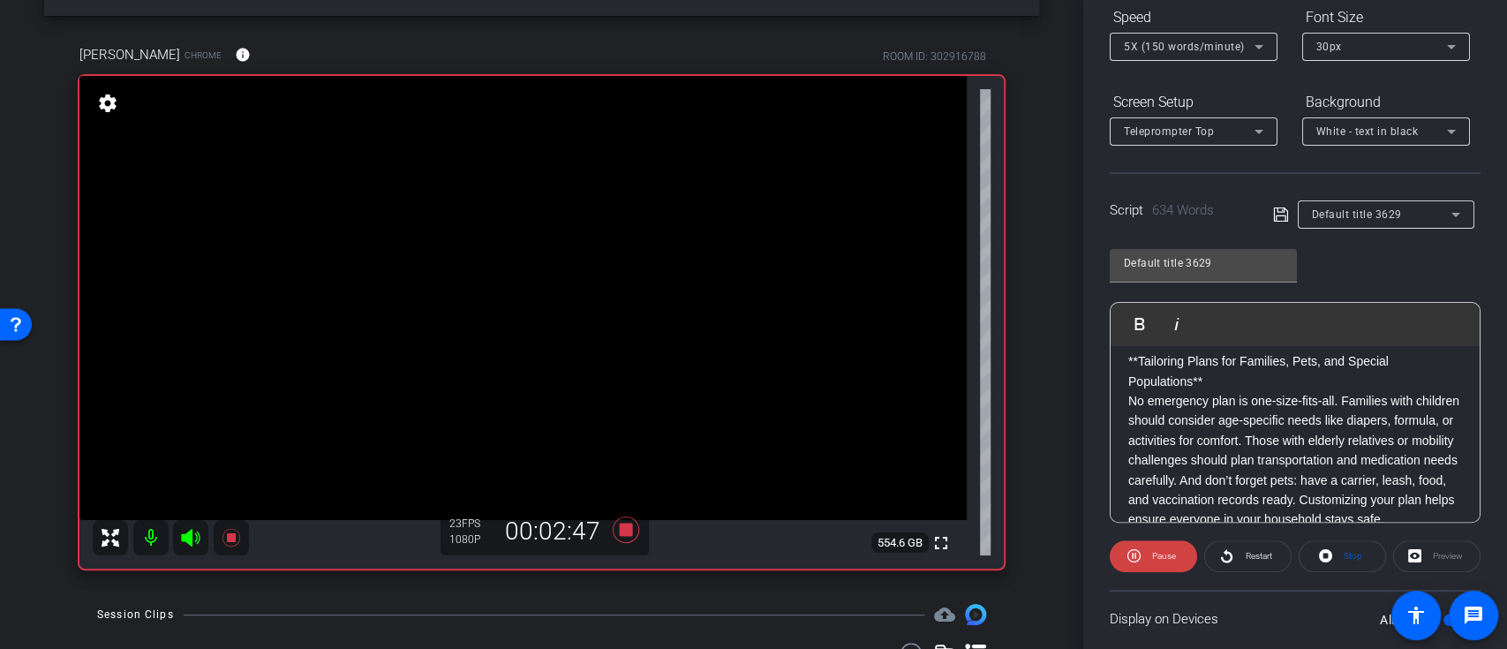
scroll to position [1177, 0]
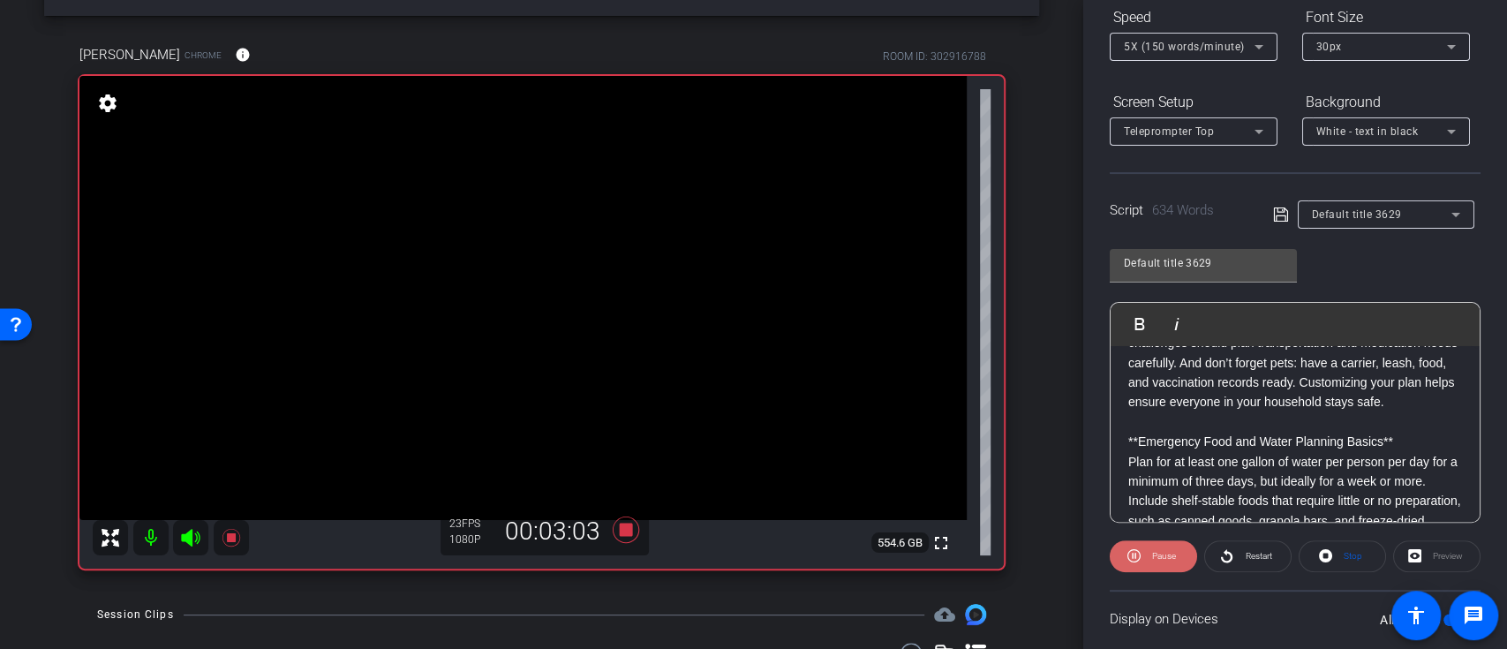
click at [1139, 552] on span at bounding box center [1152, 556] width 87 height 42
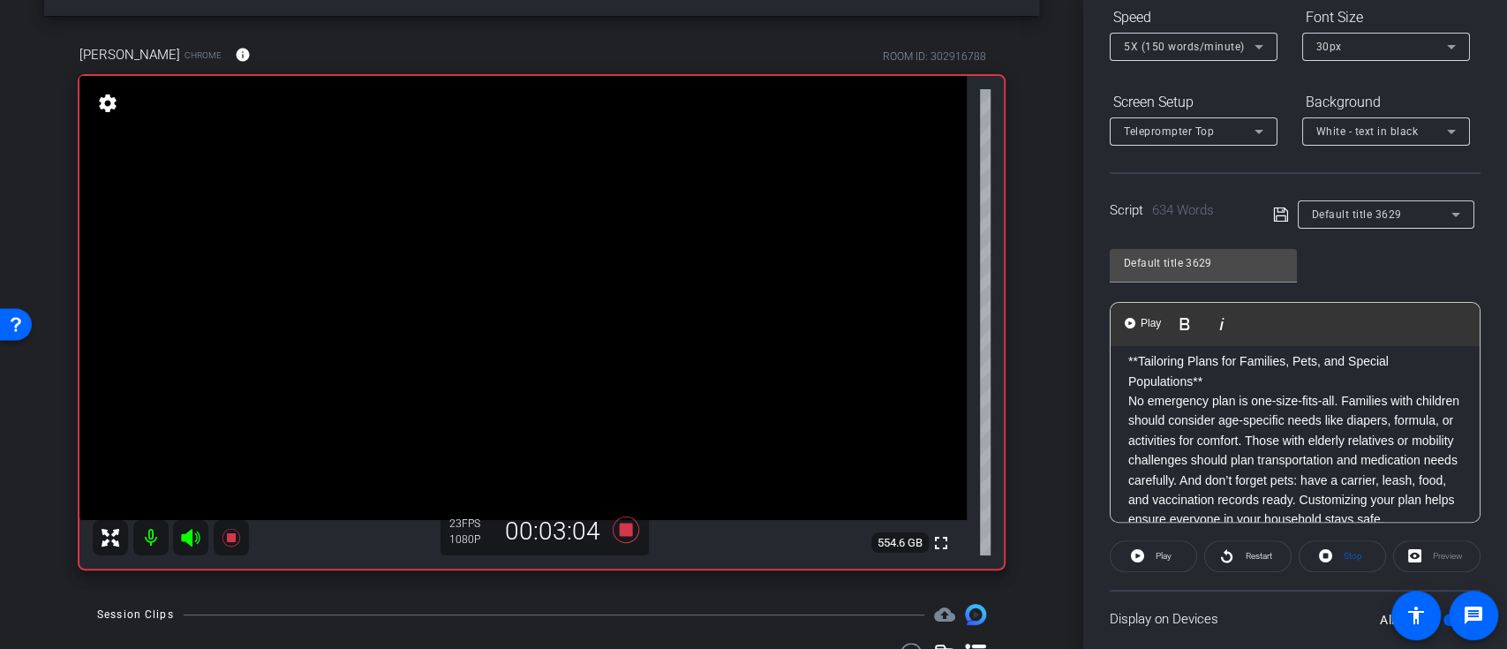
click at [1123, 424] on div "**Introduction** Hi, I’m [PERSON_NAME], and I serve as a faculty member at Purd…" at bounding box center [1294, 184] width 369 height 1794
click at [1146, 328] on span "Play" at bounding box center [1150, 323] width 27 height 15
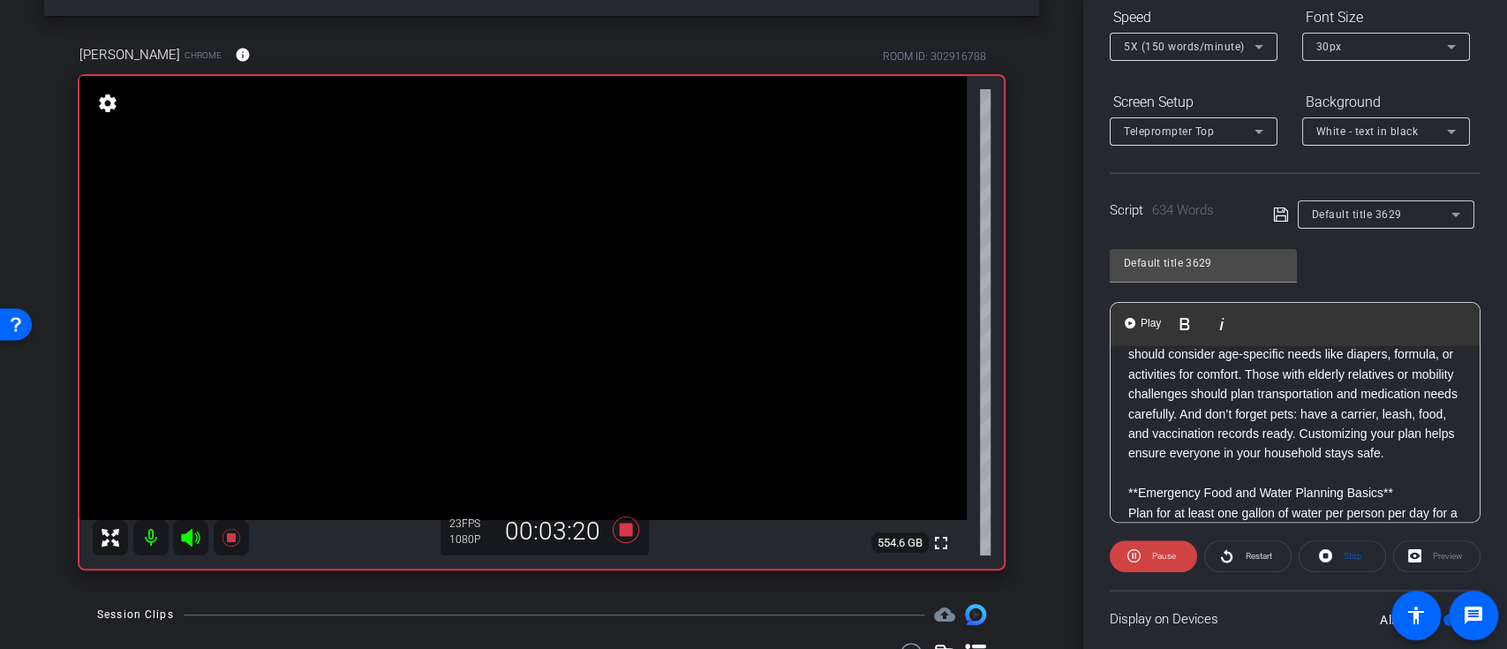
scroll to position [1177, 0]
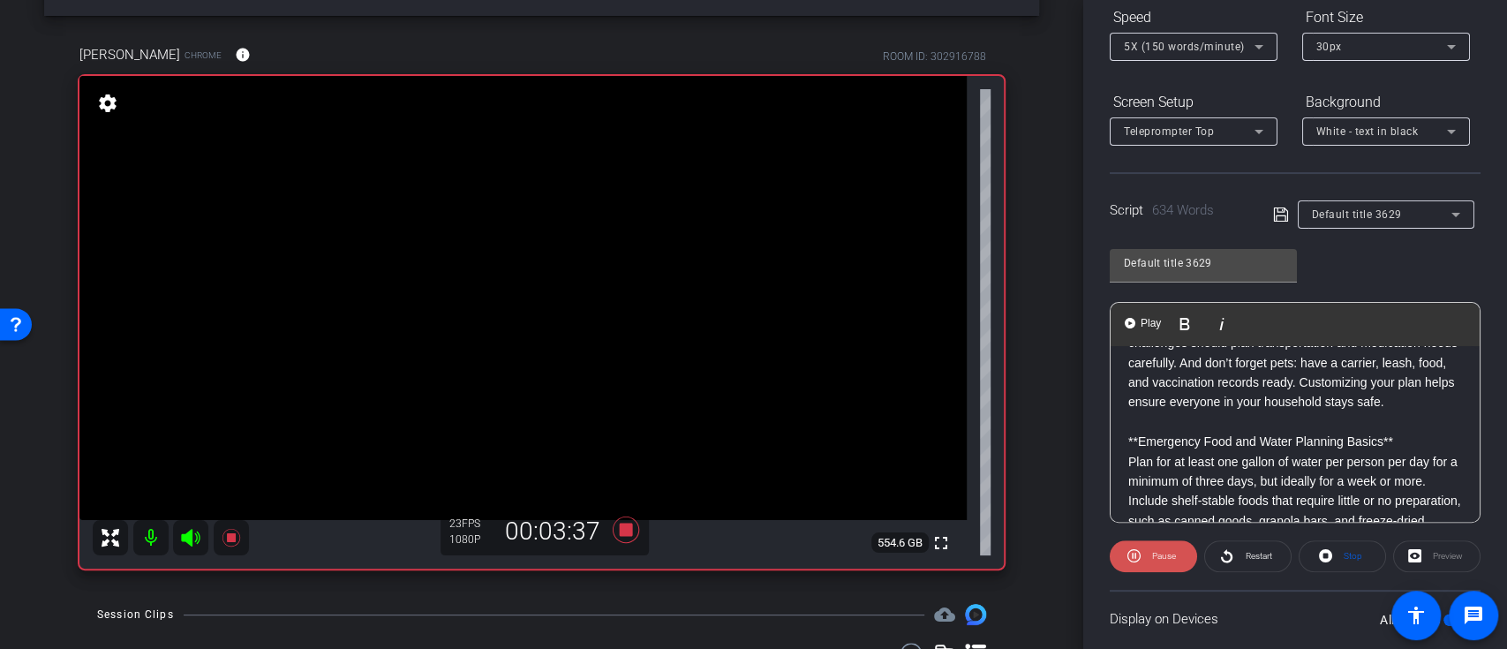
click at [1163, 551] on span "Pause" at bounding box center [1164, 556] width 24 height 10
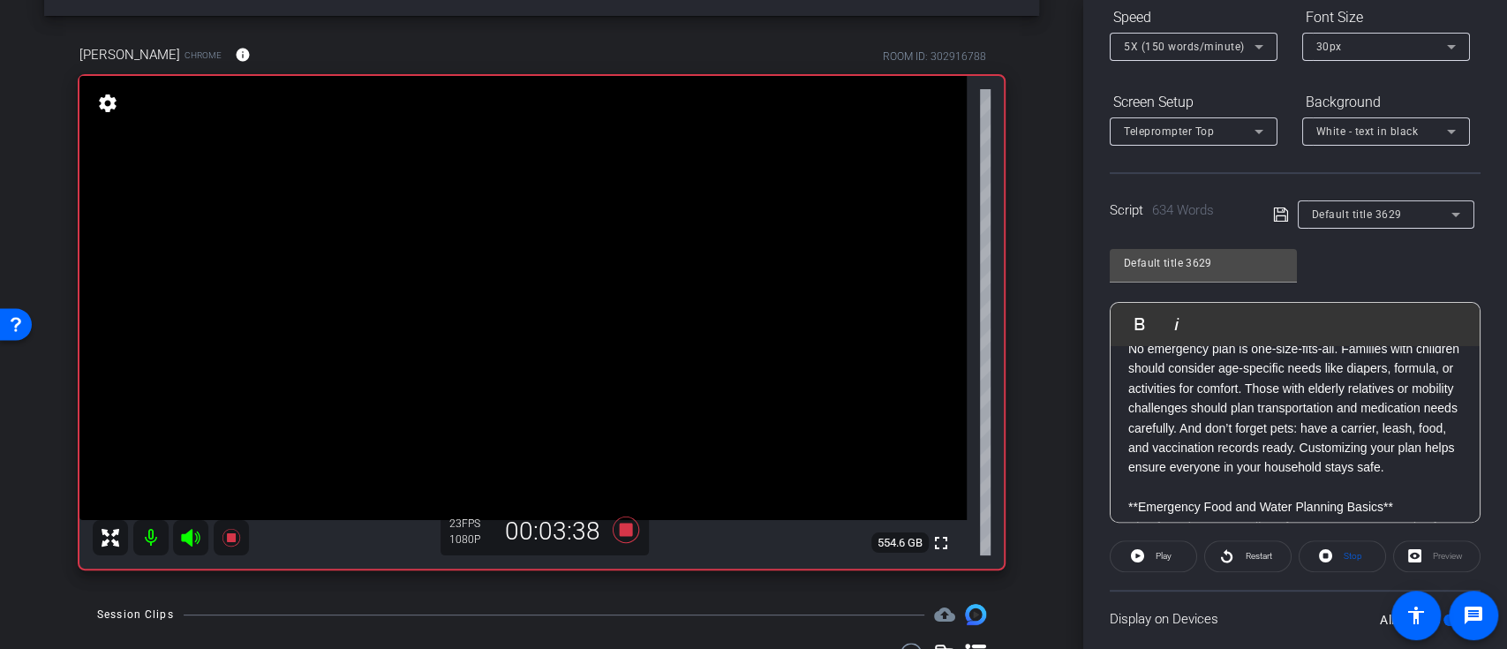
scroll to position [1059, 0]
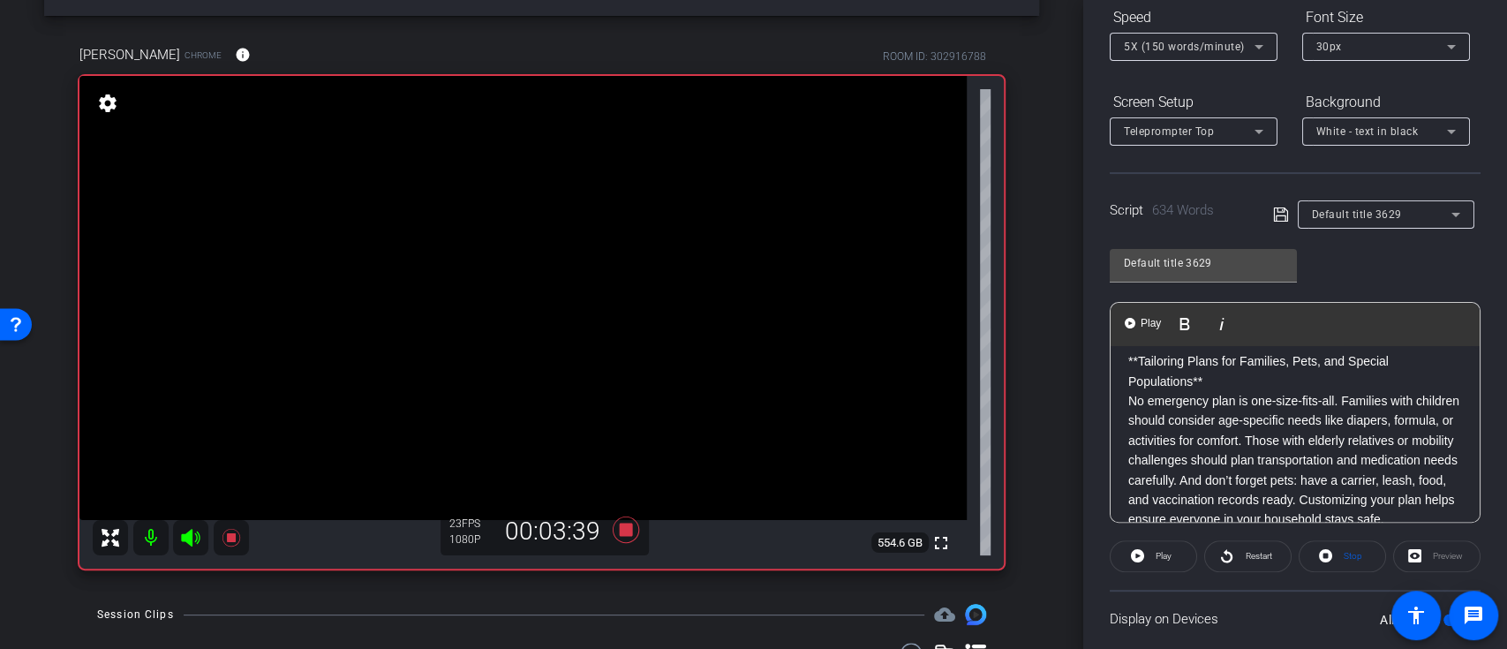
click at [1121, 459] on div "**Introduction** Hi, I’m [PERSON_NAME], and I serve as a faculty member at Purd…" at bounding box center [1294, 184] width 369 height 1794
click at [1138, 323] on span "Play" at bounding box center [1150, 323] width 27 height 15
click at [1162, 553] on span "Pause" at bounding box center [1164, 556] width 24 height 10
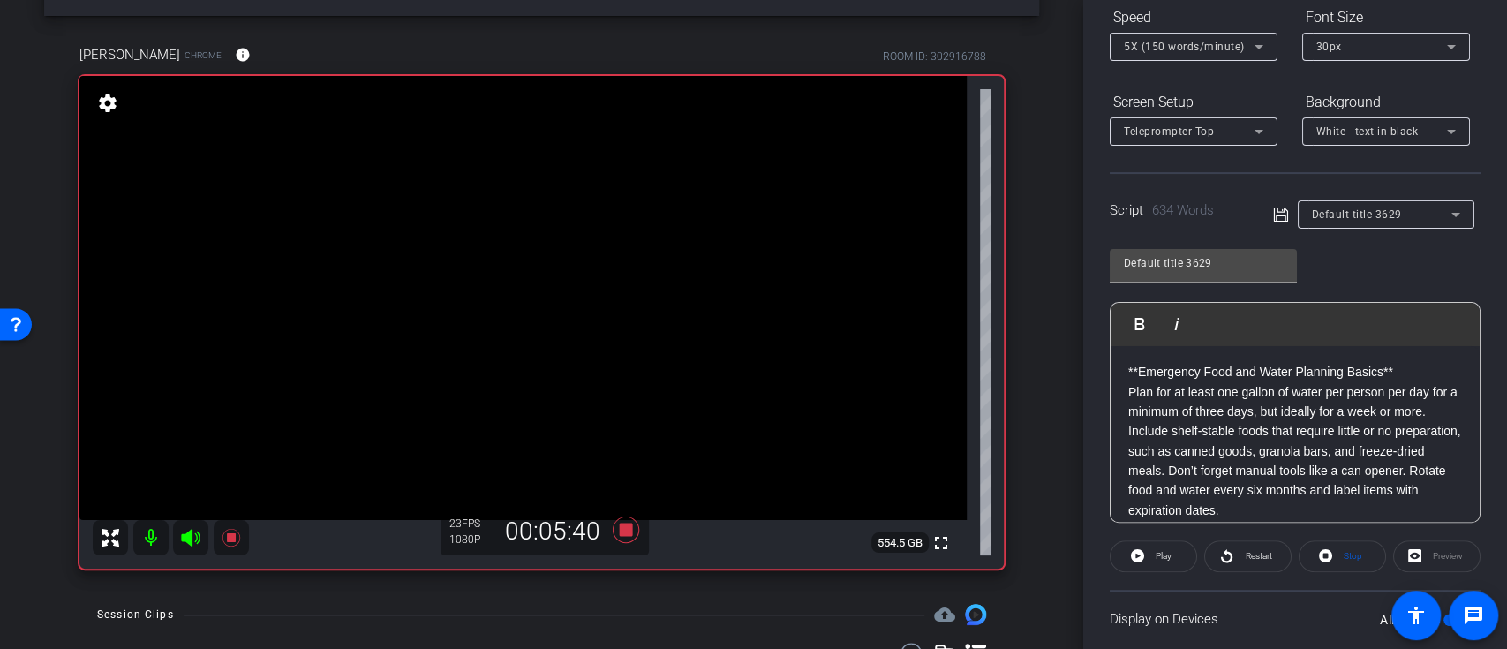
scroll to position [1294, 0]
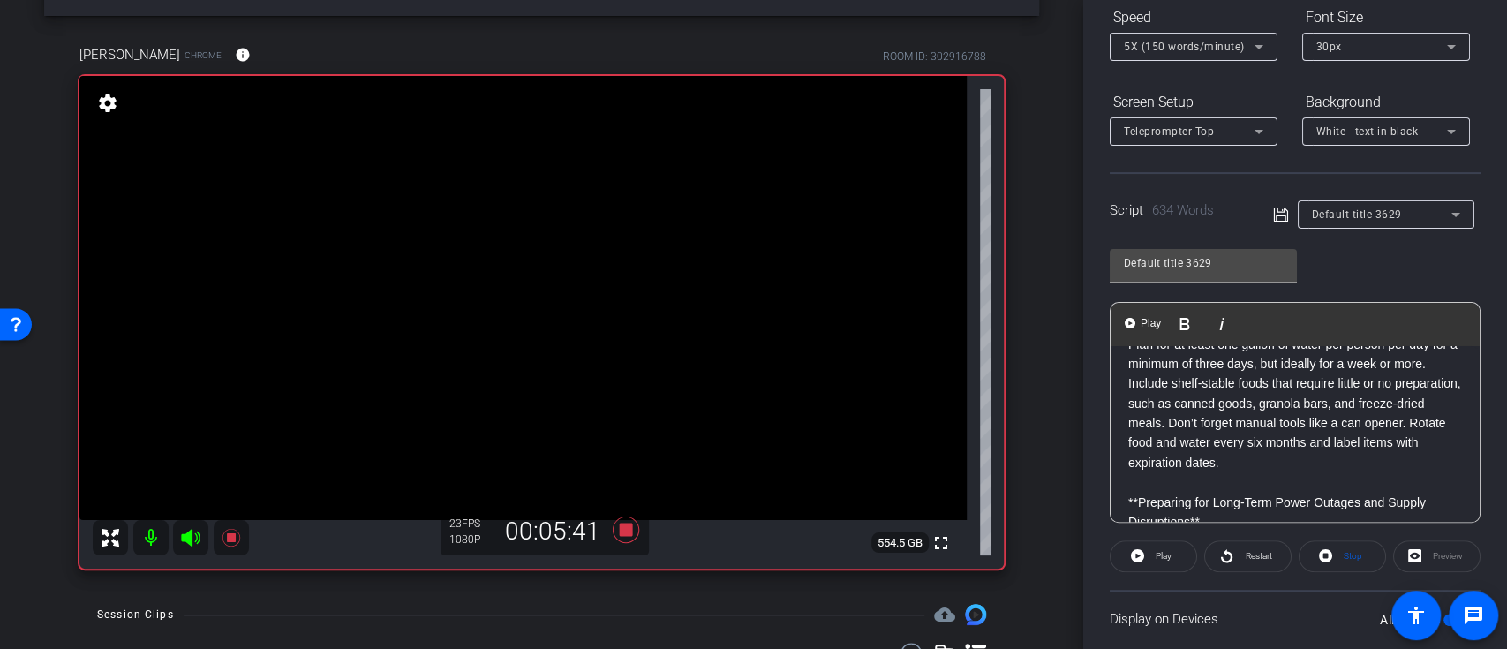
click at [1147, 547] on span at bounding box center [1153, 556] width 86 height 42
click at [1155, 552] on span "Pause" at bounding box center [1164, 556] width 24 height 10
click at [1145, 555] on span at bounding box center [1153, 556] width 86 height 42
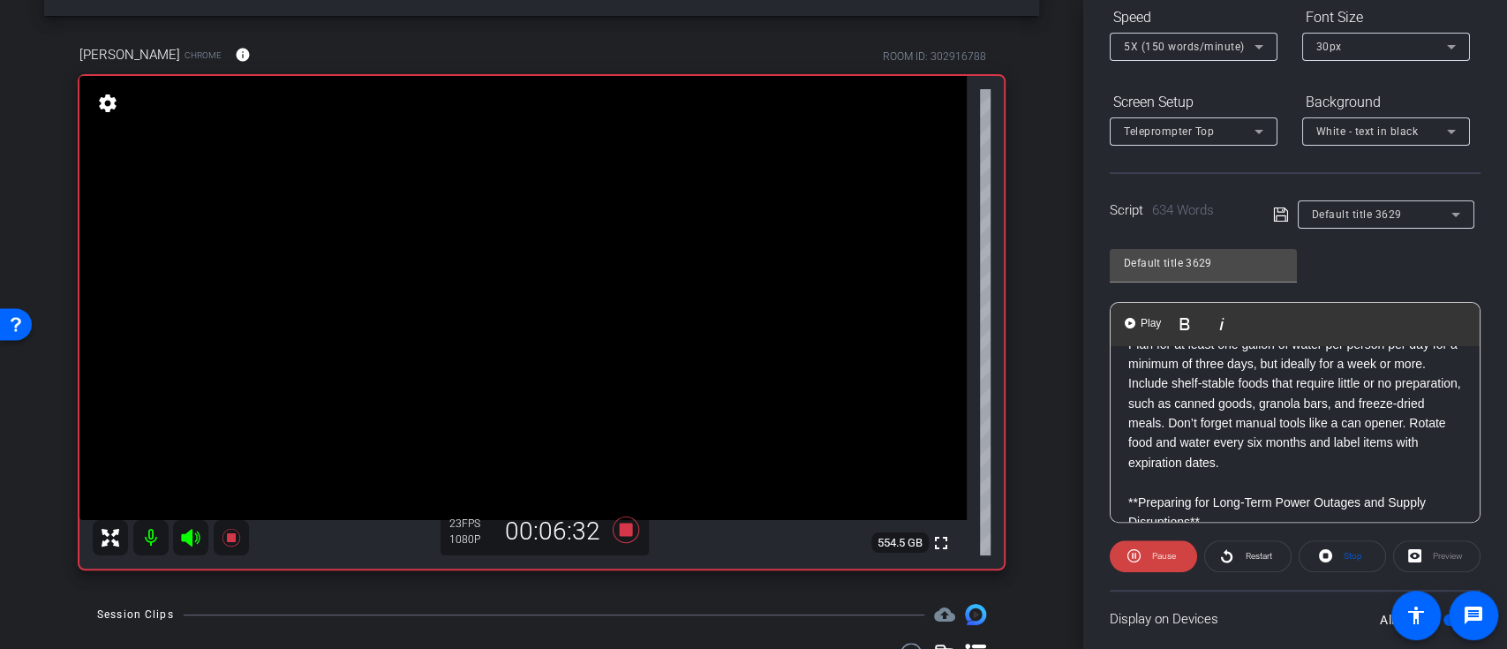
scroll to position [1412, 0]
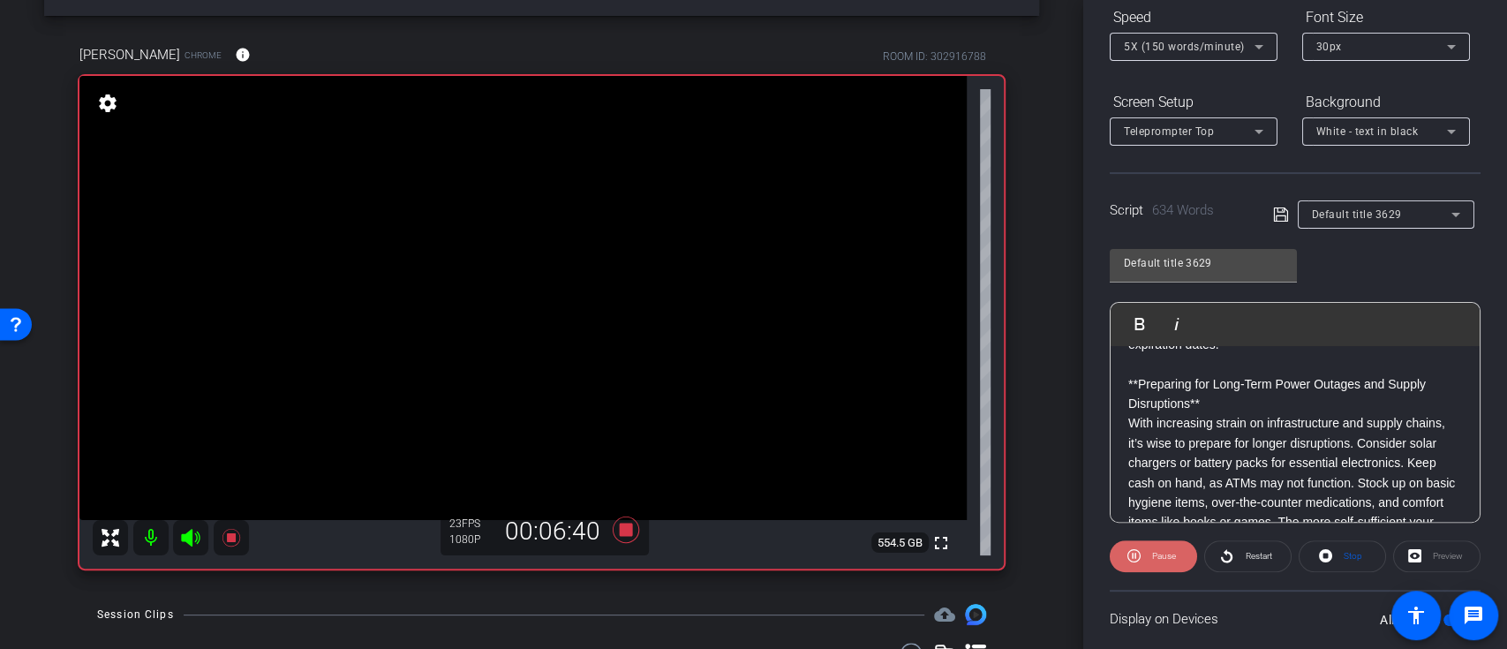
click at [1138, 553] on icon at bounding box center [1133, 556] width 13 height 22
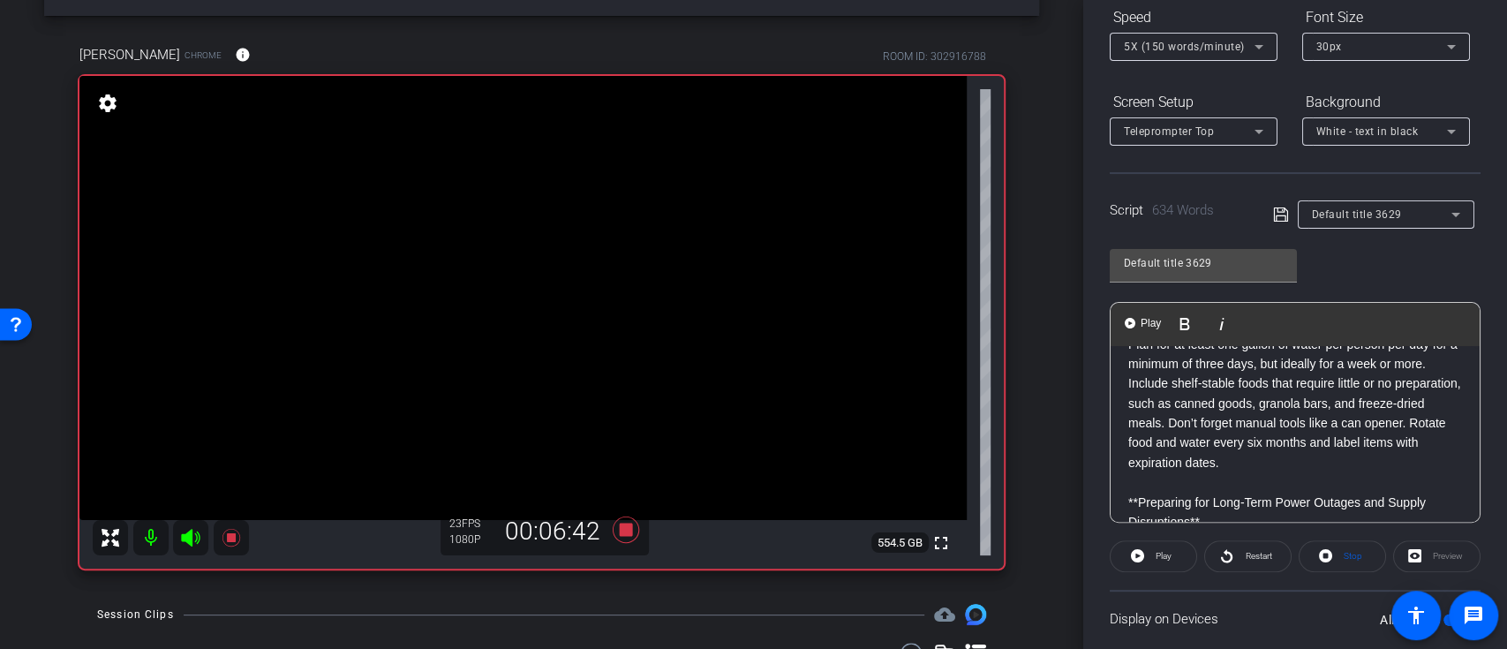
click at [1137, 326] on span "Play" at bounding box center [1150, 323] width 27 height 15
click at [1162, 553] on span "Pause" at bounding box center [1164, 556] width 24 height 10
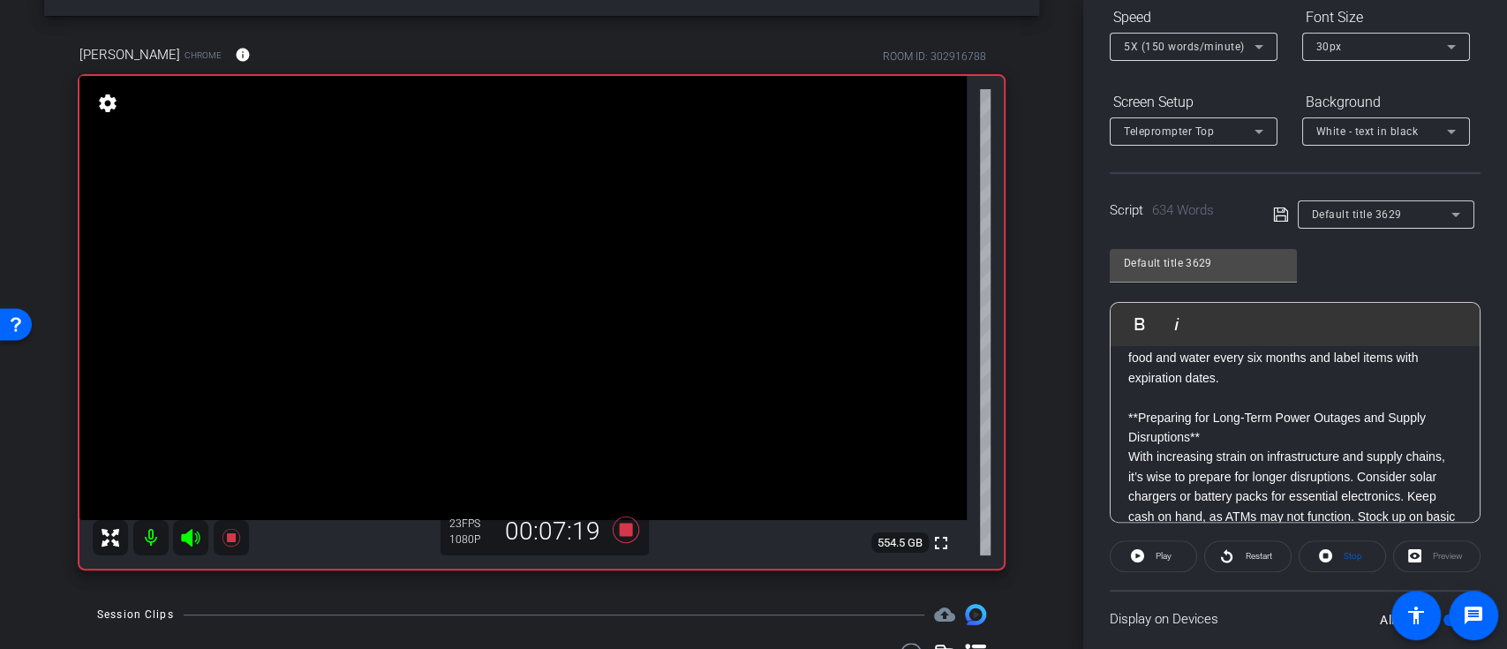
scroll to position [1412, 0]
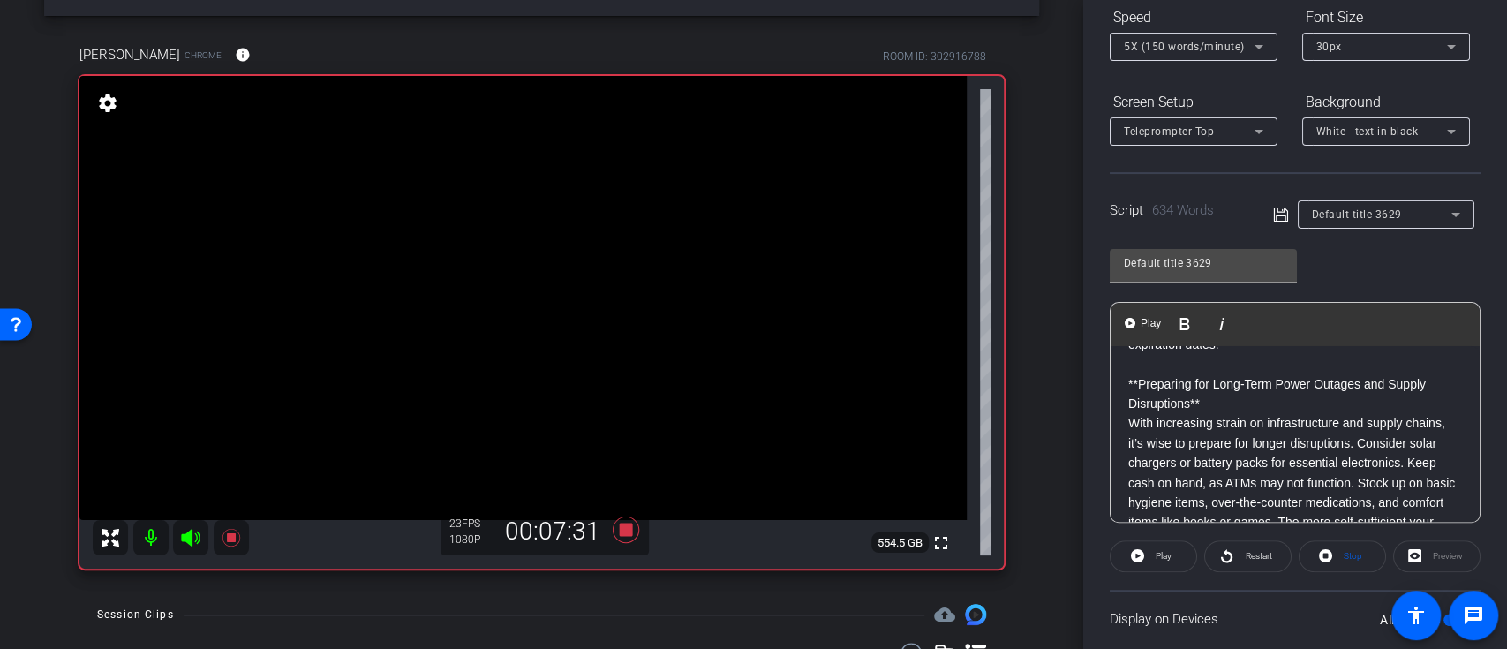
click at [1142, 545] on span at bounding box center [1153, 556] width 86 height 42
click at [1137, 319] on span "Play" at bounding box center [1150, 323] width 27 height 15
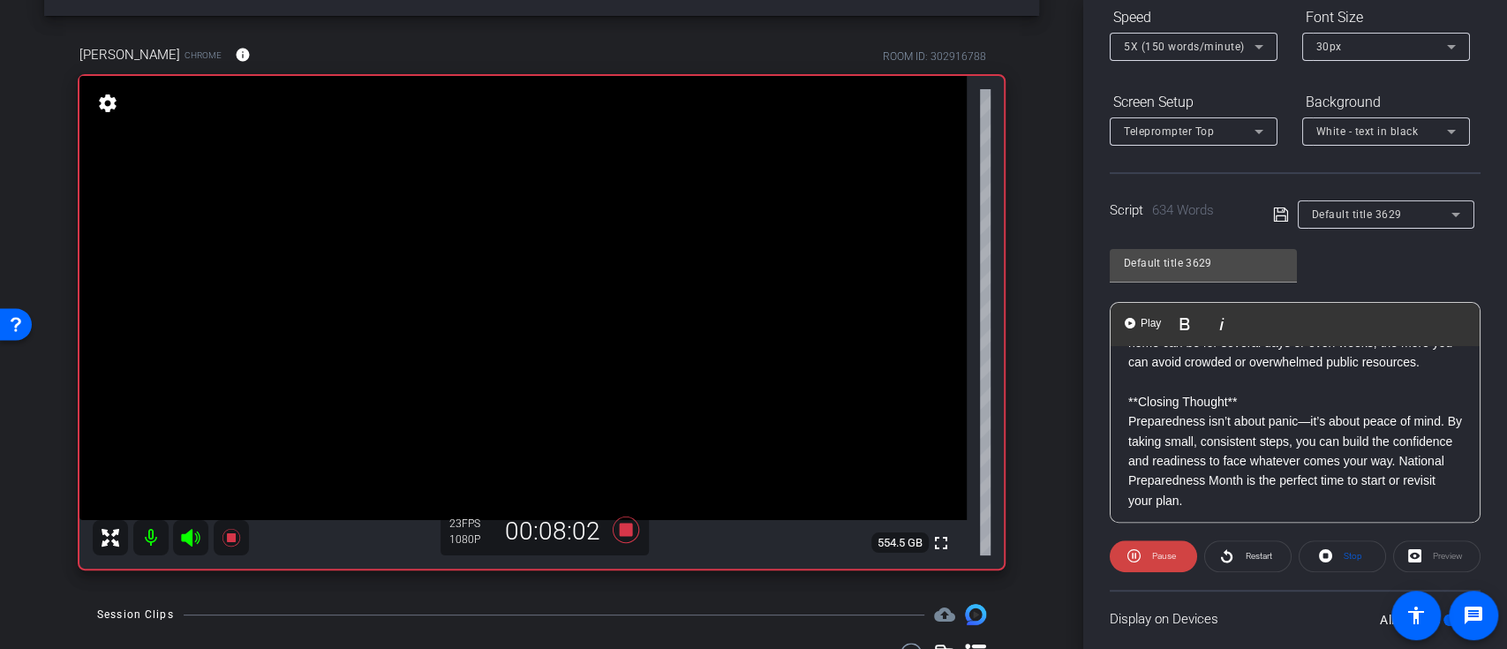
scroll to position [1647, 0]
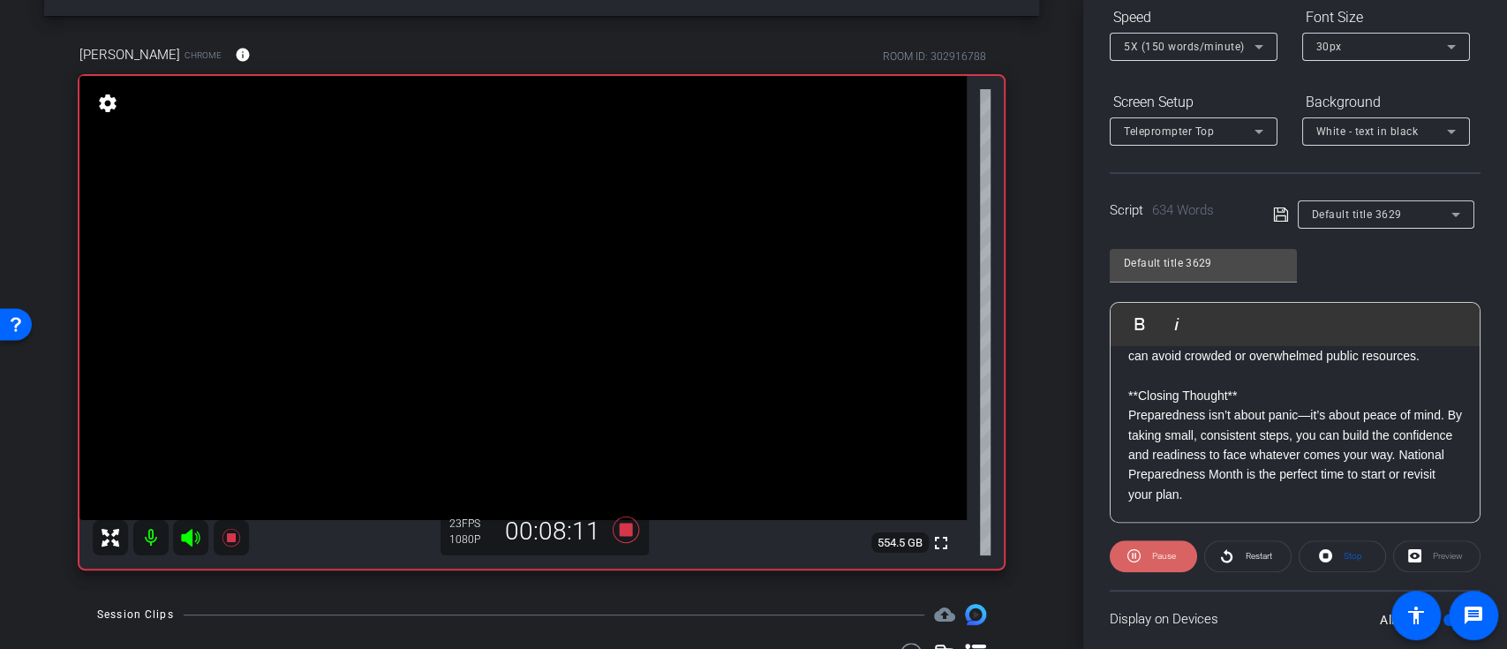
click at [1152, 559] on span "Pause" at bounding box center [1164, 556] width 24 height 10
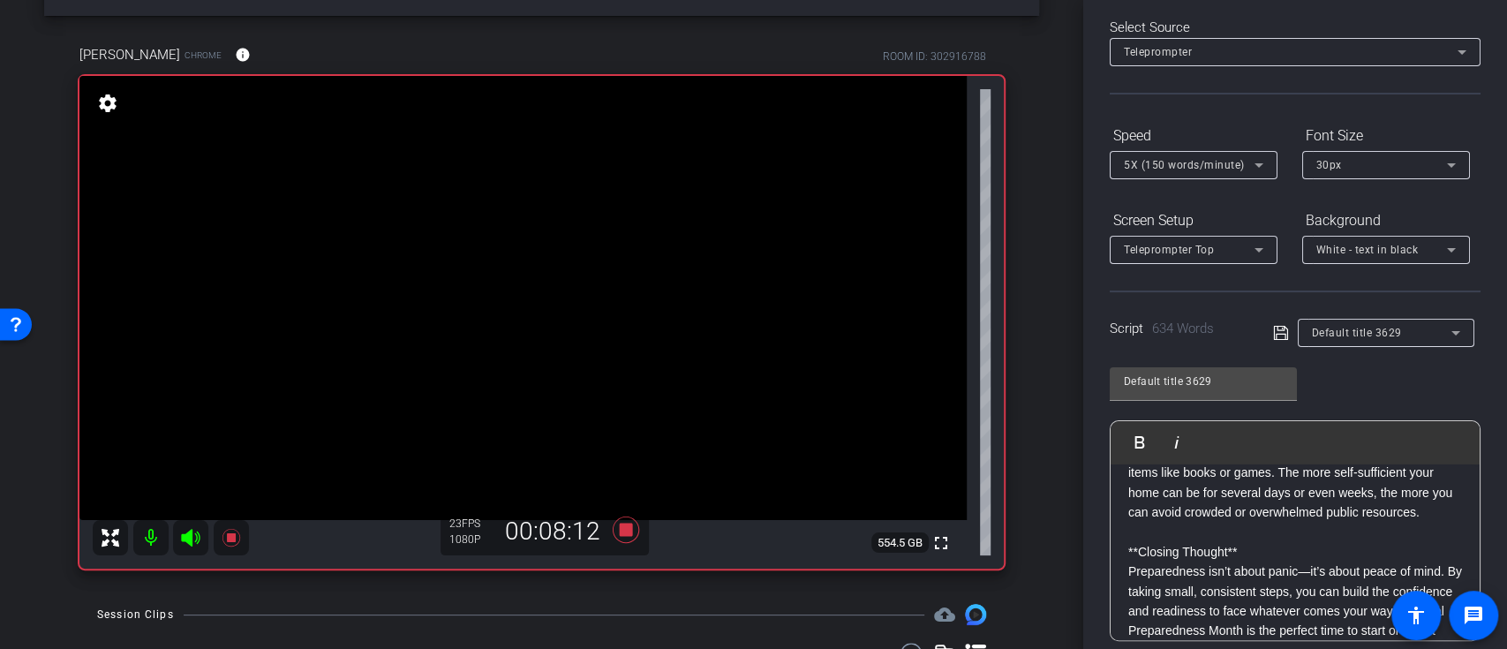
scroll to position [1530, 0]
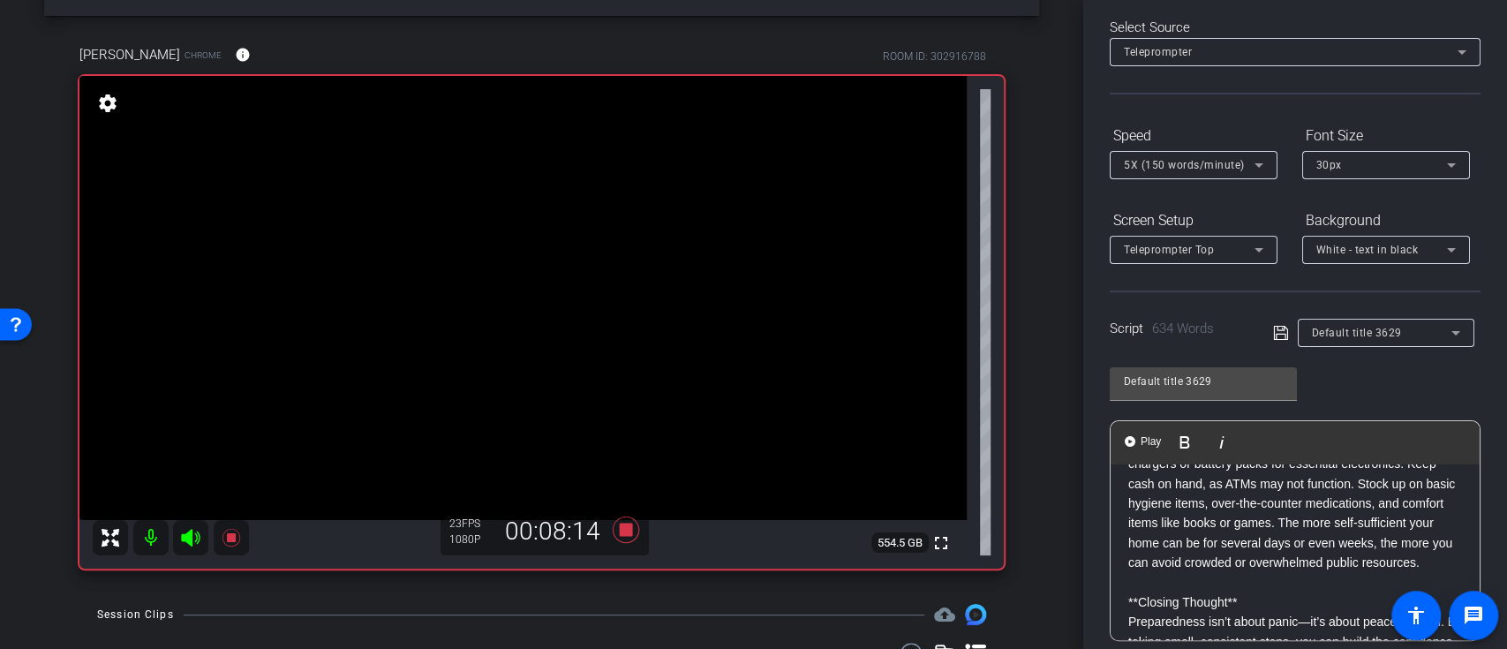
click at [1139, 434] on span "Play" at bounding box center [1150, 441] width 27 height 15
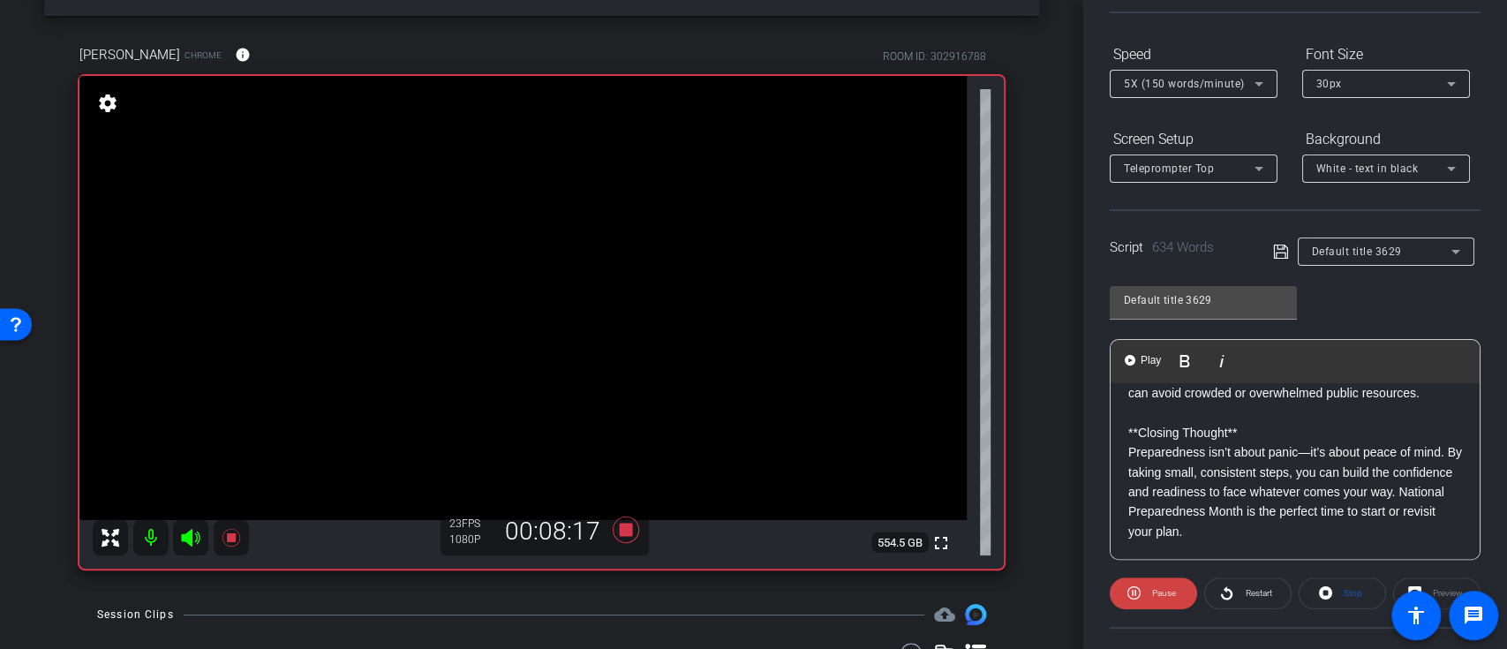
scroll to position [197, 0]
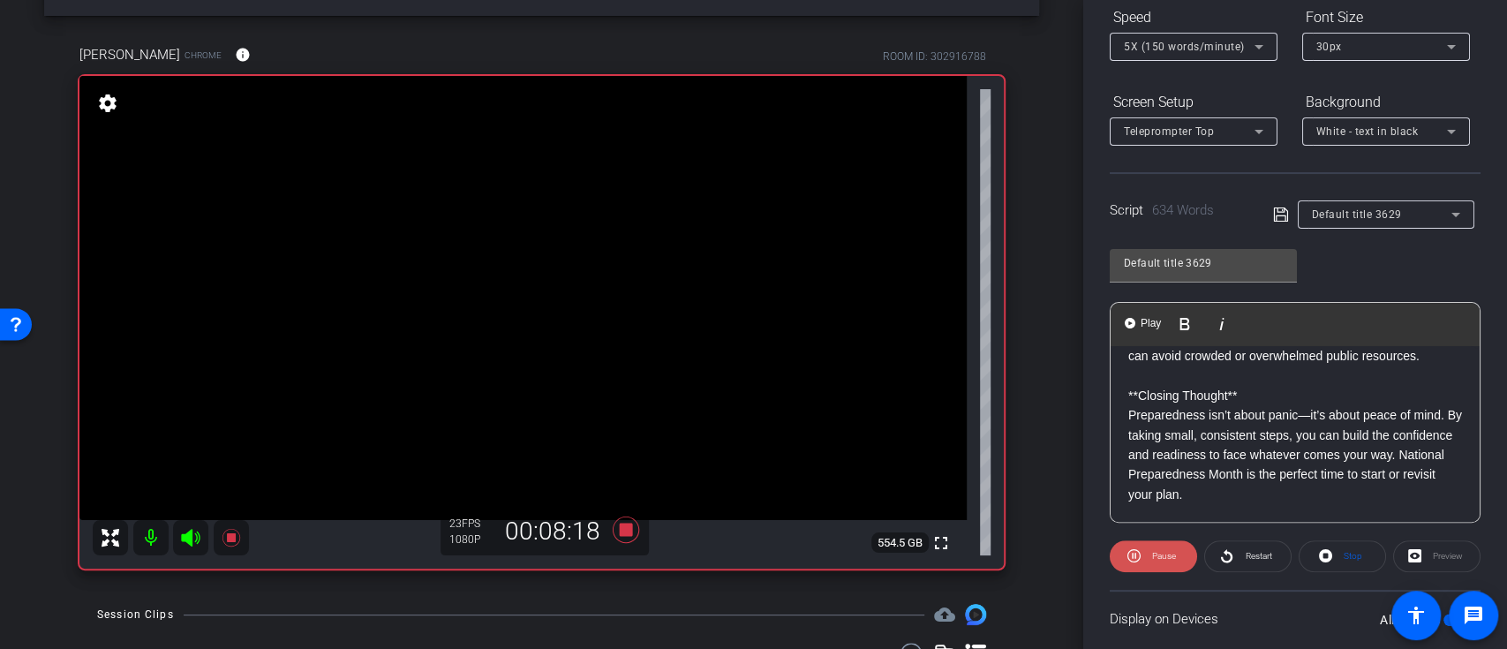
click at [1144, 568] on span at bounding box center [1152, 556] width 87 height 42
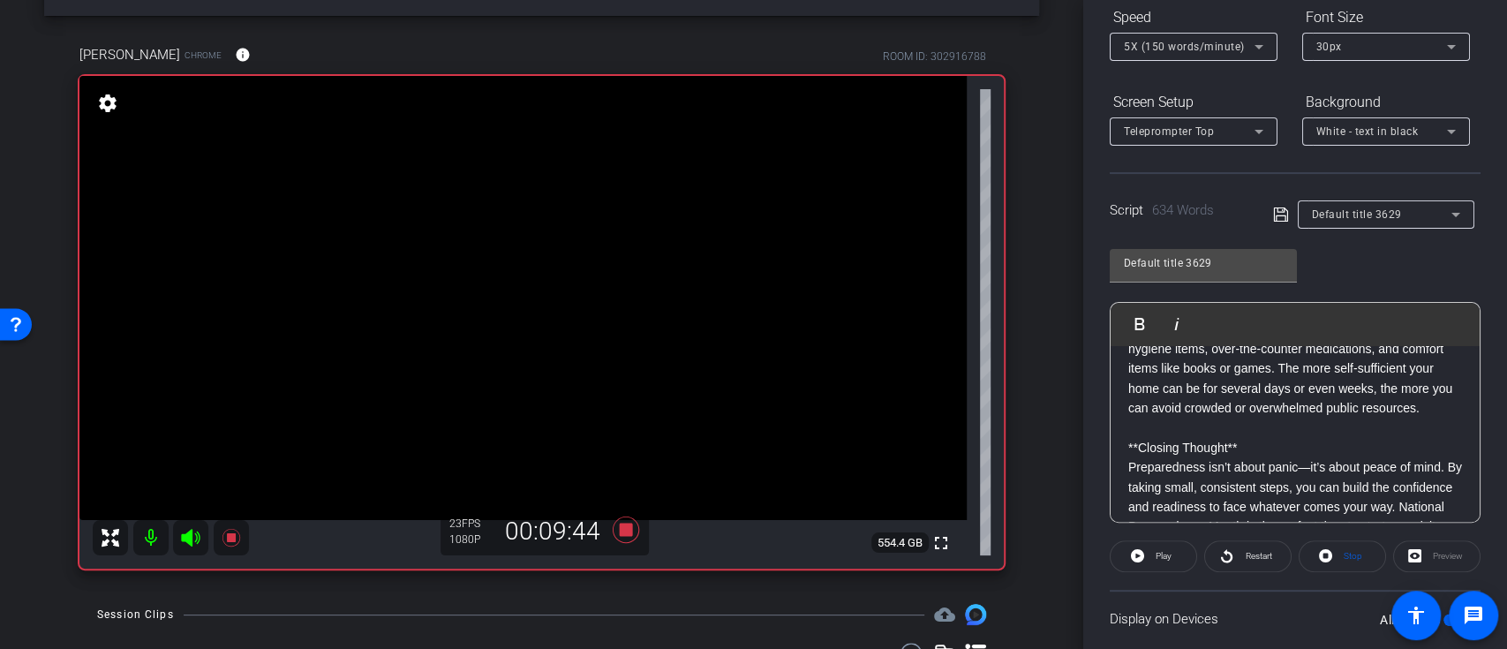
scroll to position [1530, 0]
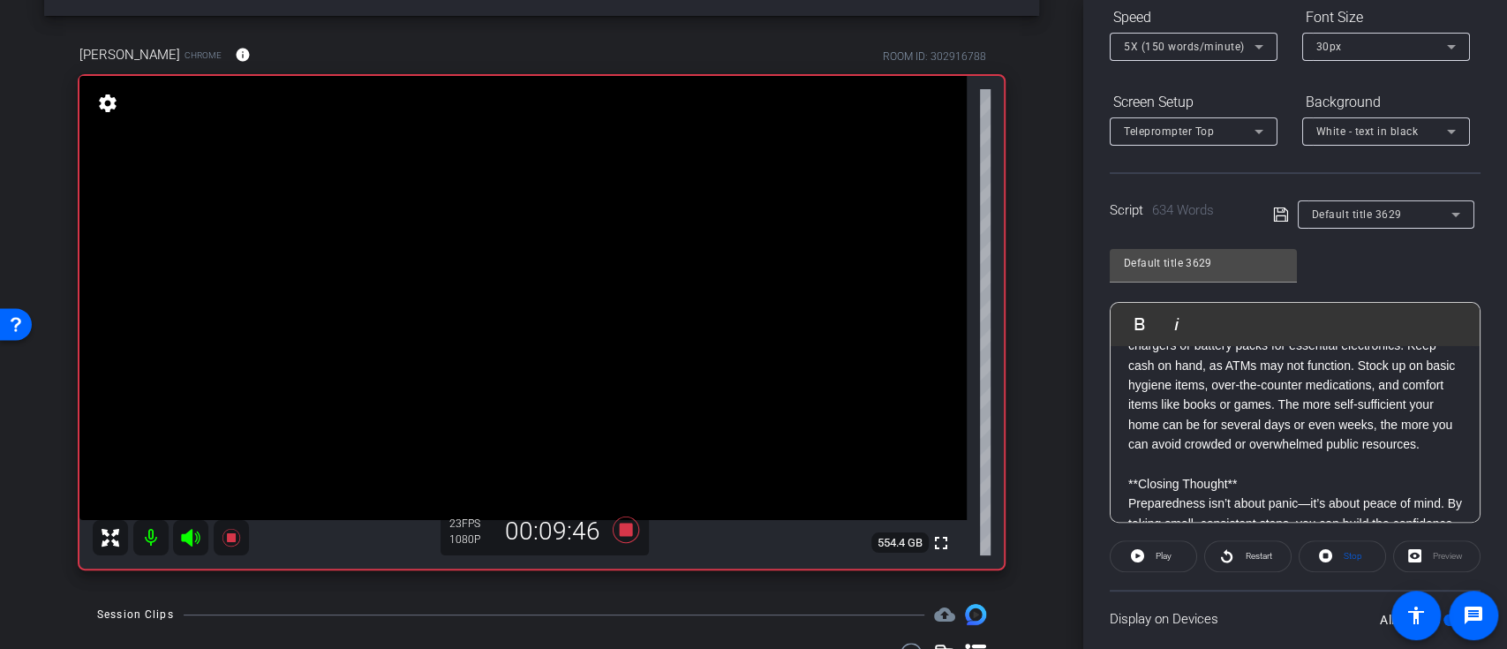
click at [1129, 380] on p "With increasing strain on infrastructure and supply chains, it’s wise to prepar…" at bounding box center [1295, 375] width 334 height 158
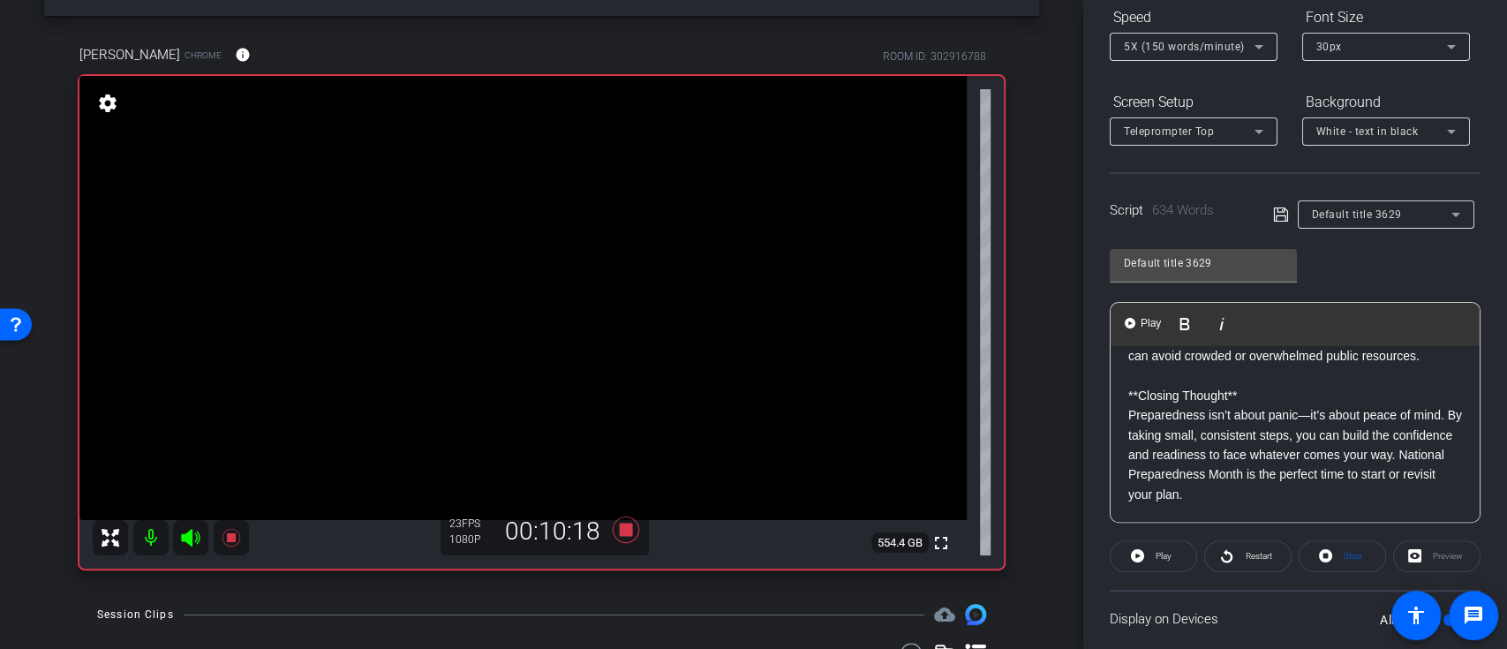
scroll to position [1716, 0]
click at [1137, 328] on span "Play" at bounding box center [1150, 323] width 27 height 15
click at [1157, 553] on span "Pause" at bounding box center [1164, 556] width 24 height 10
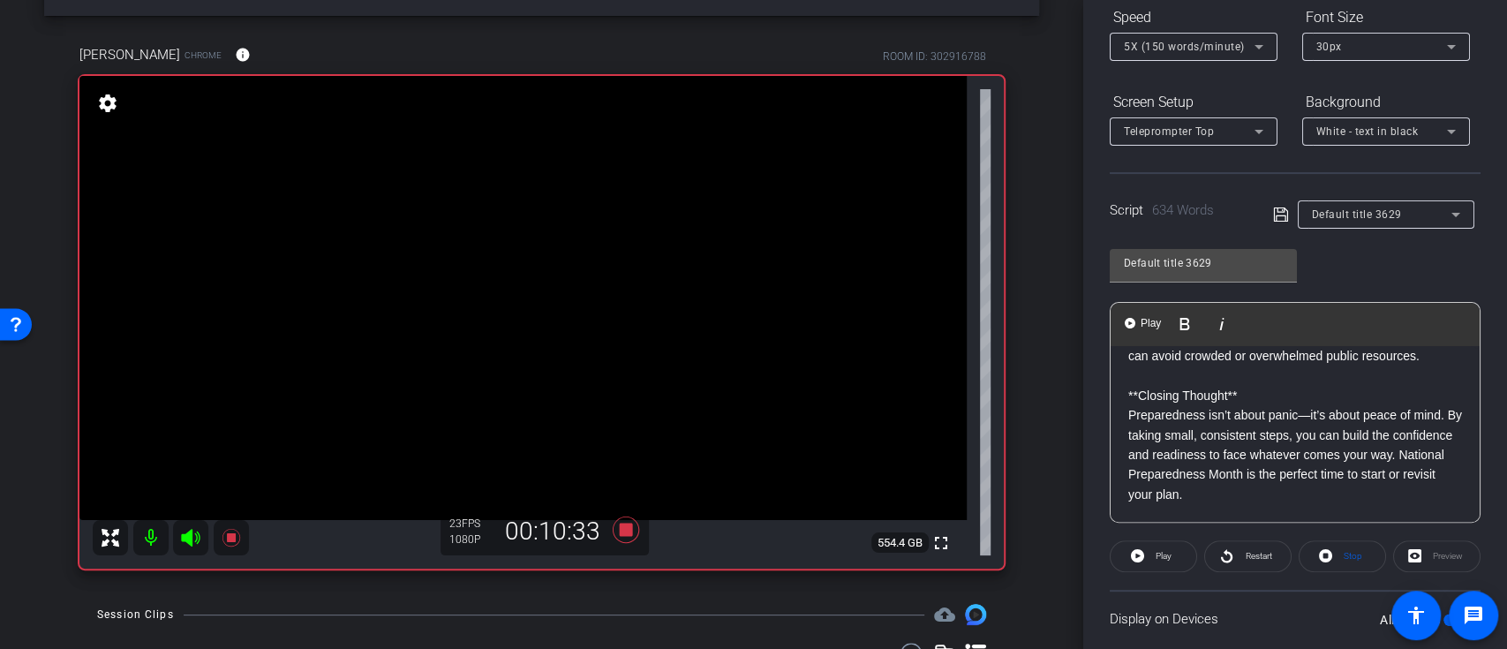
click at [1129, 552] on button "Play" at bounding box center [1152, 556] width 87 height 32
click at [1127, 327] on img "button" at bounding box center [1129, 323] width 11 height 11
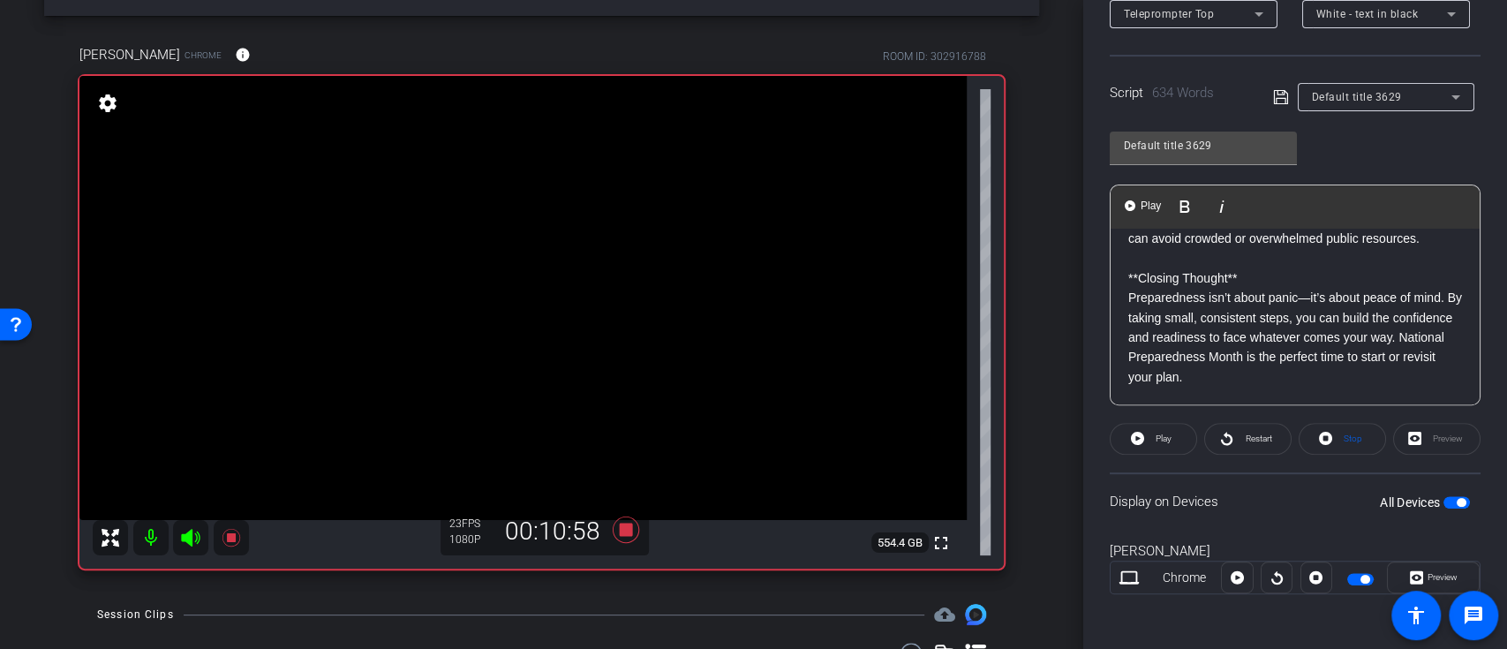
click at [1130, 294] on p "Preparedness isn’t about panic—it’s about peace of mind. By taking small, consi…" at bounding box center [1295, 337] width 334 height 99
click at [1137, 208] on span "Play" at bounding box center [1150, 206] width 27 height 15
click at [1152, 439] on span "Pause" at bounding box center [1164, 438] width 24 height 10
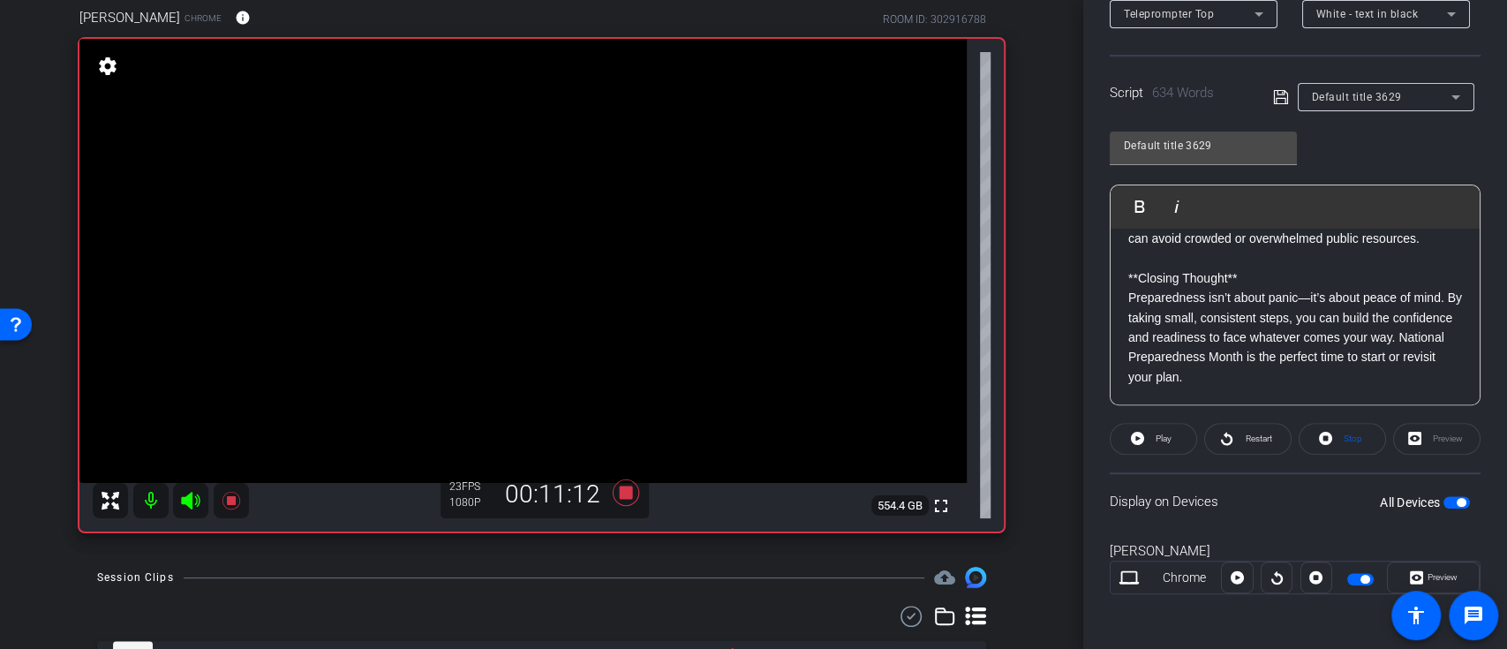
scroll to position [60, 0]
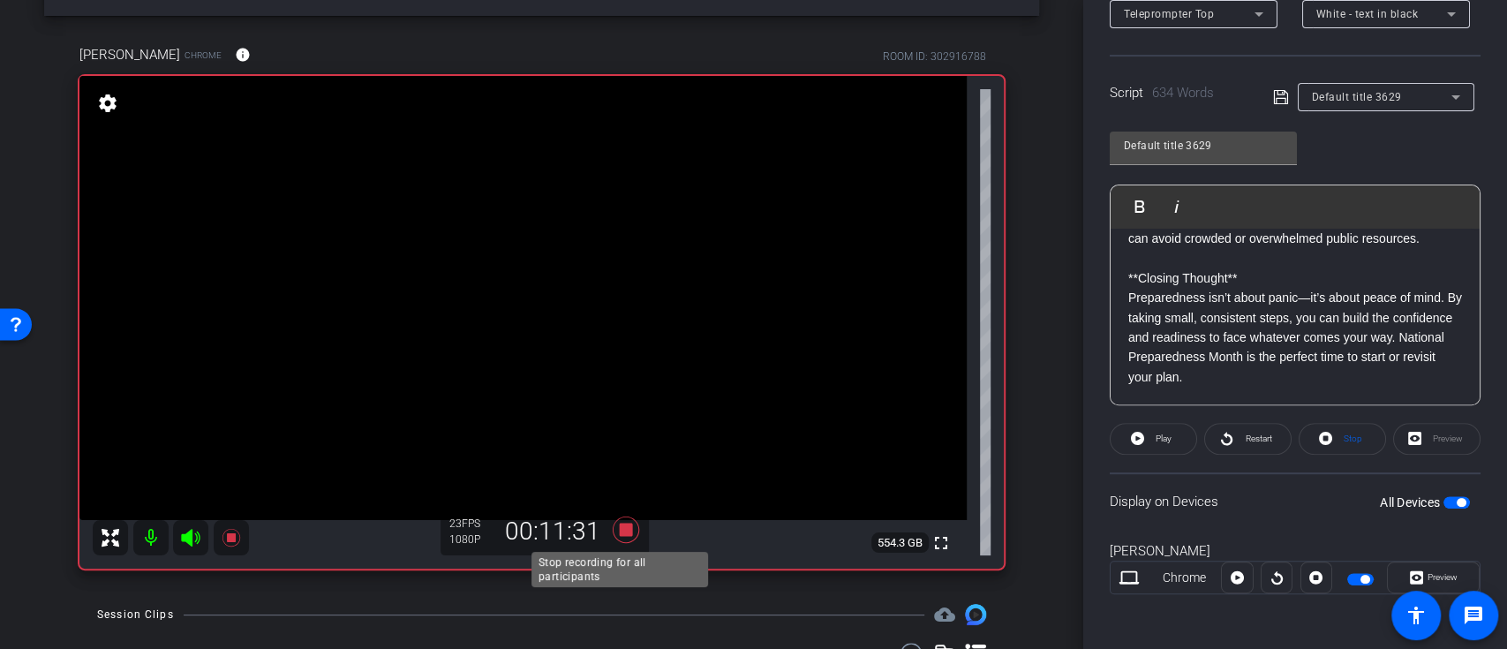
click at [631, 523] on icon at bounding box center [626, 530] width 42 height 32
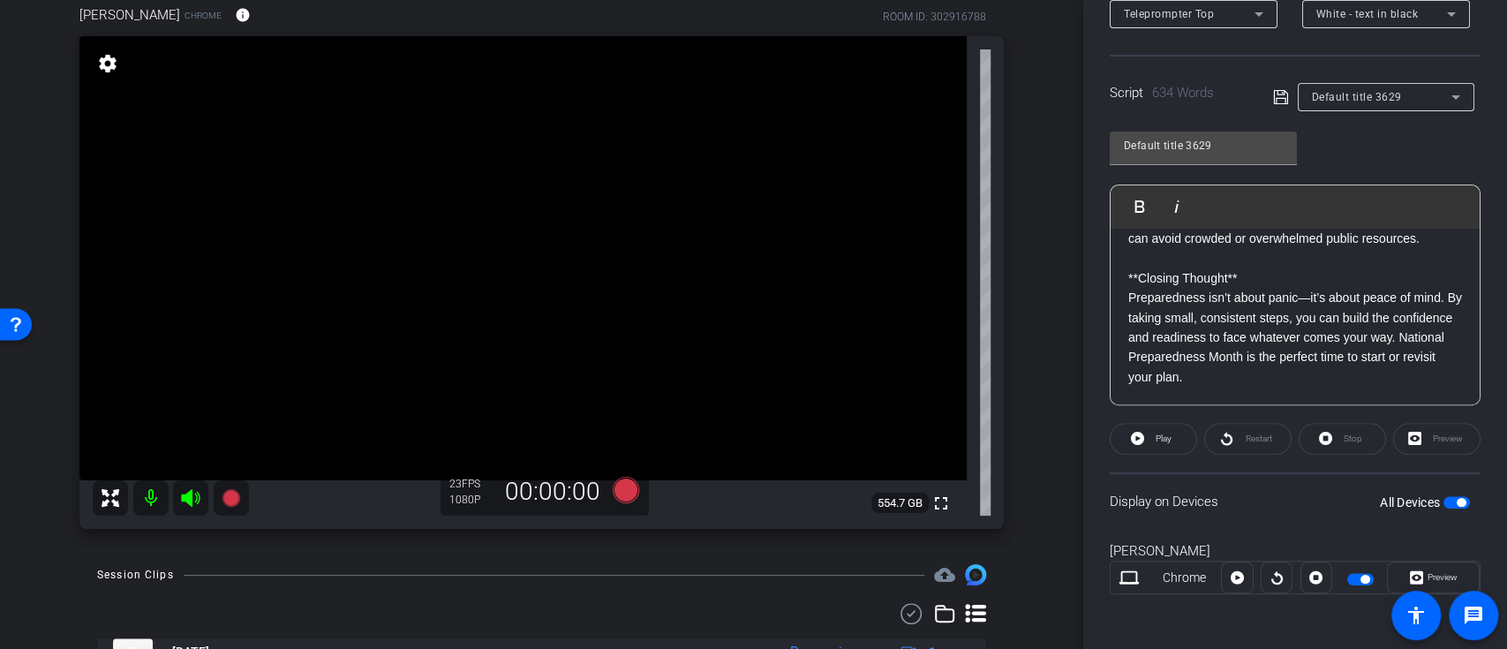
scroll to position [218, 0]
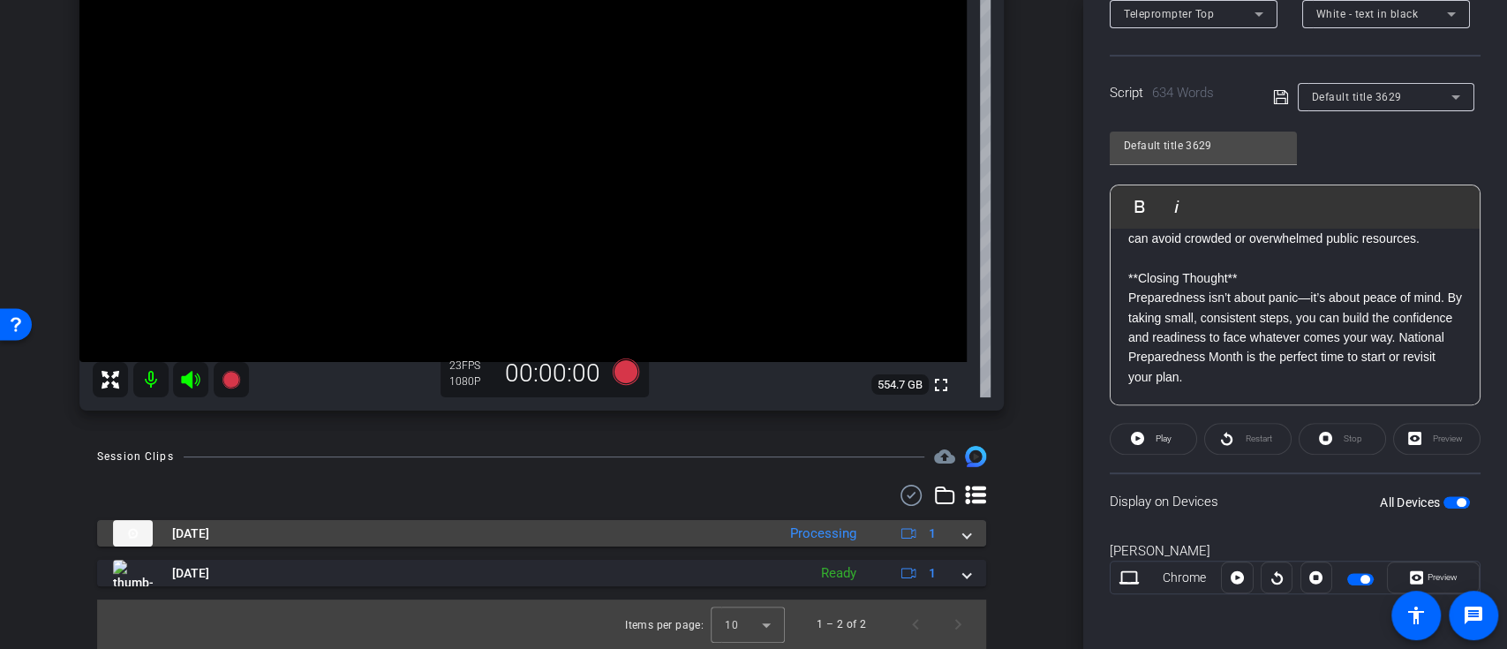
click at [958, 536] on mat-expansion-panel-header "[DATE] Processing 1" at bounding box center [541, 533] width 889 height 26
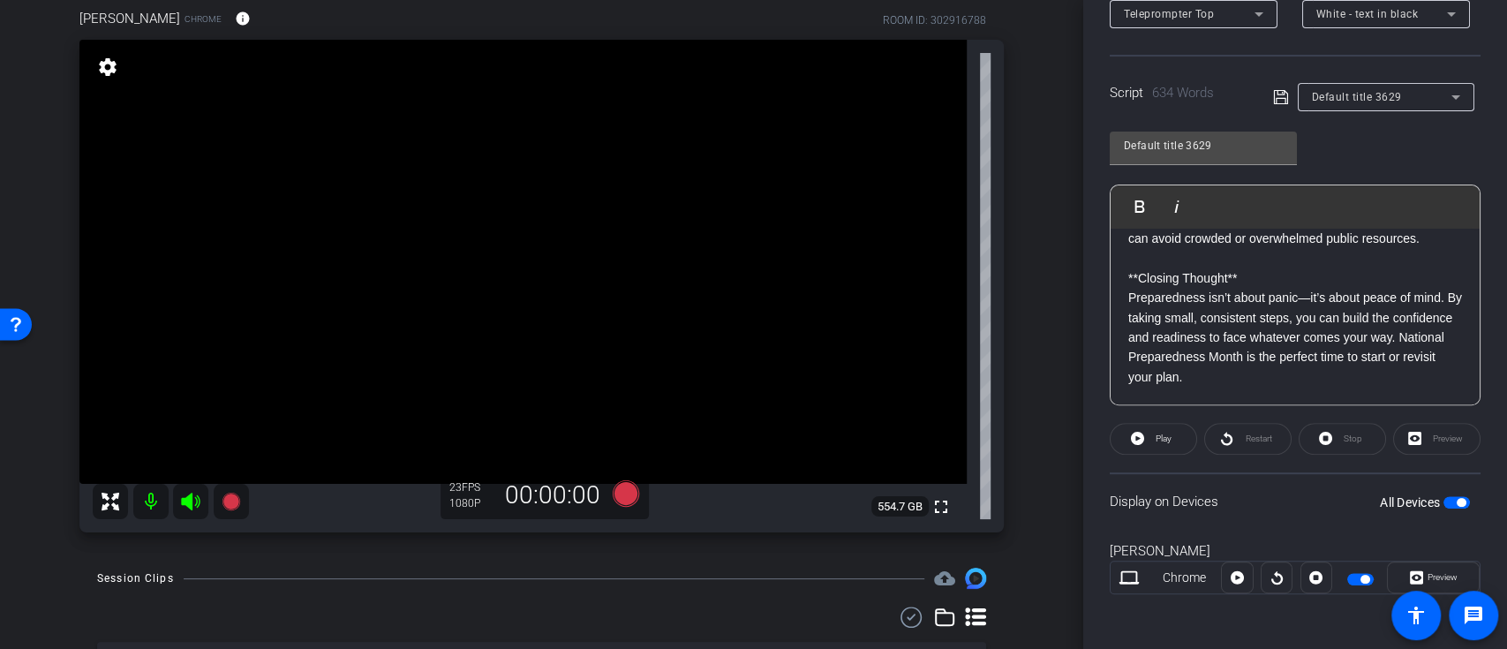
scroll to position [0, 0]
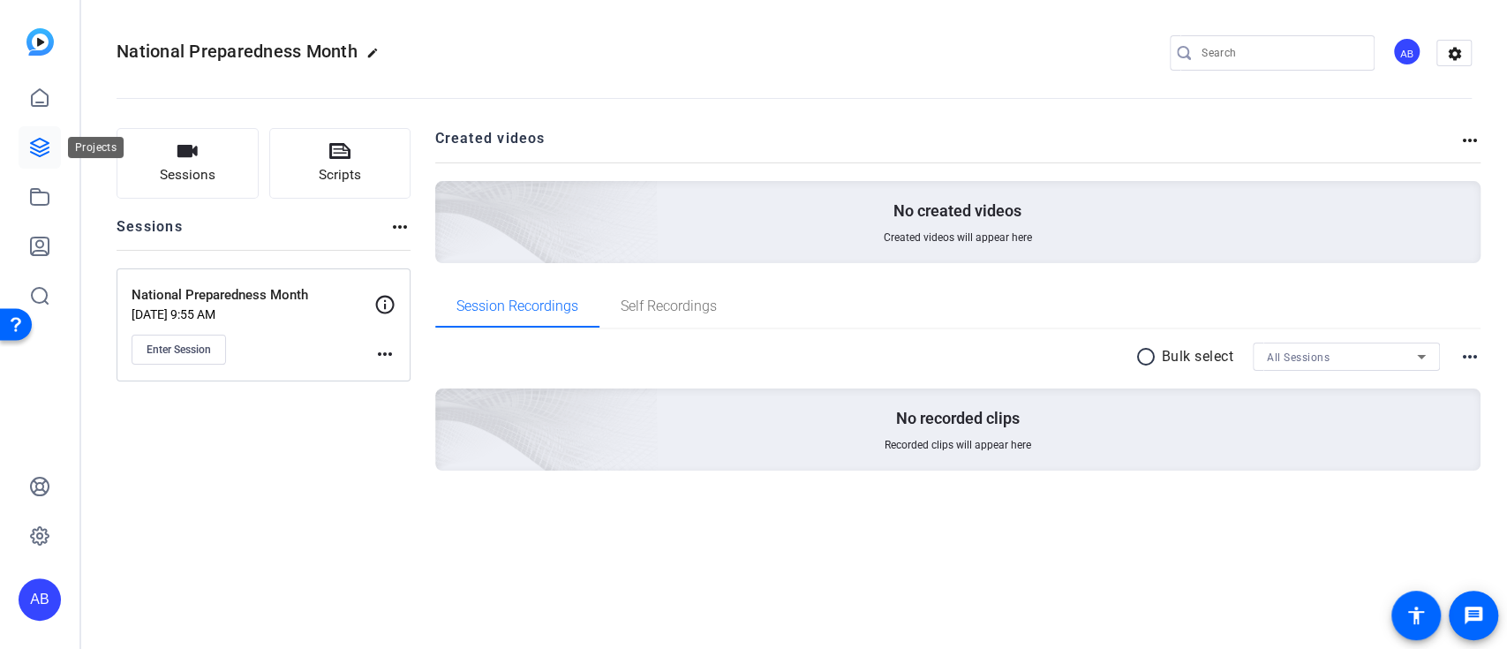
click at [42, 154] on icon at bounding box center [40, 148] width 18 height 18
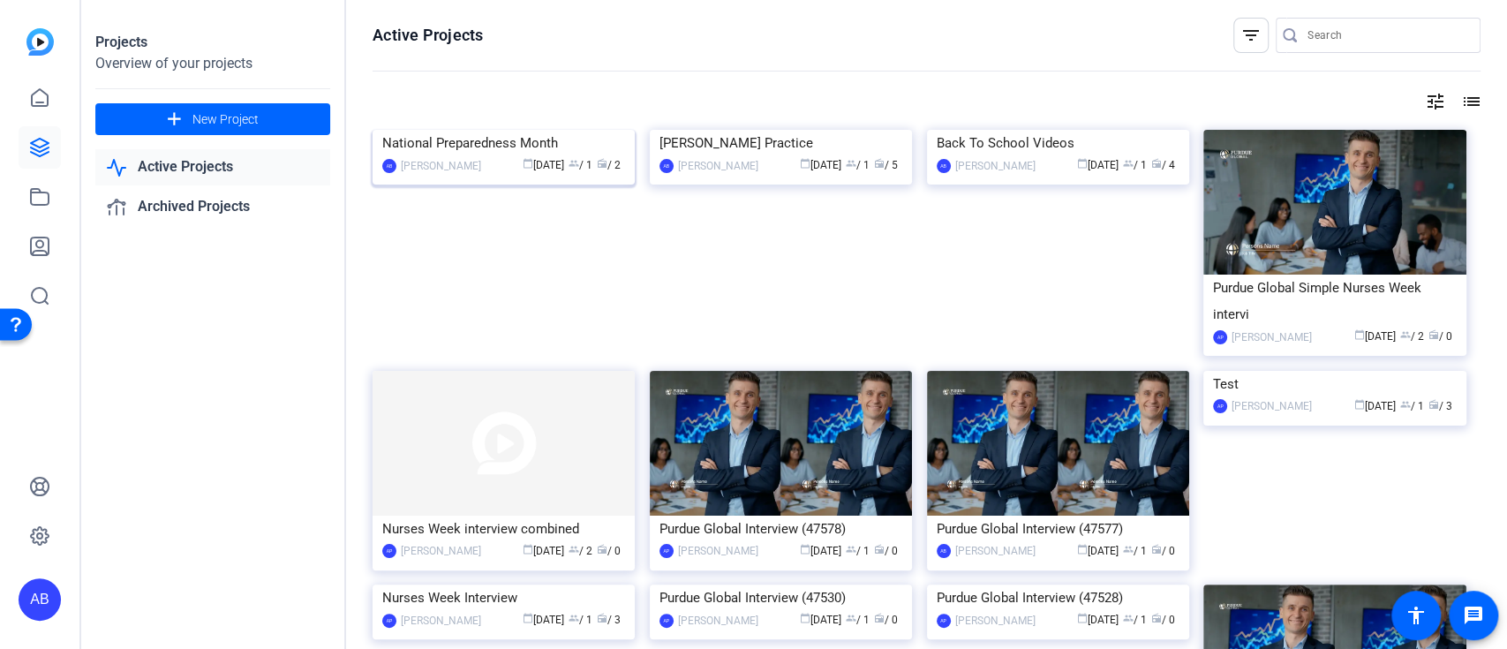
click at [605, 130] on img at bounding box center [503, 130] width 262 height 0
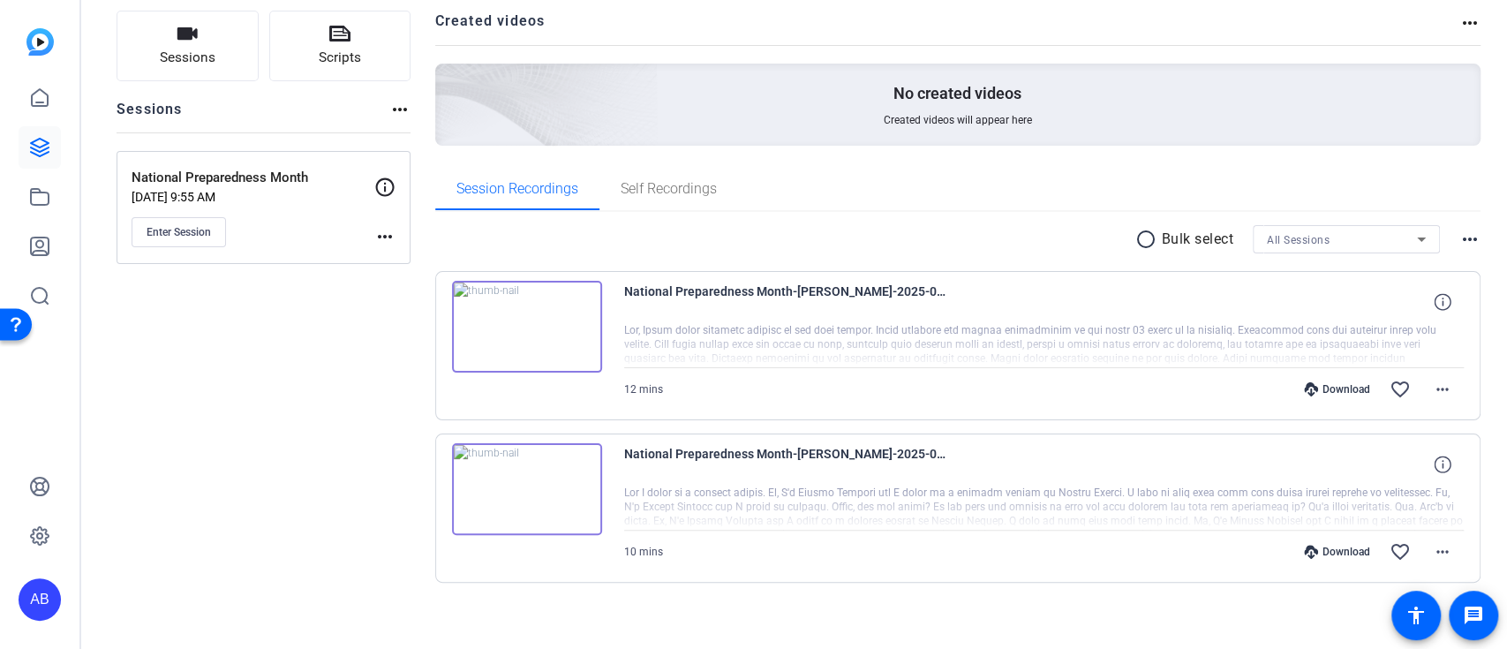
scroll to position [128, 0]
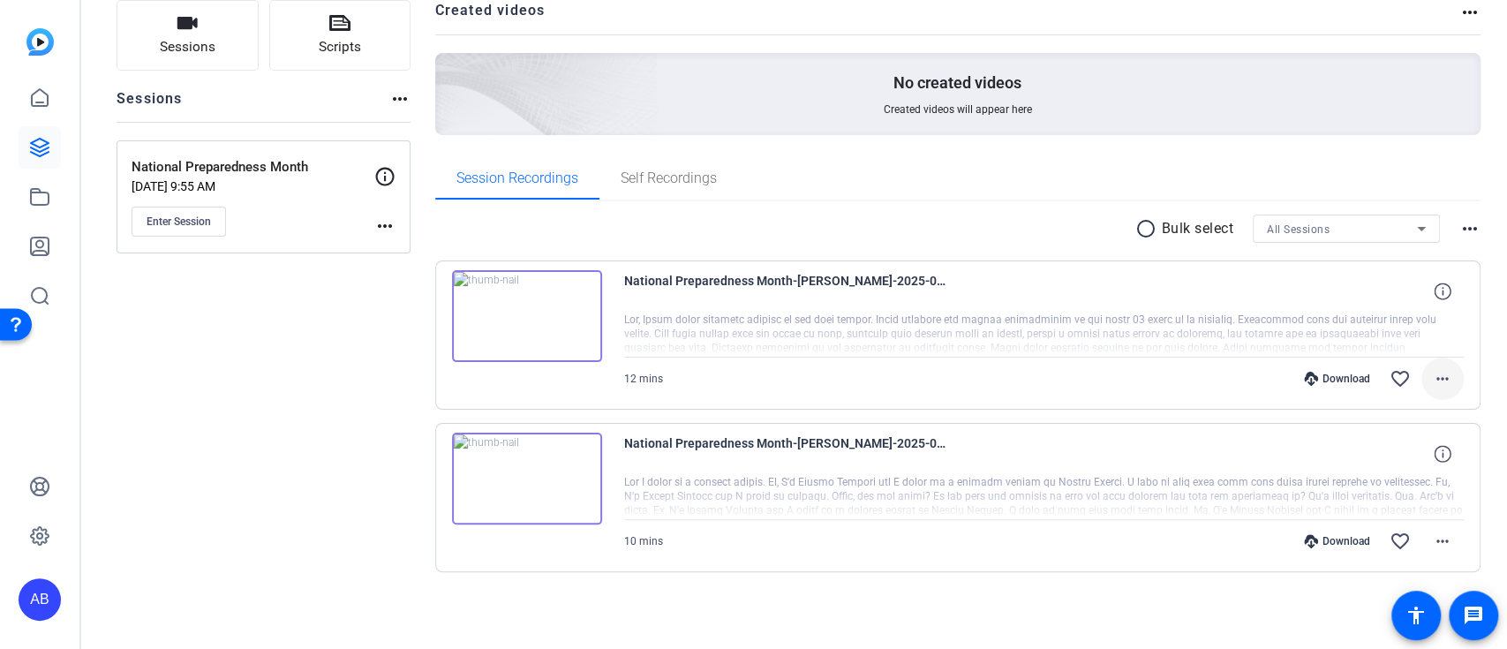
click at [1436, 372] on mat-icon "more_horiz" at bounding box center [1442, 378] width 21 height 21
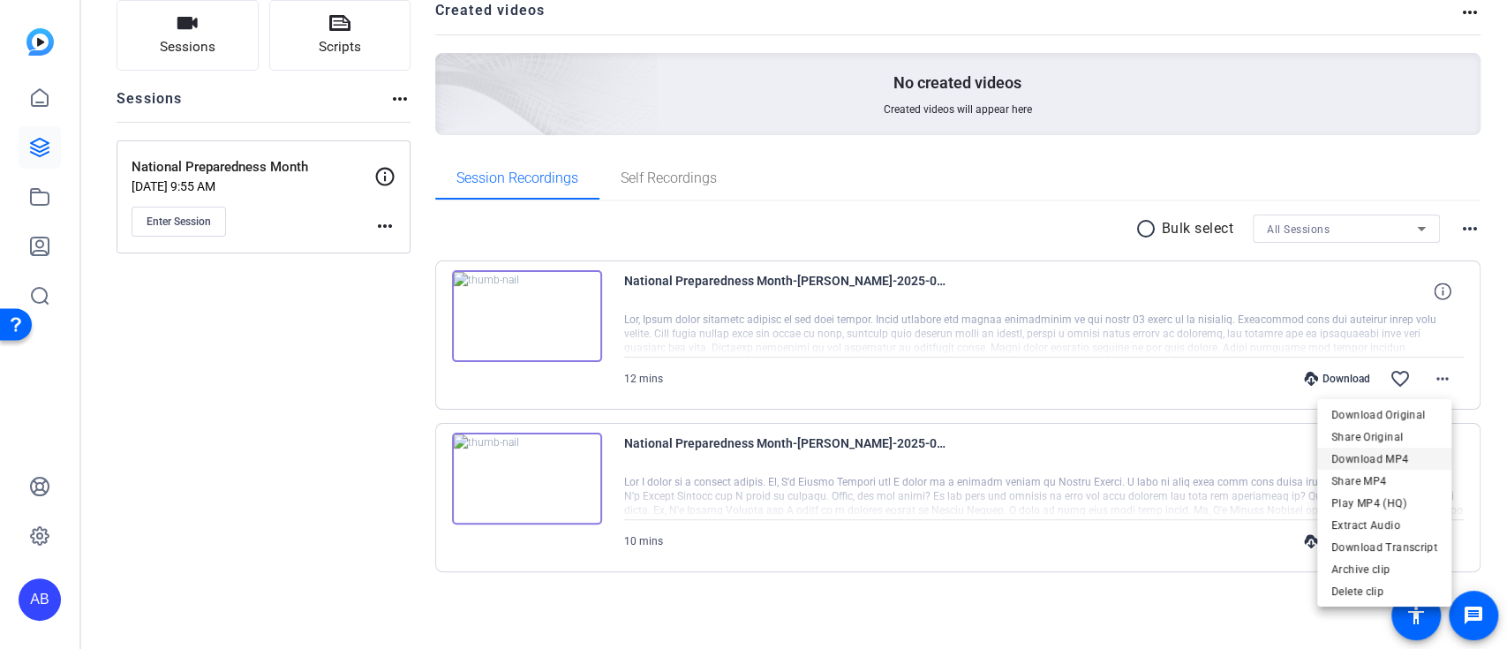
click at [1397, 460] on span "Download MP4" at bounding box center [1384, 458] width 106 height 21
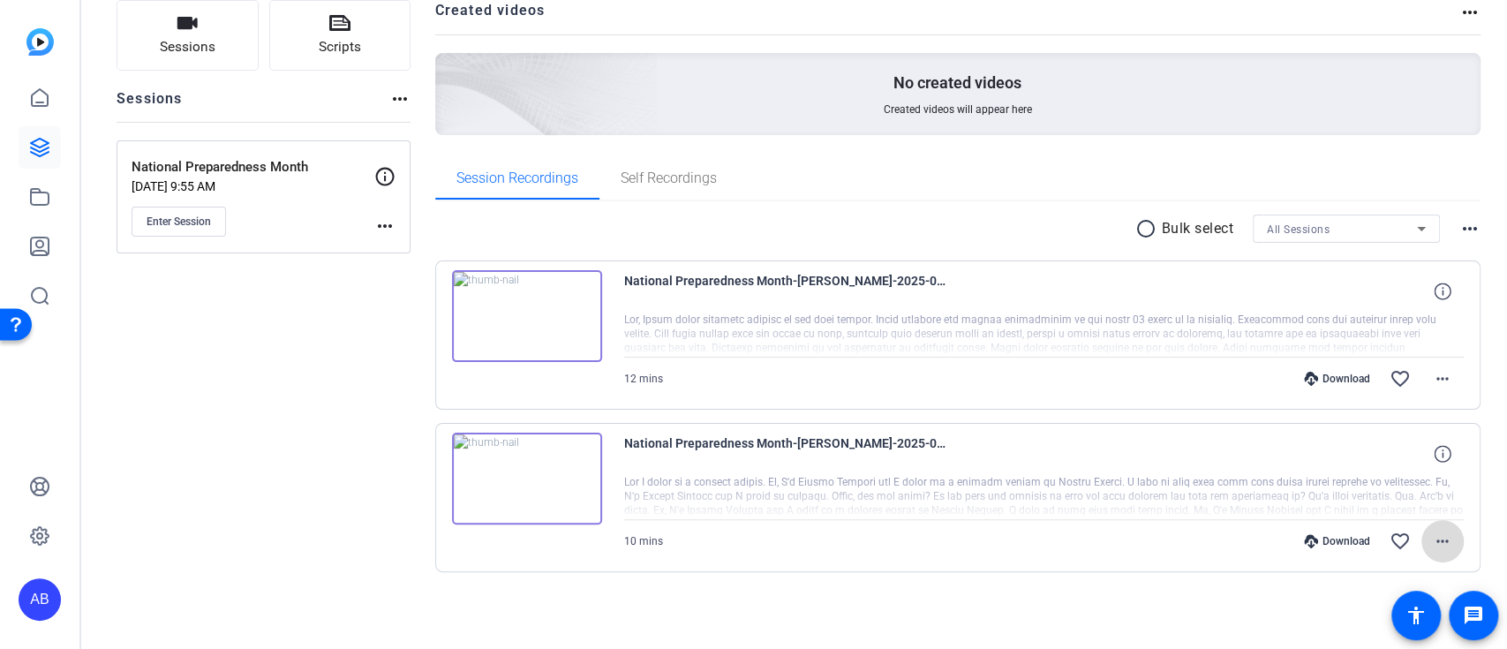
click at [1432, 540] on mat-icon "more_horiz" at bounding box center [1442, 540] width 21 height 21
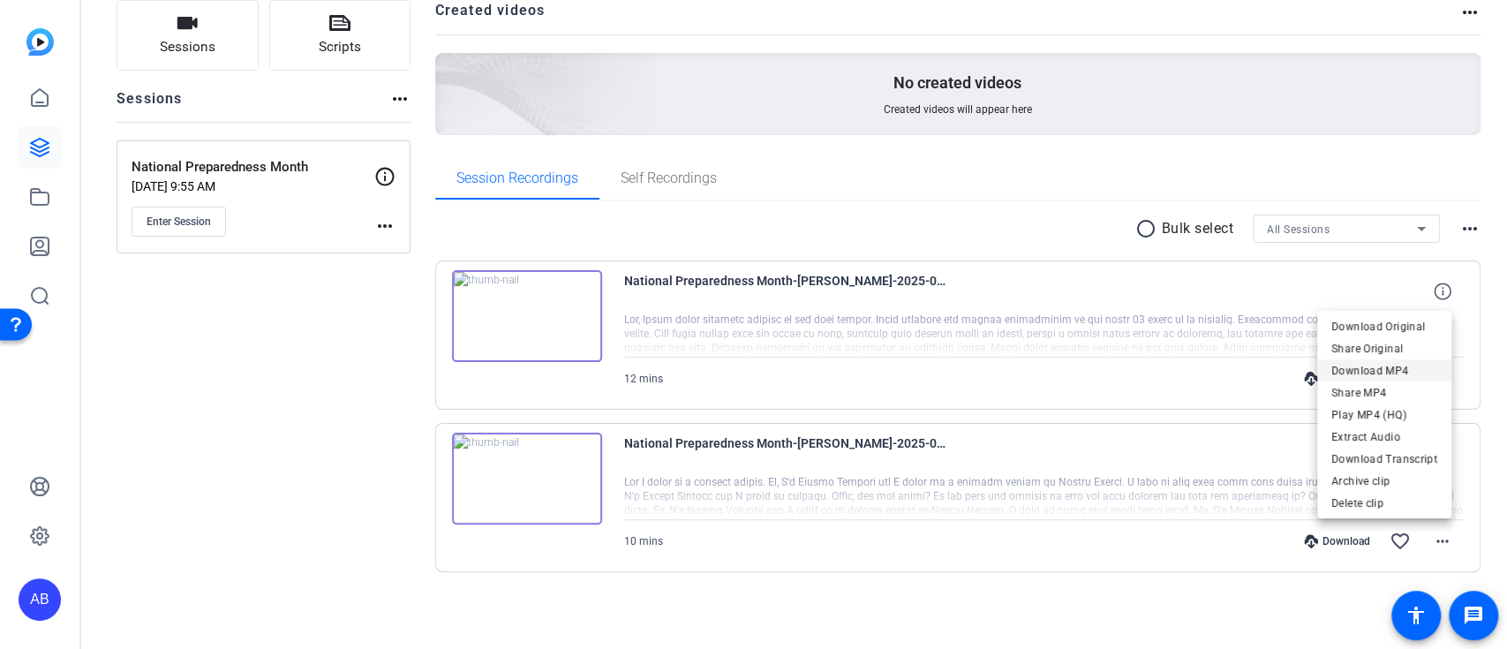
click at [1364, 370] on span "Download MP4" at bounding box center [1384, 370] width 106 height 21
